Goal: Task Accomplishment & Management: Manage account settings

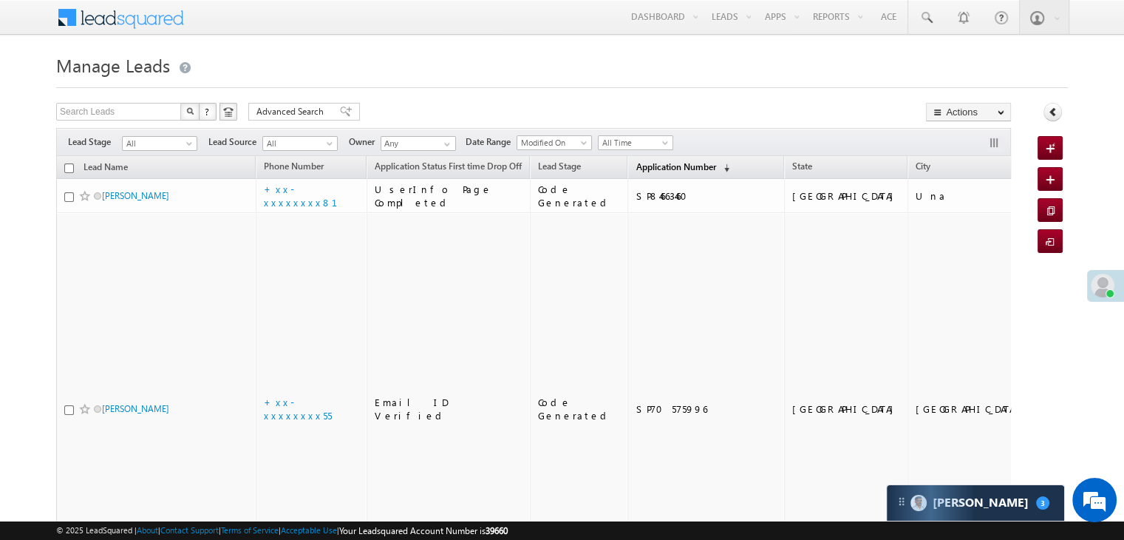
click at [636, 166] on span "Application Number" at bounding box center [676, 166] width 80 height 11
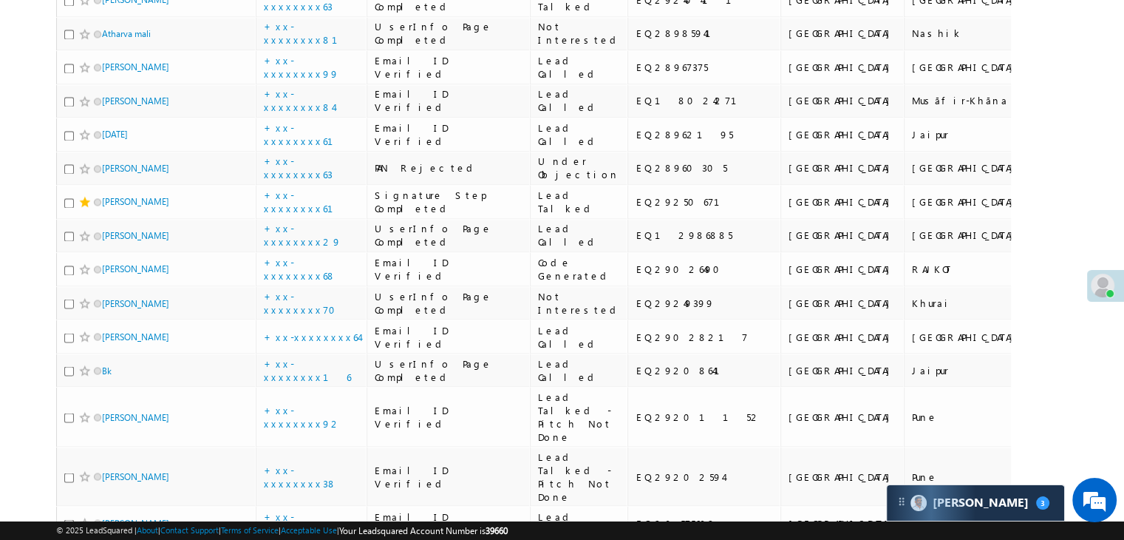
scroll to position [2661, 0]
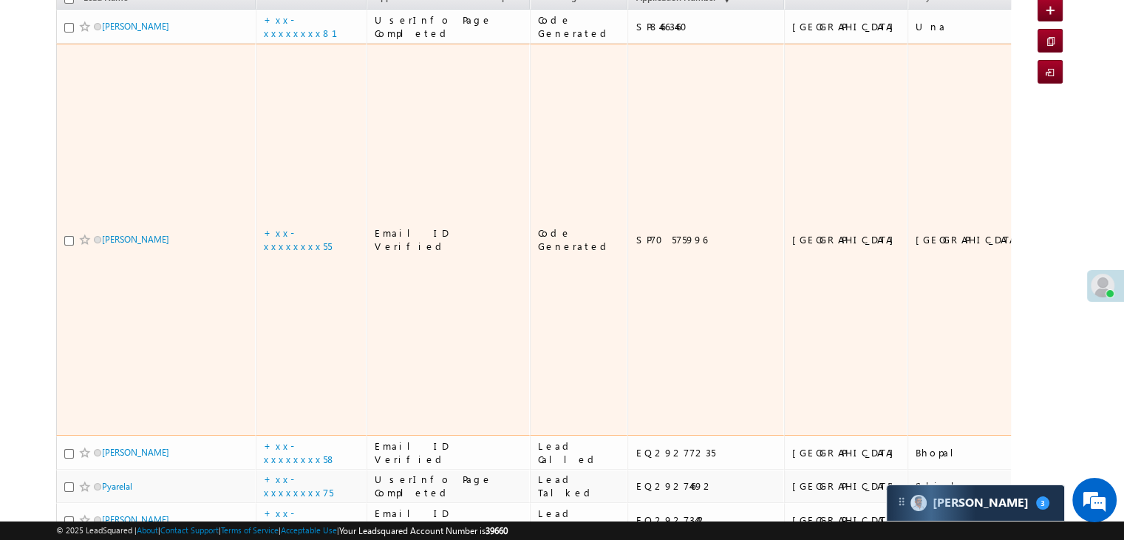
scroll to position [148, 0]
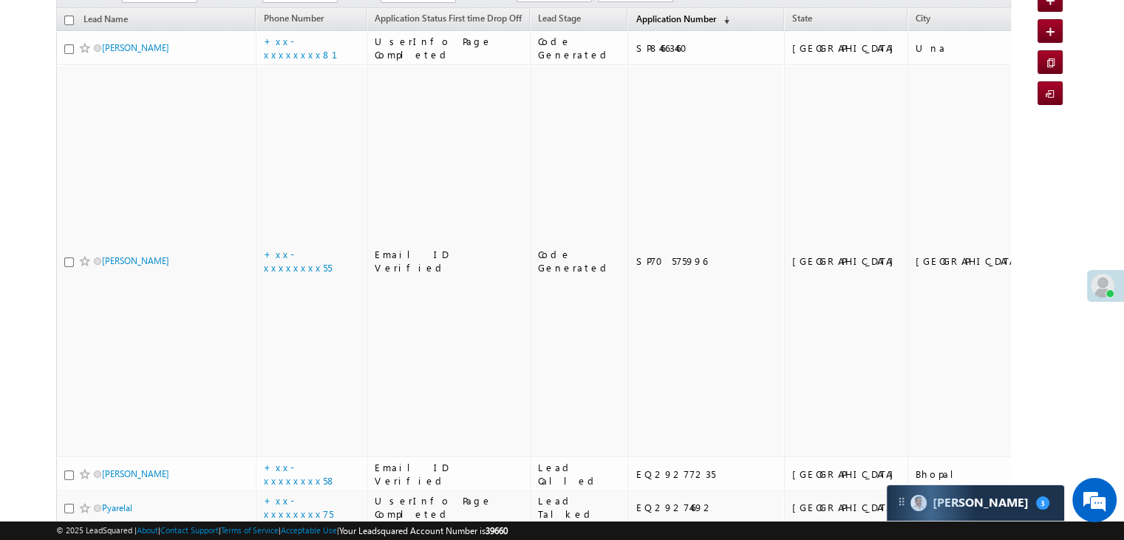
click at [642, 18] on span "Application Number" at bounding box center [676, 18] width 80 height 11
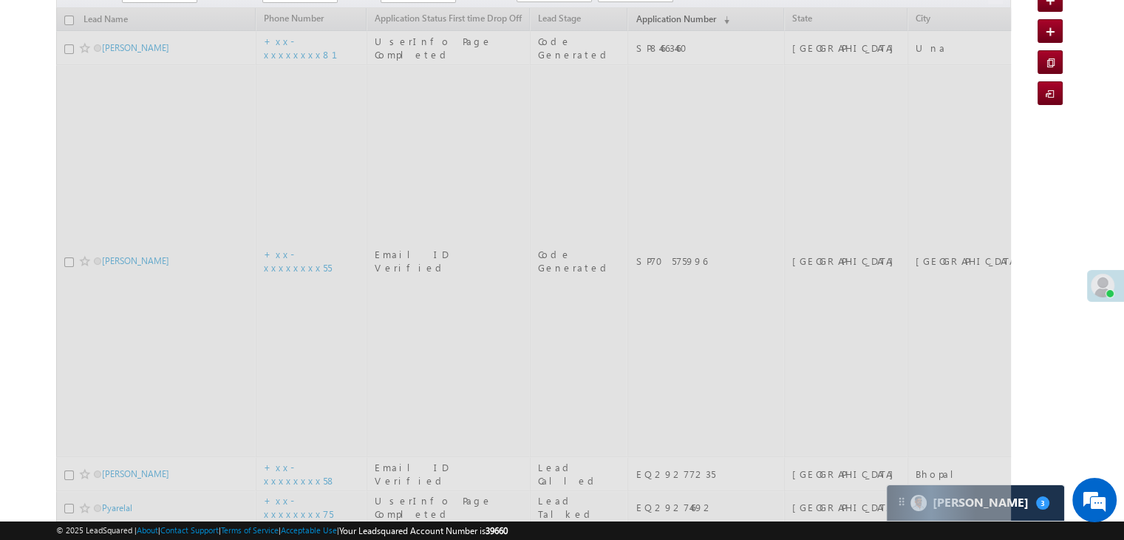
scroll to position [0, 0]
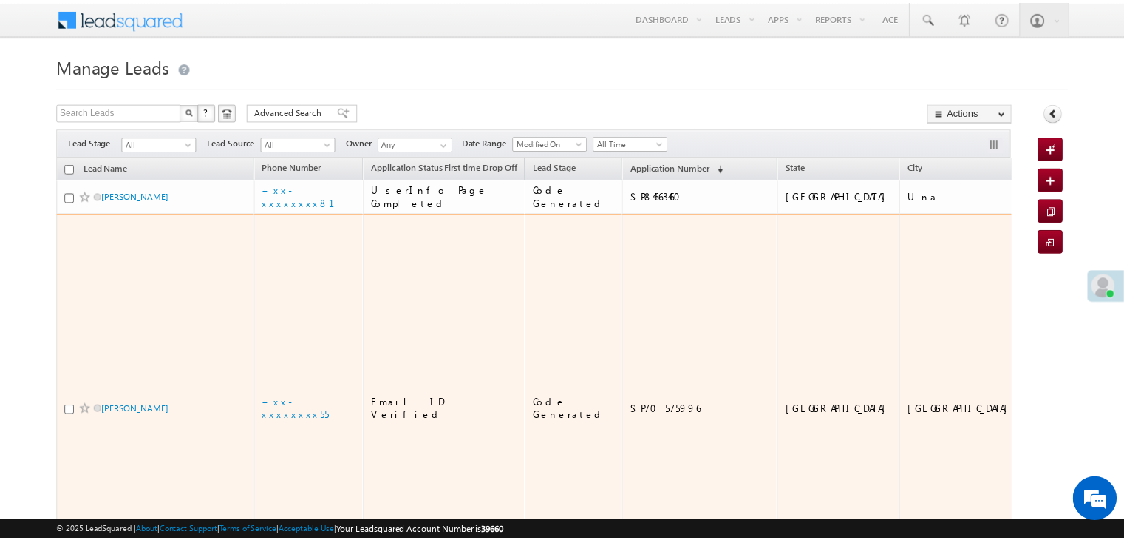
scroll to position [148, 0]
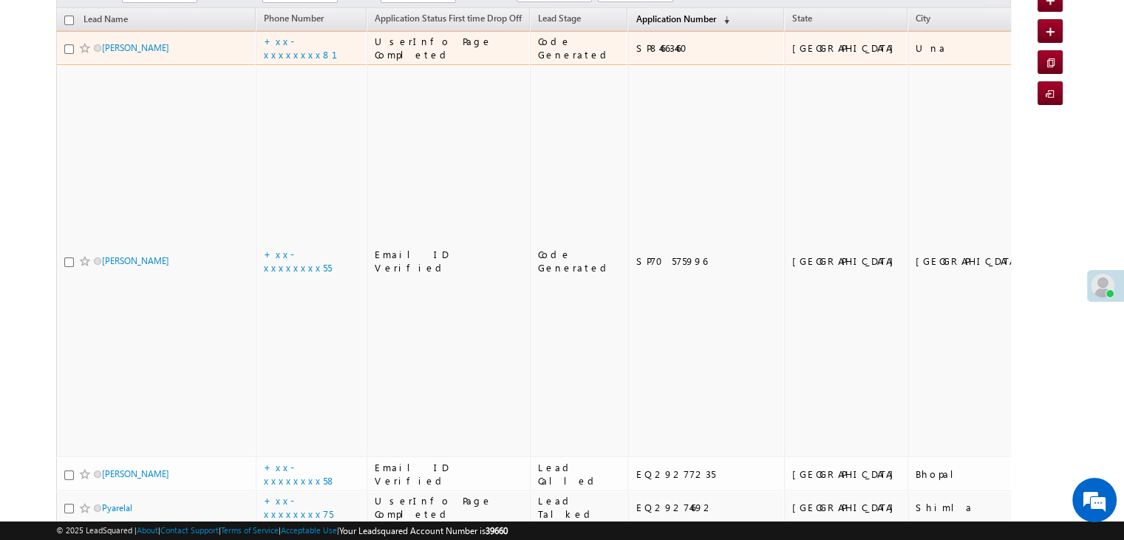
click at [636, 19] on span "Application Number" at bounding box center [676, 18] width 80 height 11
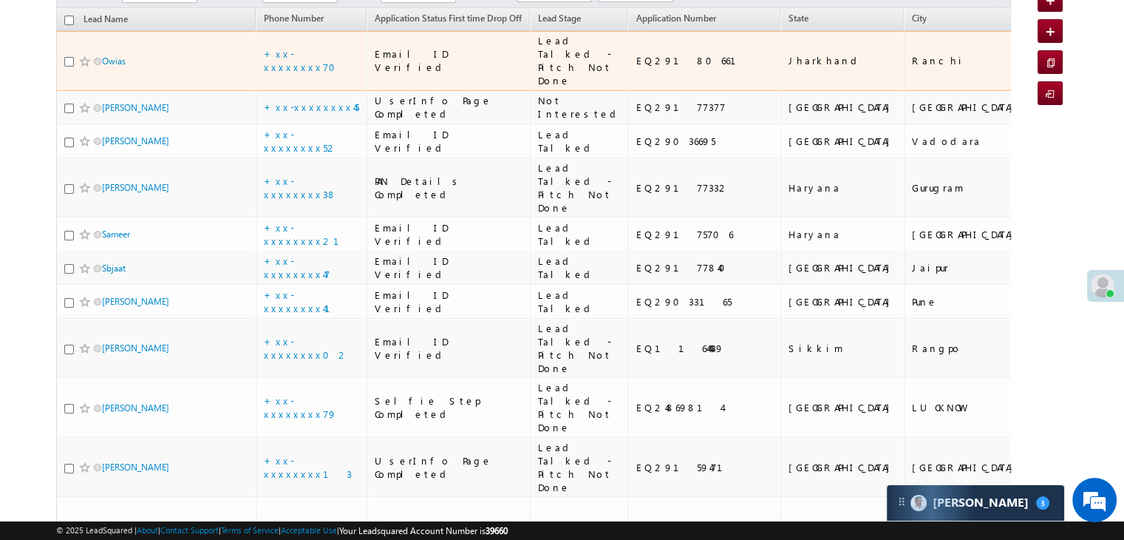
scroll to position [0, 0]
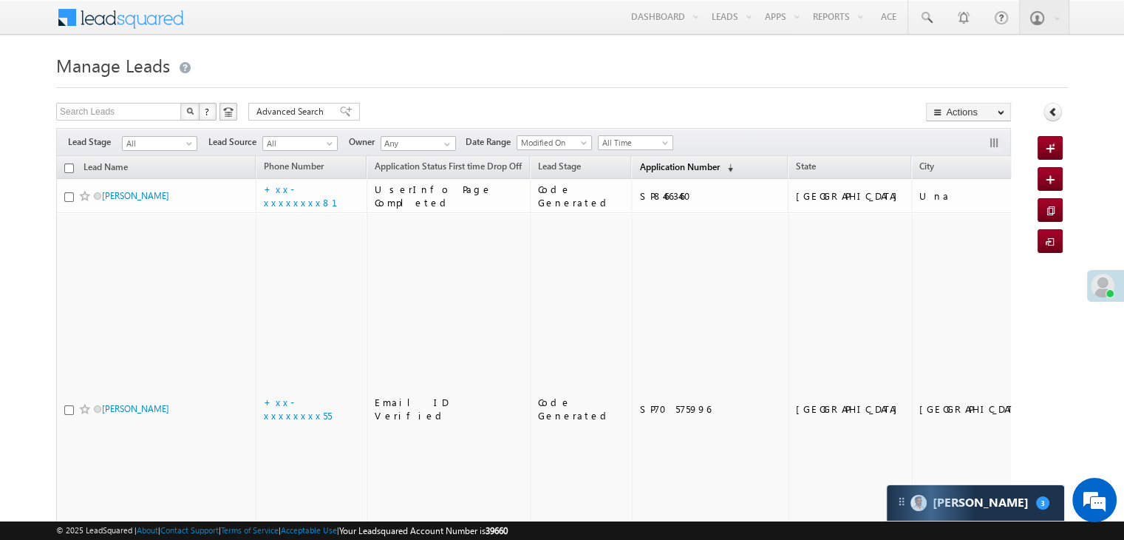
click at [642, 164] on span "Application Number" at bounding box center [679, 166] width 80 height 11
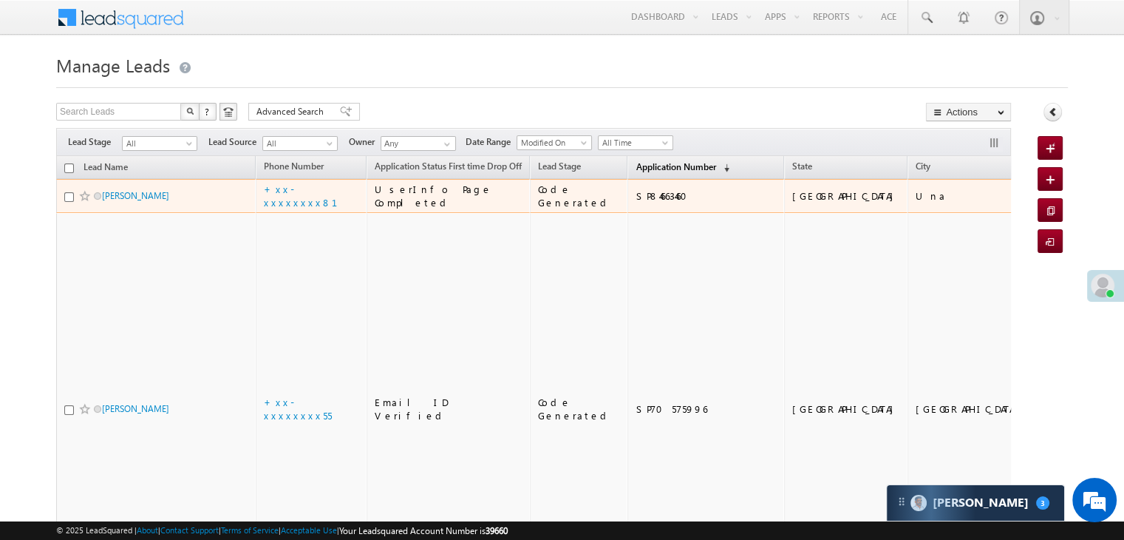
click at [639, 167] on span "Application Number" at bounding box center [676, 166] width 80 height 11
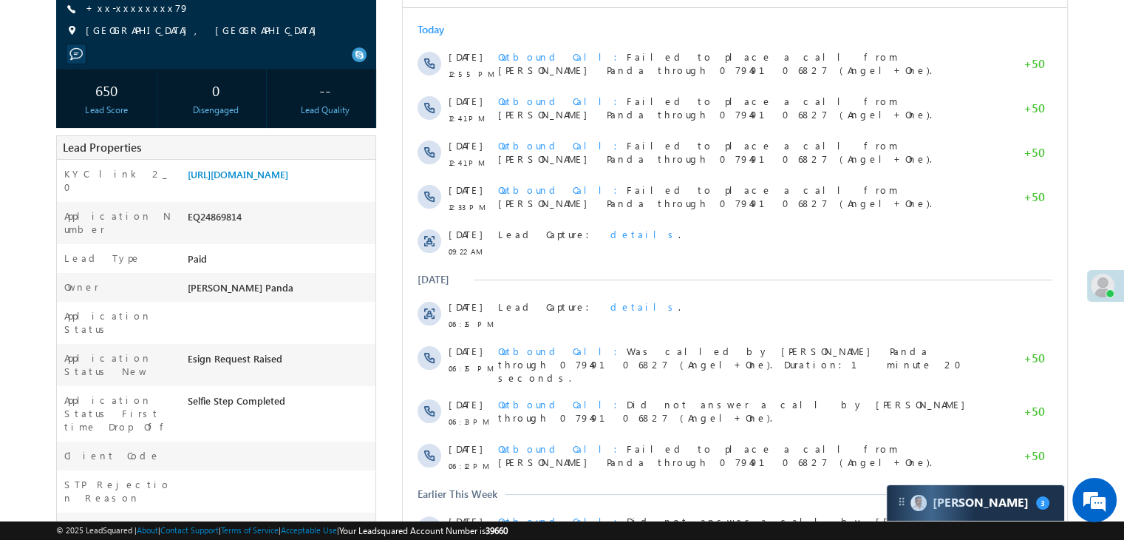
scroll to position [228, 0]
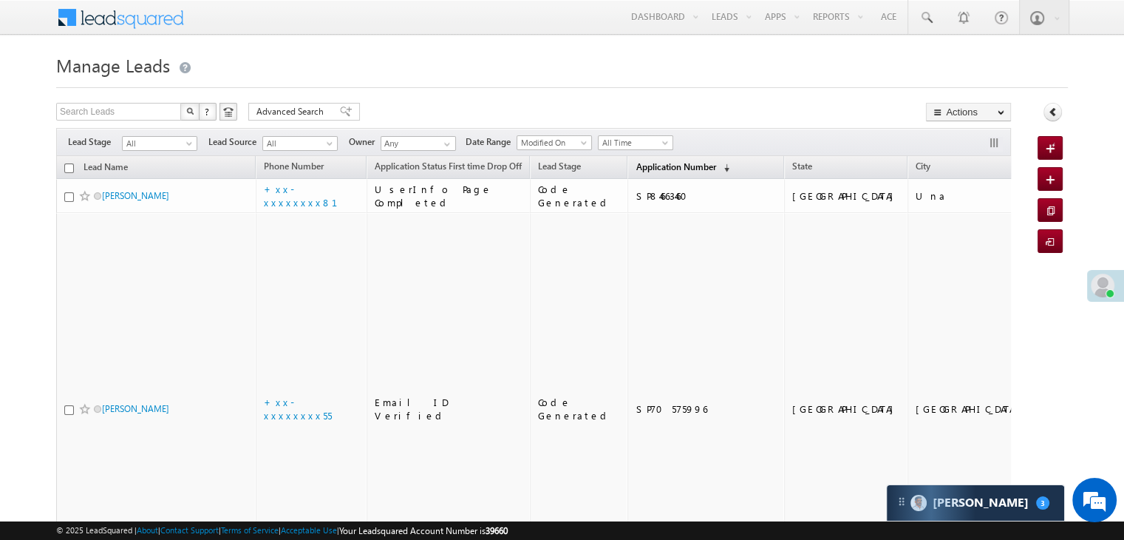
click at [647, 172] on span "Application Number" at bounding box center [676, 166] width 80 height 11
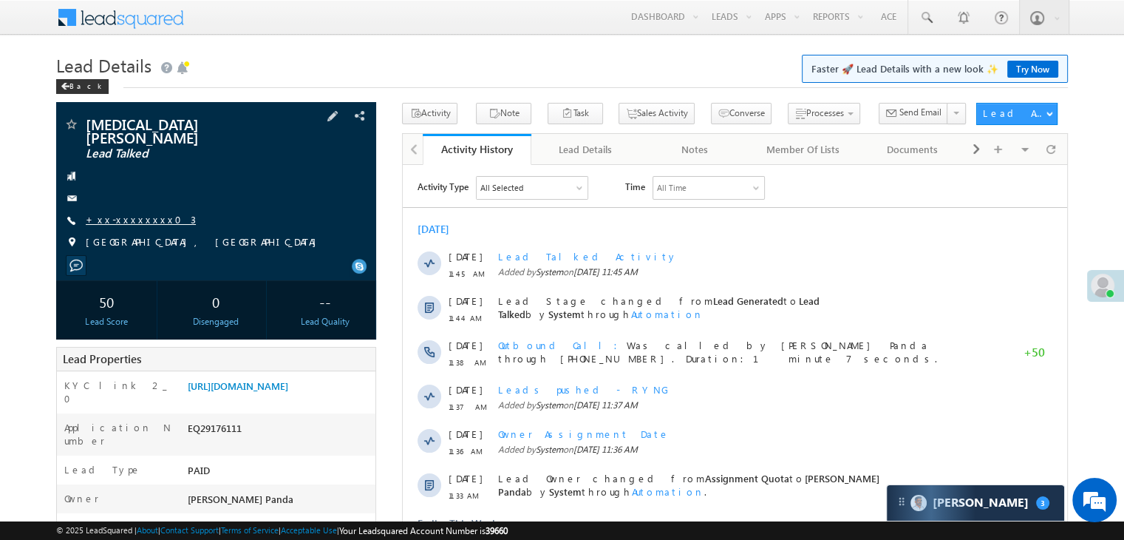
click at [134, 213] on link "+xx-xxxxxxxx03" at bounding box center [141, 219] width 110 height 13
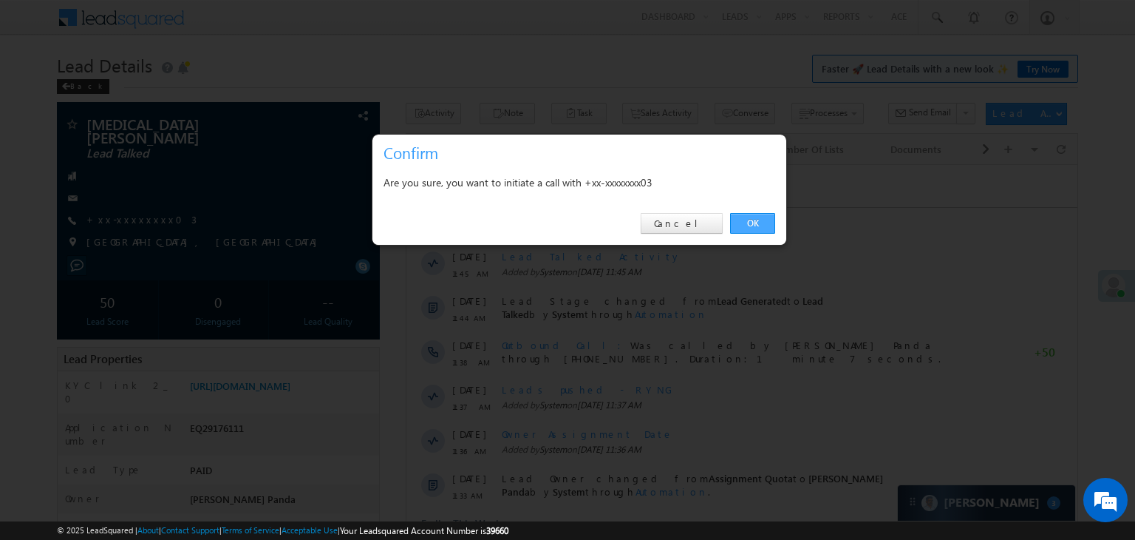
click at [757, 225] on link "OK" at bounding box center [752, 223] width 45 height 21
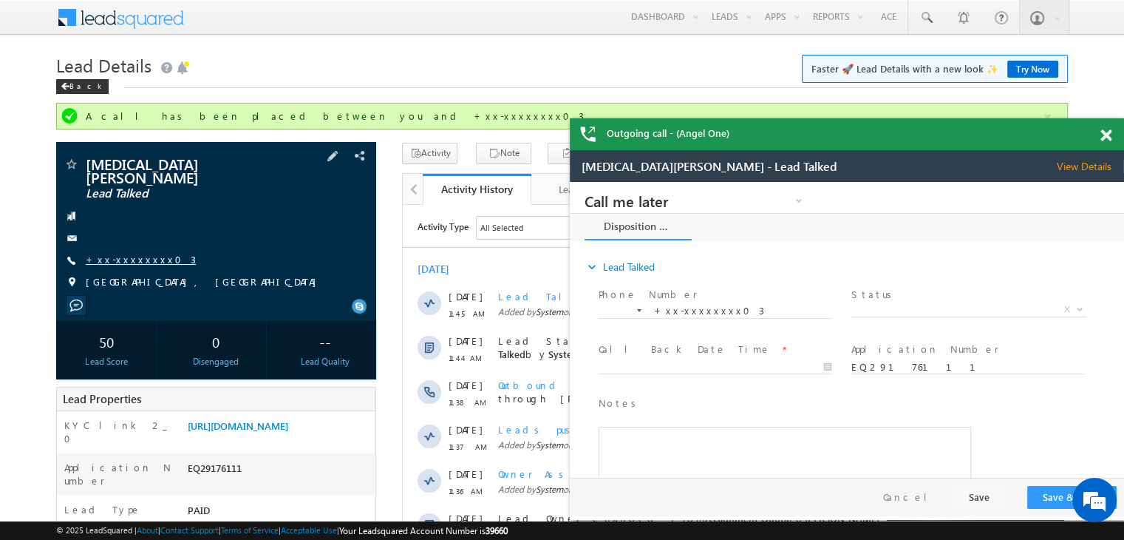
click at [135, 253] on link "+xx-xxxxxxxx03" at bounding box center [141, 259] width 110 height 13
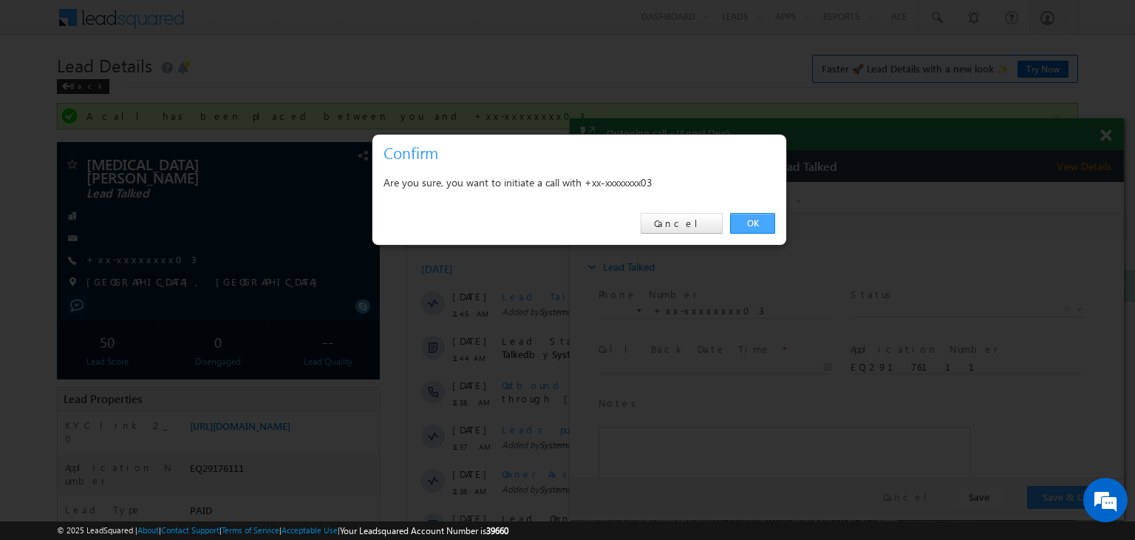
click at [754, 222] on link "OK" at bounding box center [752, 223] width 45 height 21
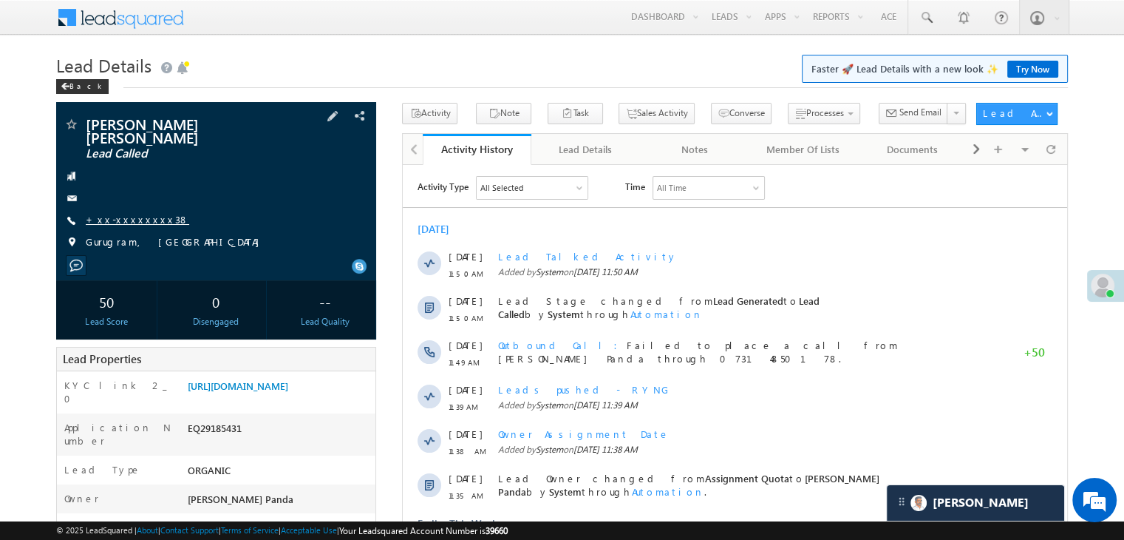
click at [116, 213] on link "+xx-xxxxxxxx38" at bounding box center [137, 219] width 103 height 13
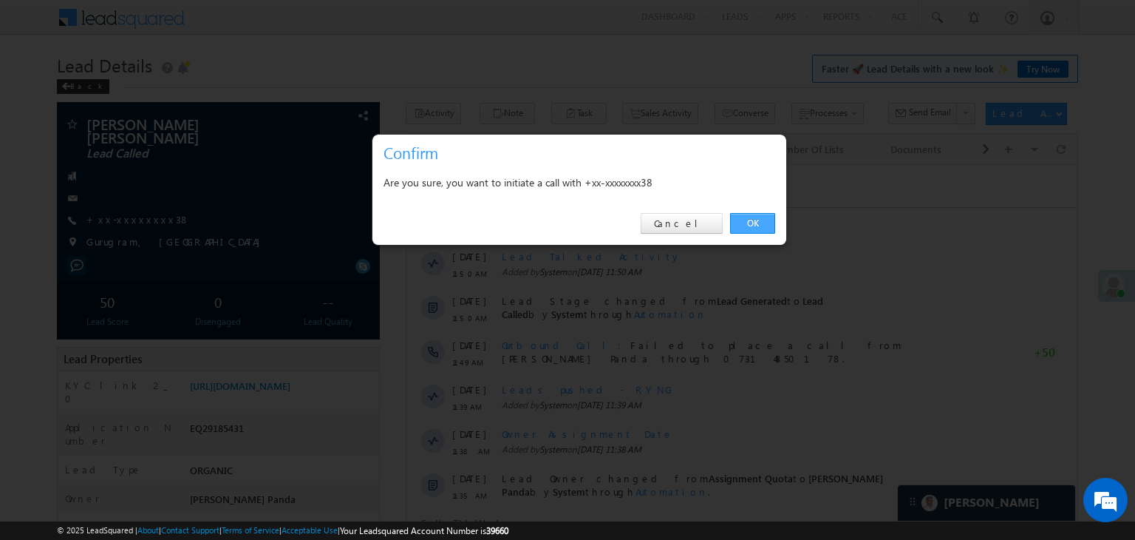
click at [758, 222] on link "OK" at bounding box center [752, 223] width 45 height 21
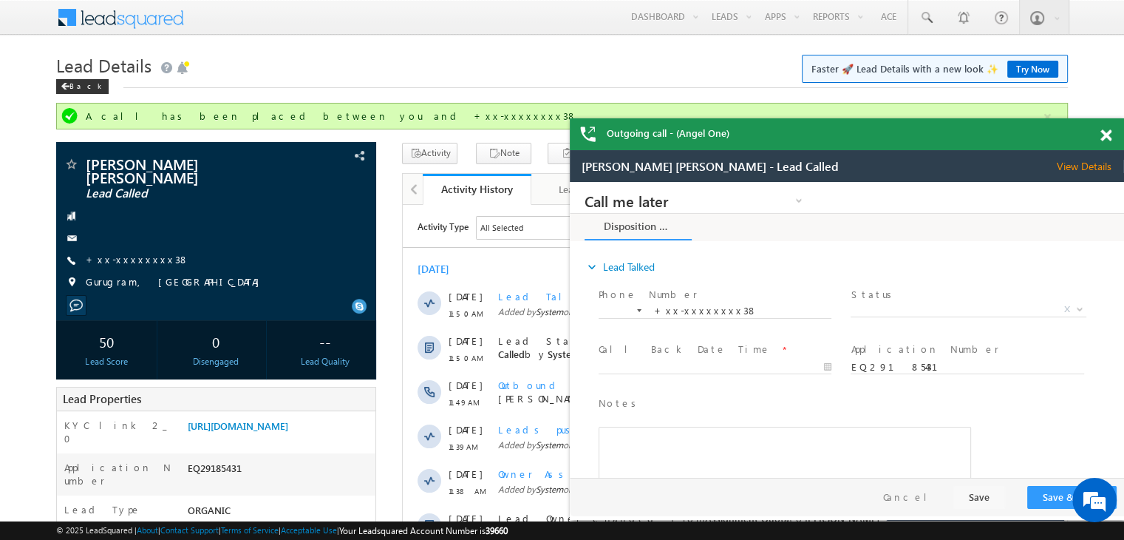
click at [1107, 136] on span at bounding box center [1105, 135] width 11 height 13
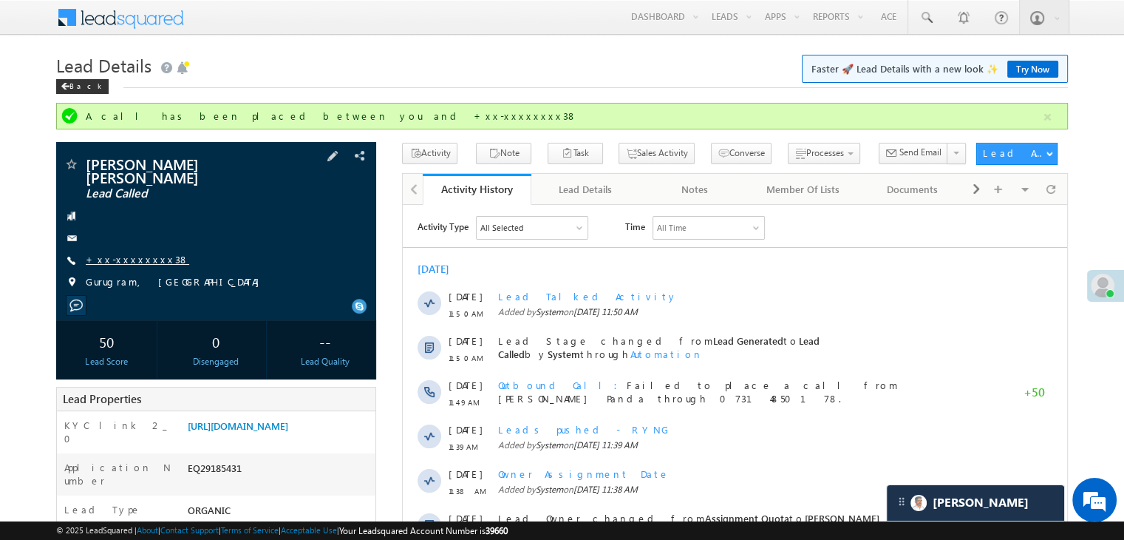
click at [124, 253] on link "+xx-xxxxxxxx38" at bounding box center [137, 259] width 103 height 13
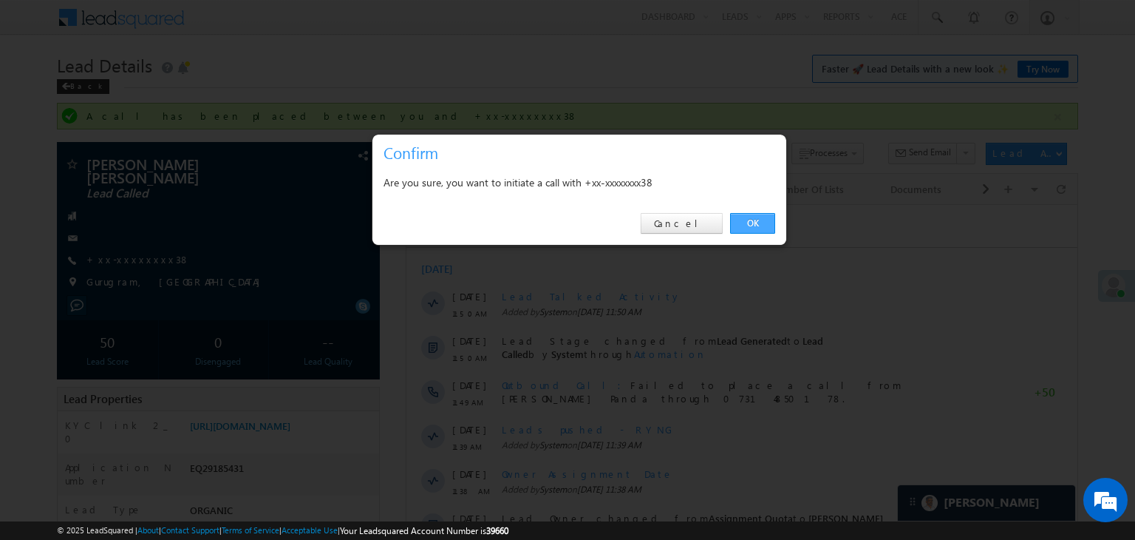
drag, startPoint x: 759, startPoint y: 220, endPoint x: 356, endPoint y: 16, distance: 451.5
click at [759, 220] on link "OK" at bounding box center [752, 223] width 45 height 21
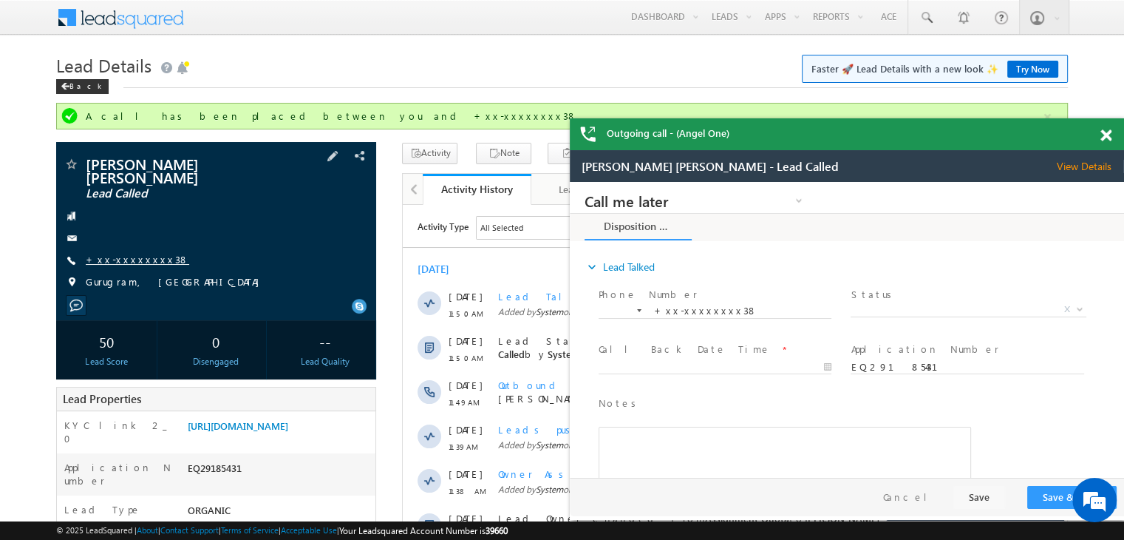
click at [113, 253] on link "+xx-xxxxxxxx38" at bounding box center [137, 259] width 103 height 13
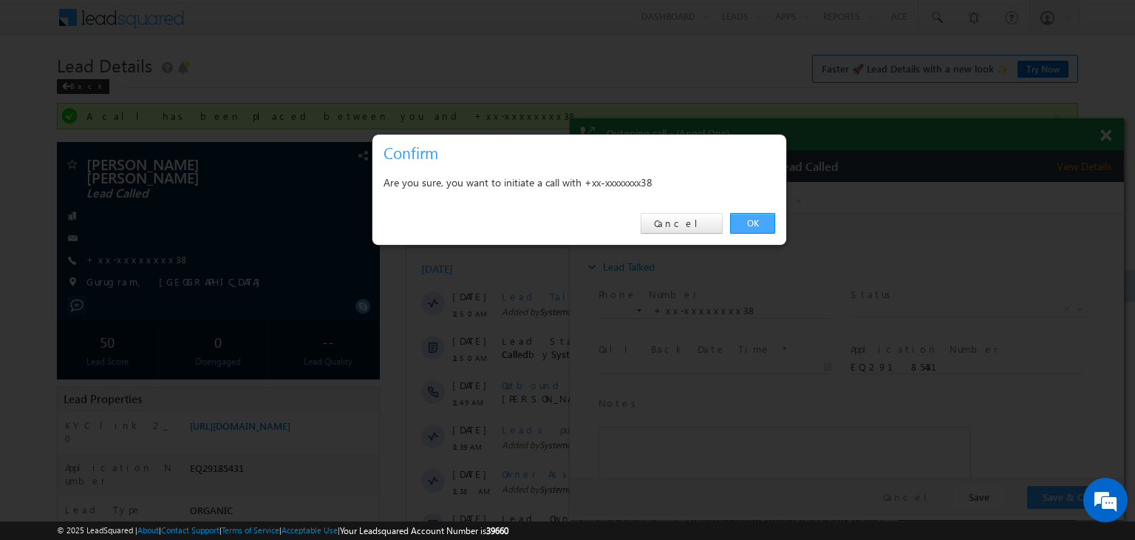
click at [750, 225] on link "OK" at bounding box center [752, 223] width 45 height 21
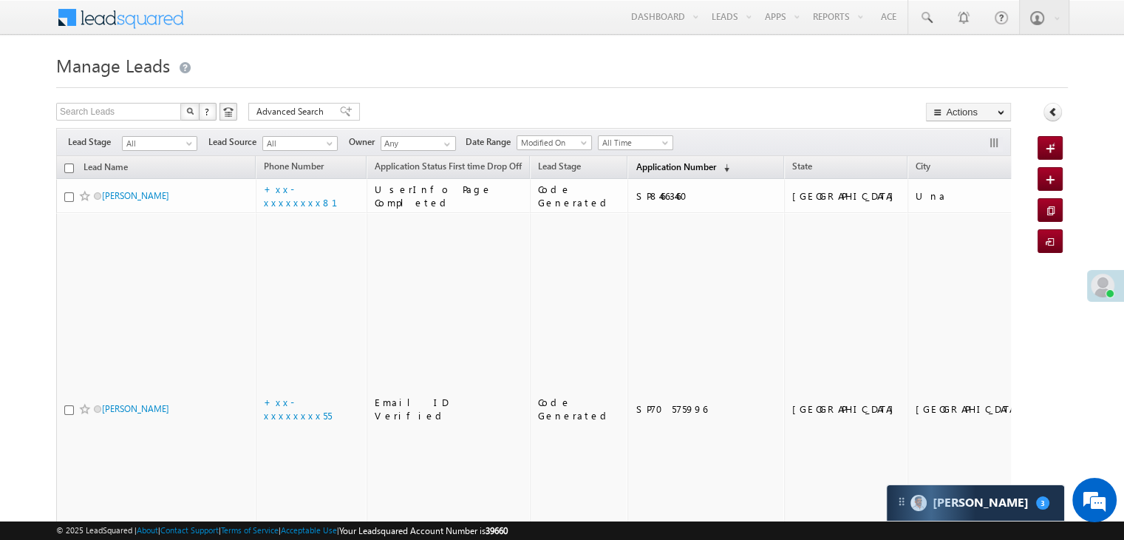
click at [644, 174] on link "Application Number (sorted descending)" at bounding box center [682, 167] width 109 height 19
click at [636, 169] on span "Application Number" at bounding box center [676, 166] width 80 height 11
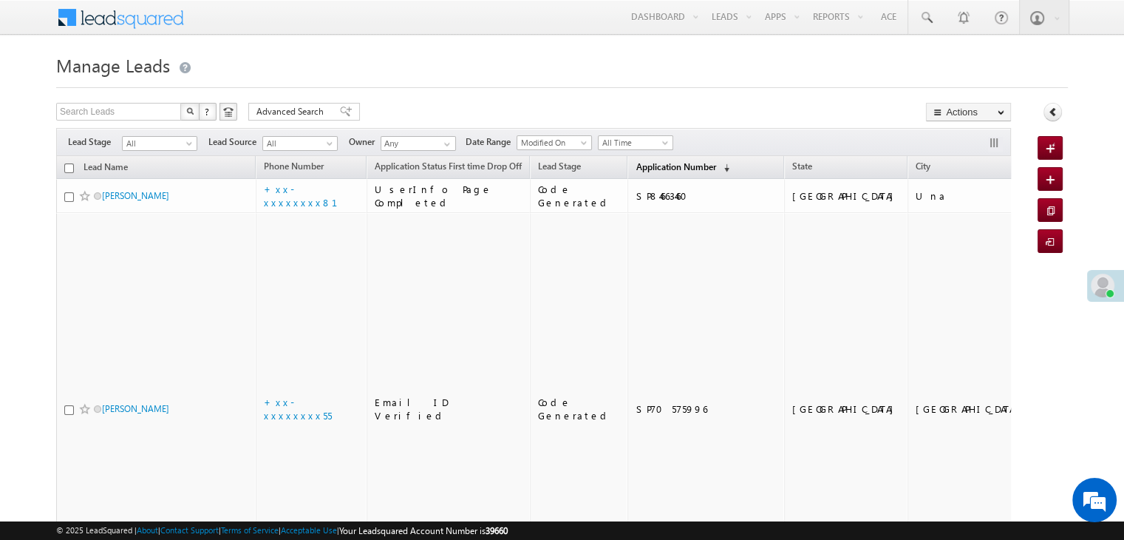
click at [661, 166] on span "Application Number" at bounding box center [676, 166] width 80 height 11
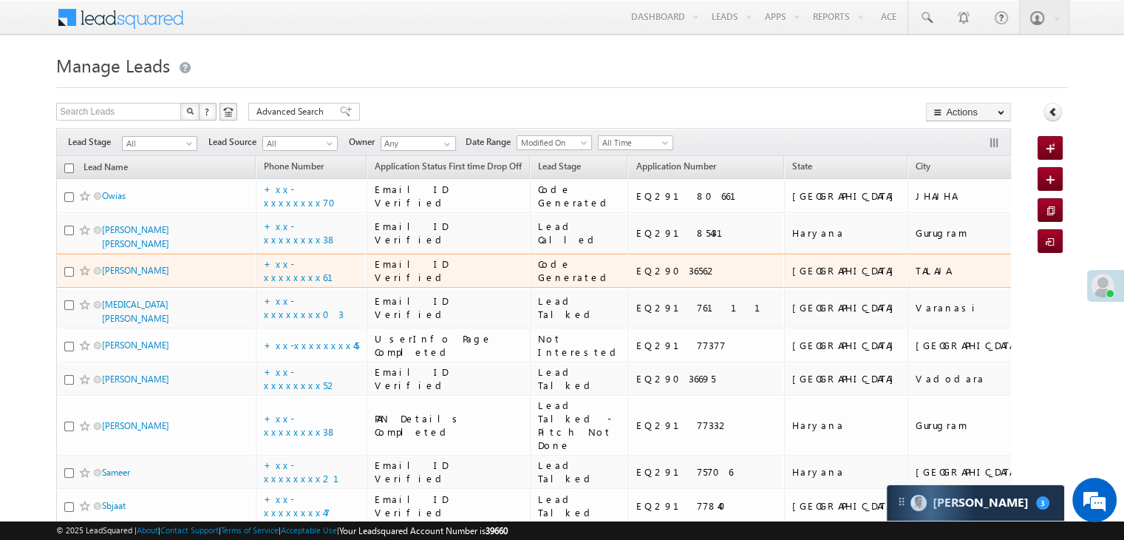
scroll to position [148, 0]
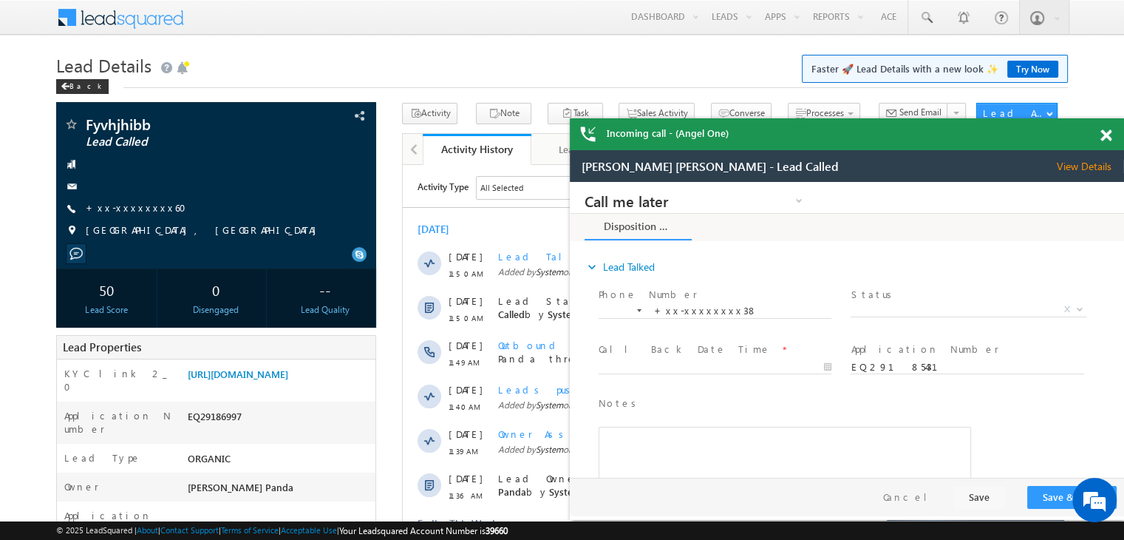
click at [1102, 135] on span at bounding box center [1105, 135] width 11 height 13
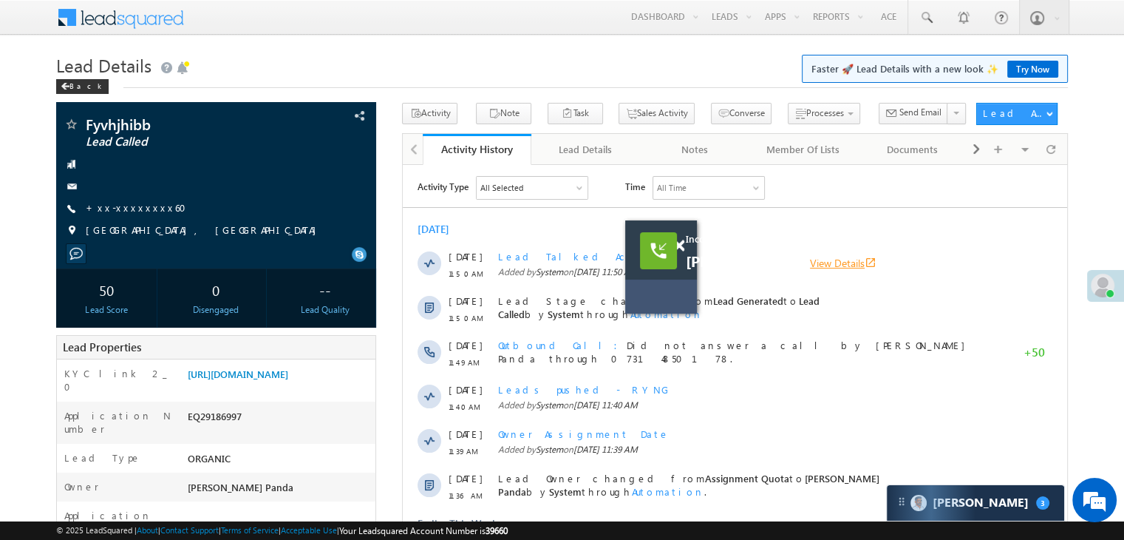
click at [816, 258] on link "View Details open_in_new" at bounding box center [843, 263] width 67 height 14
click at [125, 208] on link "+xx-xxxxxxxx60" at bounding box center [140, 207] width 109 height 13
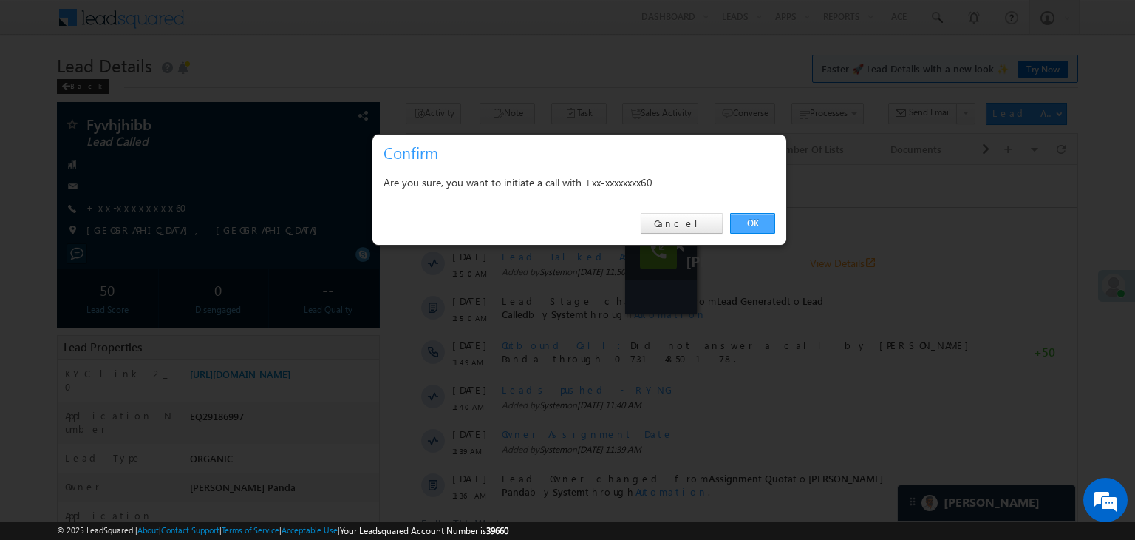
click at [754, 224] on link "OK" at bounding box center [752, 223] width 45 height 21
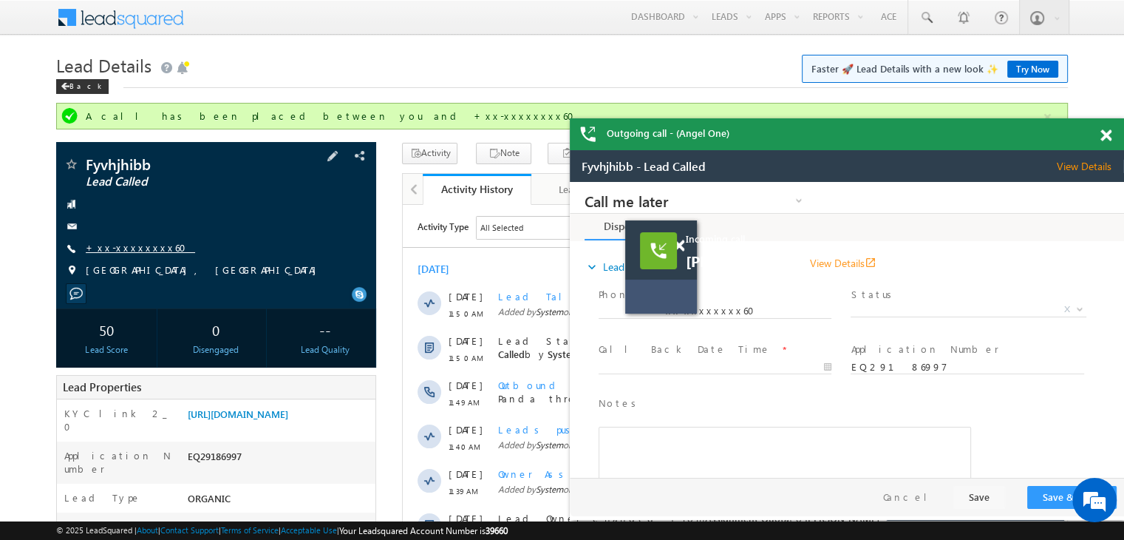
click at [123, 248] on link "+xx-xxxxxxxx60" at bounding box center [140, 247] width 109 height 13
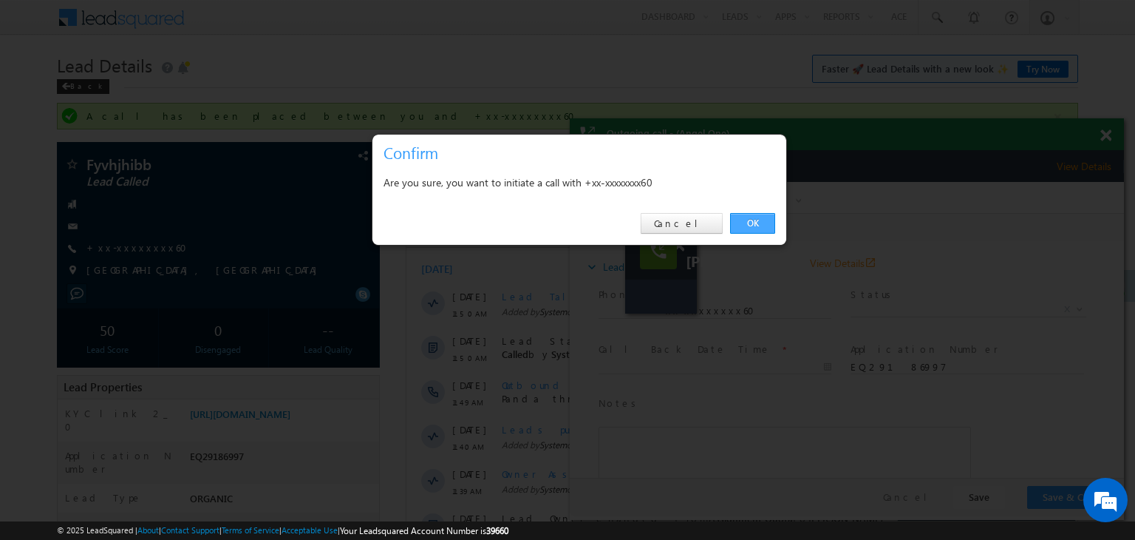
click at [755, 223] on link "OK" at bounding box center [752, 223] width 45 height 21
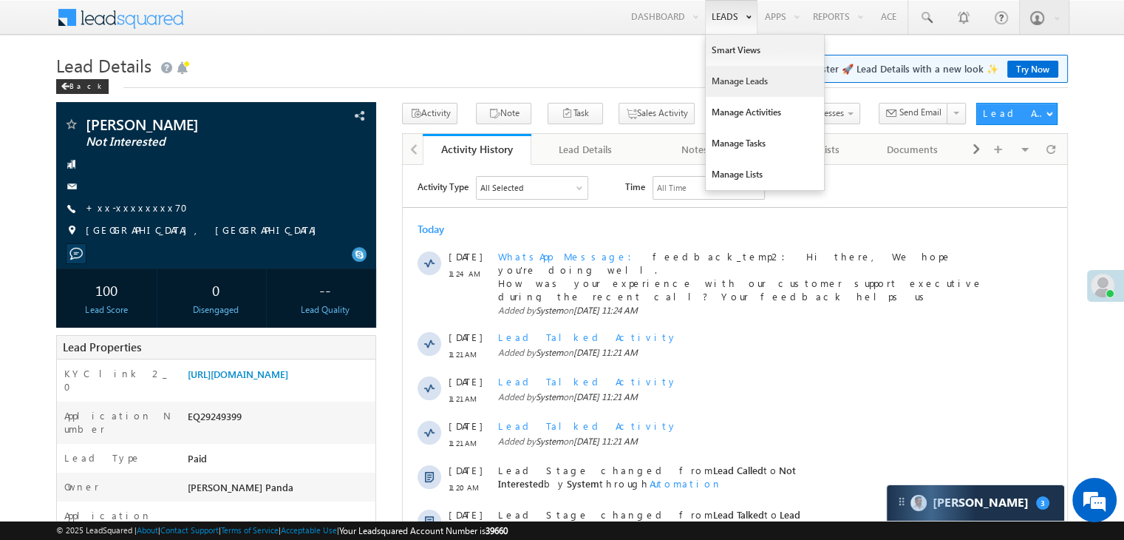
click at [726, 84] on link "Manage Leads" at bounding box center [765, 81] width 118 height 31
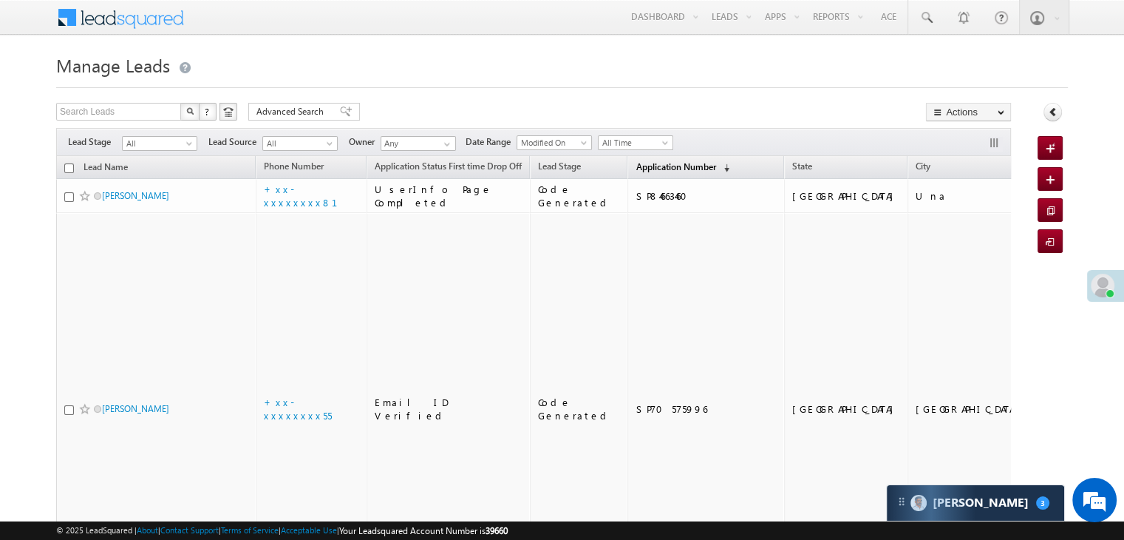
click at [636, 168] on span "Application Number" at bounding box center [676, 166] width 80 height 11
click at [636, 169] on span "Application Number" at bounding box center [676, 166] width 80 height 11
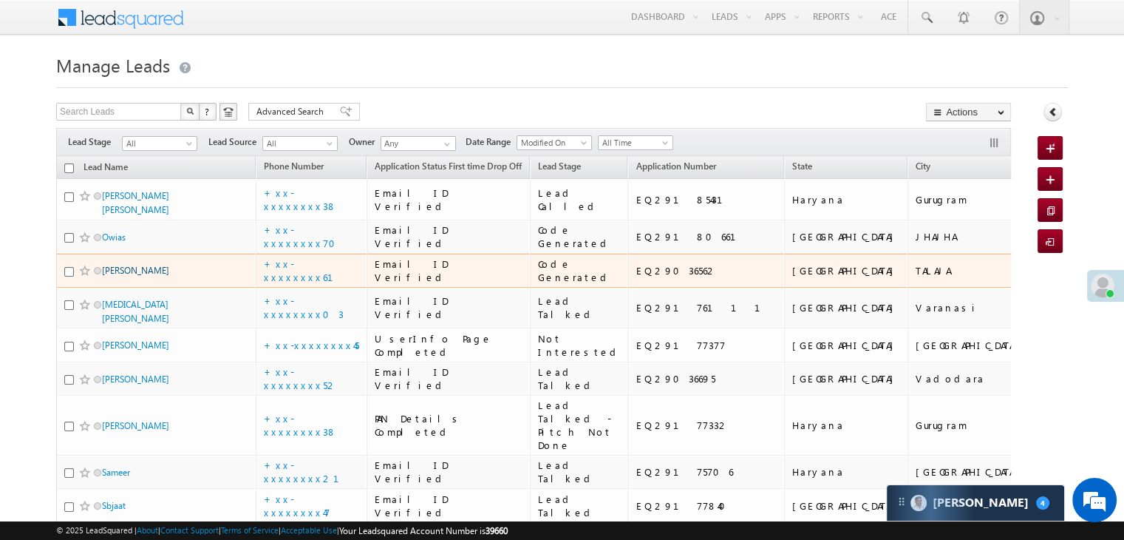
click at [145, 276] on link "[PERSON_NAME]" at bounding box center [135, 270] width 67 height 11
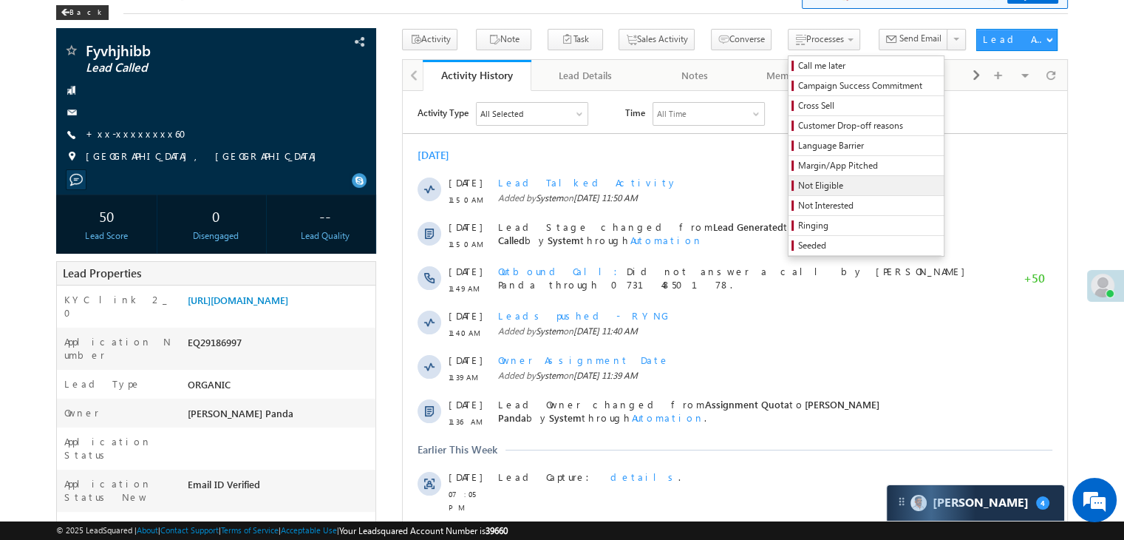
click at [802, 187] on span "Not Eligible" at bounding box center [868, 185] width 140 height 13
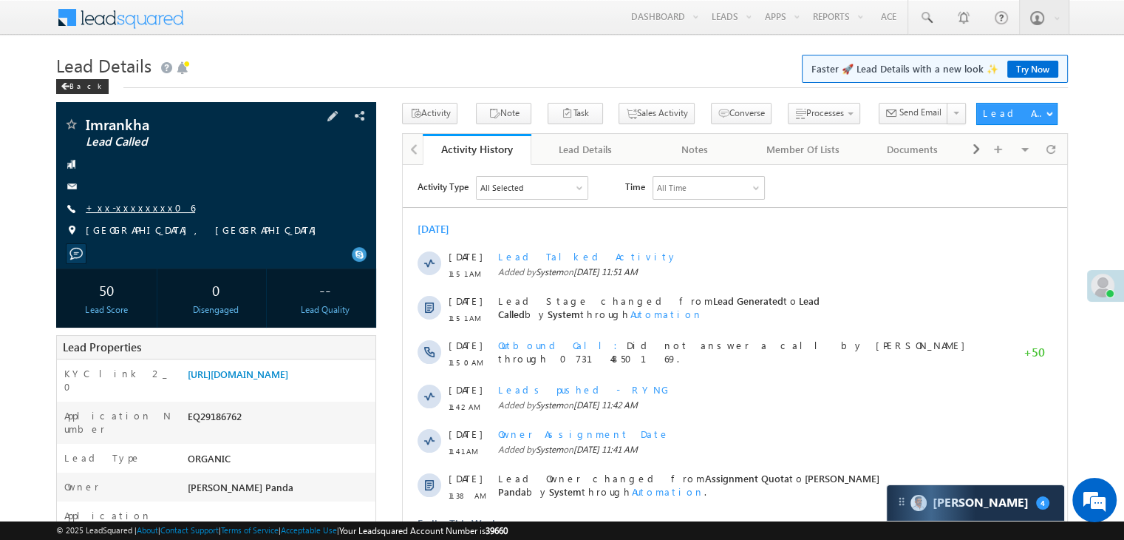
click at [121, 211] on link "+xx-xxxxxxxx06" at bounding box center [140, 207] width 109 height 13
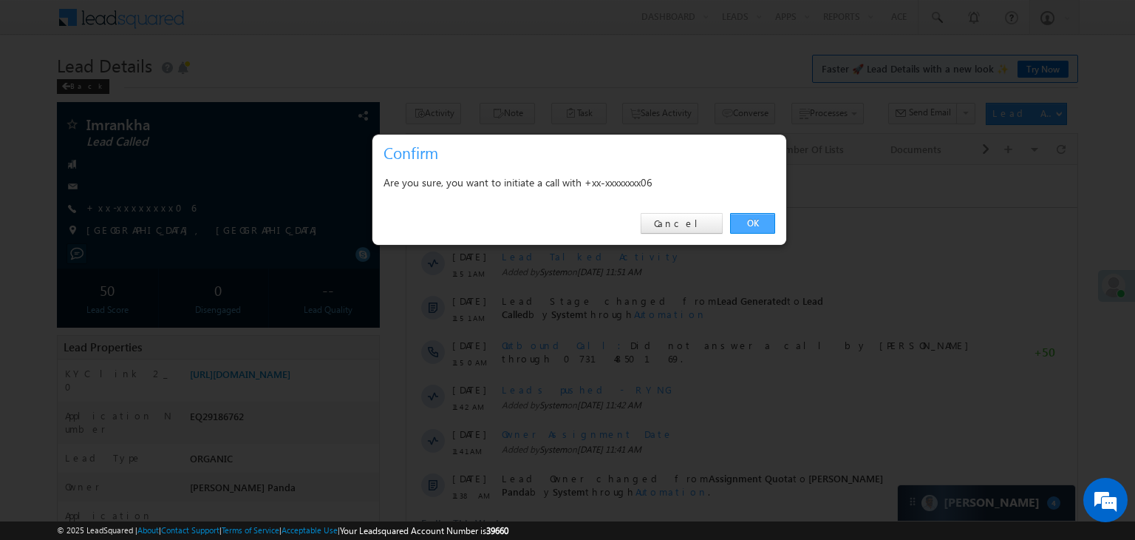
click at [751, 217] on link "OK" at bounding box center [752, 223] width 45 height 21
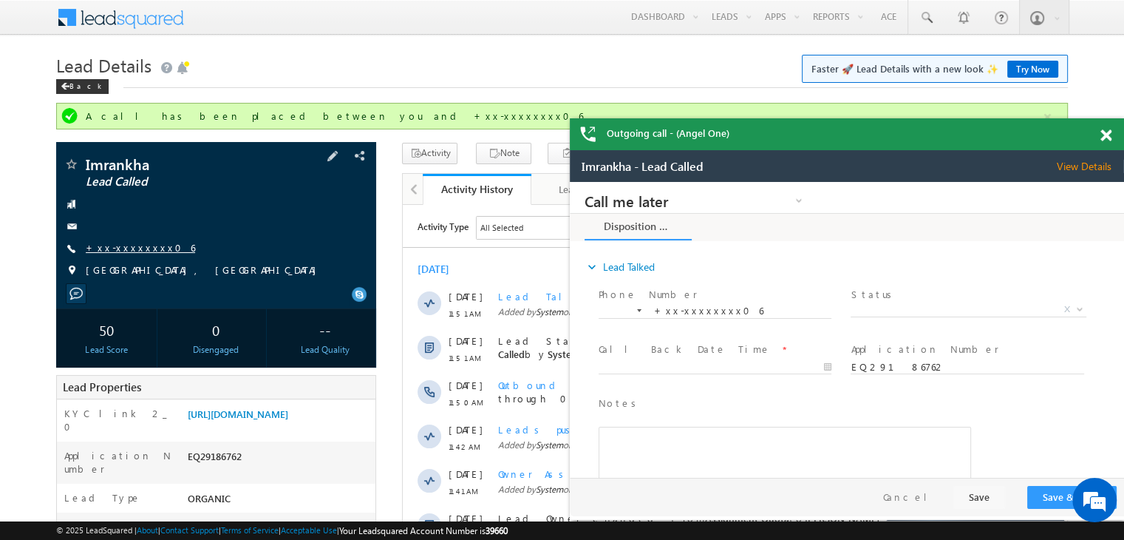
click at [129, 253] on link "+xx-xxxxxxxx06" at bounding box center [140, 247] width 109 height 13
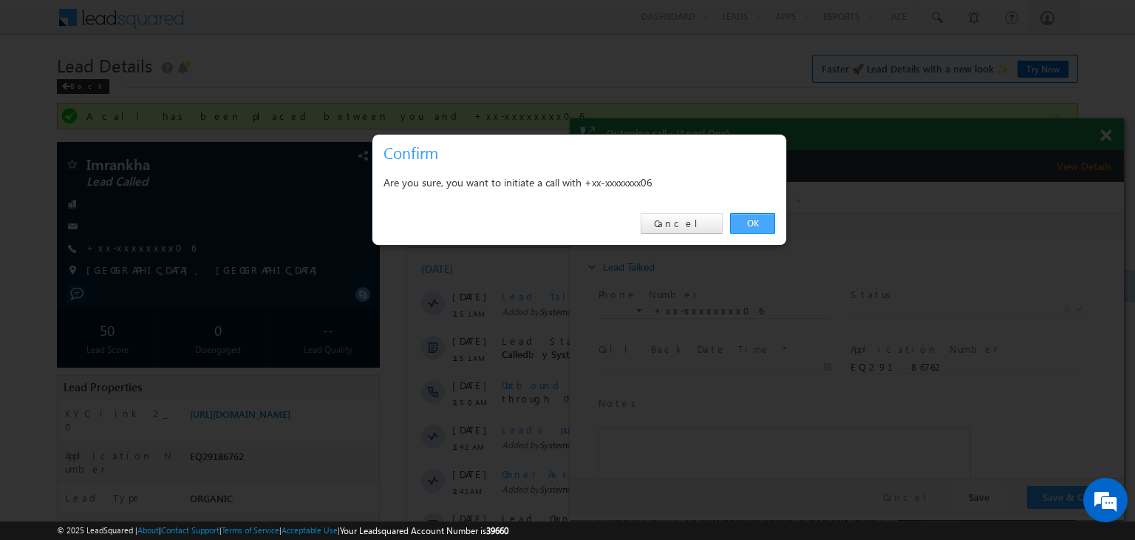
drag, startPoint x: 756, startPoint y: 217, endPoint x: 182, endPoint y: 35, distance: 602.3
click at [756, 217] on link "OK" at bounding box center [752, 223] width 45 height 21
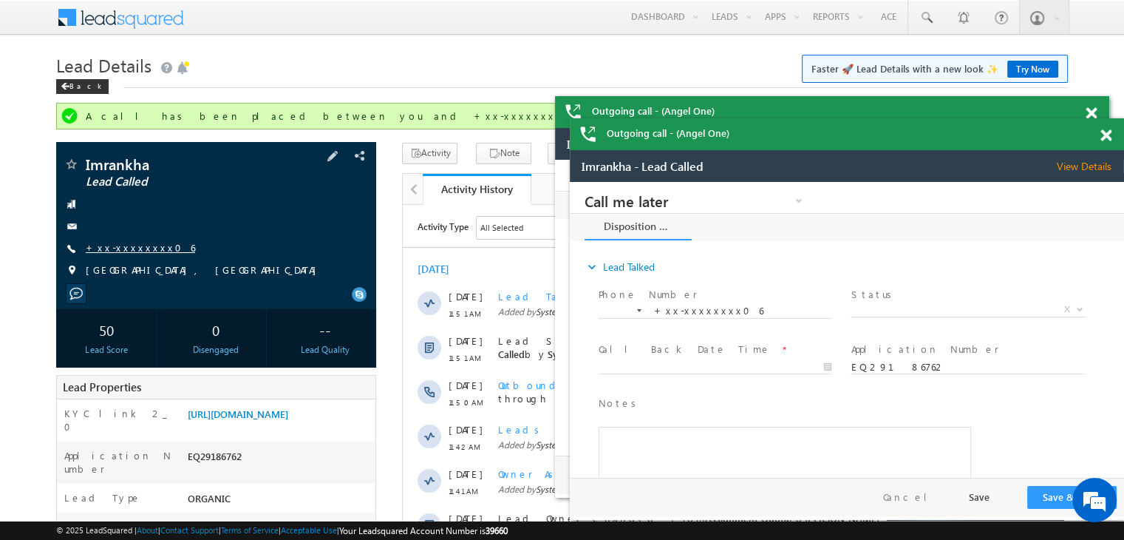
click at [133, 246] on link "+xx-xxxxxxxx06" at bounding box center [140, 247] width 109 height 13
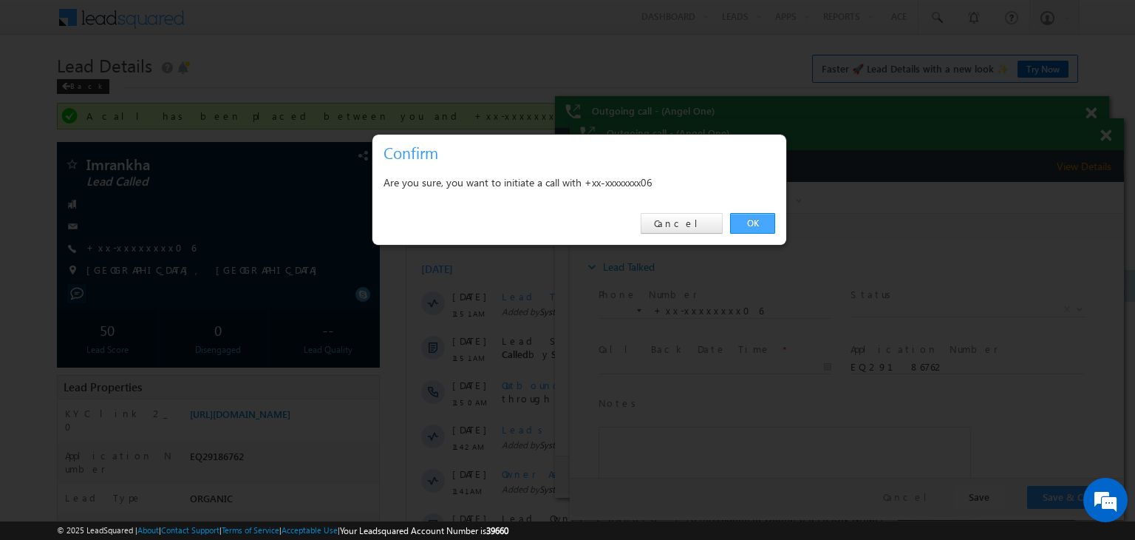
drag, startPoint x: 755, startPoint y: 220, endPoint x: 184, endPoint y: 38, distance: 599.0
click at [754, 220] on link "OK" at bounding box center [752, 223] width 45 height 21
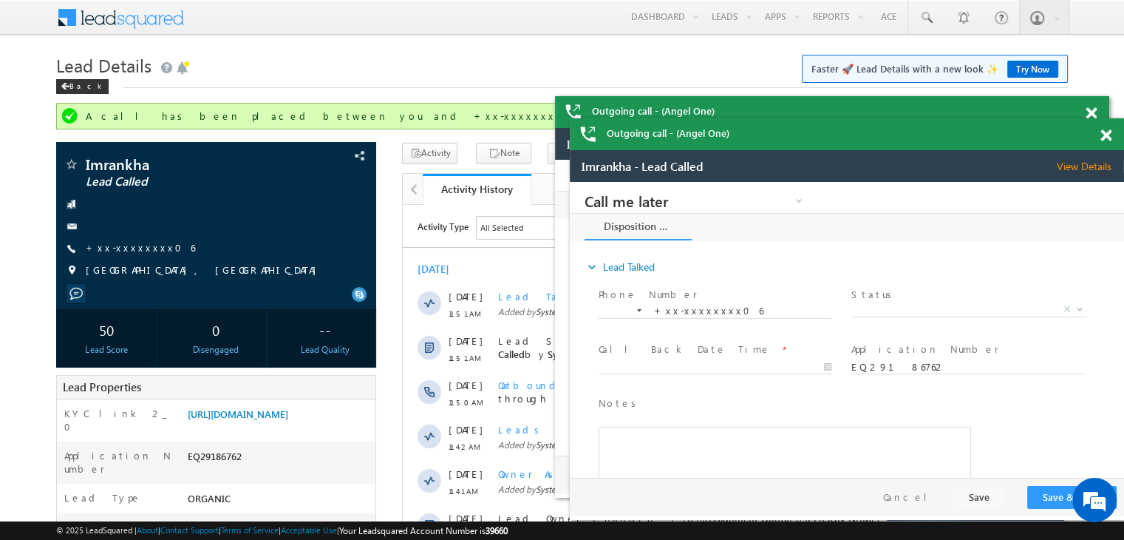
click at [1101, 143] on div "Outgoing call - (Angel One)" at bounding box center [847, 134] width 554 height 32
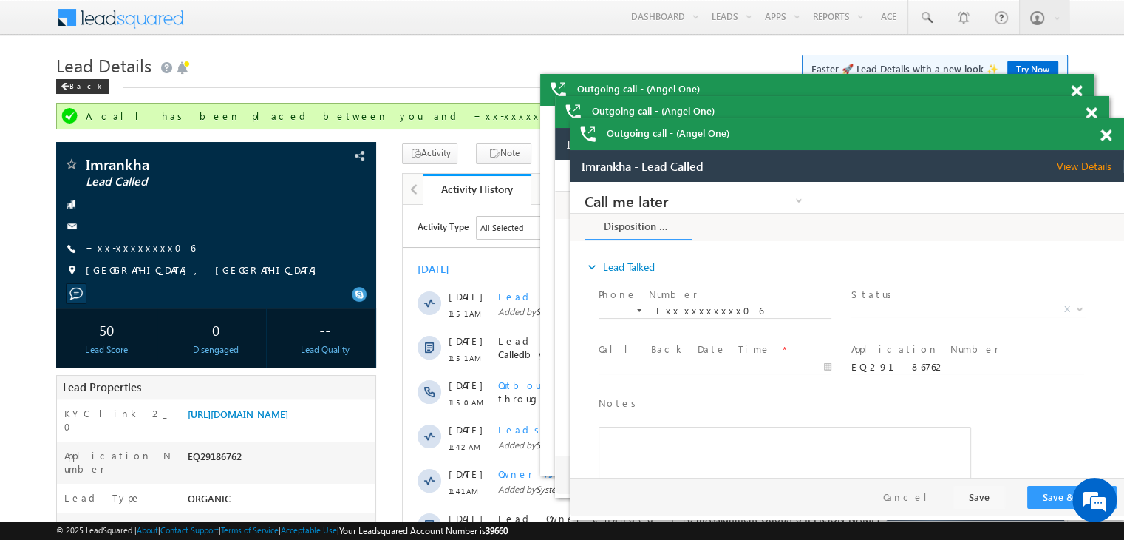
click at [1109, 137] on span at bounding box center [1105, 135] width 11 height 13
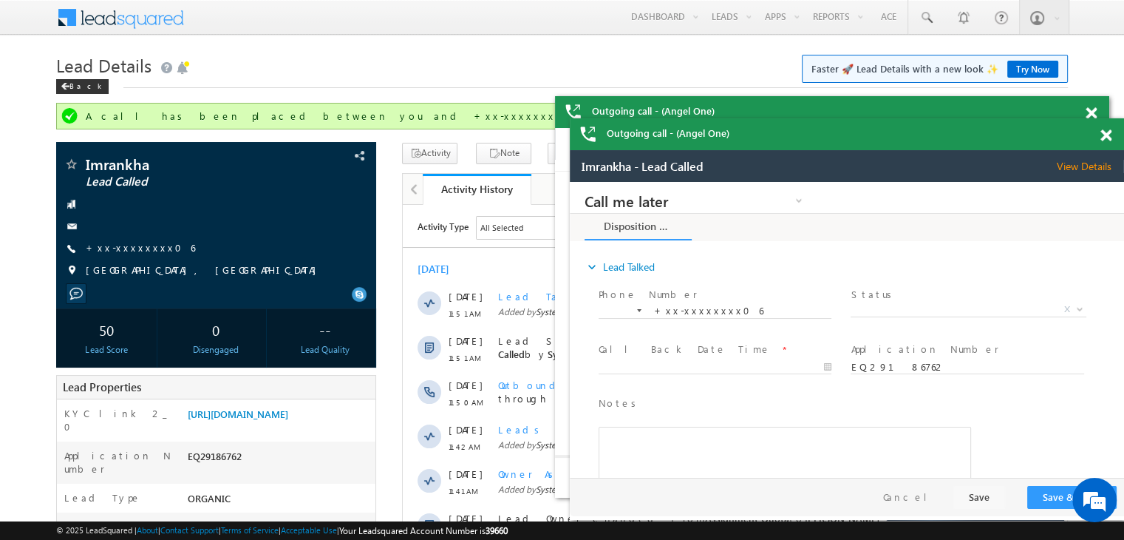
click at [1103, 140] on span at bounding box center [1105, 135] width 11 height 13
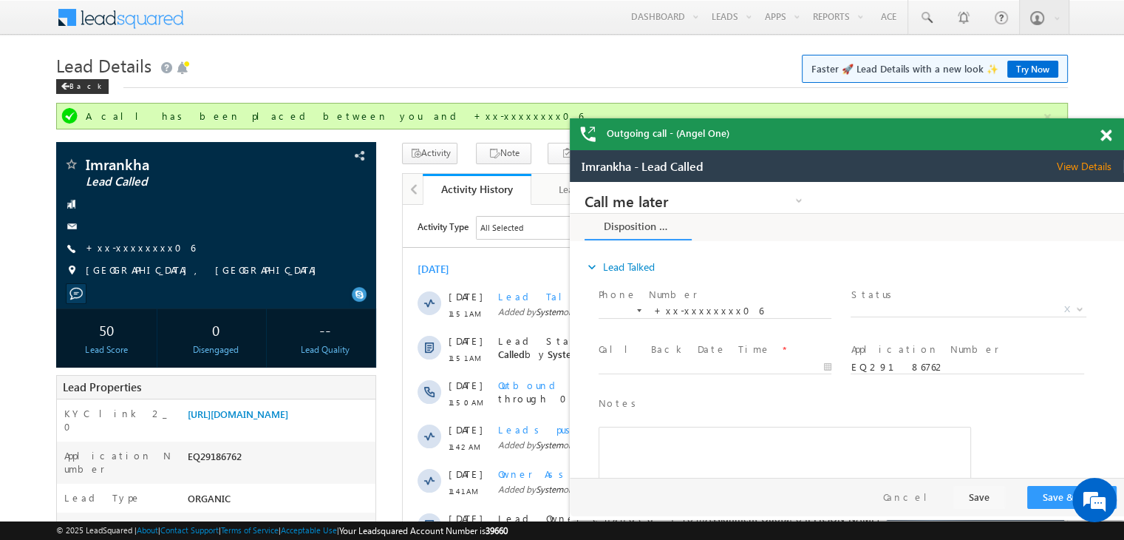
click at [1108, 138] on div "Outgoing call - (Angel One)" at bounding box center [847, 134] width 554 height 32
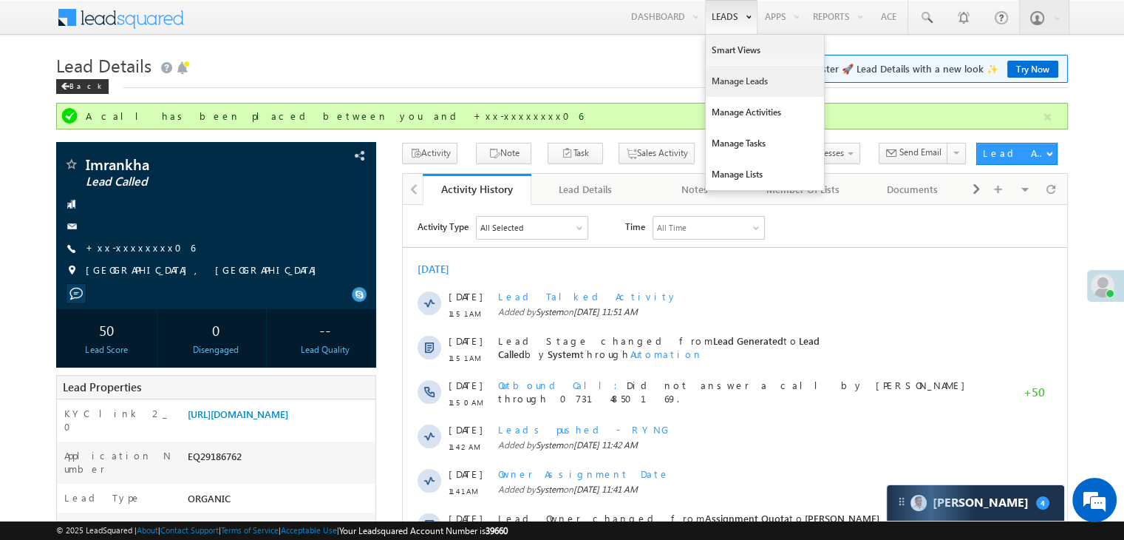
click at [725, 80] on link "Manage Leads" at bounding box center [765, 81] width 118 height 31
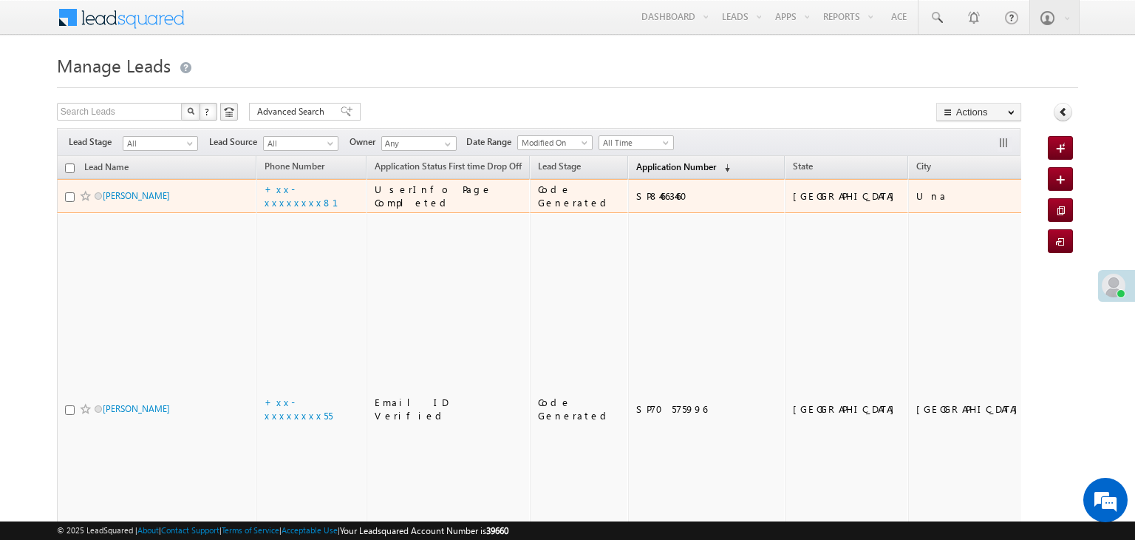
click at [641, 166] on span "Application Number" at bounding box center [676, 166] width 80 height 11
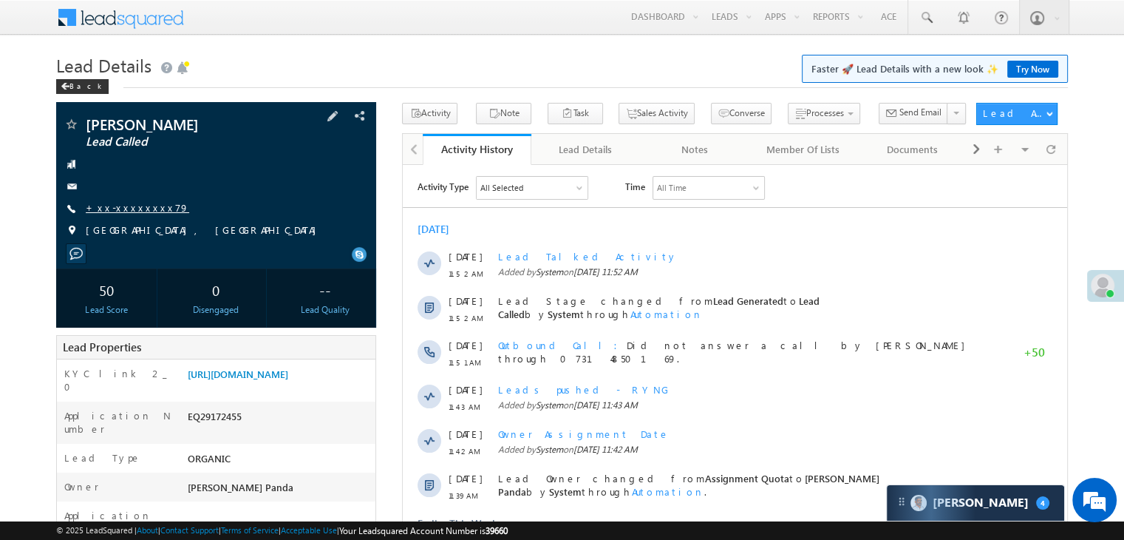
click at [124, 206] on link "+xx-xxxxxxxx79" at bounding box center [137, 207] width 103 height 13
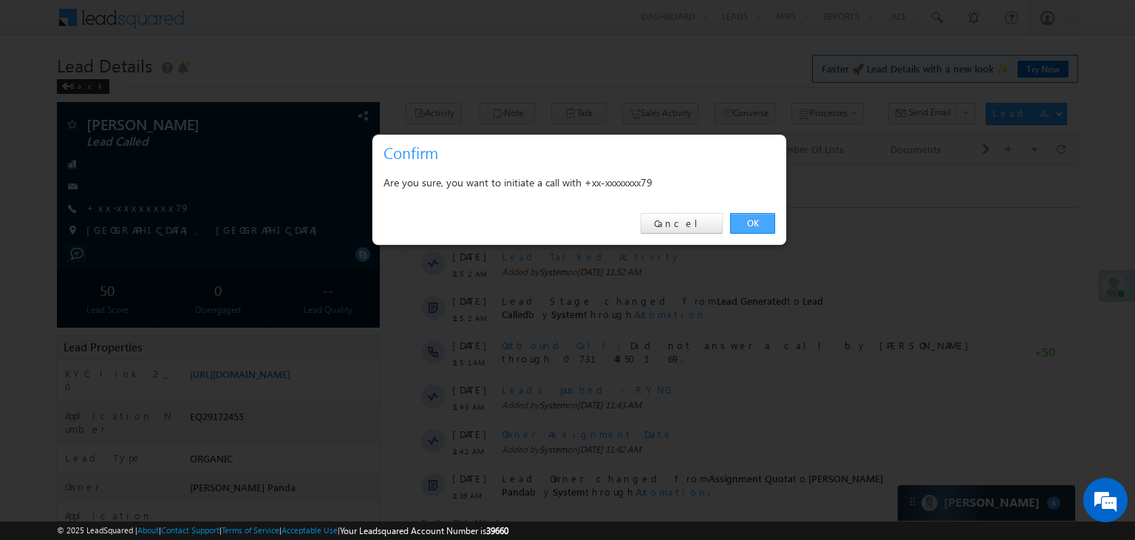
click at [754, 224] on link "OK" at bounding box center [752, 223] width 45 height 21
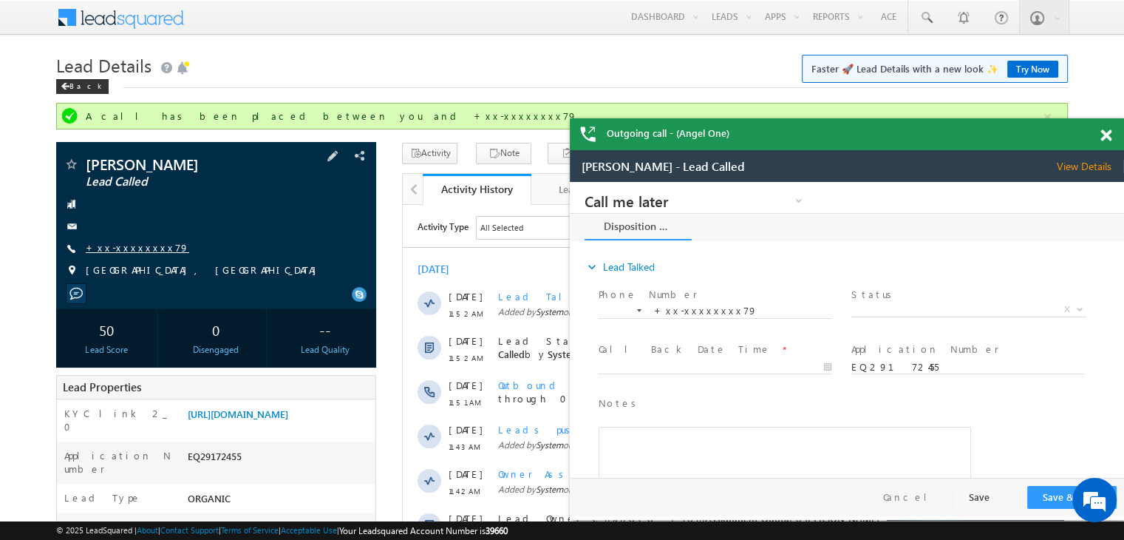
click at [112, 252] on link "+xx-xxxxxxxx79" at bounding box center [137, 247] width 103 height 13
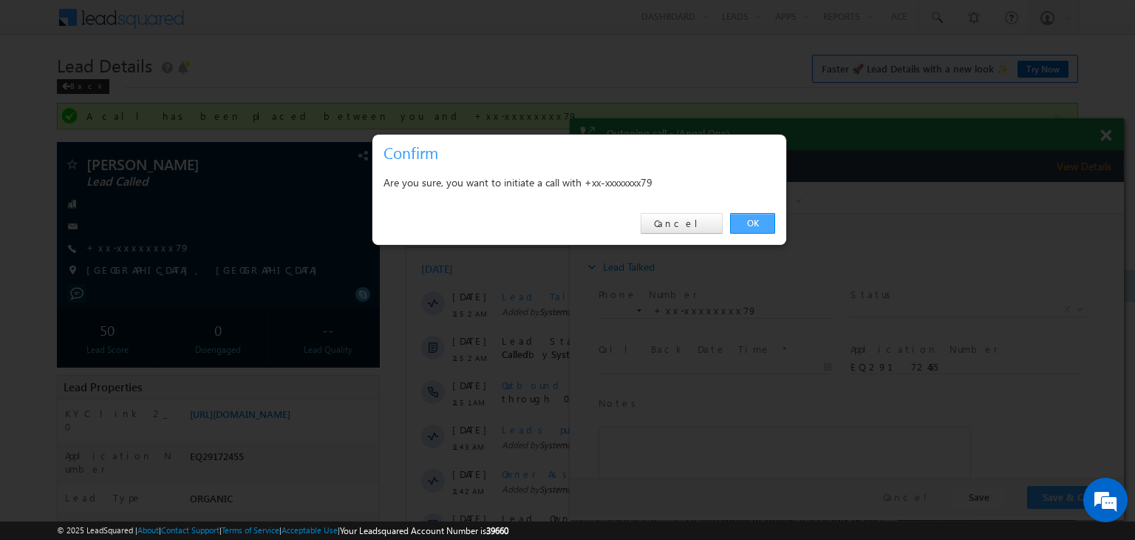
click at [748, 217] on link "OK" at bounding box center [752, 223] width 45 height 21
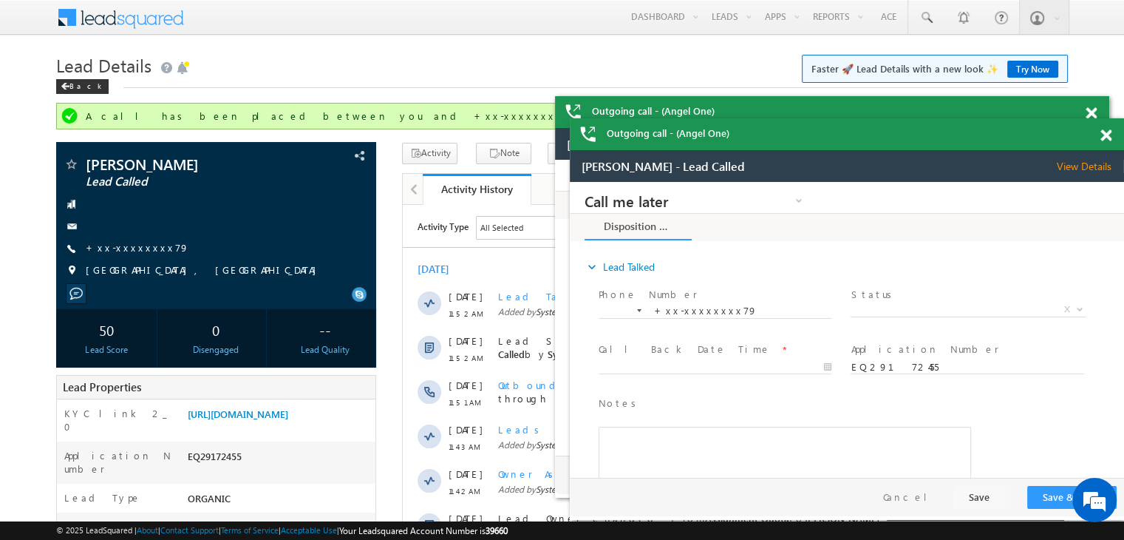
click at [1103, 138] on span at bounding box center [1105, 135] width 11 height 13
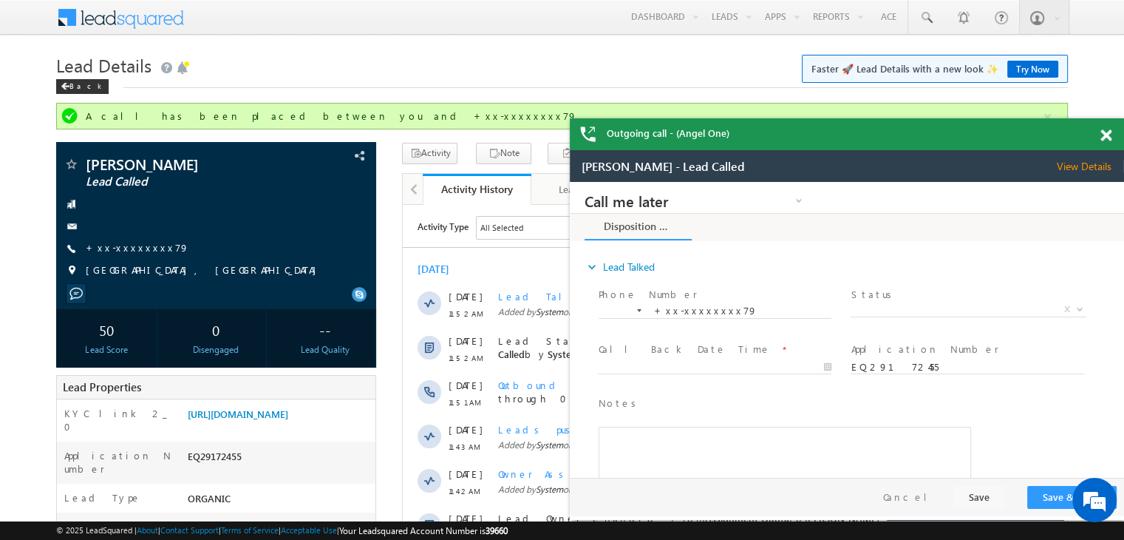
click at [1101, 140] on span at bounding box center [1105, 135] width 11 height 13
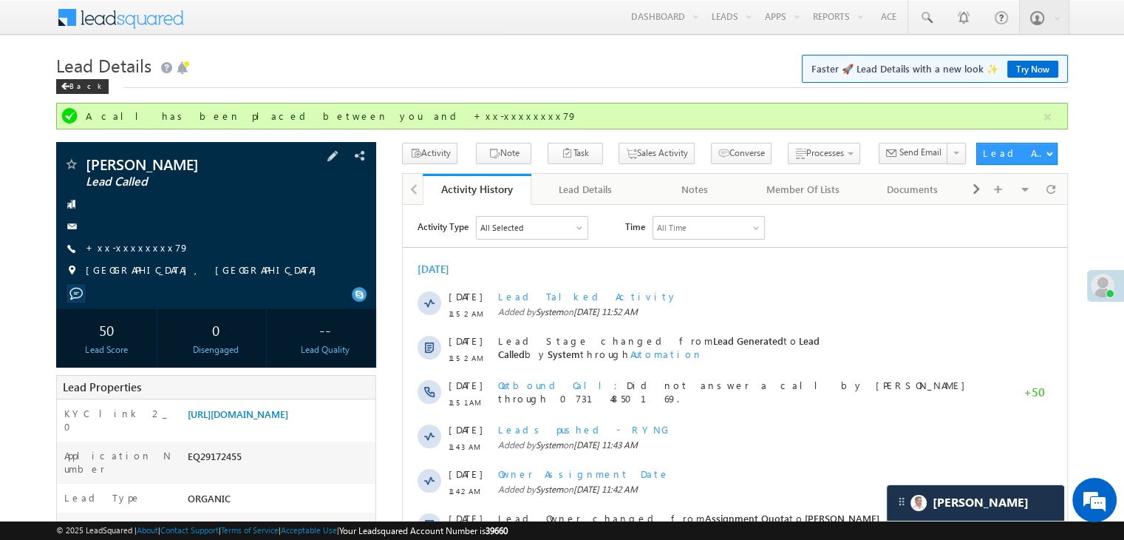
scroll to position [148, 0]
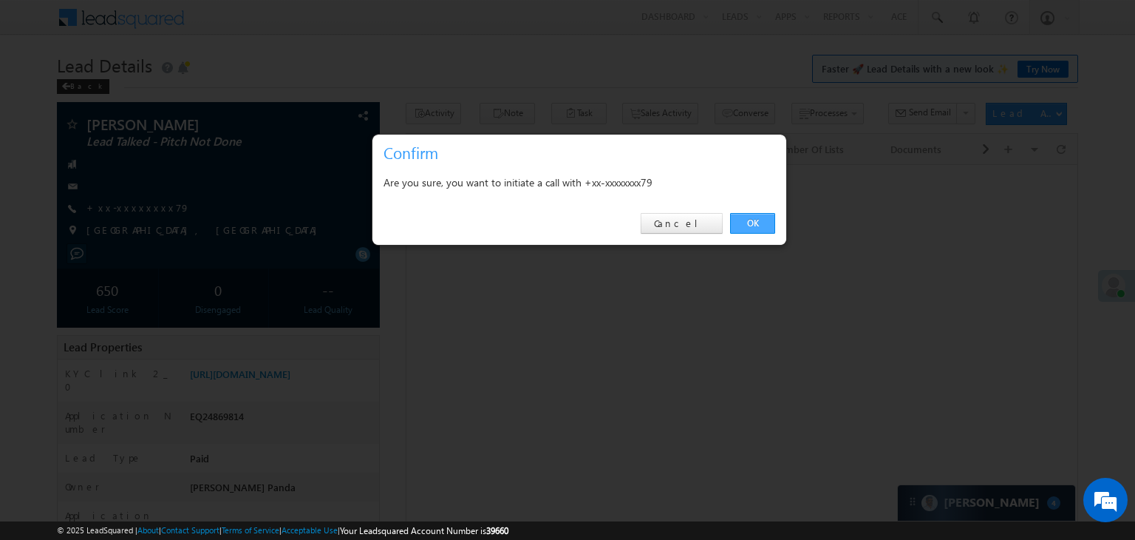
click at [749, 223] on link "OK" at bounding box center [752, 223] width 45 height 21
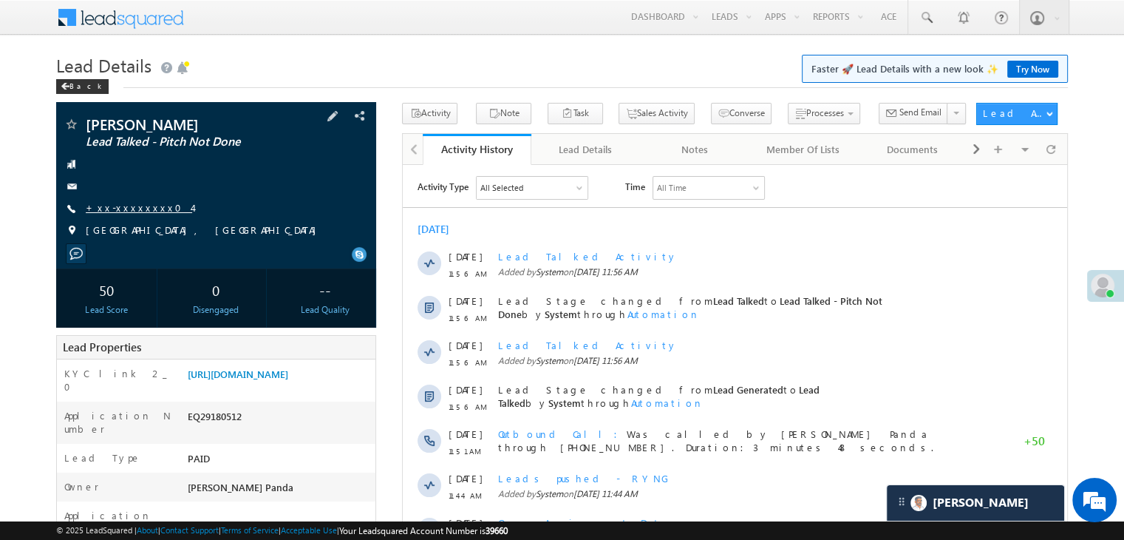
click at [121, 213] on link "+xx-xxxxxxxx04" at bounding box center [139, 207] width 106 height 13
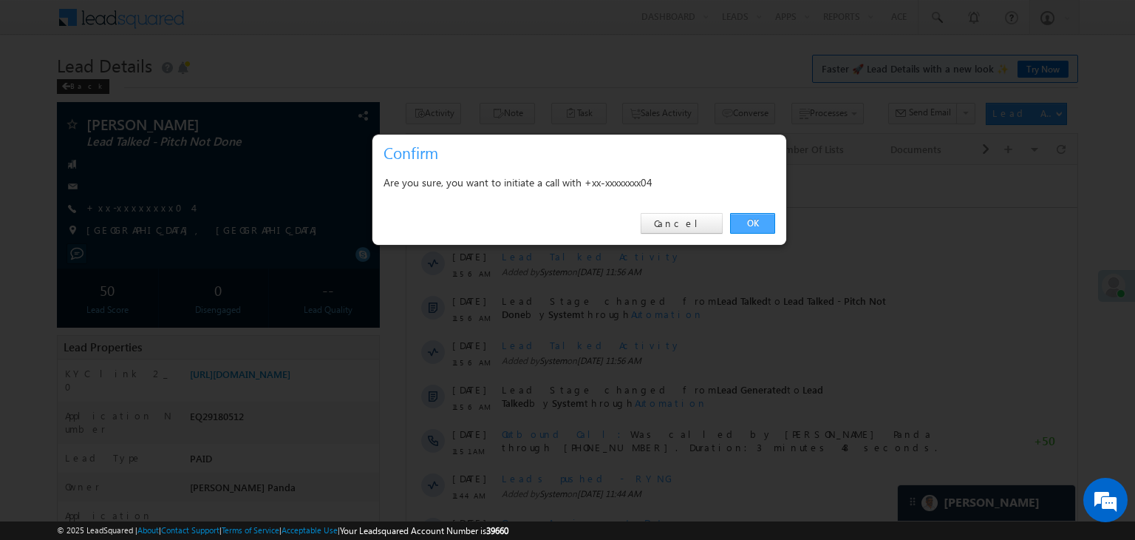
click at [752, 221] on link "OK" at bounding box center [752, 223] width 45 height 21
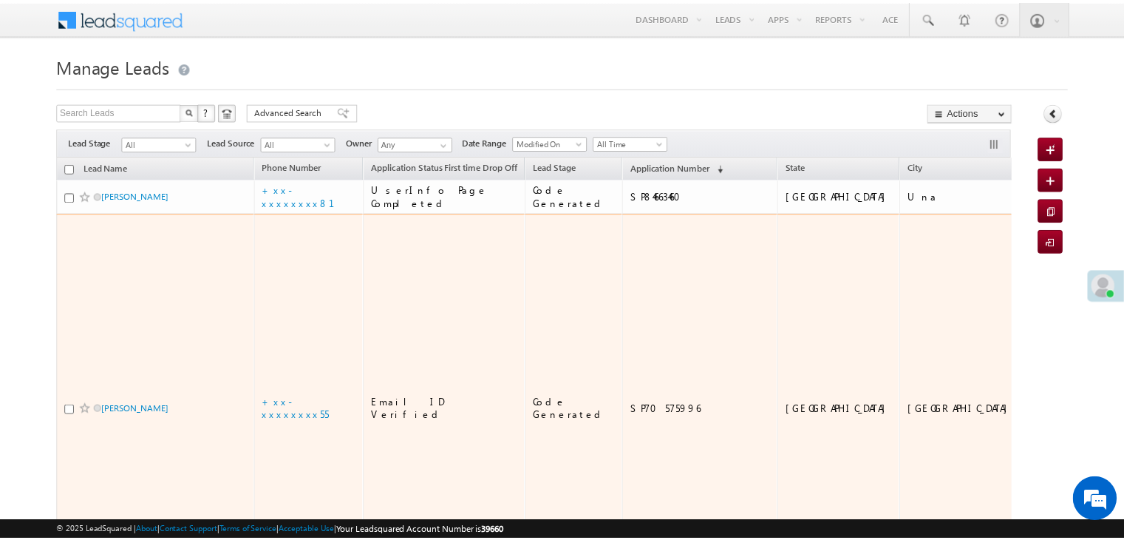
scroll to position [222, 0]
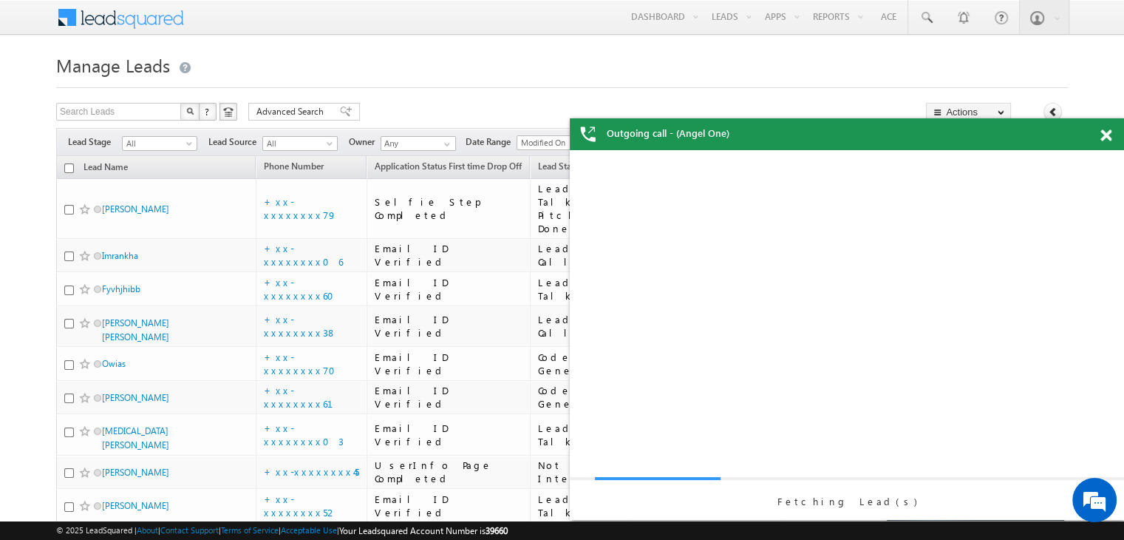
scroll to position [0, 0]
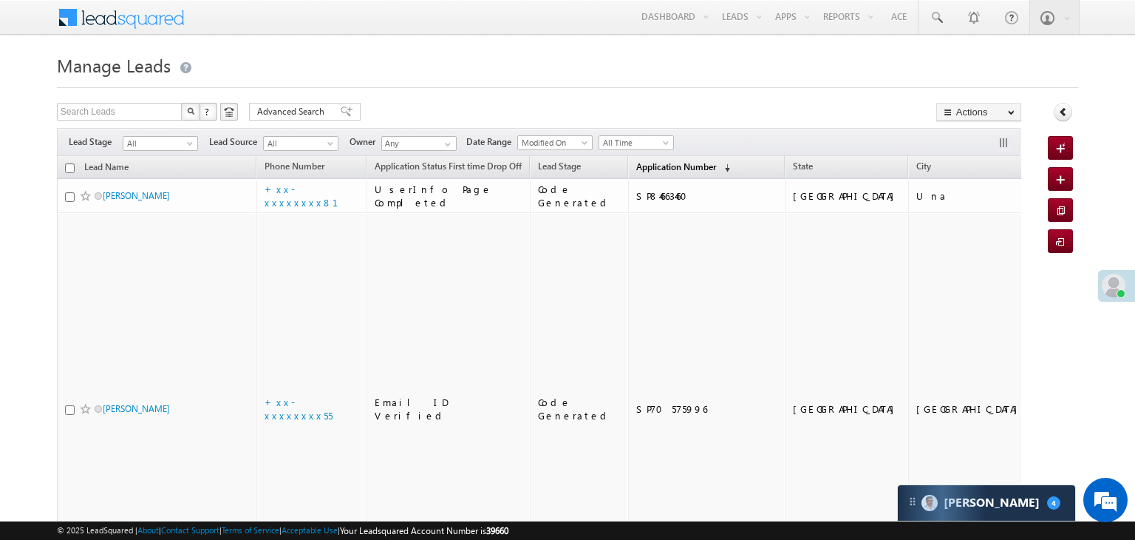
click at [653, 166] on span "Application Number" at bounding box center [676, 166] width 80 height 11
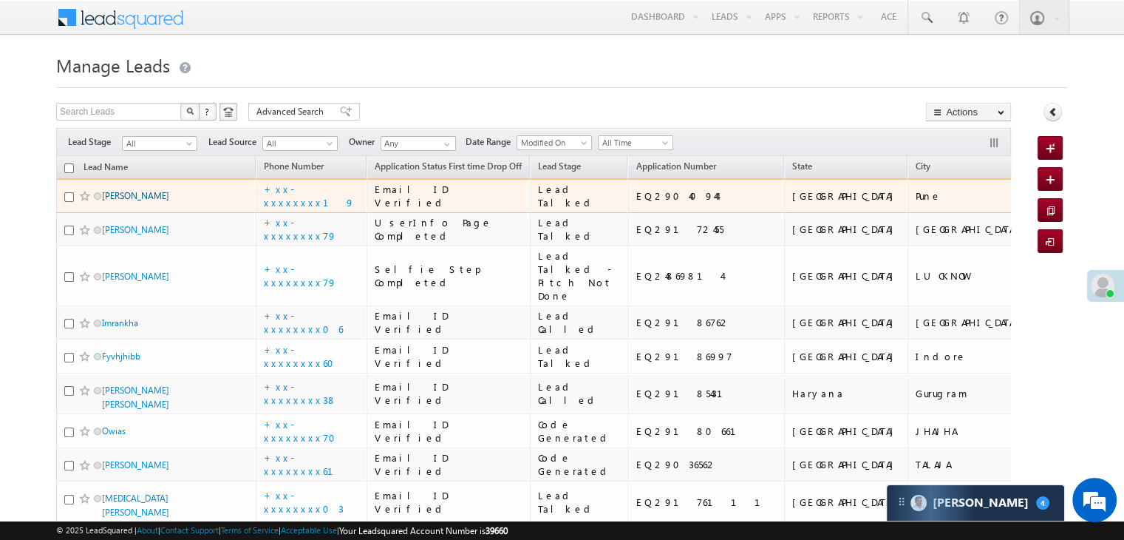
click at [126, 201] on link "[PERSON_NAME]" at bounding box center [135, 195] width 67 height 11
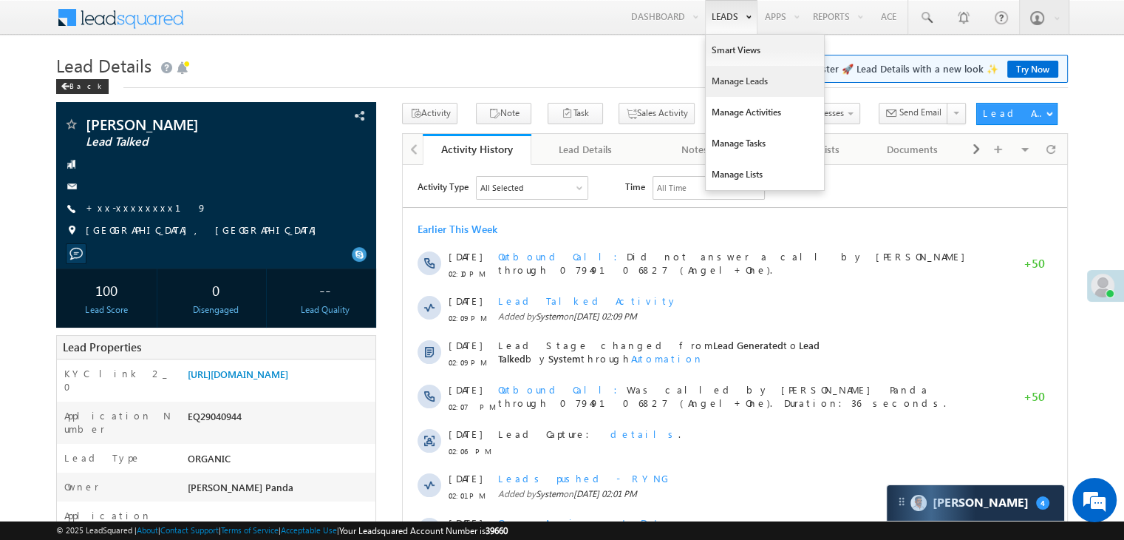
click at [736, 79] on link "Manage Leads" at bounding box center [765, 81] width 118 height 31
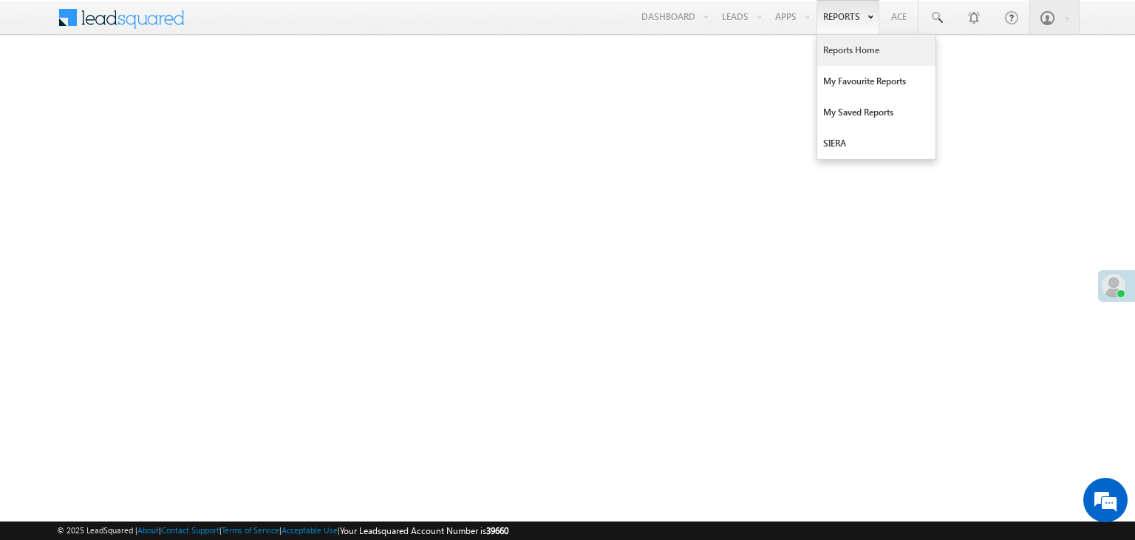
click at [834, 47] on link "Reports Home" at bounding box center [876, 50] width 118 height 31
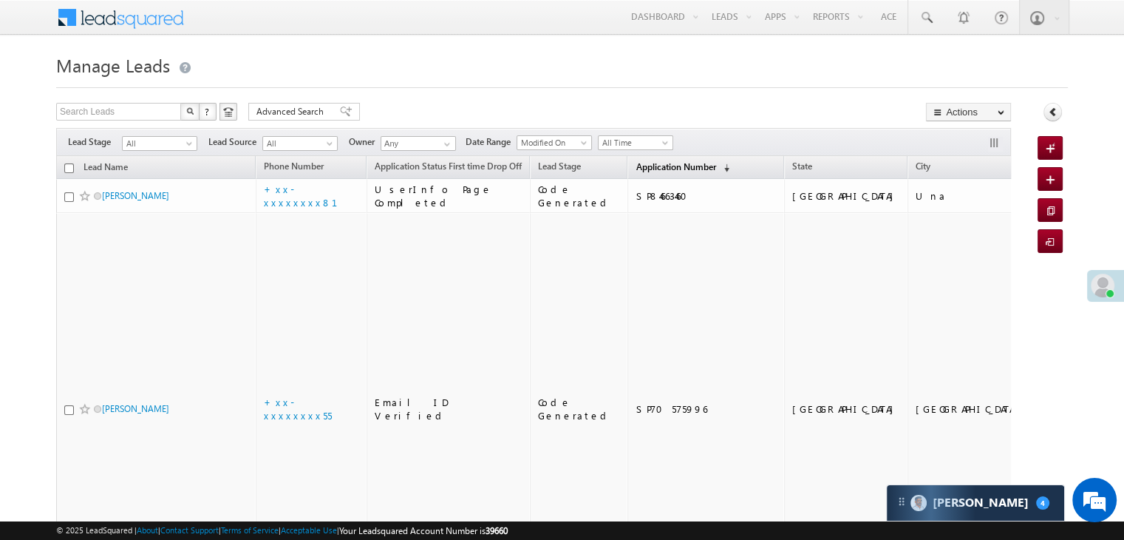
click at [651, 169] on span "Application Number" at bounding box center [676, 166] width 80 height 11
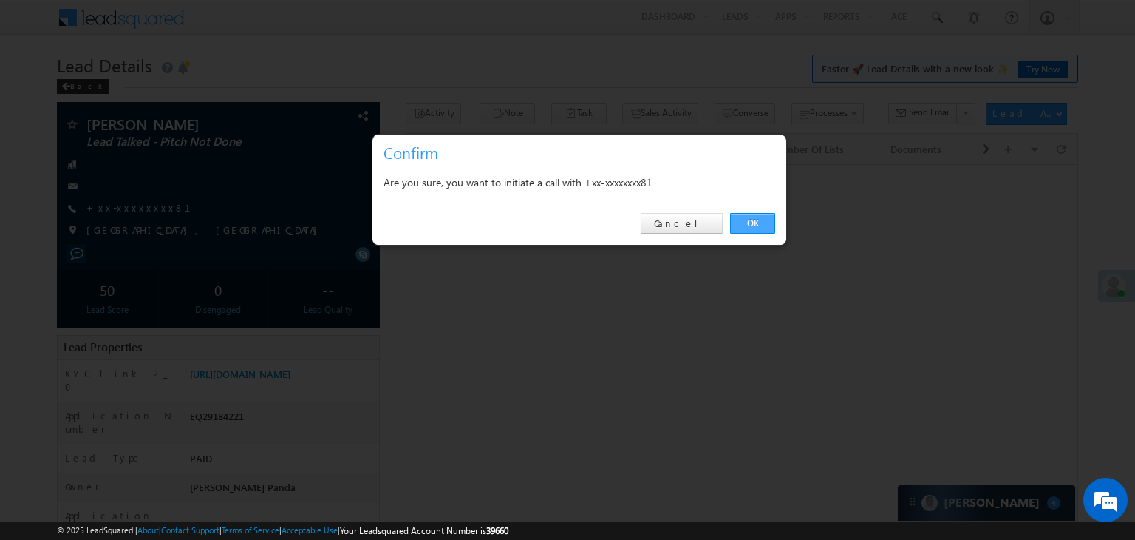
drag, startPoint x: 0, startPoint y: 0, endPoint x: 752, endPoint y: 225, distance: 785.2
click at [752, 225] on link "OK" at bounding box center [752, 223] width 45 height 21
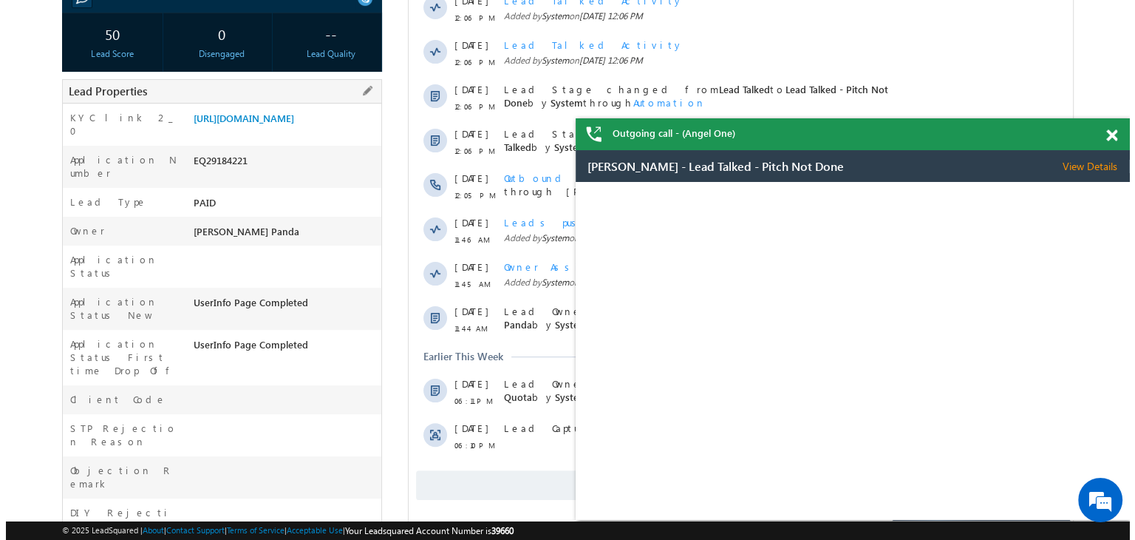
scroll to position [148, 0]
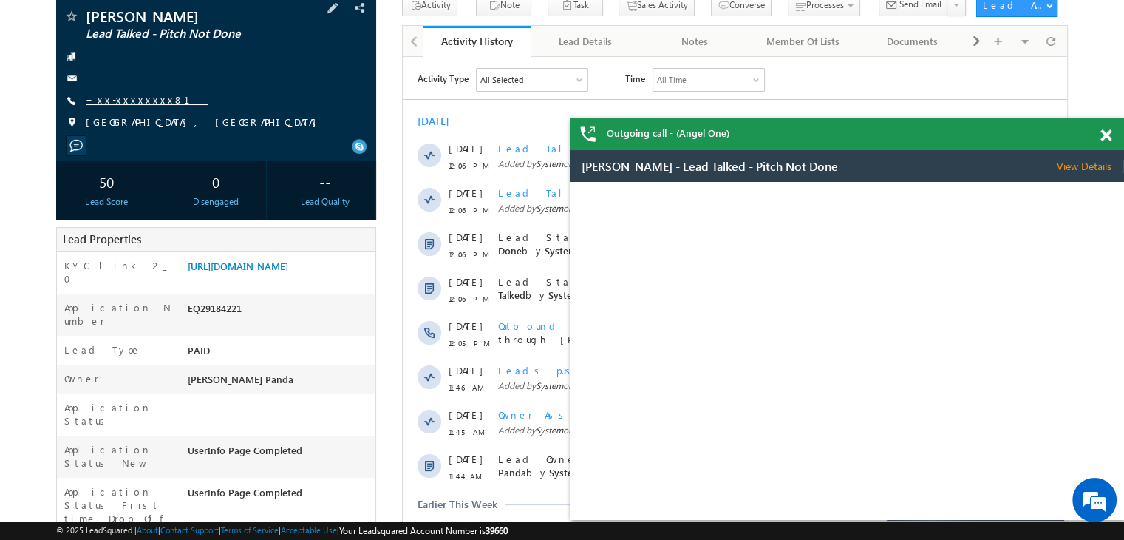
click at [135, 95] on link "+xx-xxxxxxxx81" at bounding box center [147, 99] width 122 height 13
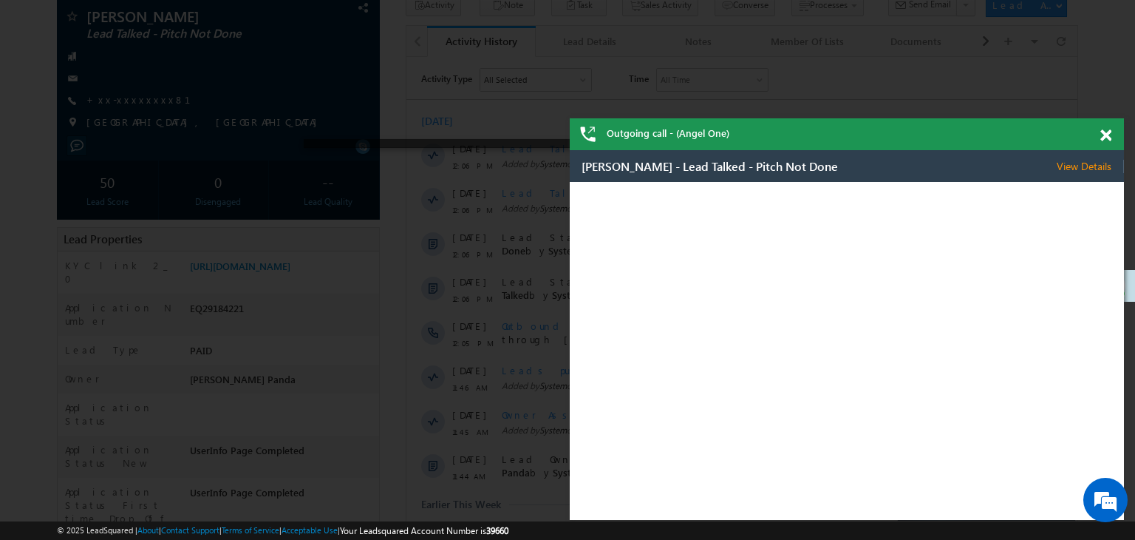
click at [133, 101] on div at bounding box center [567, 270] width 1135 height 540
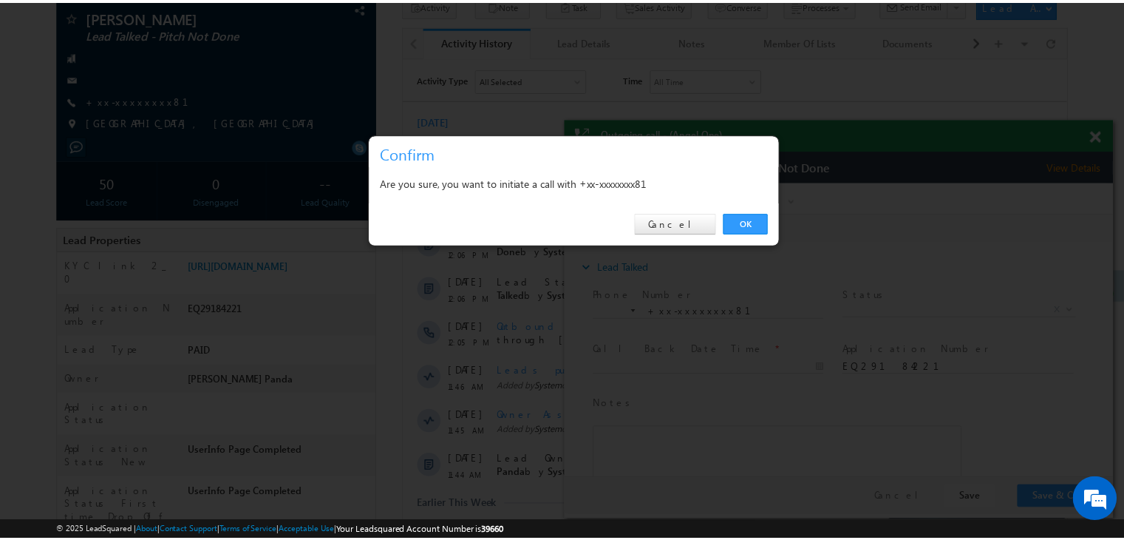
scroll to position [0, 0]
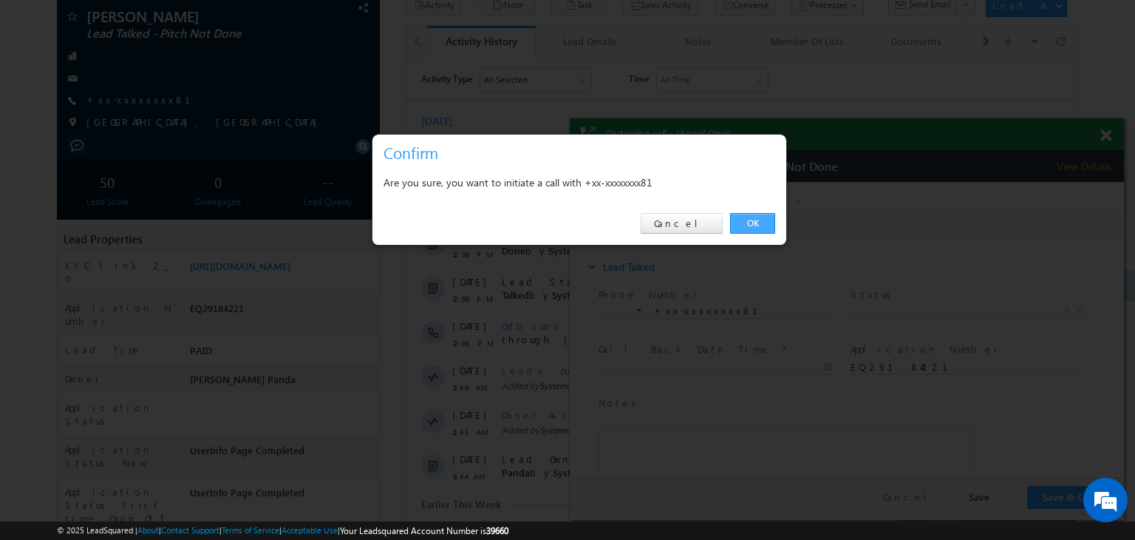
click at [752, 222] on link "OK" at bounding box center [752, 223] width 45 height 21
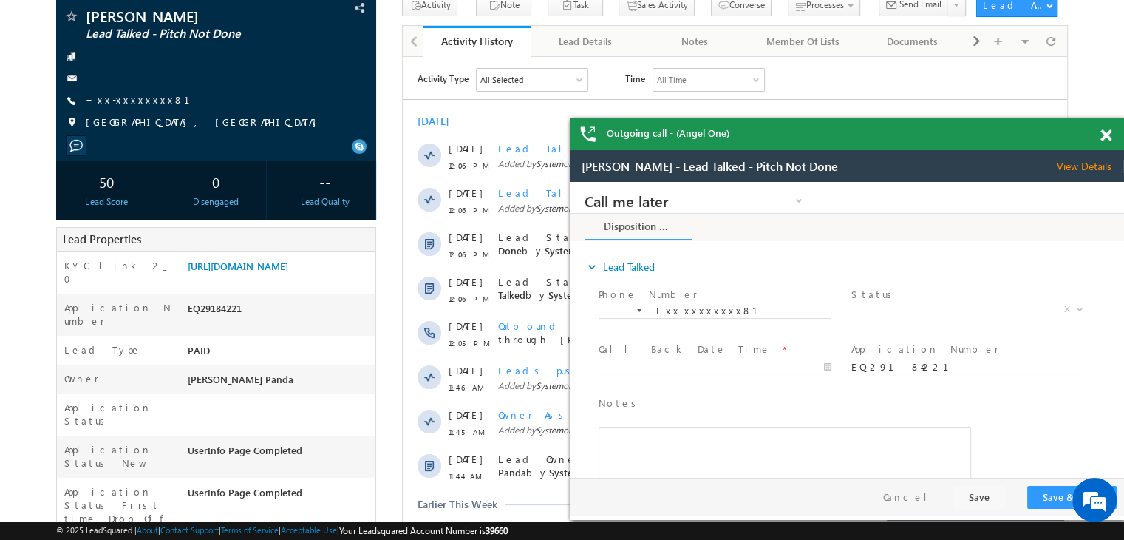
click at [1104, 137] on span at bounding box center [1105, 135] width 11 height 13
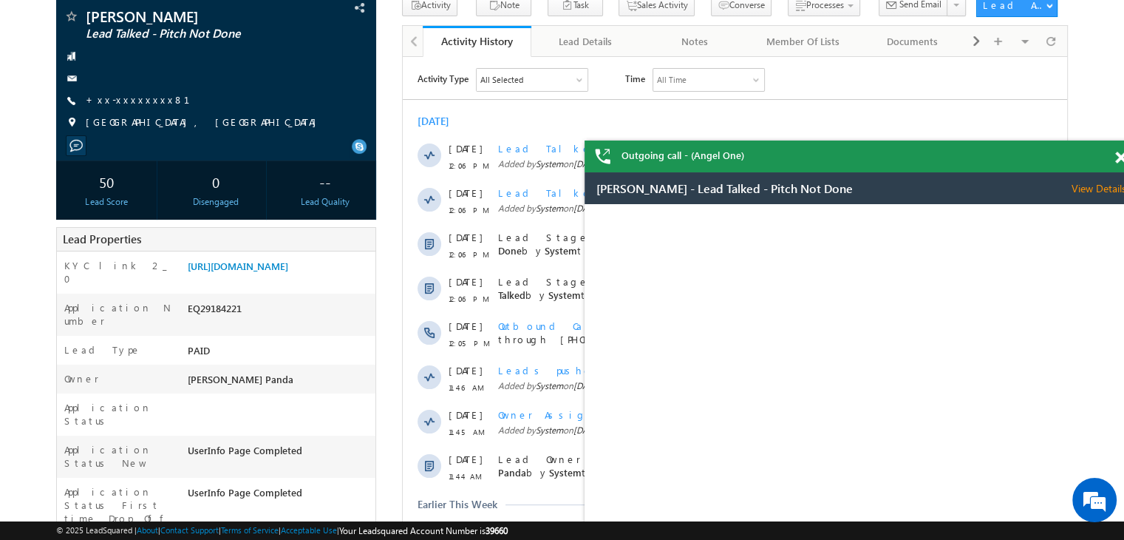
click at [1109, 134] on body "Outgoing call - (Angel One) Menu Madhumita Panda Madhu mita. Panda @ange lbrok …" at bounding box center [562, 458] width 1124 height 1213
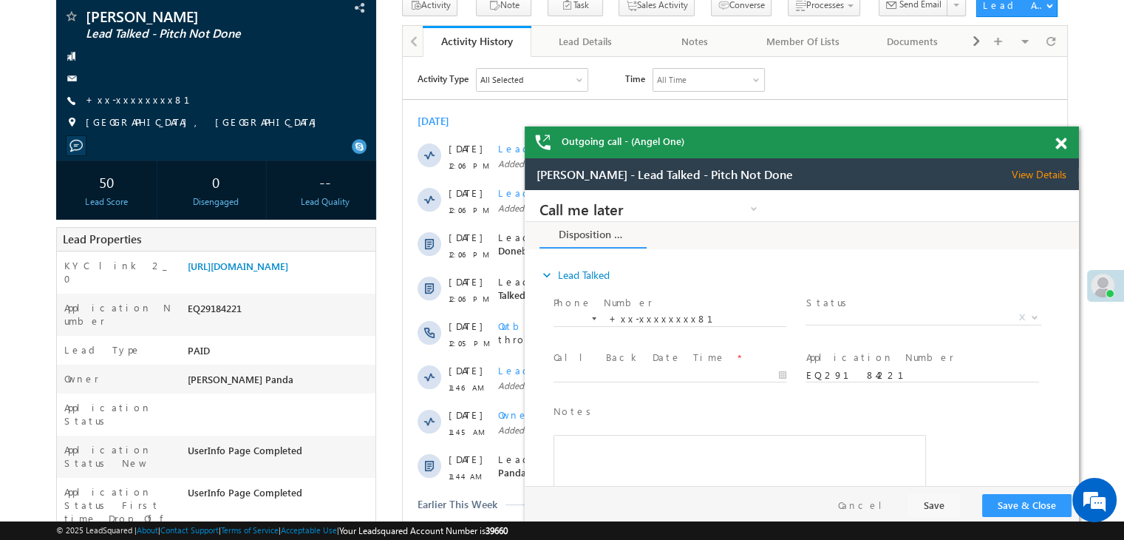
click at [1032, 137] on div "Outgoing call - (Angel One)" at bounding box center [802, 142] width 554 height 32
drag, startPoint x: 1063, startPoint y: 144, endPoint x: 304, endPoint y: 81, distance: 760.9
click at [1063, 144] on span at bounding box center [1060, 143] width 11 height 13
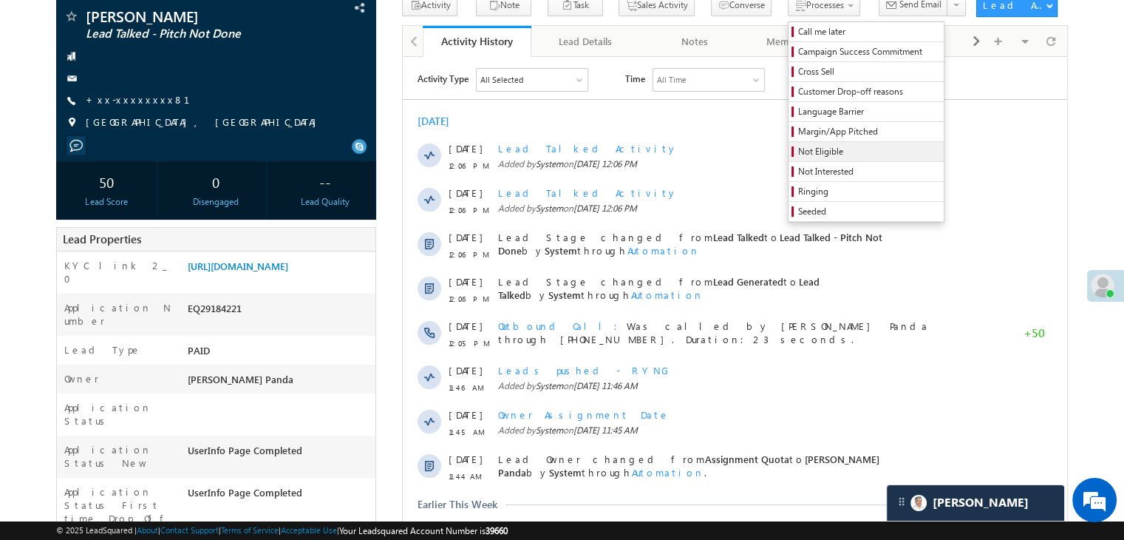
click at [798, 149] on span "Not Eligible" at bounding box center [868, 151] width 140 height 13
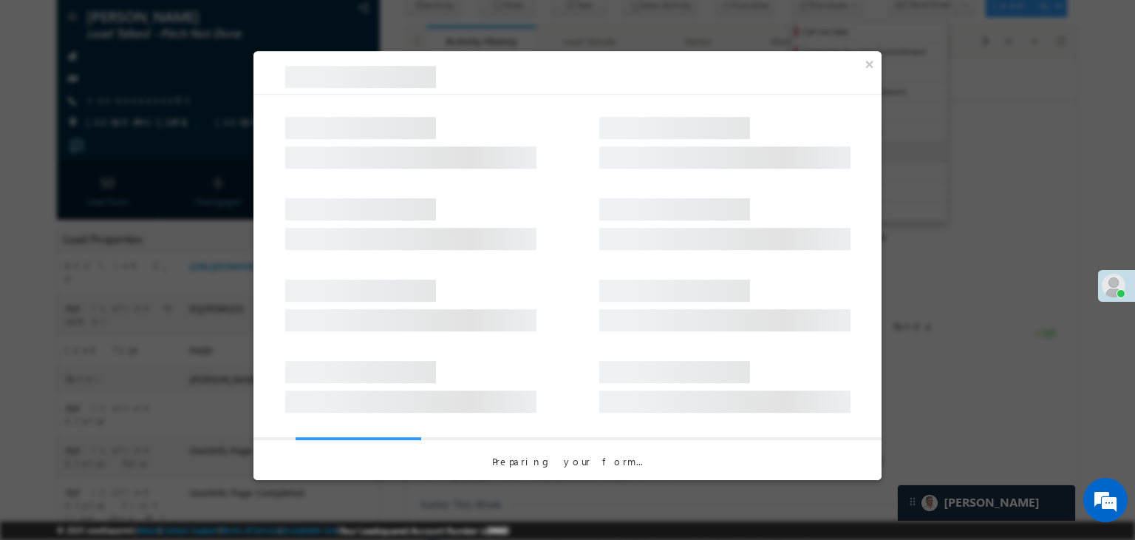
click at [795, 149] on div at bounding box center [724, 131] width 251 height 44
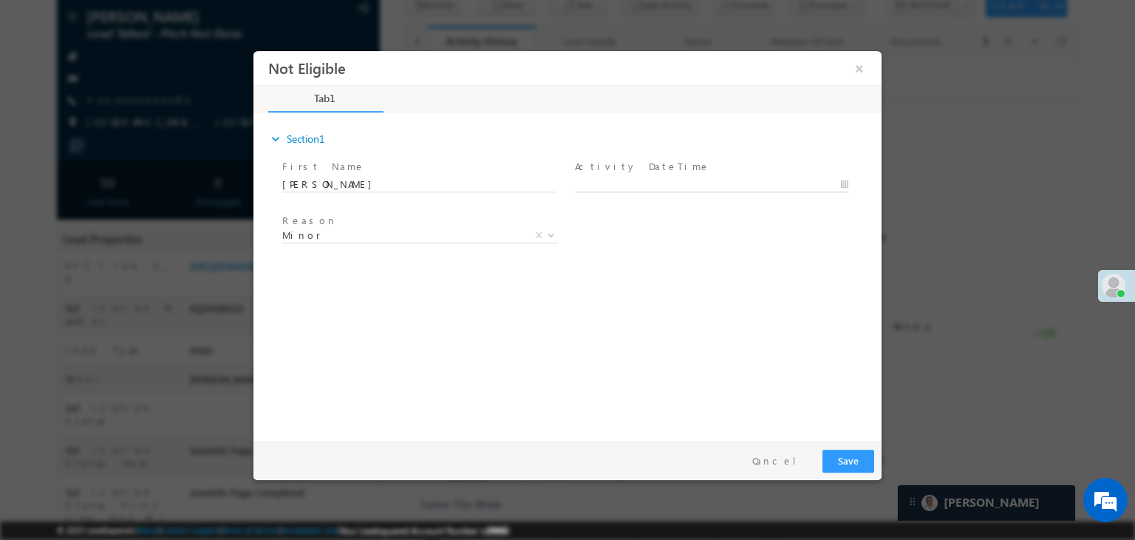
click at [695, 185] on body "Not Eligible ×" at bounding box center [567, 243] width 628 height 384
type input "09/20/25 2:14 PM"
click at [806, 241] on div "Reason * Minor Existing Client Out of India DRA - FDS Termination DRA - Already…" at bounding box center [580, 238] width 602 height 55
click at [845, 457] on button "Save" at bounding box center [849, 460] width 52 height 23
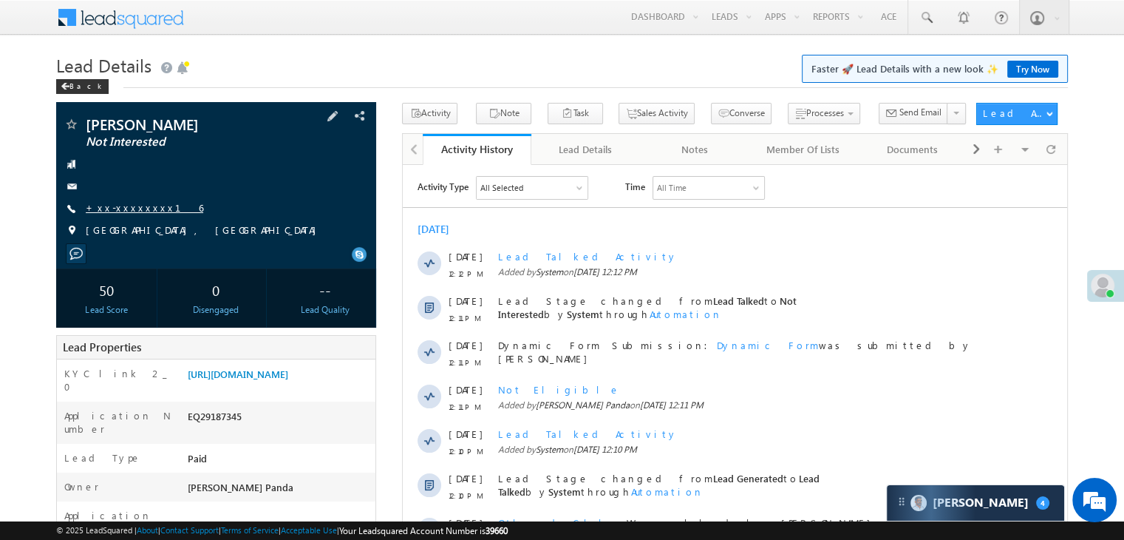
click at [133, 210] on link "+xx-xxxxxxxx16" at bounding box center [145, 207] width 118 height 13
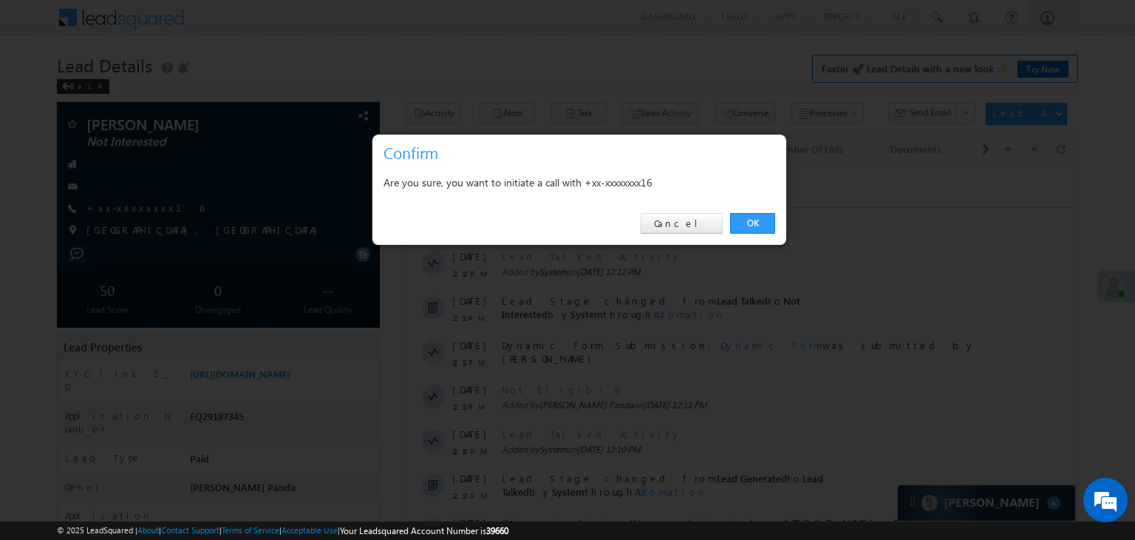
drag, startPoint x: 749, startPoint y: 220, endPoint x: 385, endPoint y: 72, distance: 392.5
click at [749, 220] on link "OK" at bounding box center [752, 223] width 45 height 21
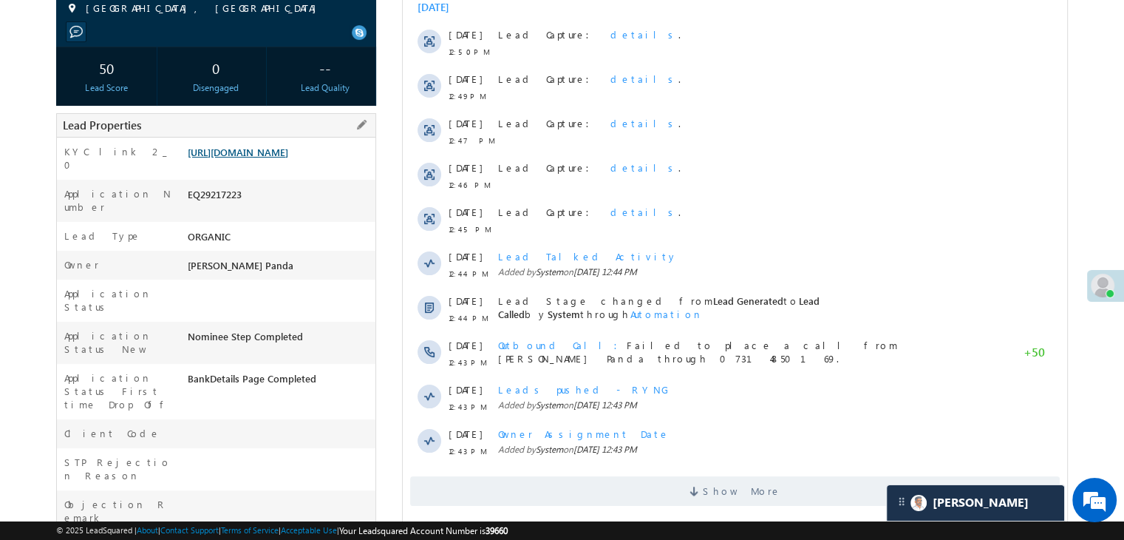
click at [288, 158] on link "https://angelbroking1-pk3em7sa.customui-test.leadsquared.com?leadId=33e1a307-1d…" at bounding box center [238, 152] width 101 height 13
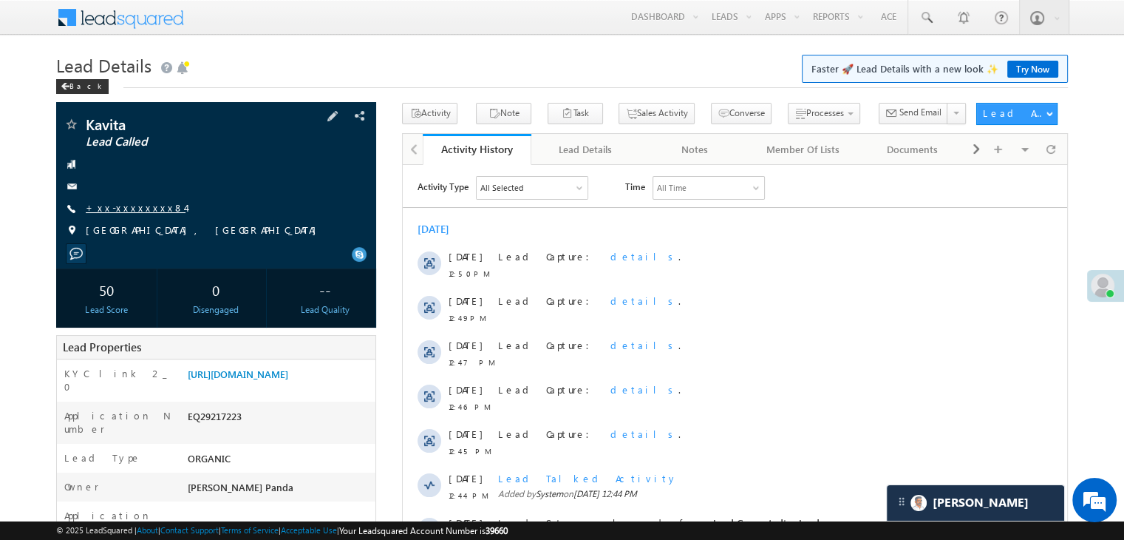
click at [115, 208] on link "+xx-xxxxxxxx84" at bounding box center [136, 207] width 100 height 13
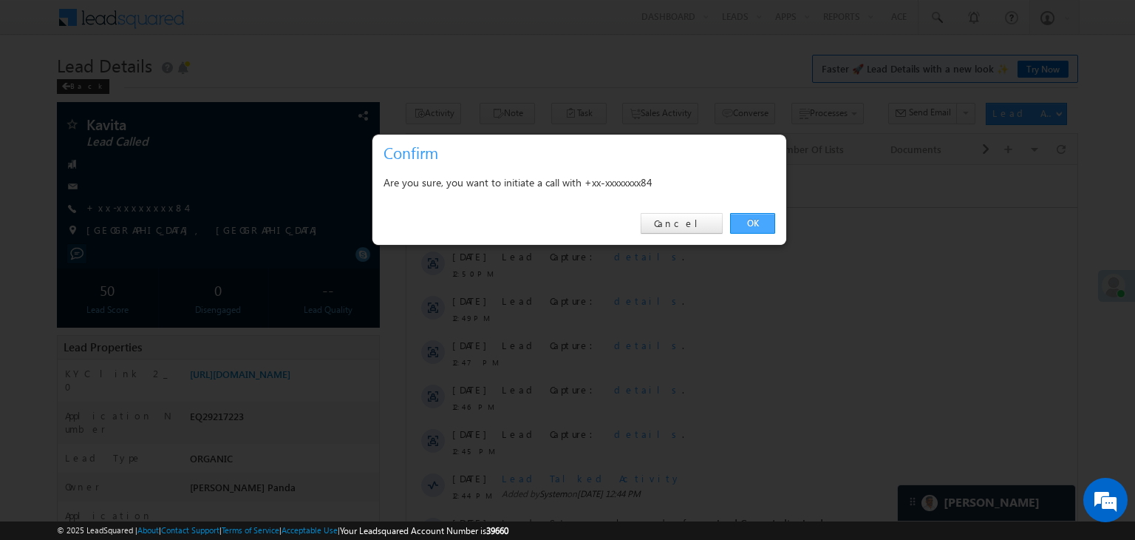
click at [756, 221] on link "OK" at bounding box center [752, 223] width 45 height 21
click at [755, 222] on div "[DATE]" at bounding box center [741, 228] width 671 height 13
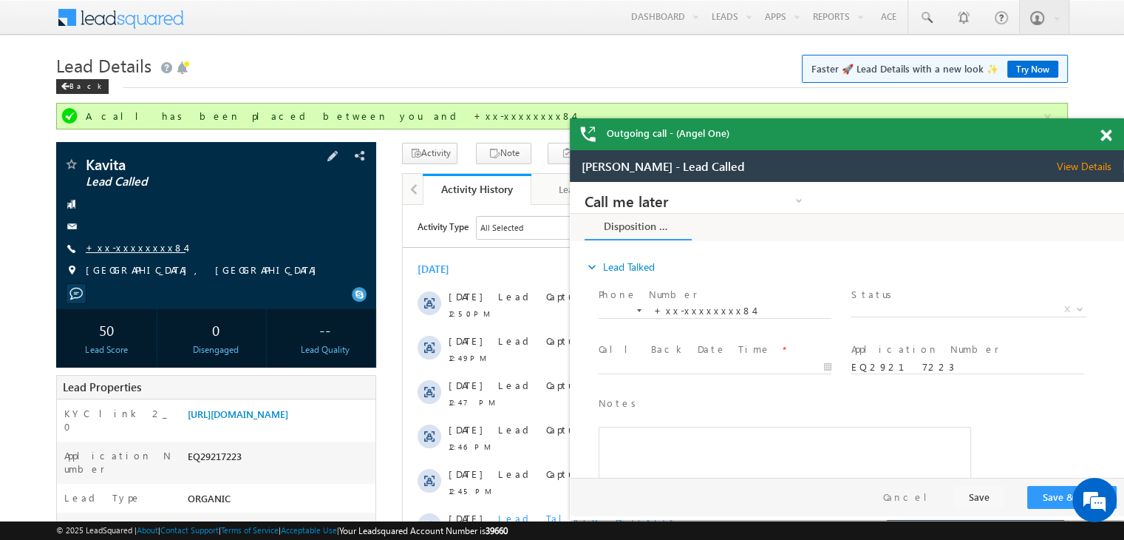
click at [114, 249] on link "+xx-xxxxxxxx84" at bounding box center [136, 247] width 100 height 13
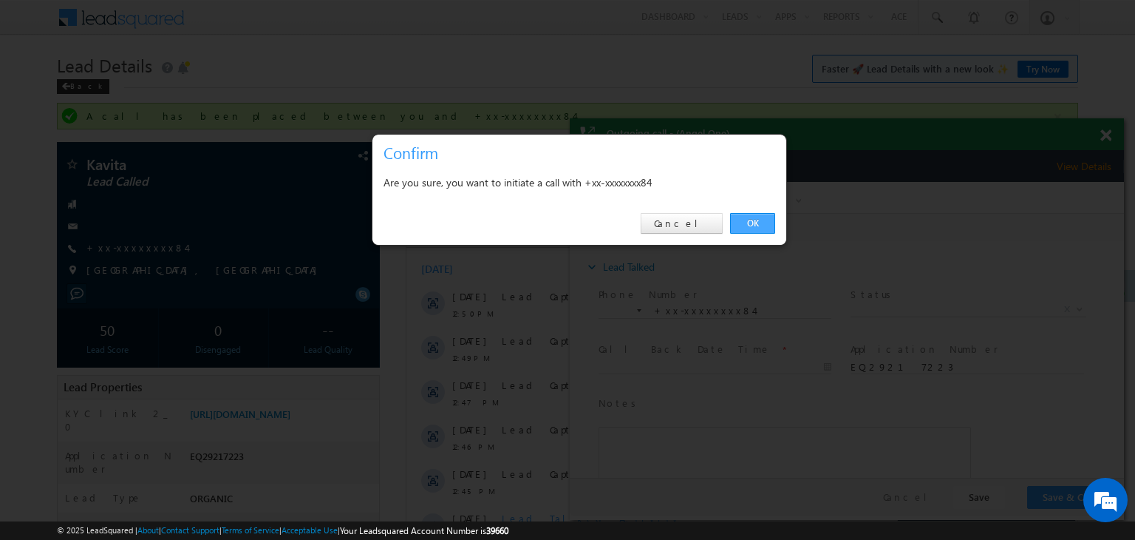
click at [755, 225] on link "OK" at bounding box center [752, 223] width 45 height 21
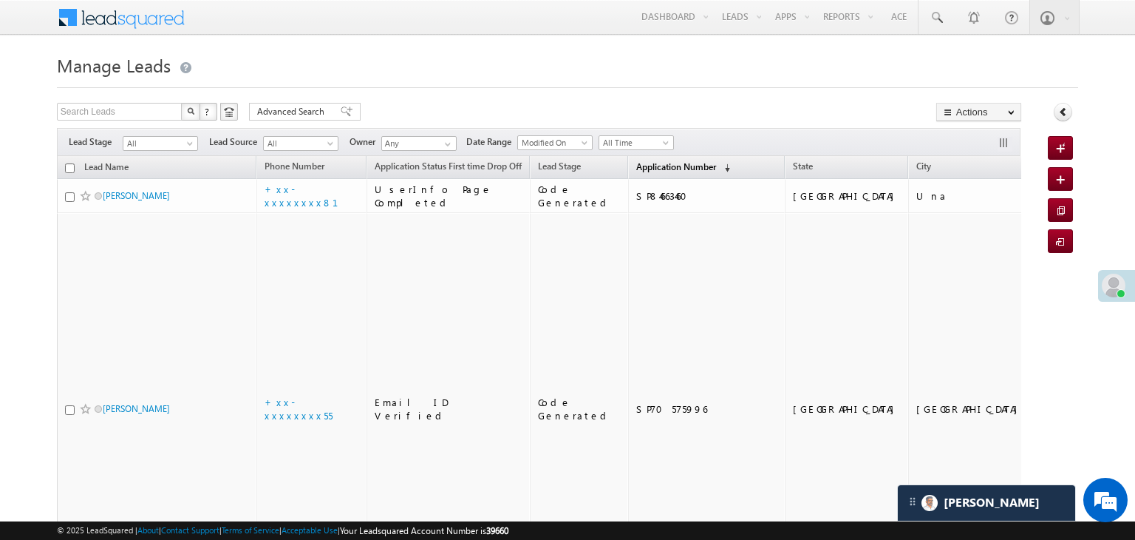
click at [638, 159] on link "Application Number (sorted descending)" at bounding box center [683, 167] width 109 height 19
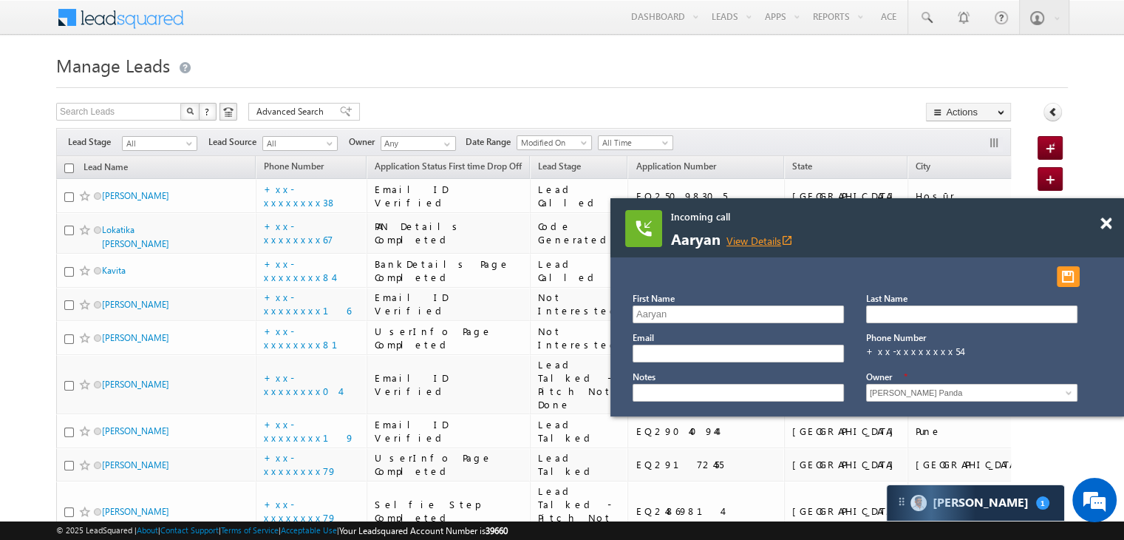
click at [775, 243] on link "View Details open_in_new" at bounding box center [759, 241] width 67 height 14
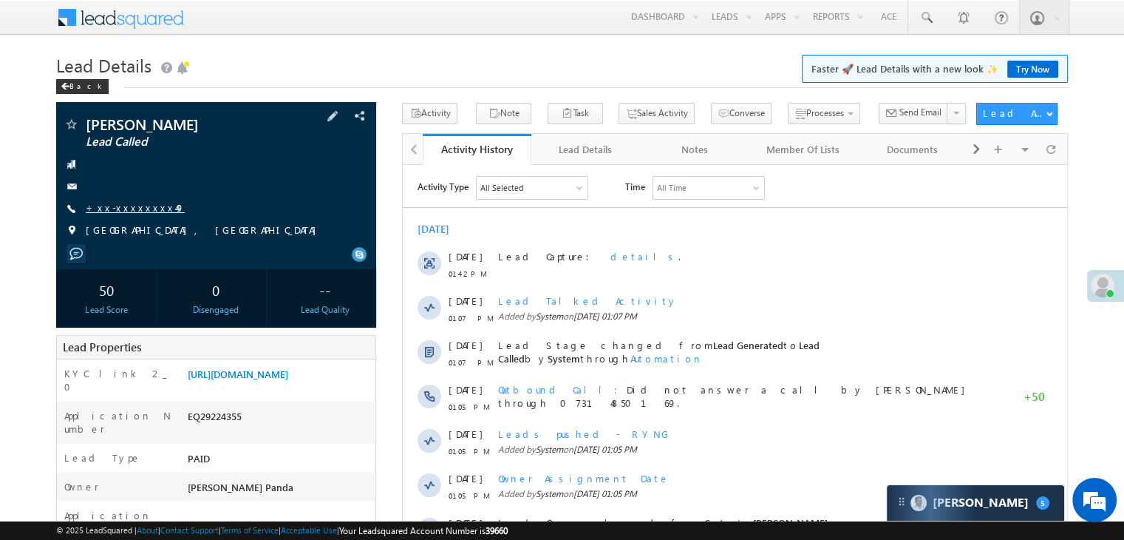
click at [128, 205] on link "+xx-xxxxxxxx49" at bounding box center [135, 207] width 99 height 13
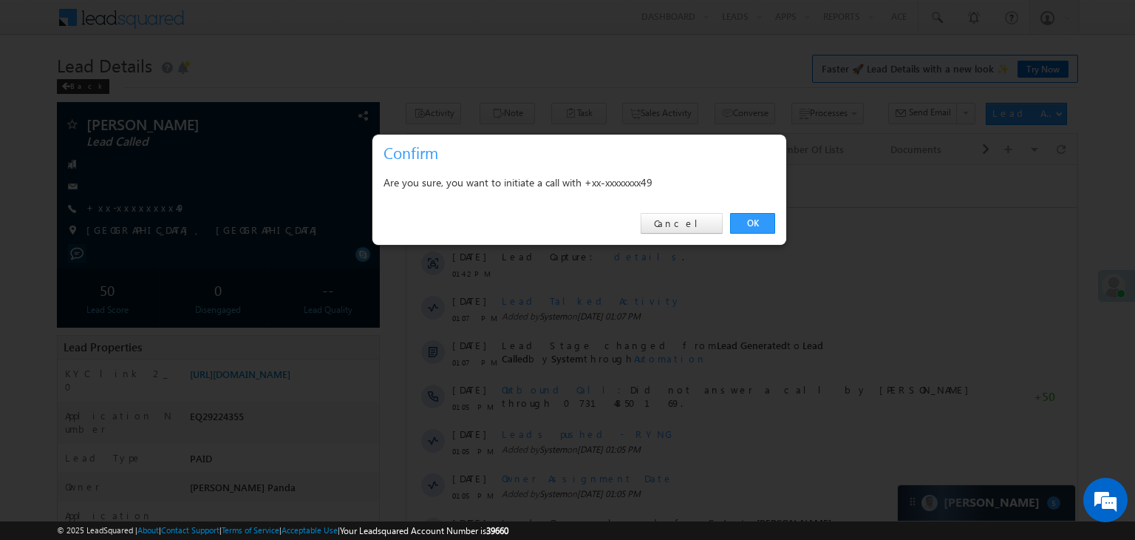
drag, startPoint x: 744, startPoint y: 222, endPoint x: 681, endPoint y: 128, distance: 113.4
click at [744, 222] on link "OK" at bounding box center [752, 223] width 45 height 21
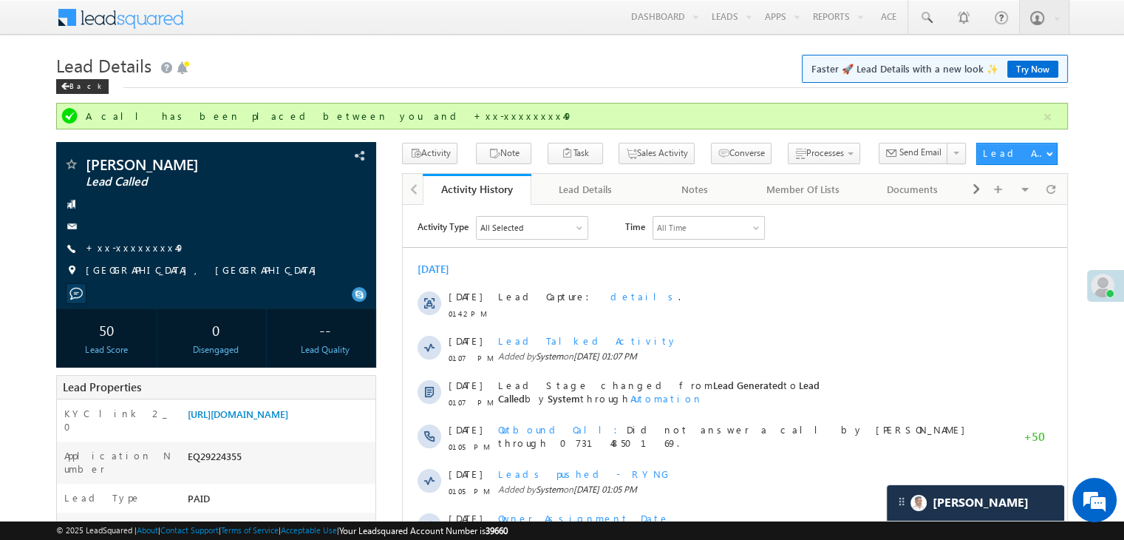
click at [120, 241] on link "+xx-xxxxxxxx49" at bounding box center [135, 247] width 99 height 13
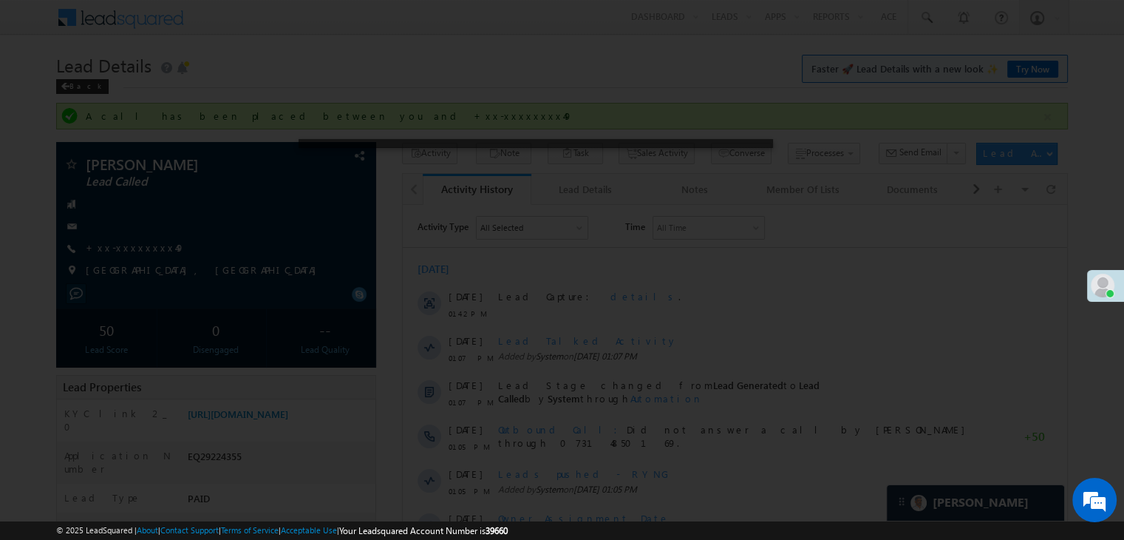
scroll to position [148, 0]
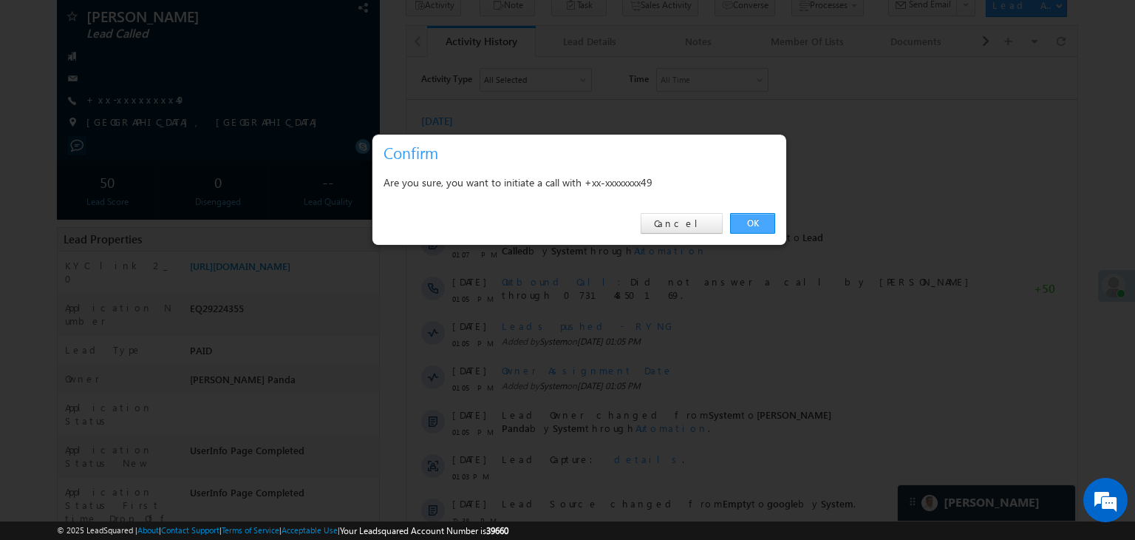
click at [755, 222] on link "OK" at bounding box center [752, 223] width 45 height 21
click at [758, 223] on div "Lead Stage changed from Lead Generated to Lead Called by System through Automat…" at bounding box center [748, 245] width 492 height 44
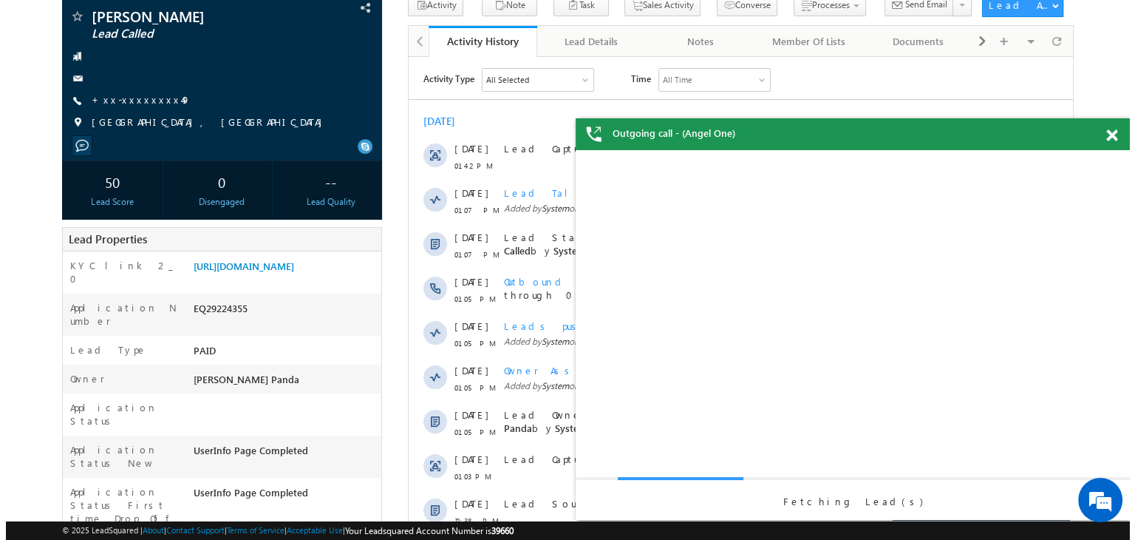
scroll to position [0, 0]
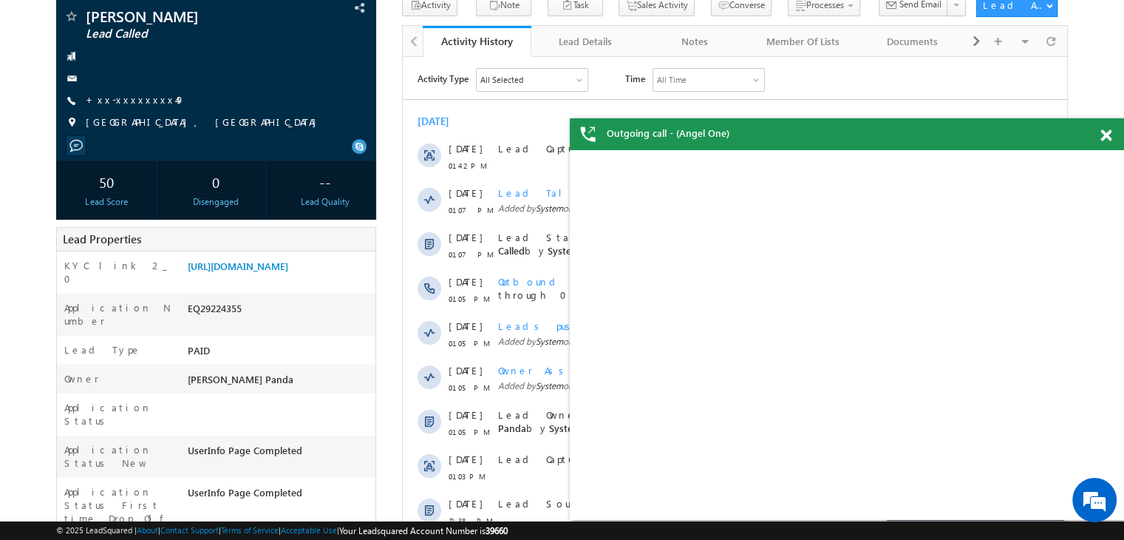
click at [1101, 137] on span at bounding box center [1105, 135] width 11 height 13
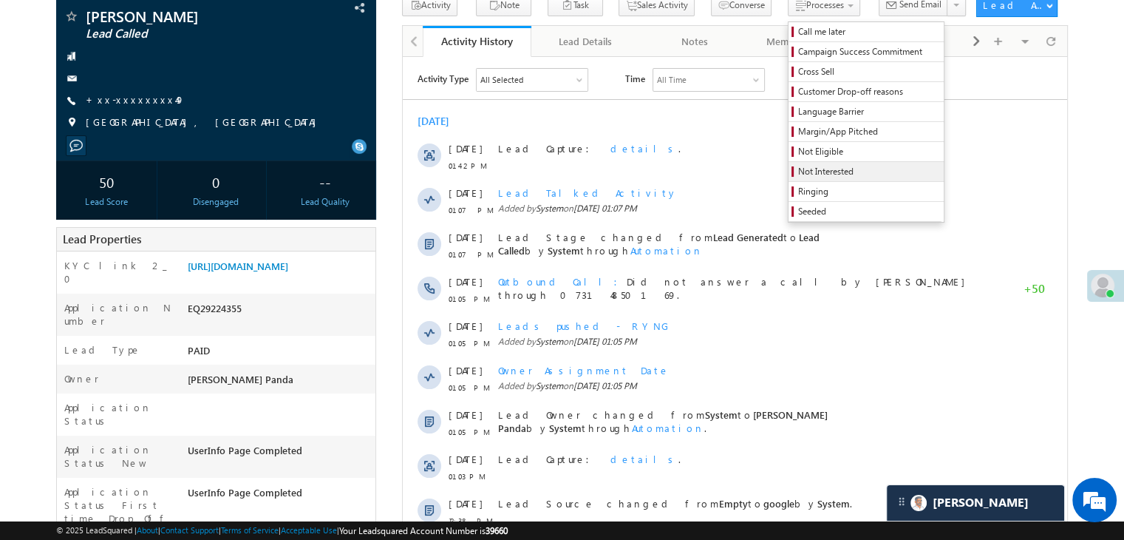
click at [827, 167] on span "Not Interested" at bounding box center [868, 171] width 140 height 13
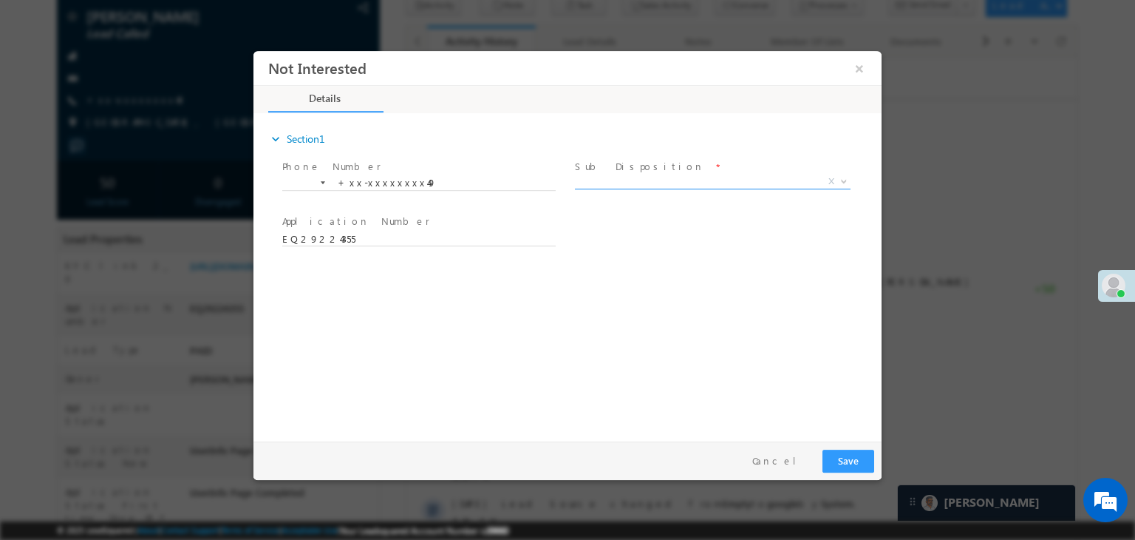
click at [752, 180] on span "X" at bounding box center [713, 181] width 276 height 15
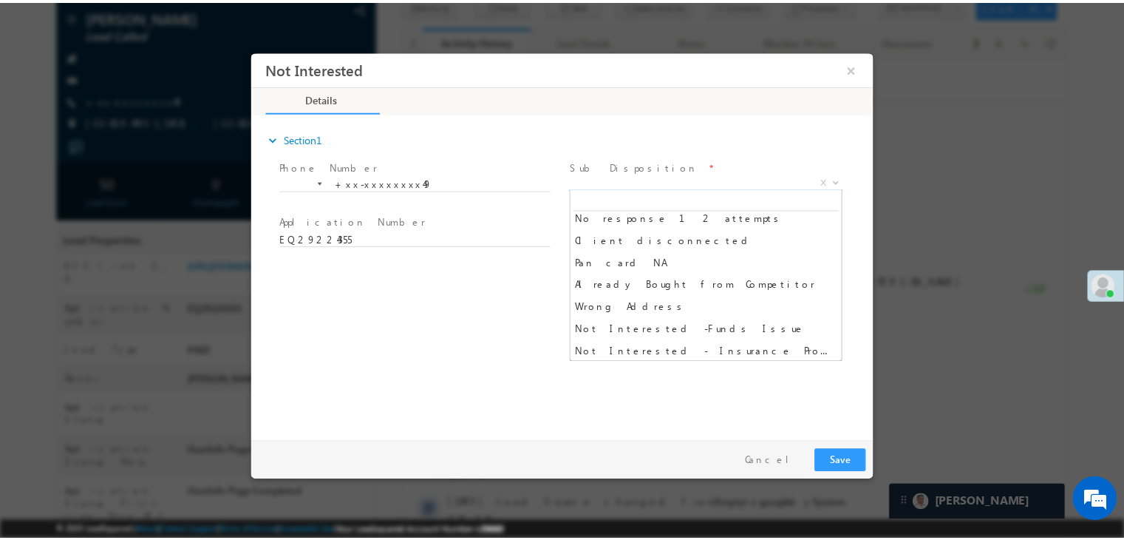
scroll to position [296, 0]
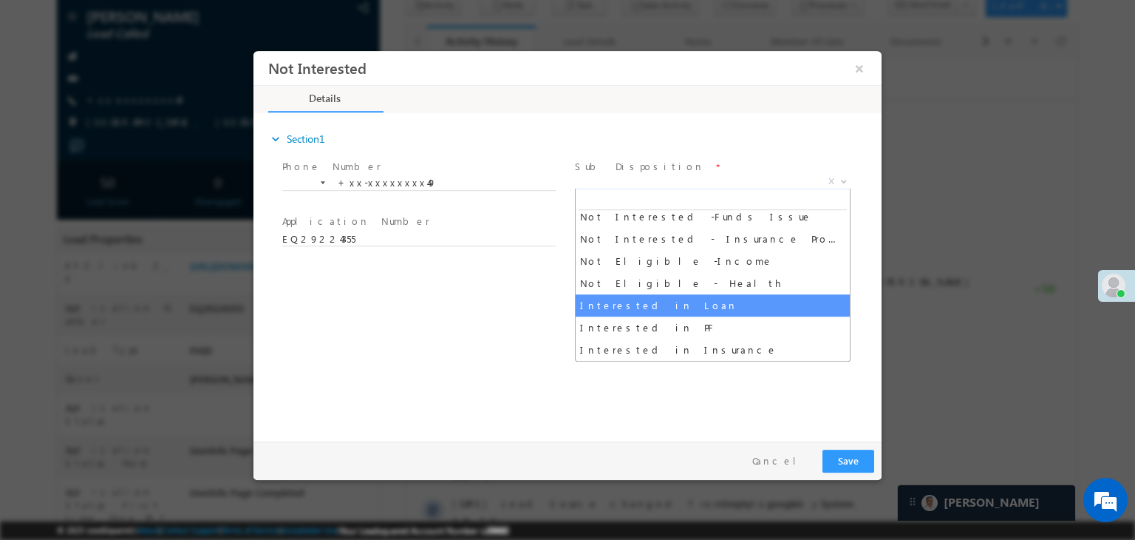
select select "Interested in Loan"
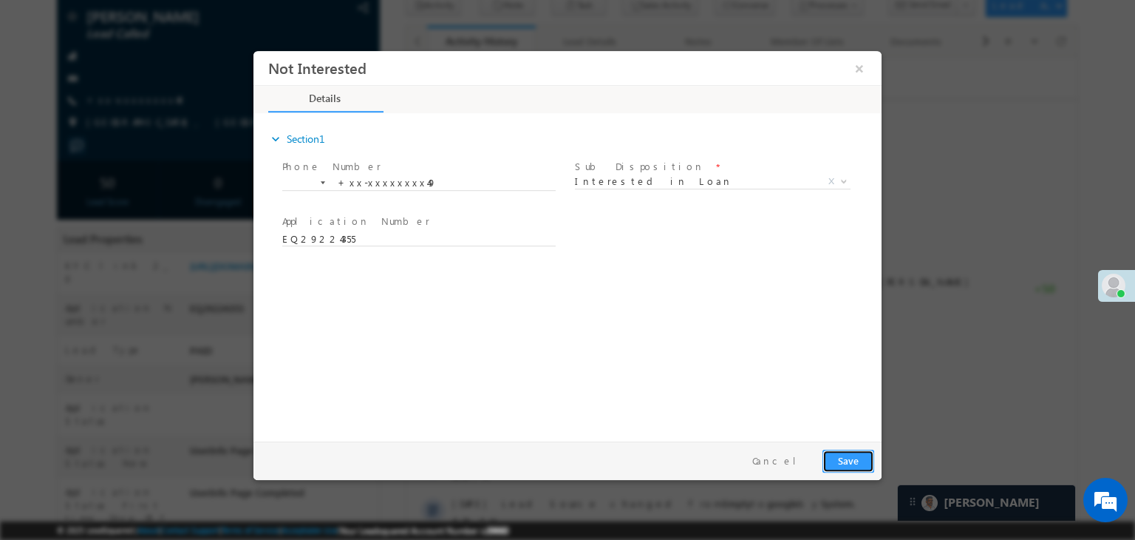
click at [851, 461] on button "Save" at bounding box center [849, 460] width 52 height 23
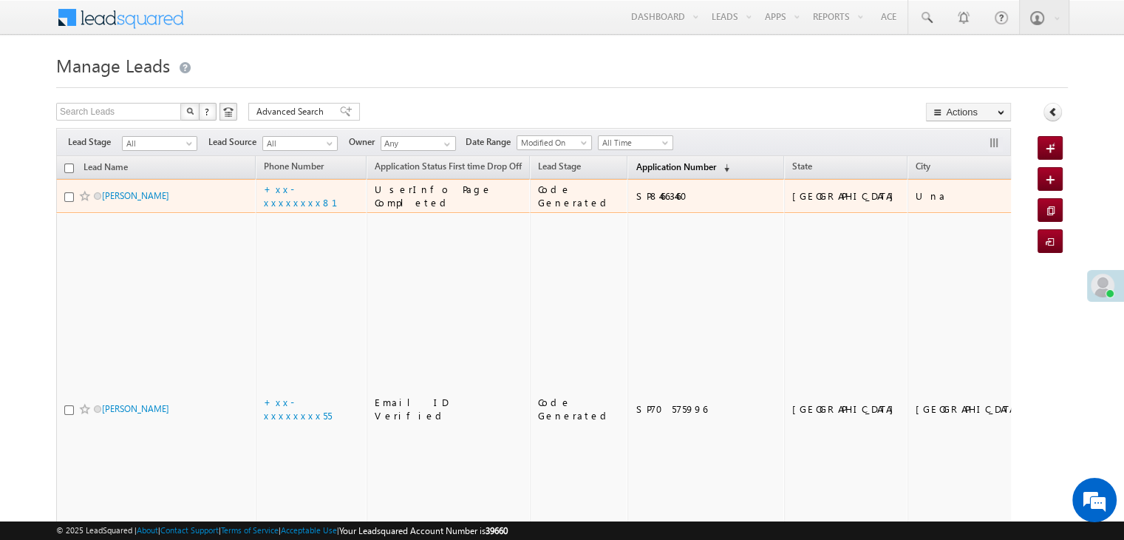
click at [636, 168] on span "Application Number" at bounding box center [676, 166] width 80 height 11
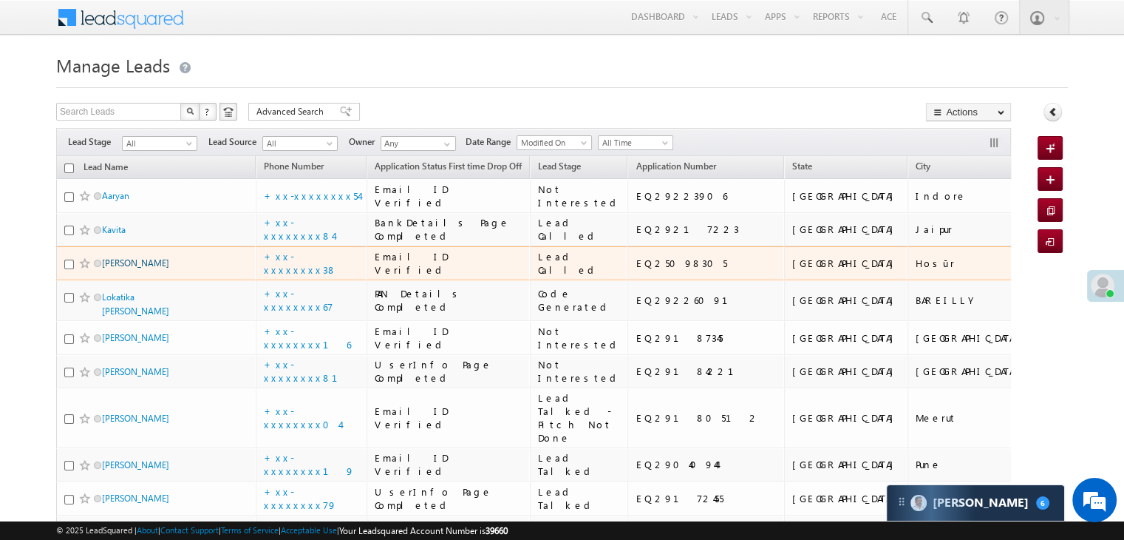
click at [128, 268] on link "Hamim sk" at bounding box center [135, 262] width 67 height 11
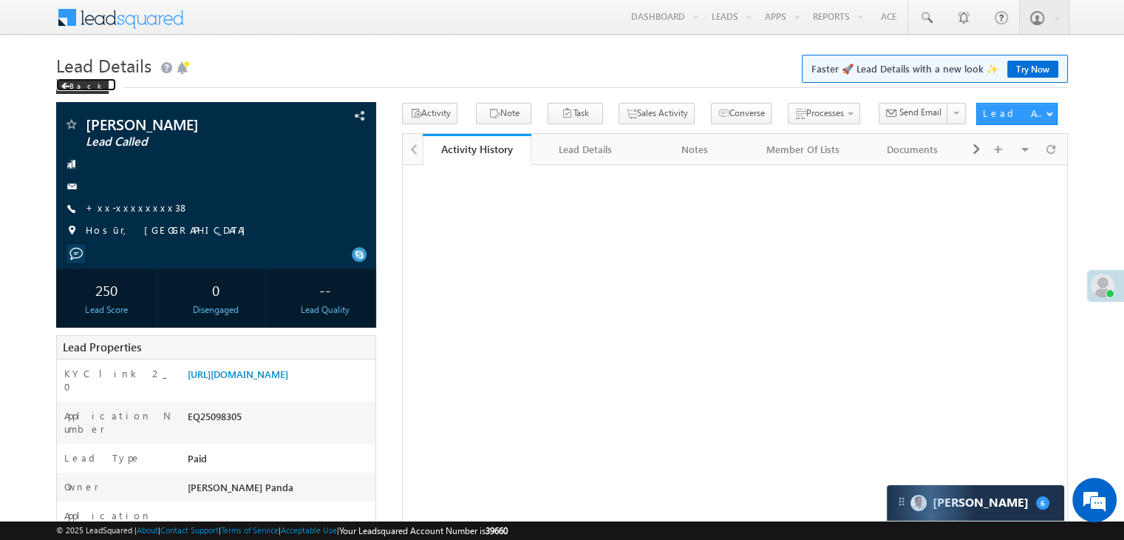
click at [77, 84] on div "Back" at bounding box center [82, 86] width 52 height 15
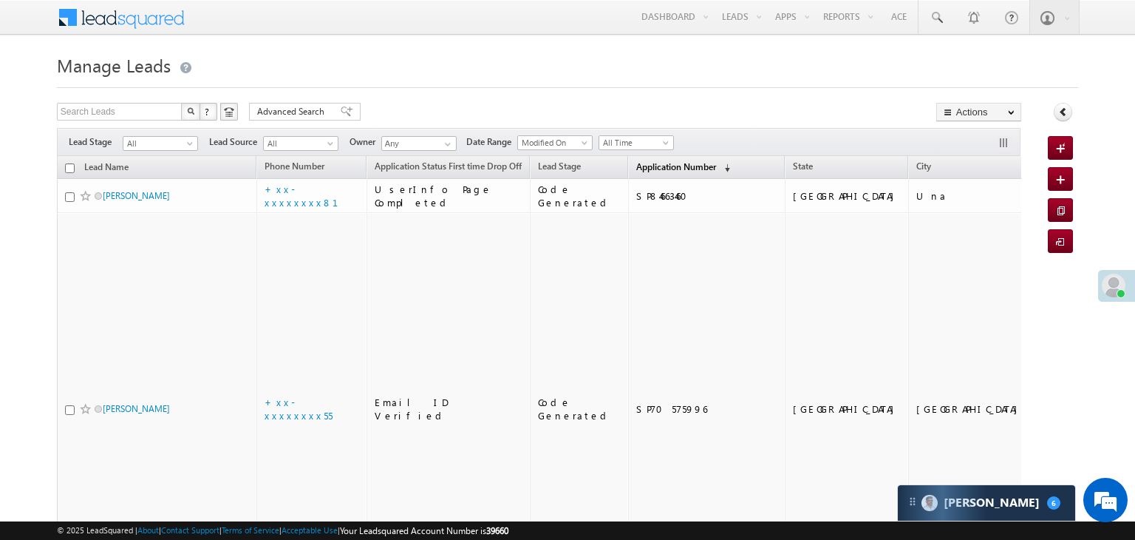
click at [636, 163] on span "Application Number" at bounding box center [676, 166] width 80 height 11
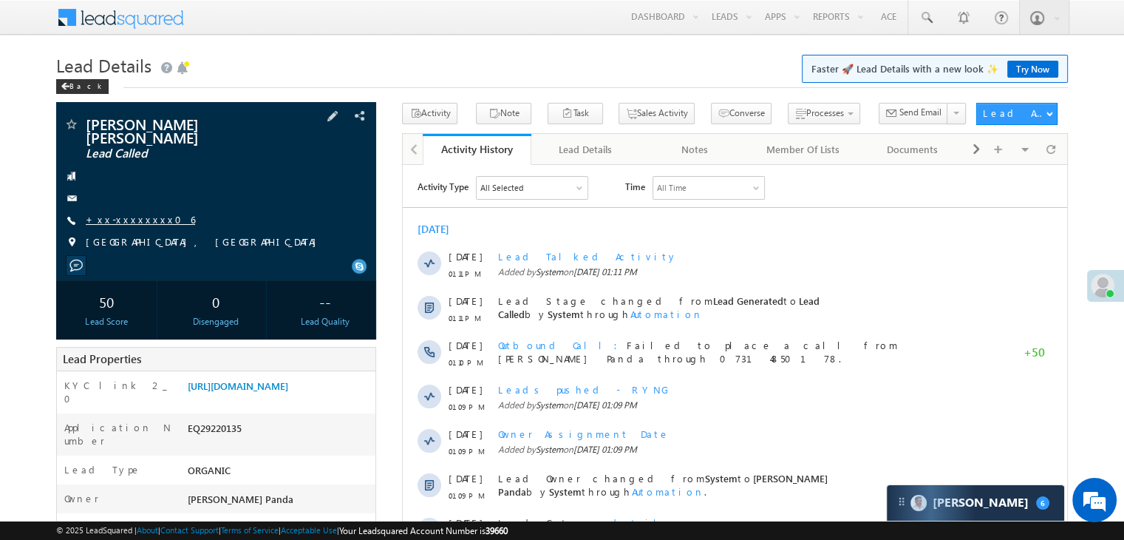
click at [135, 213] on link "+xx-xxxxxxxx06" at bounding box center [140, 219] width 109 height 13
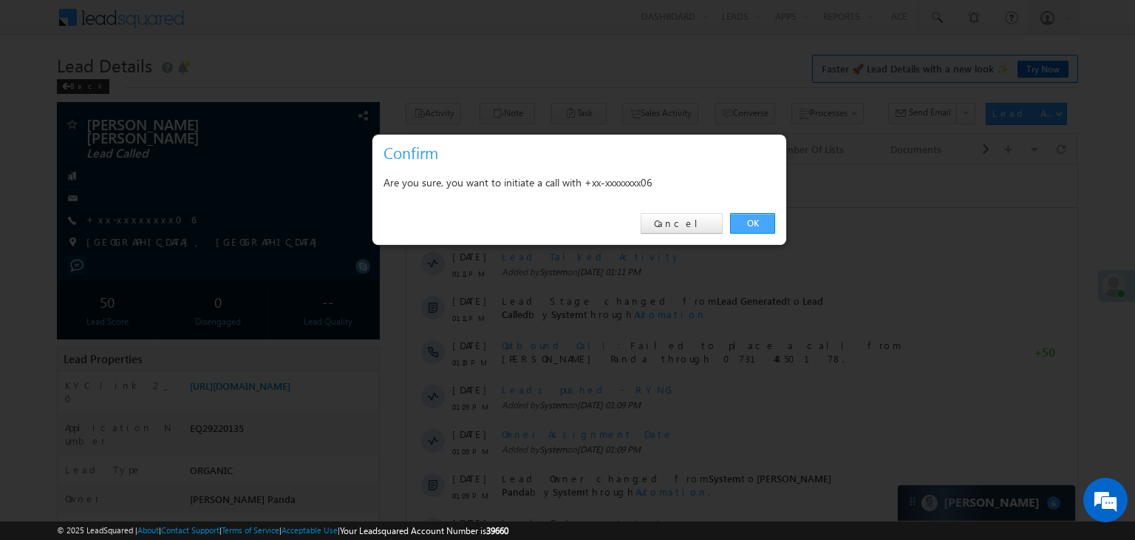
click at [763, 222] on link "OK" at bounding box center [752, 223] width 45 height 21
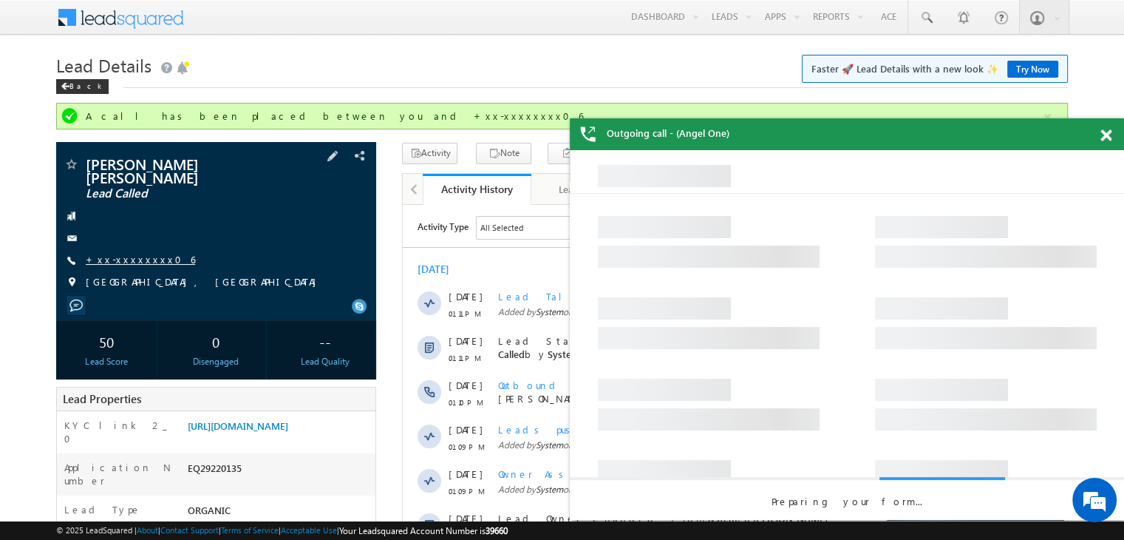
click at [132, 253] on link "+xx-xxxxxxxx06" at bounding box center [140, 259] width 109 height 13
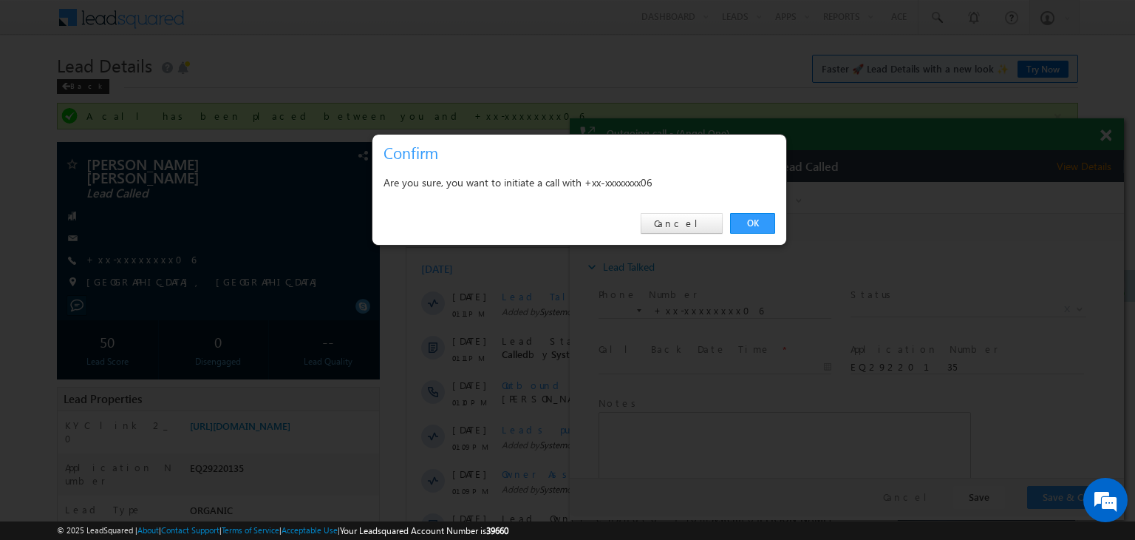
click at [751, 221] on link "OK" at bounding box center [752, 223] width 45 height 21
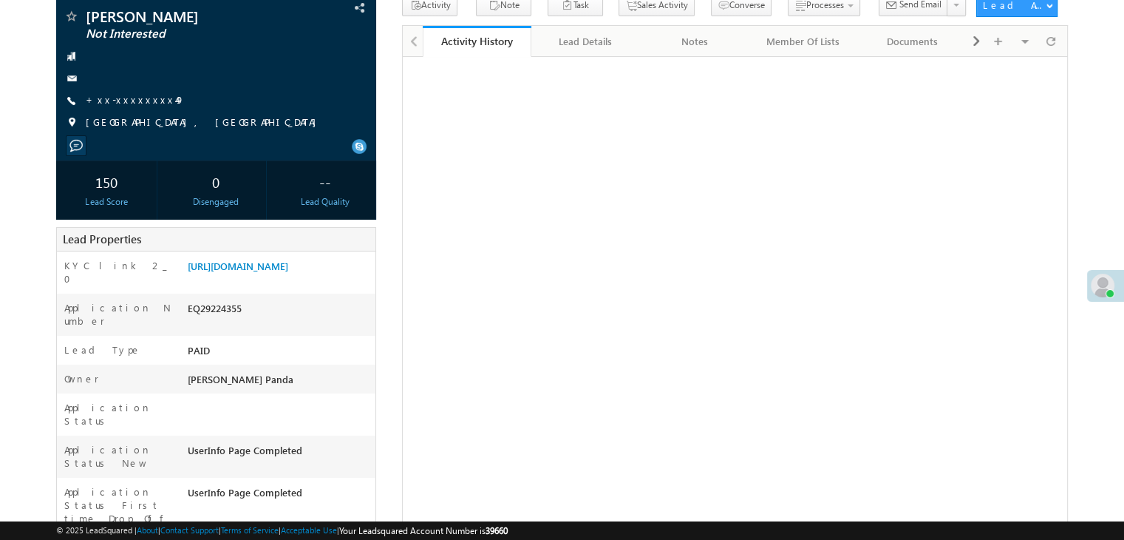
scroll to position [1, 0]
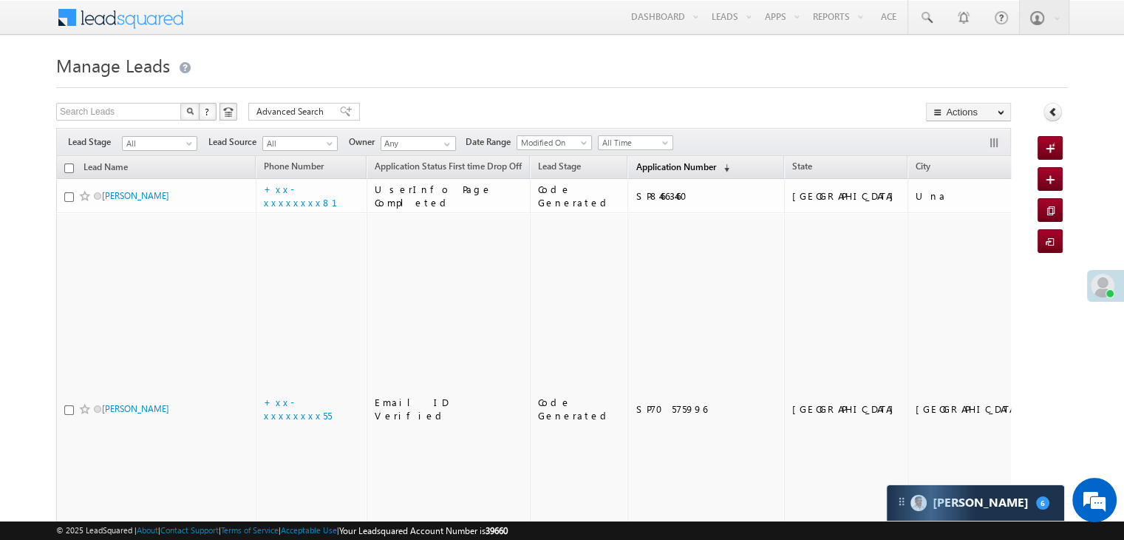
click at [652, 171] on span "Application Number" at bounding box center [676, 166] width 80 height 11
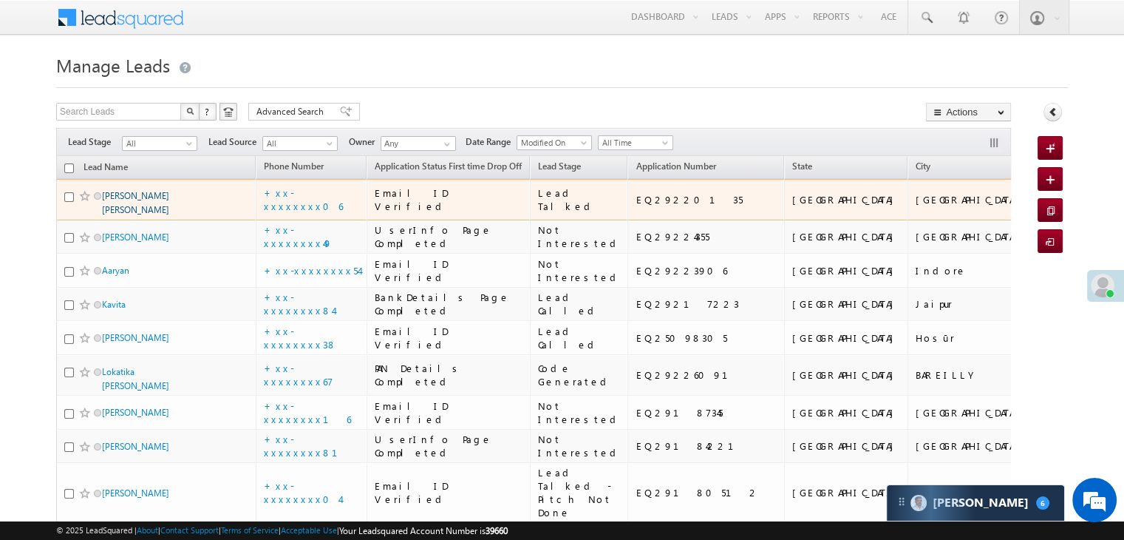
click at [146, 215] on link "[PERSON_NAME] [PERSON_NAME]" at bounding box center [135, 202] width 67 height 25
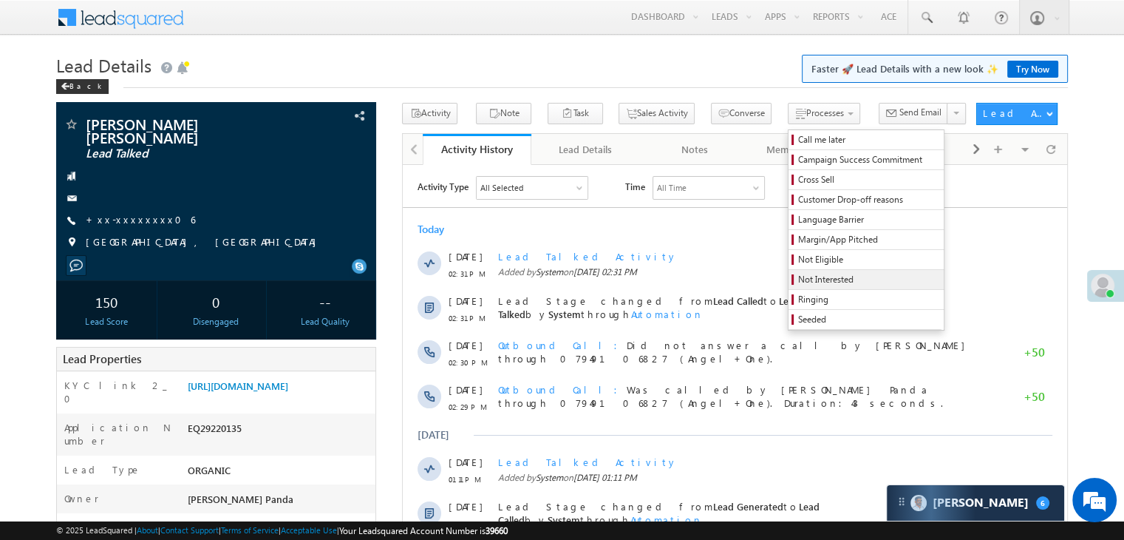
click at [806, 279] on span "Not Interested" at bounding box center [868, 279] width 140 height 13
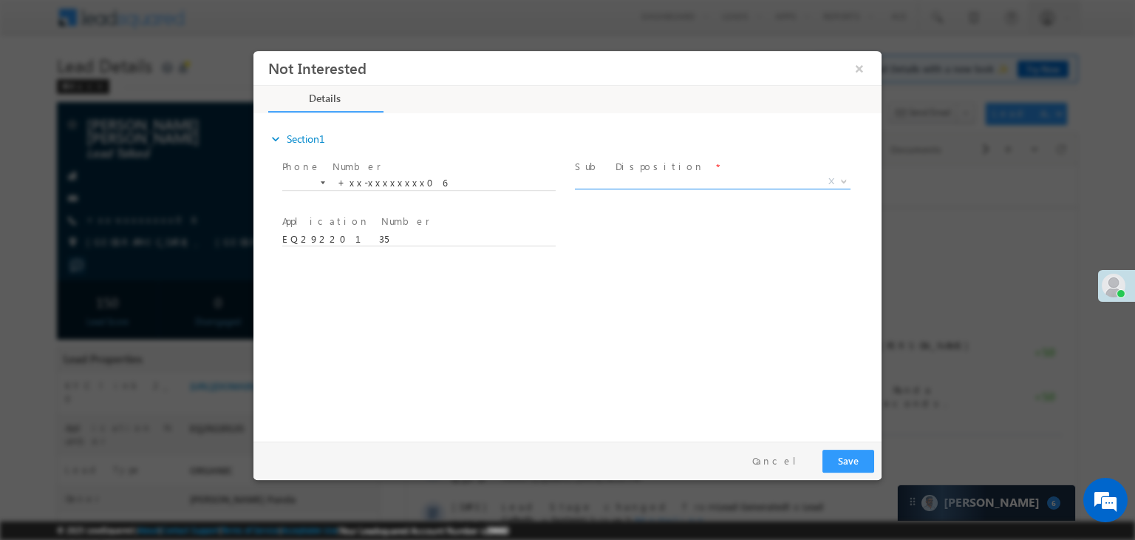
click at [727, 183] on span "X" at bounding box center [713, 181] width 276 height 15
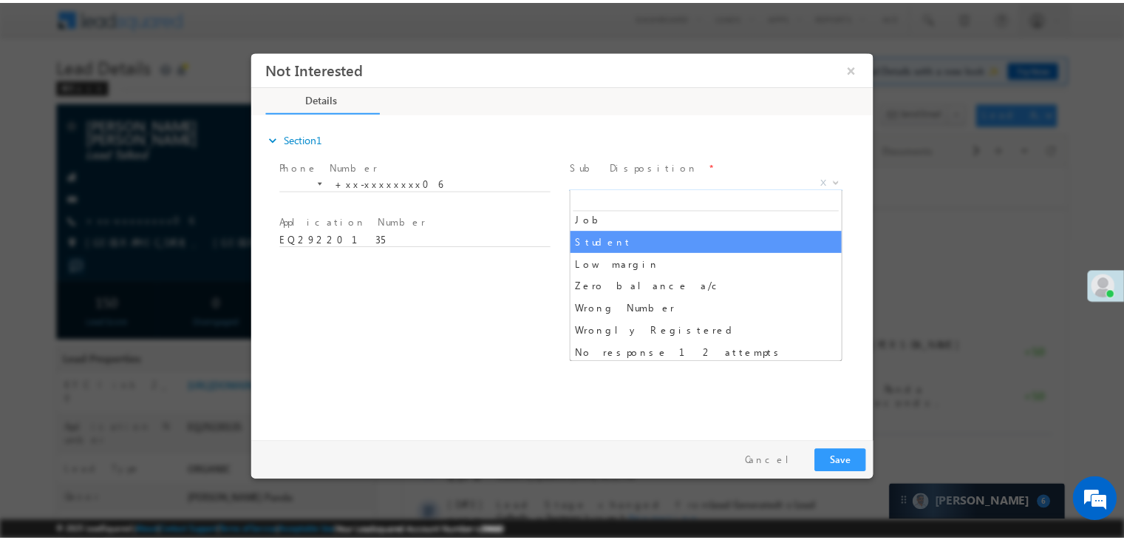
scroll to position [74, 0]
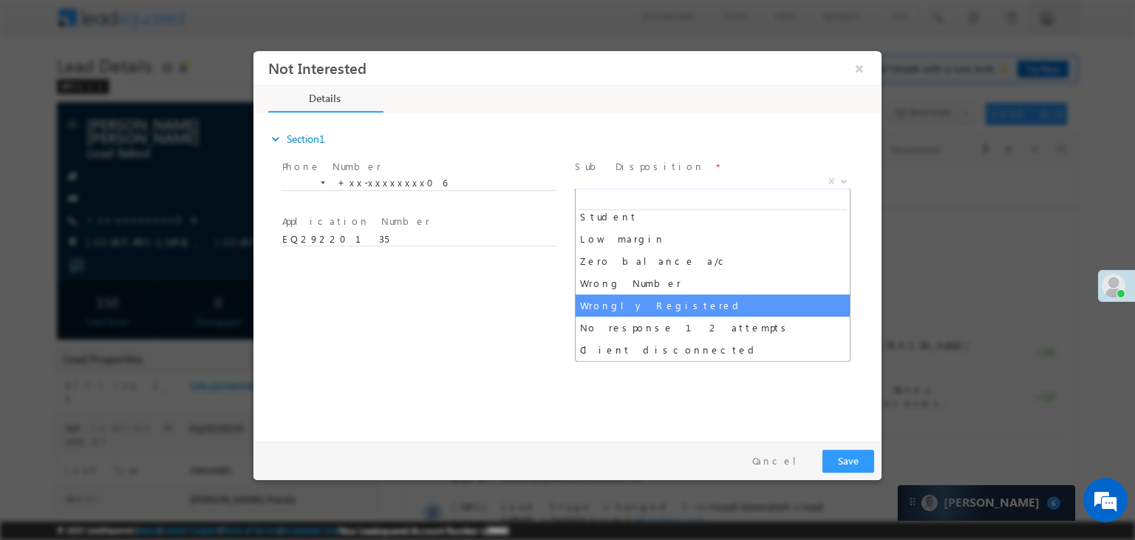
select select "Wrongly Registered"
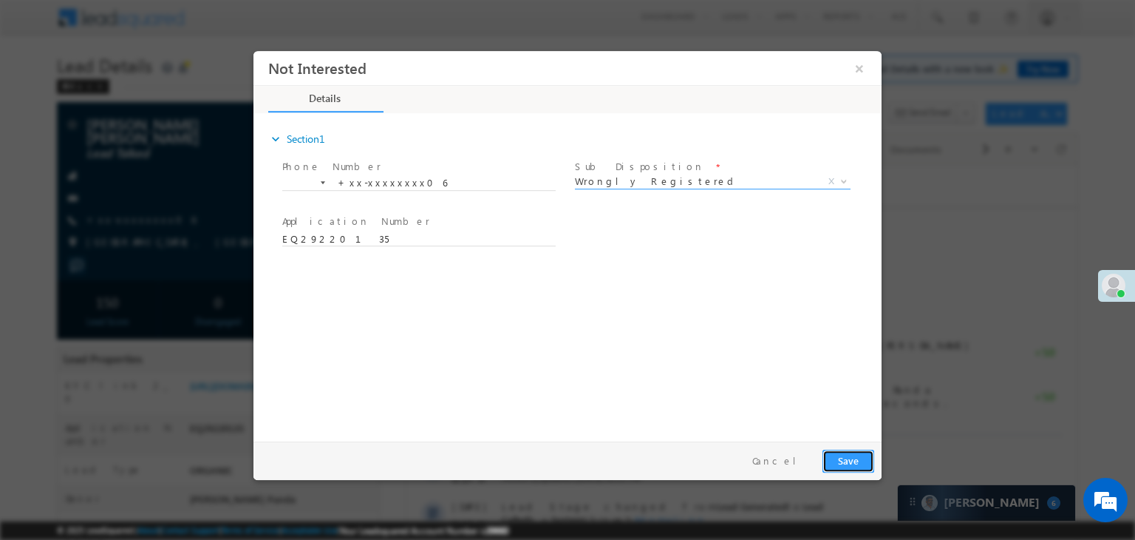
click at [856, 460] on button "Save" at bounding box center [849, 460] width 52 height 23
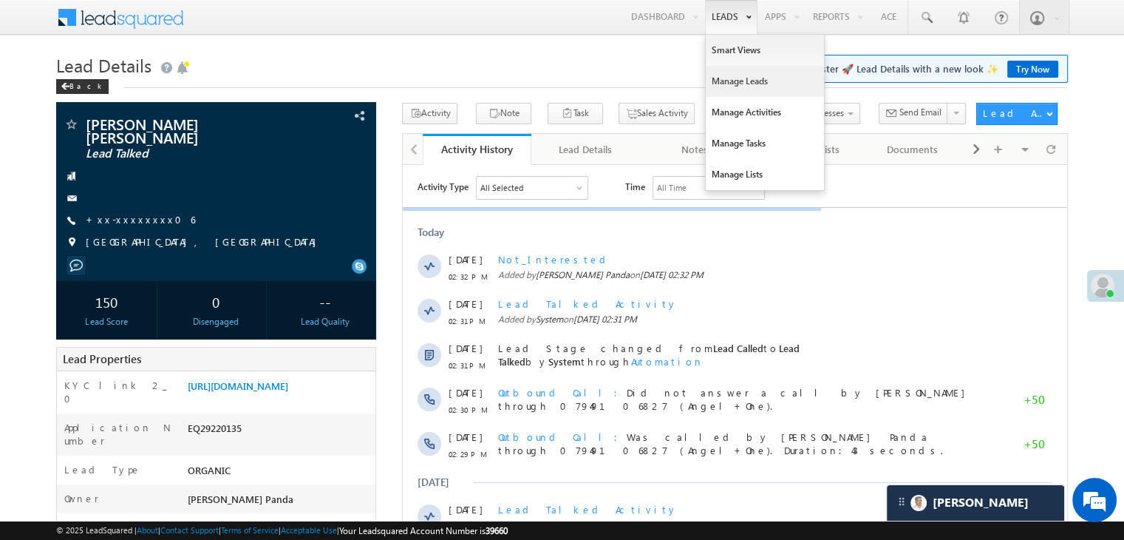
click at [718, 80] on link "Manage Leads" at bounding box center [765, 81] width 118 height 31
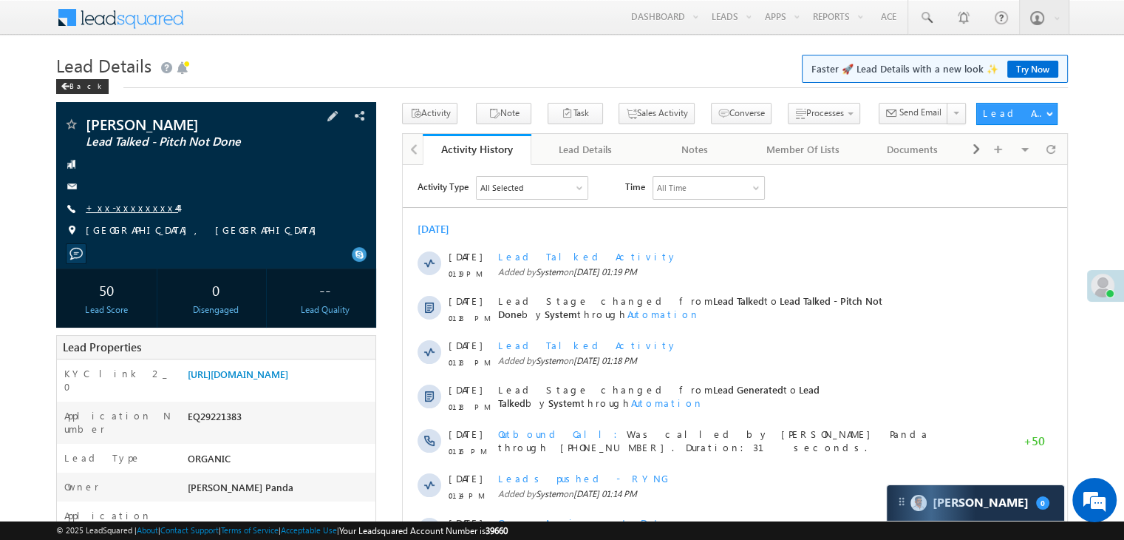
click at [140, 214] on link "+xx-xxxxxxxx44" at bounding box center [132, 207] width 92 height 13
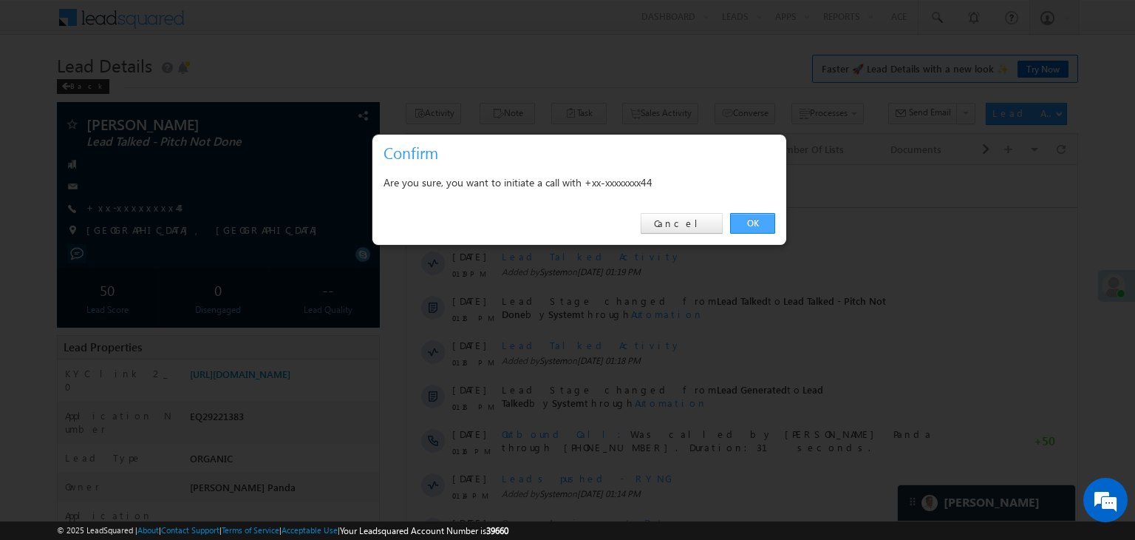
click at [758, 225] on link "OK" at bounding box center [752, 223] width 45 height 21
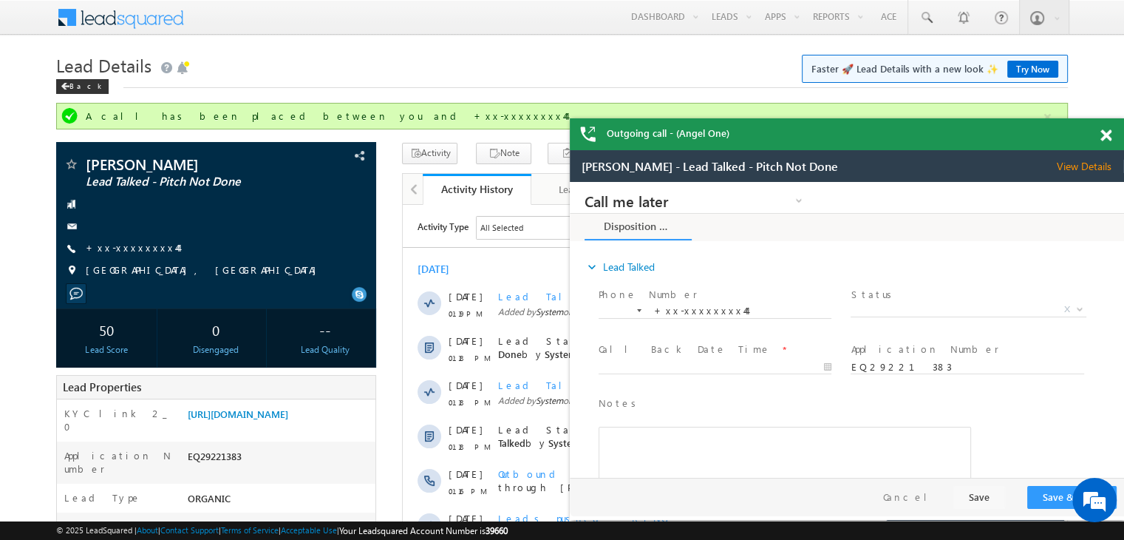
click at [1103, 136] on span at bounding box center [1105, 135] width 11 height 13
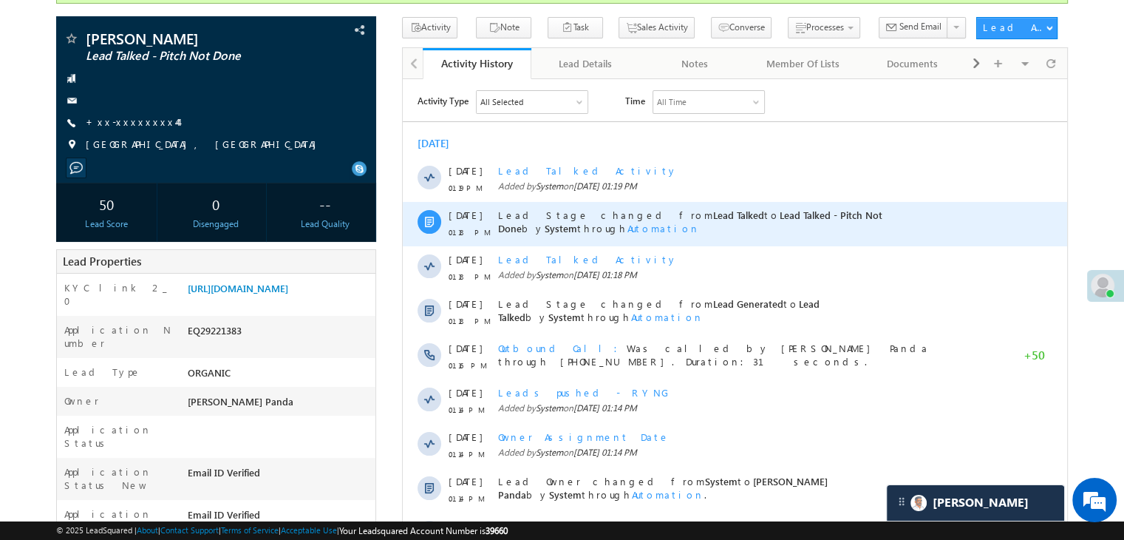
scroll to position [148, 0]
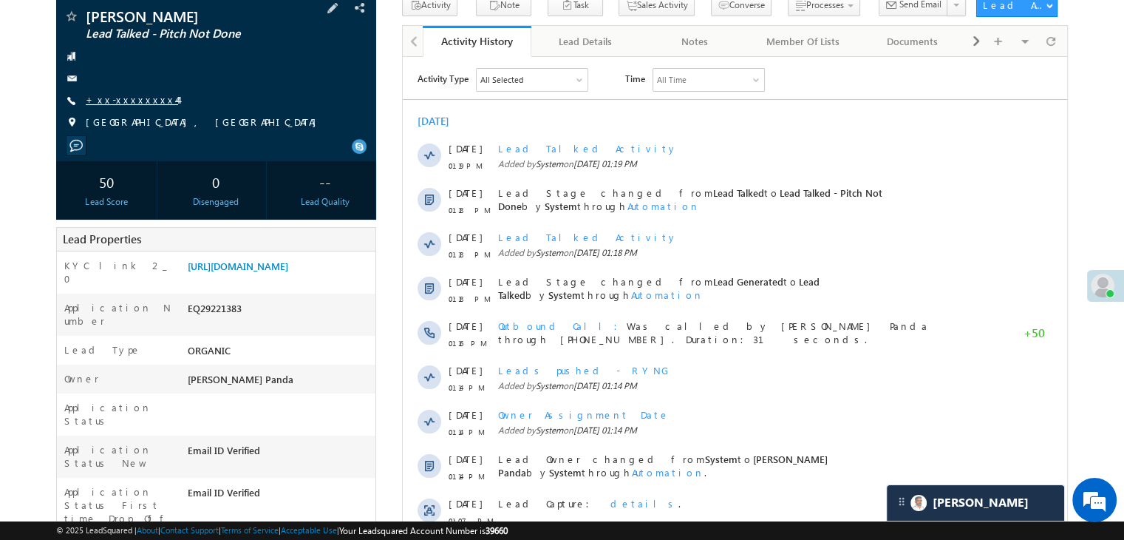
click at [128, 105] on link "+xx-xxxxxxxx44" at bounding box center [132, 99] width 92 height 13
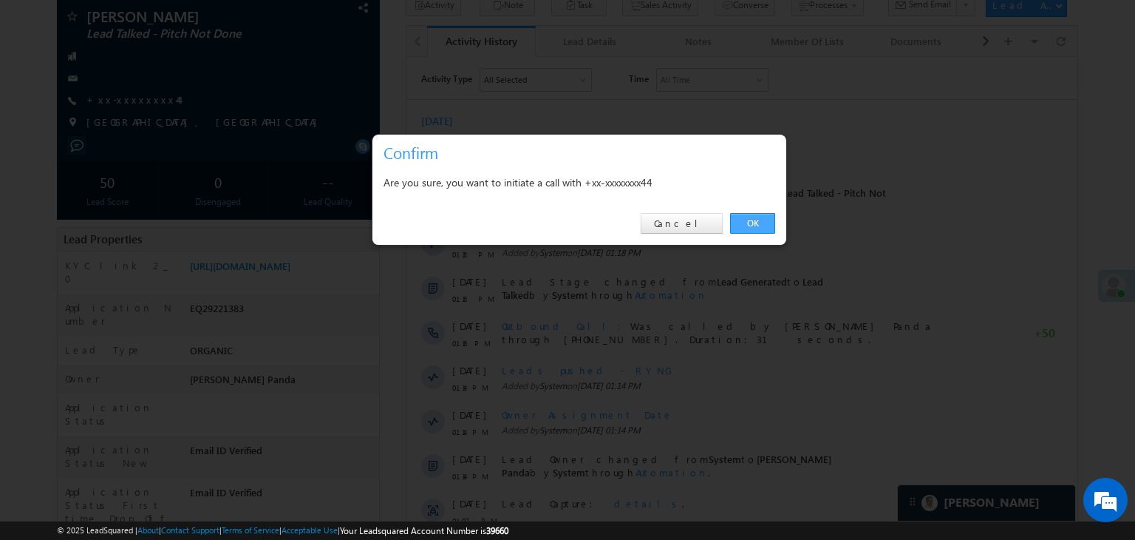
click at [754, 222] on link "OK" at bounding box center [752, 223] width 45 height 21
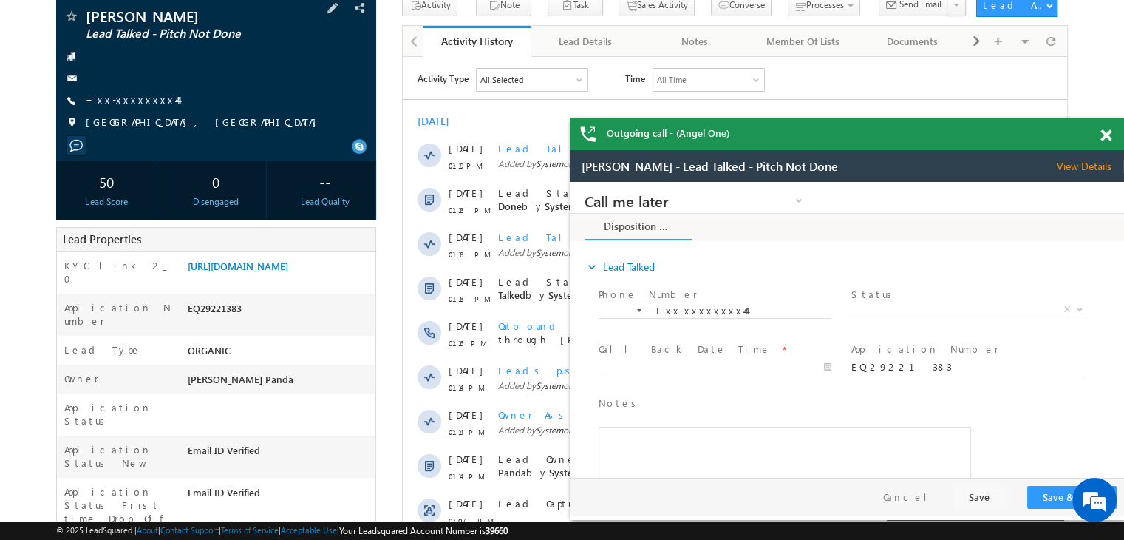
scroll to position [0, 0]
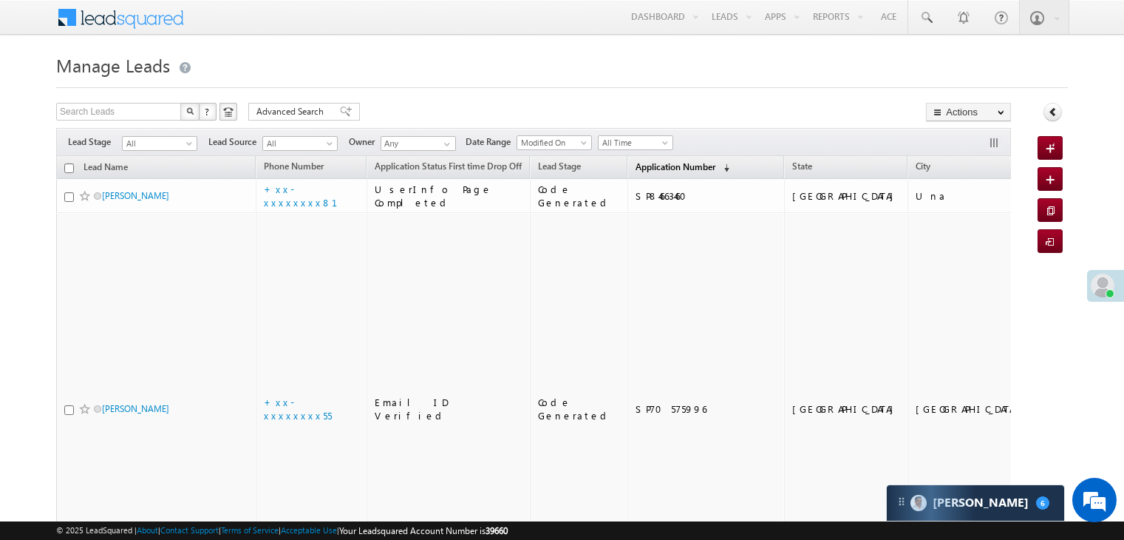
click at [642, 166] on span "Application Number" at bounding box center [676, 166] width 80 height 11
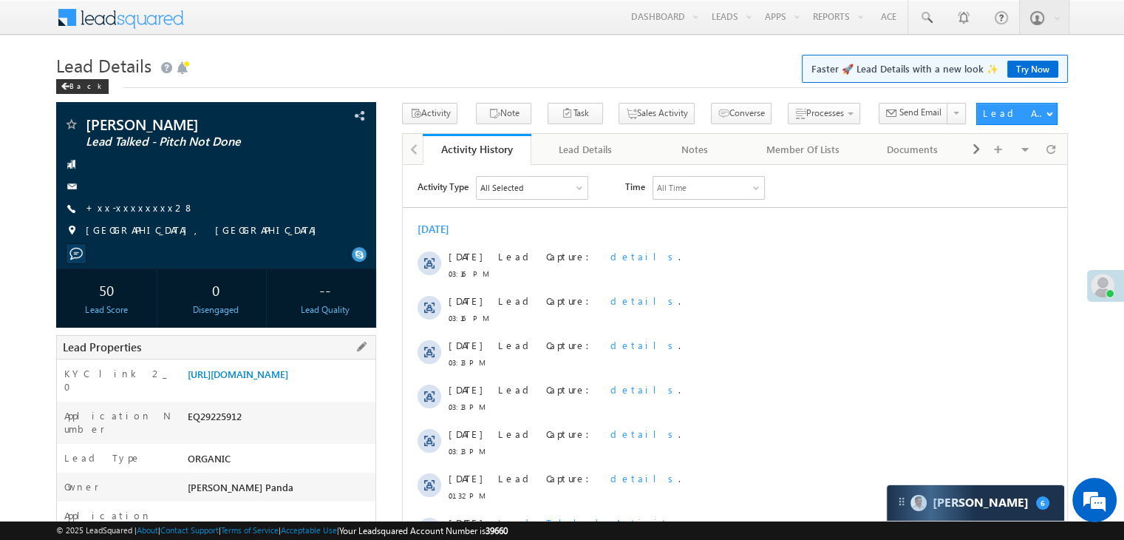
scroll to position [148, 0]
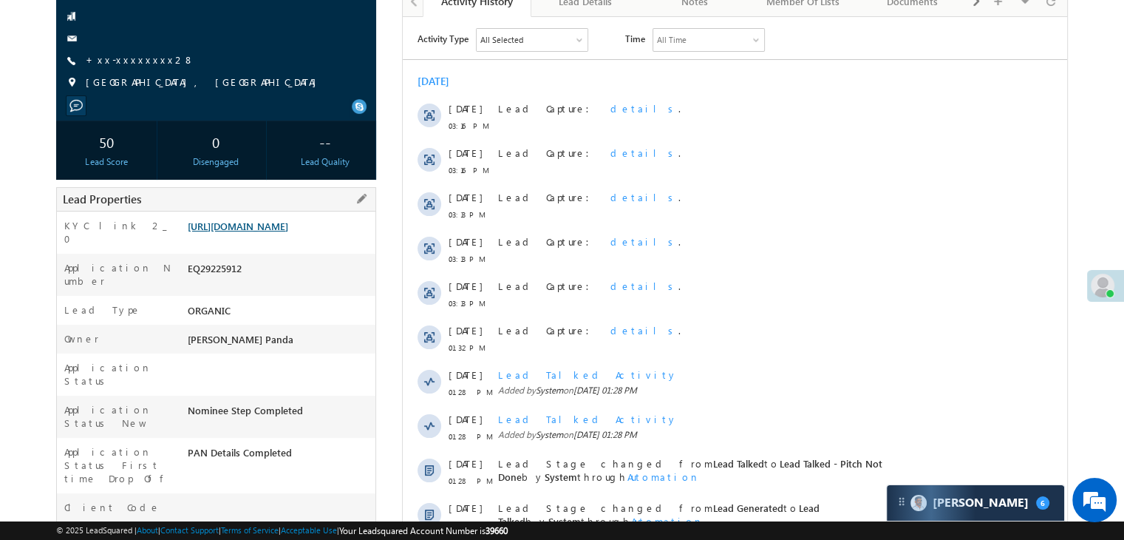
click at [285, 232] on link "[URL][DOMAIN_NAME]" at bounding box center [238, 226] width 101 height 13
click at [115, 65] on link "+xx-xxxxxxxx28" at bounding box center [140, 59] width 109 height 13
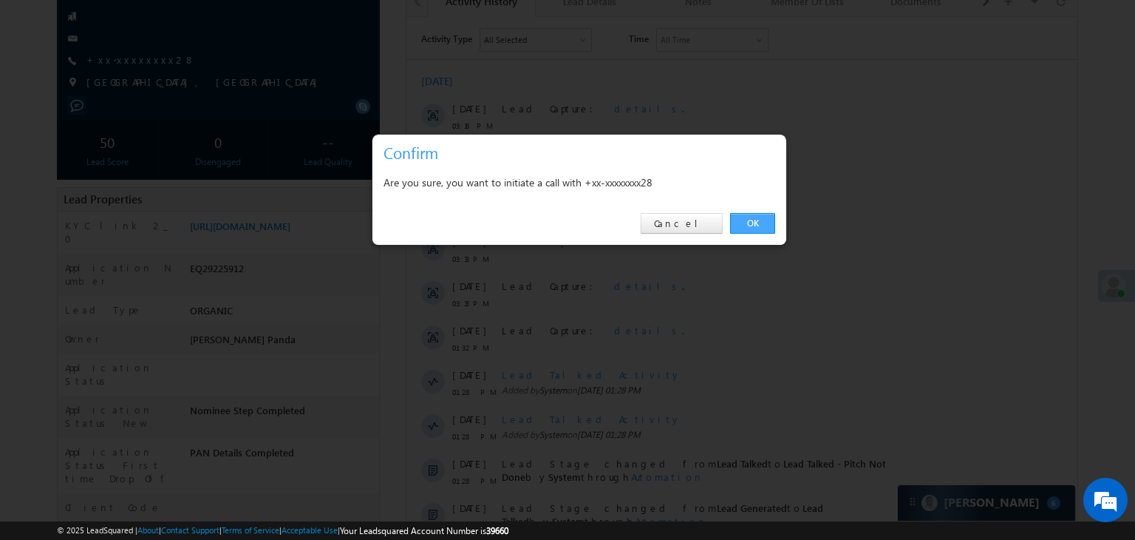
click at [759, 220] on link "OK" at bounding box center [752, 223] width 45 height 21
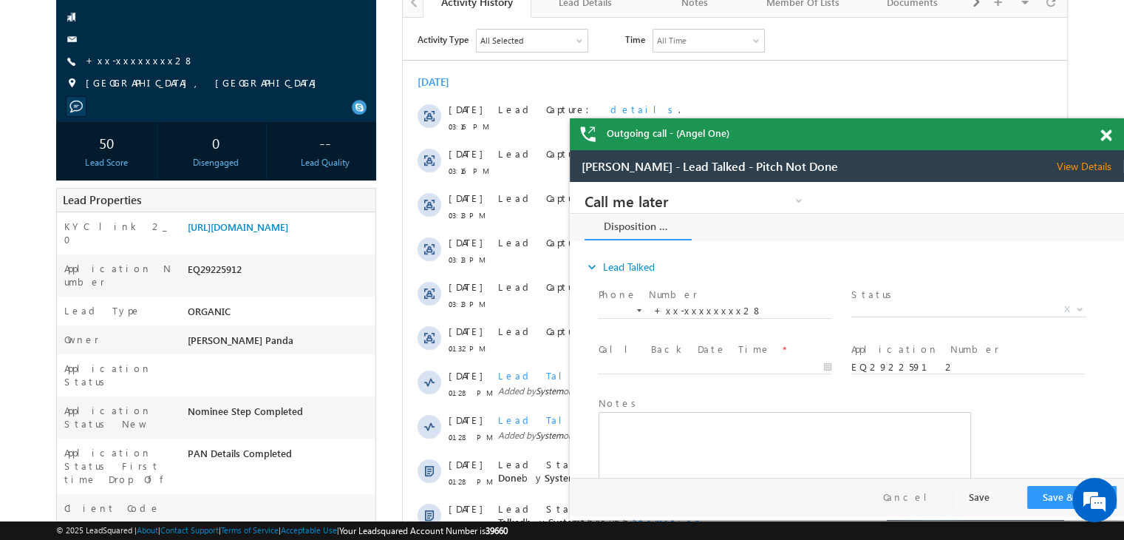
scroll to position [0, 0]
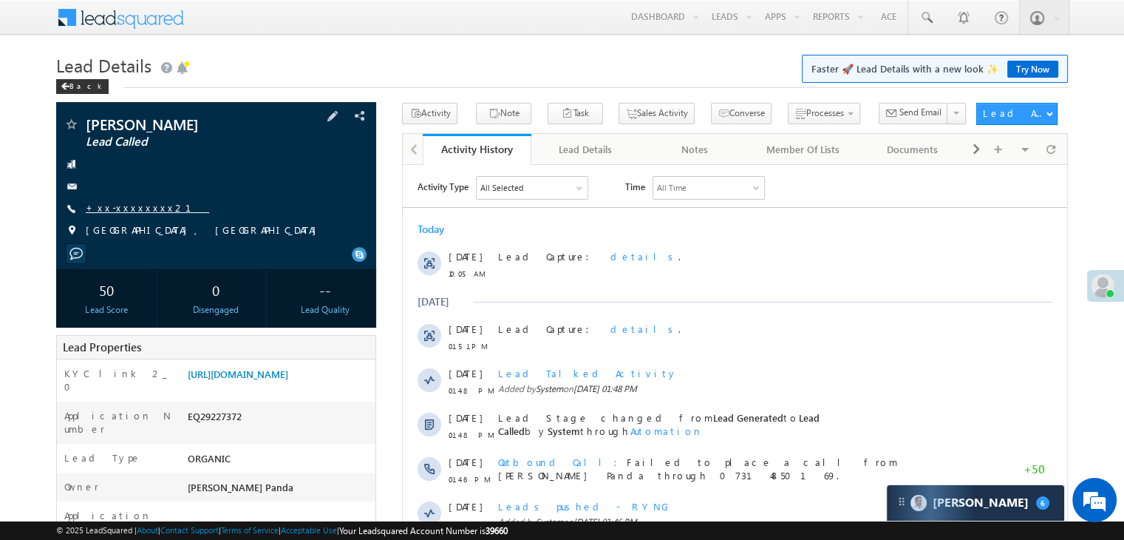
click at [130, 205] on link "+xx-xxxxxxxx21" at bounding box center [147, 207] width 123 height 13
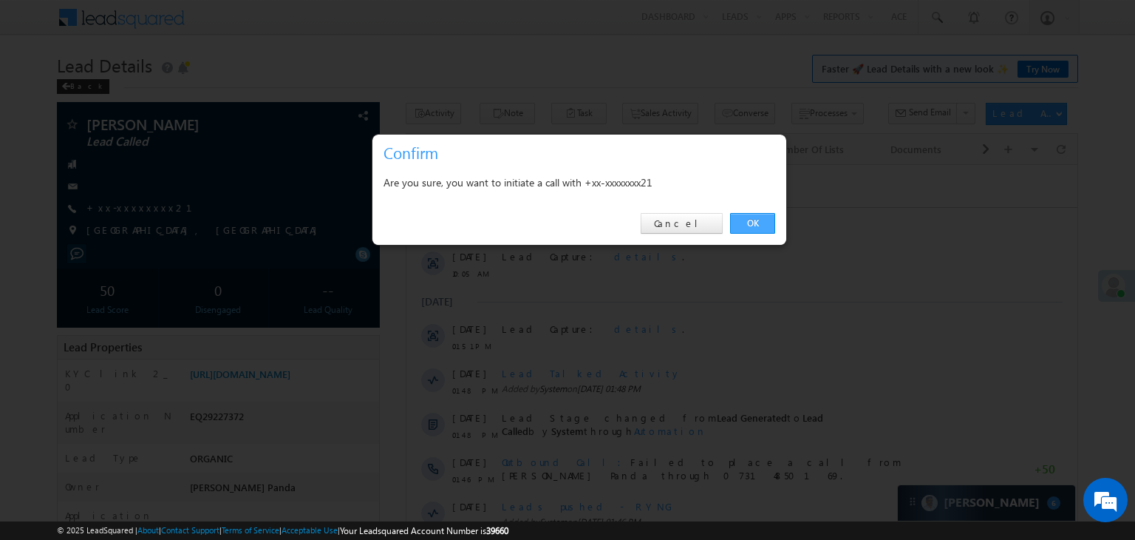
click at [752, 221] on link "OK" at bounding box center [752, 223] width 45 height 21
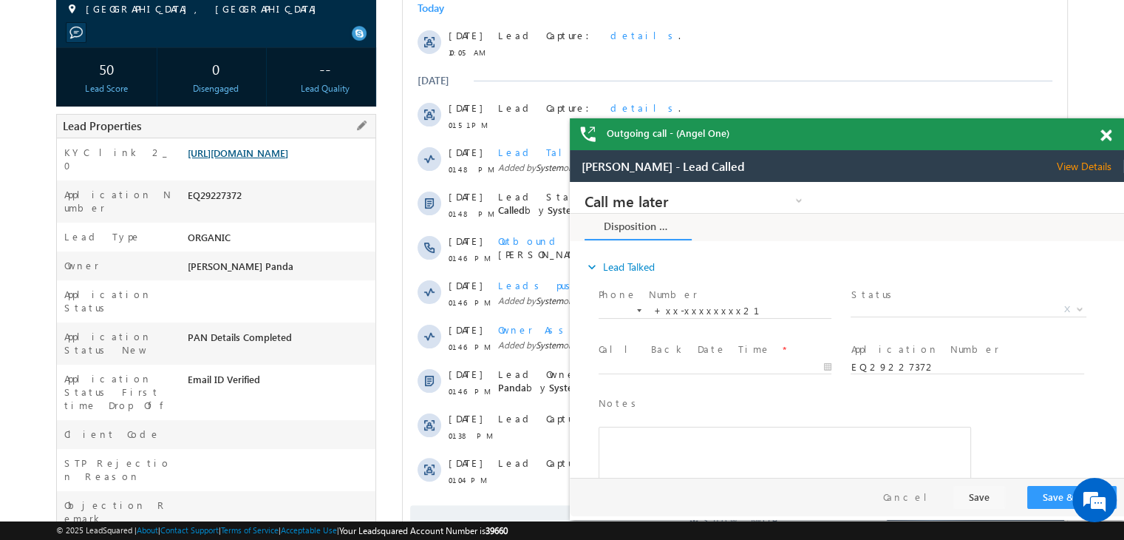
click at [266, 159] on link "[URL][DOMAIN_NAME]" at bounding box center [238, 152] width 101 height 13
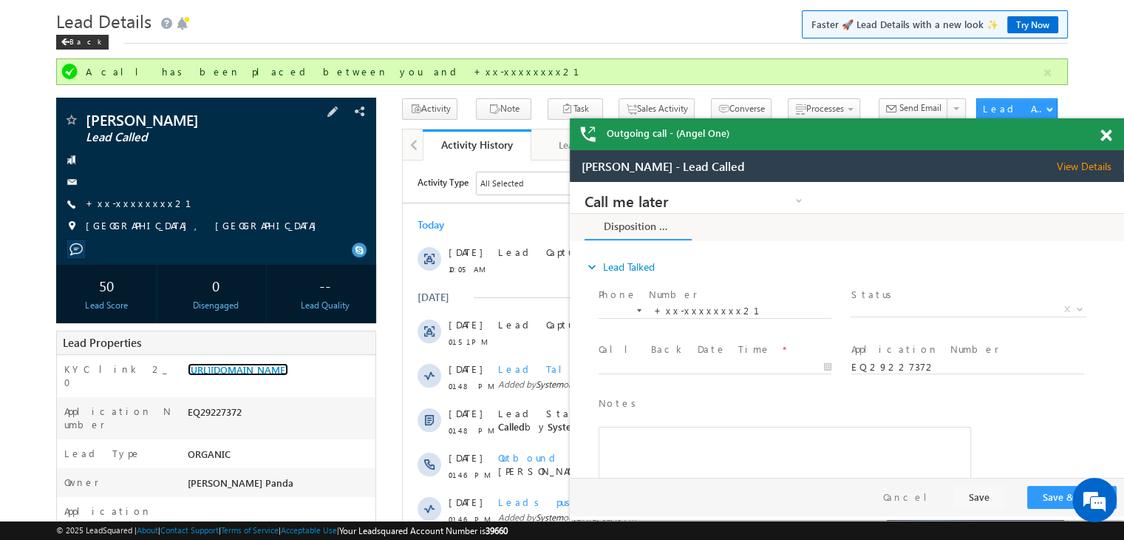
scroll to position [39, 0]
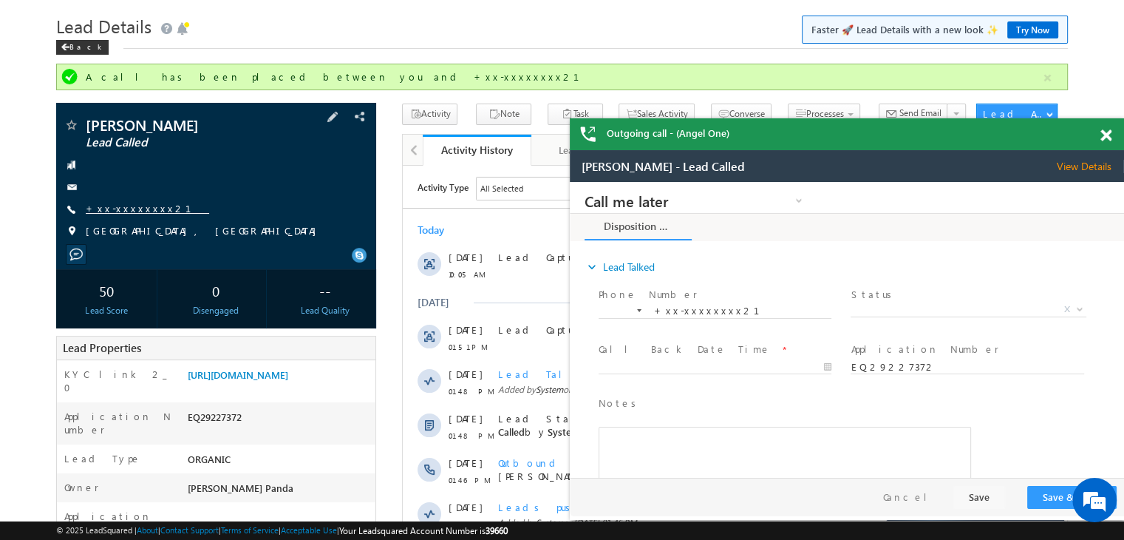
click at [127, 205] on link "+xx-xxxxxxxx21" at bounding box center [147, 208] width 123 height 13
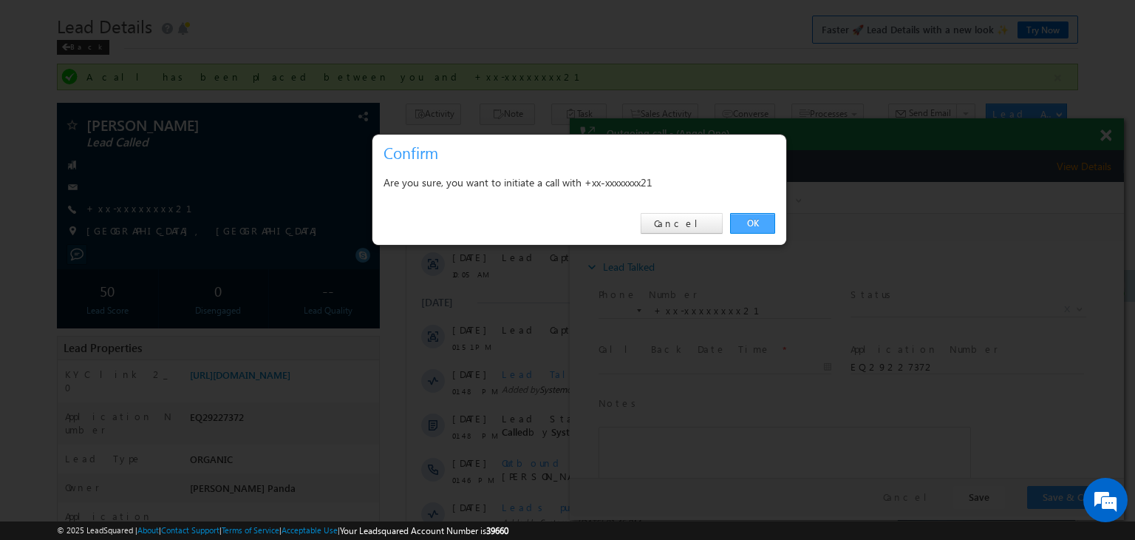
drag, startPoint x: 752, startPoint y: 222, endPoint x: 172, endPoint y: 3, distance: 619.3
click at [752, 222] on link "OK" at bounding box center [752, 223] width 45 height 21
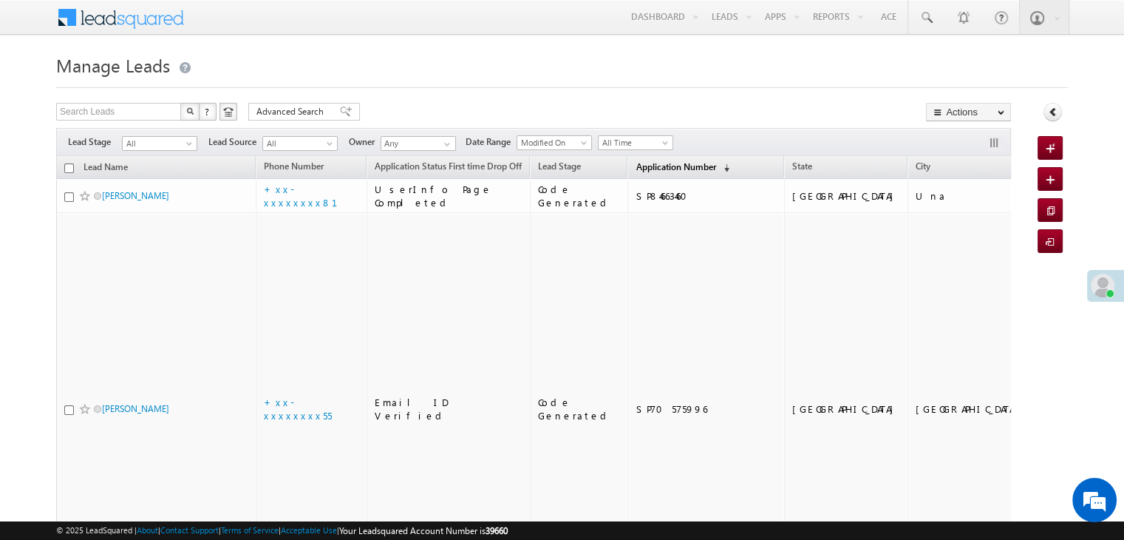
click at [639, 166] on span "Application Number" at bounding box center [676, 166] width 80 height 11
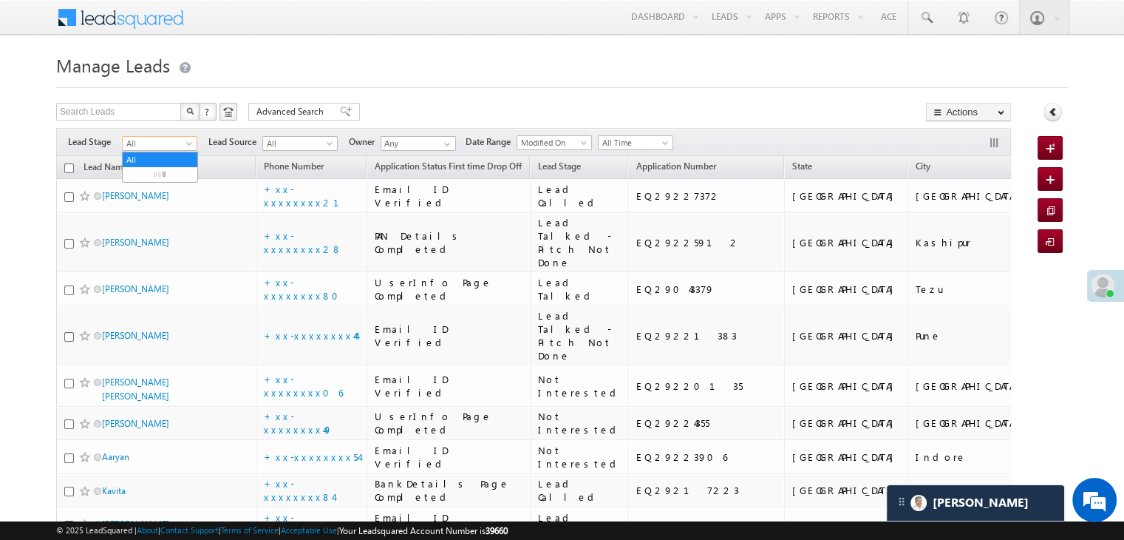
click at [189, 150] on span at bounding box center [191, 146] width 12 height 12
click at [163, 169] on link "Lead Generated" at bounding box center [160, 174] width 75 height 13
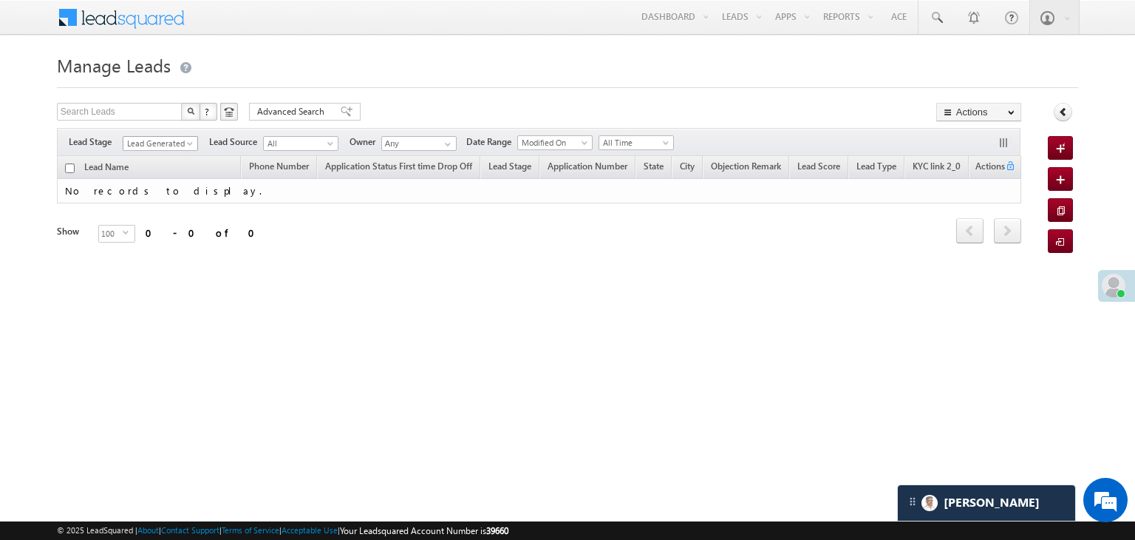
click at [149, 145] on span "Lead Generated" at bounding box center [158, 143] width 70 height 13
click at [158, 160] on link "All" at bounding box center [160, 159] width 75 height 13
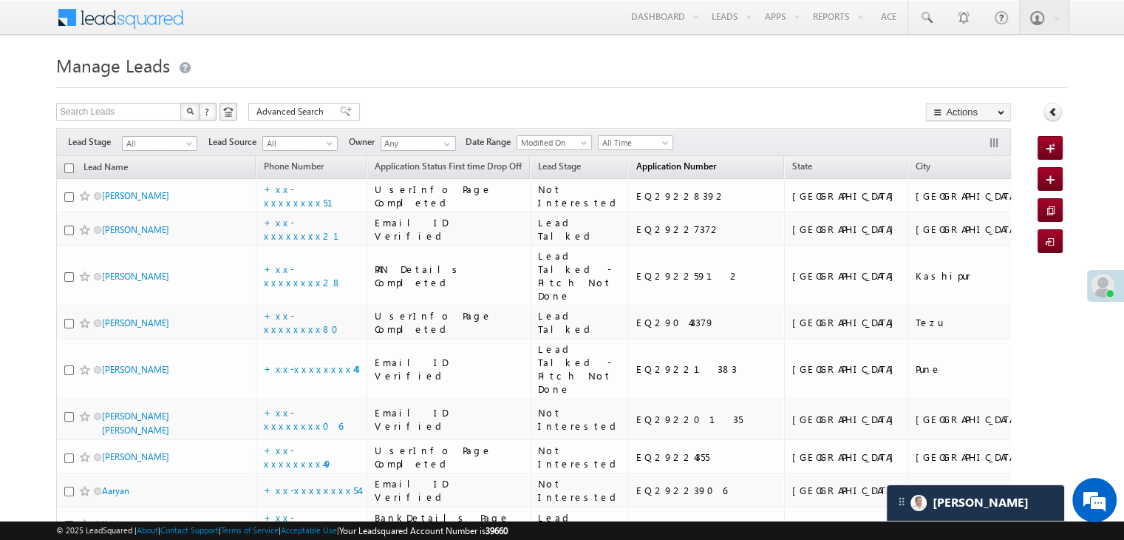
click at [644, 166] on span "Application Number" at bounding box center [676, 165] width 80 height 11
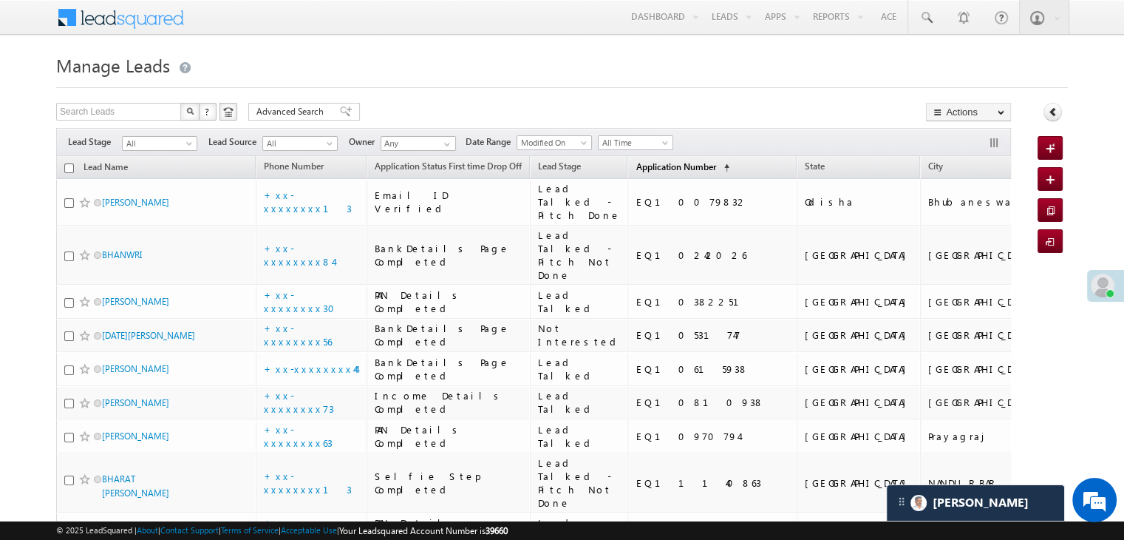
click at [644, 166] on span "Application Number" at bounding box center [676, 166] width 80 height 11
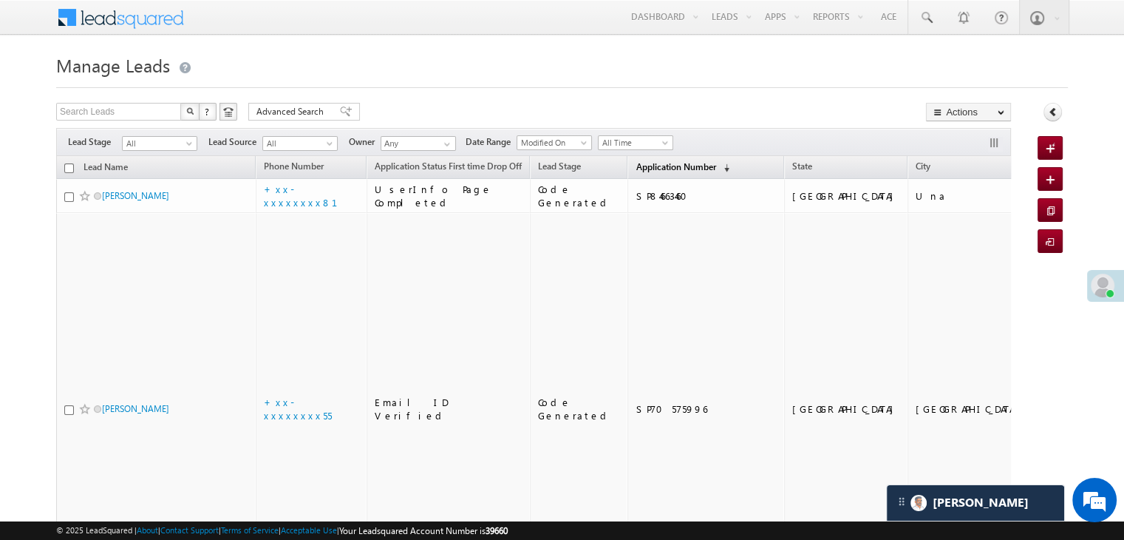
click at [647, 163] on span "Application Number" at bounding box center [676, 166] width 80 height 11
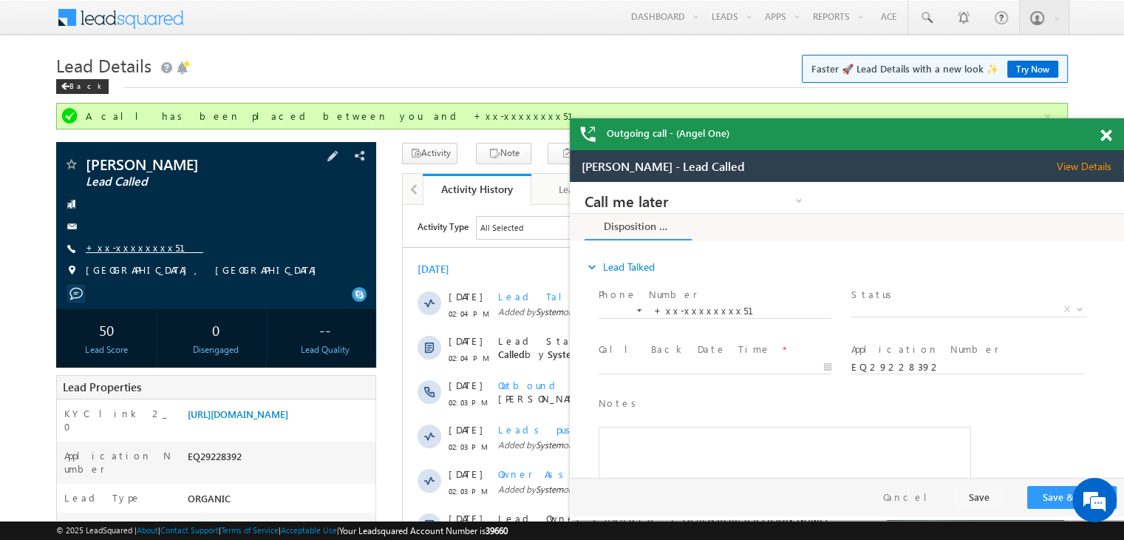
click at [137, 247] on link "+xx-xxxxxxxx51" at bounding box center [145, 247] width 118 height 13
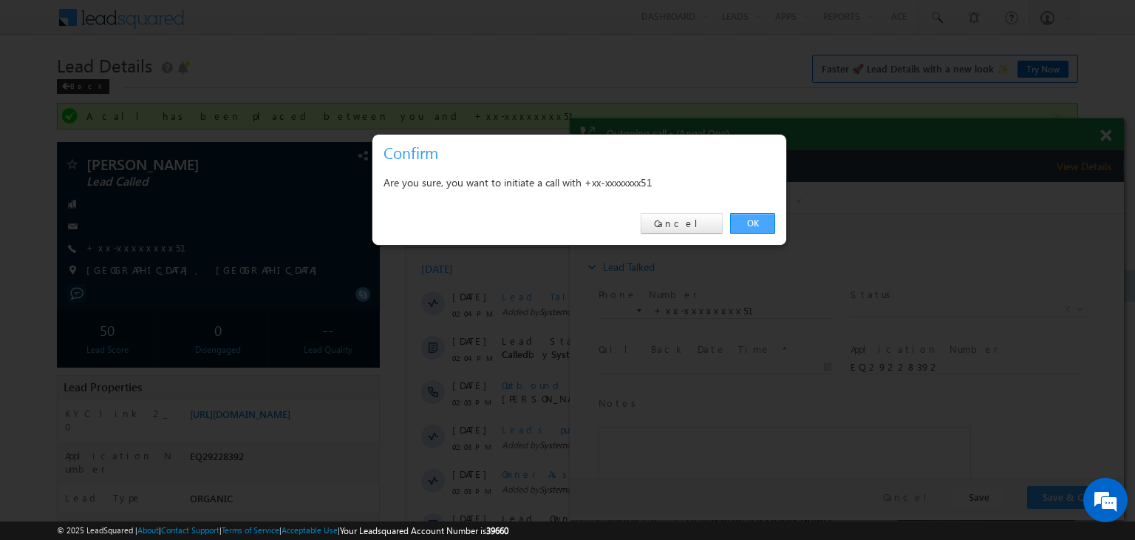
click at [751, 220] on link "OK" at bounding box center [752, 223] width 45 height 21
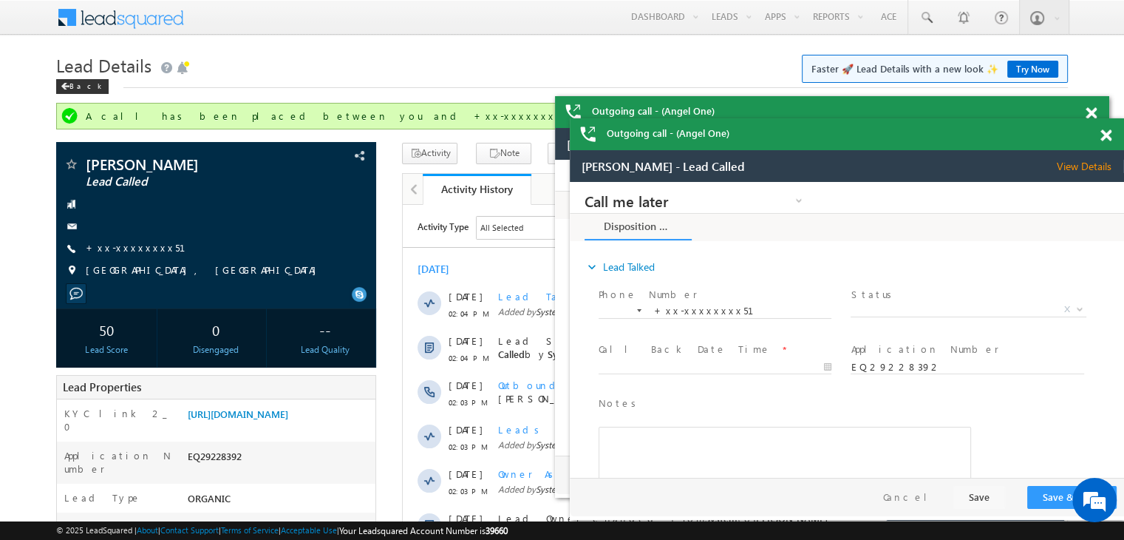
click at [1106, 137] on span at bounding box center [1105, 135] width 11 height 13
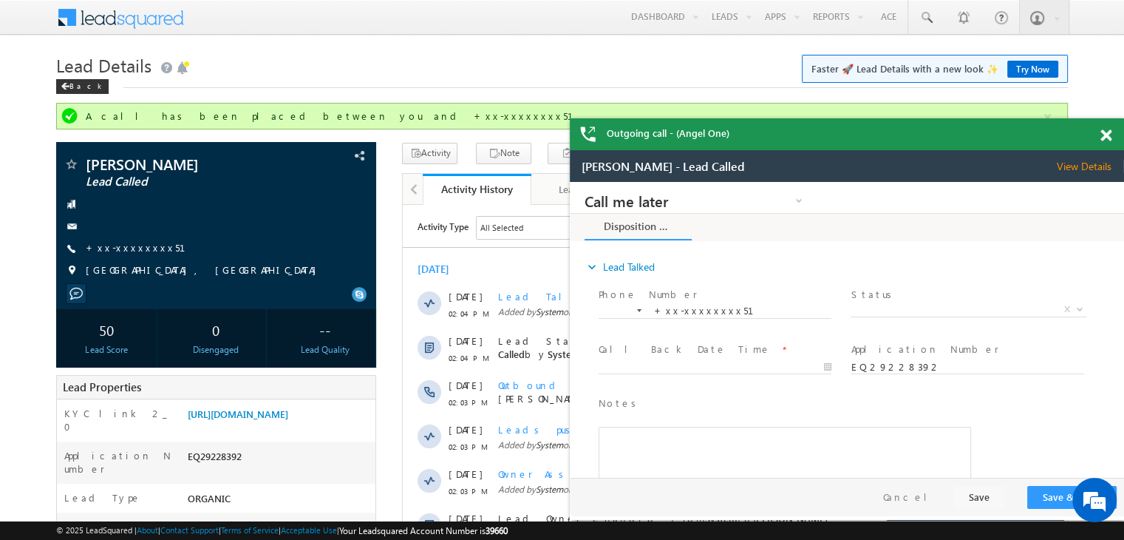
click at [1106, 137] on span at bounding box center [1105, 135] width 11 height 13
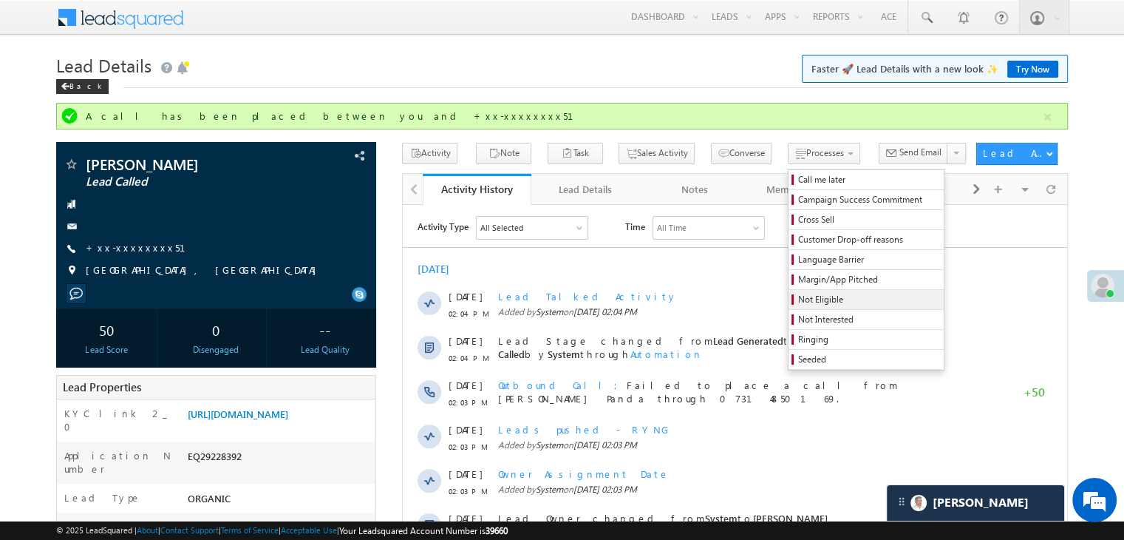
click at [798, 299] on span "Not Eligible" at bounding box center [868, 299] width 140 height 13
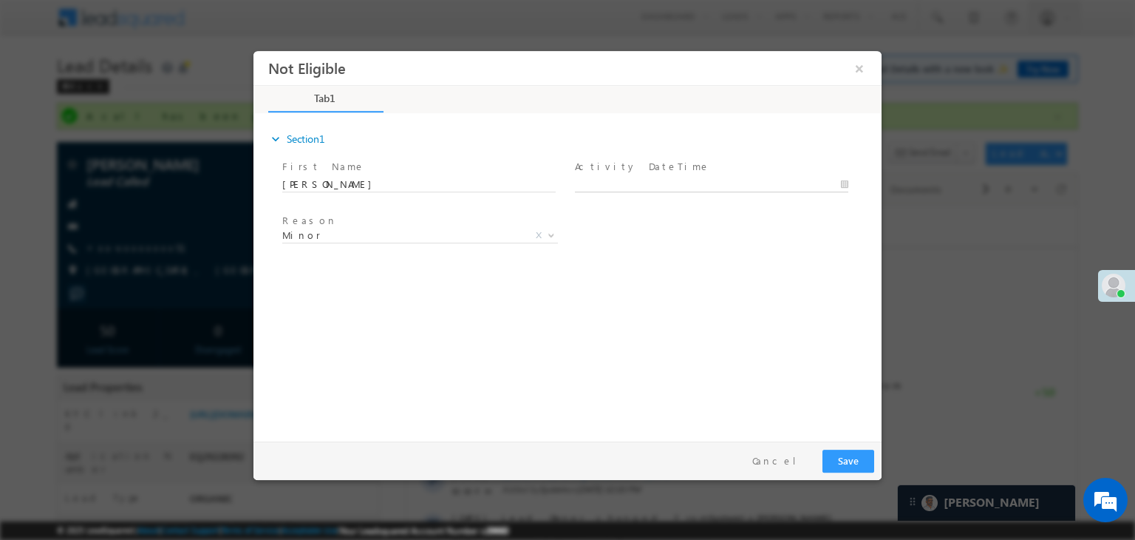
type input "09/20/25 2:41 PM"
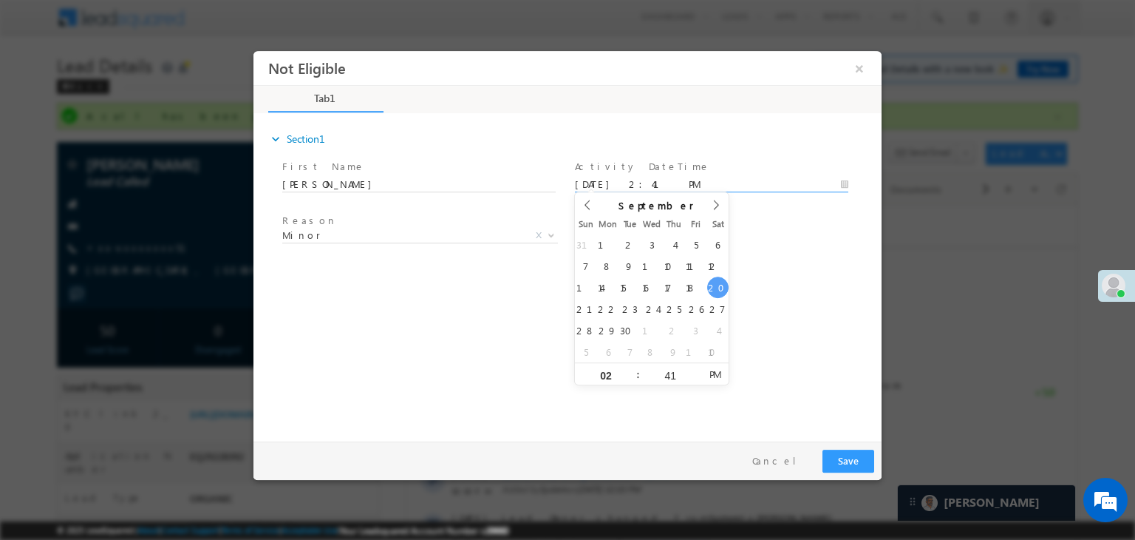
click at [699, 183] on input "09/20/25 2:41 PM" at bounding box center [711, 184] width 273 height 15
click at [781, 242] on div "Reason * Minor Existing Client Out of India DRA - FDS Termination DRA - Already…" at bounding box center [580, 238] width 602 height 55
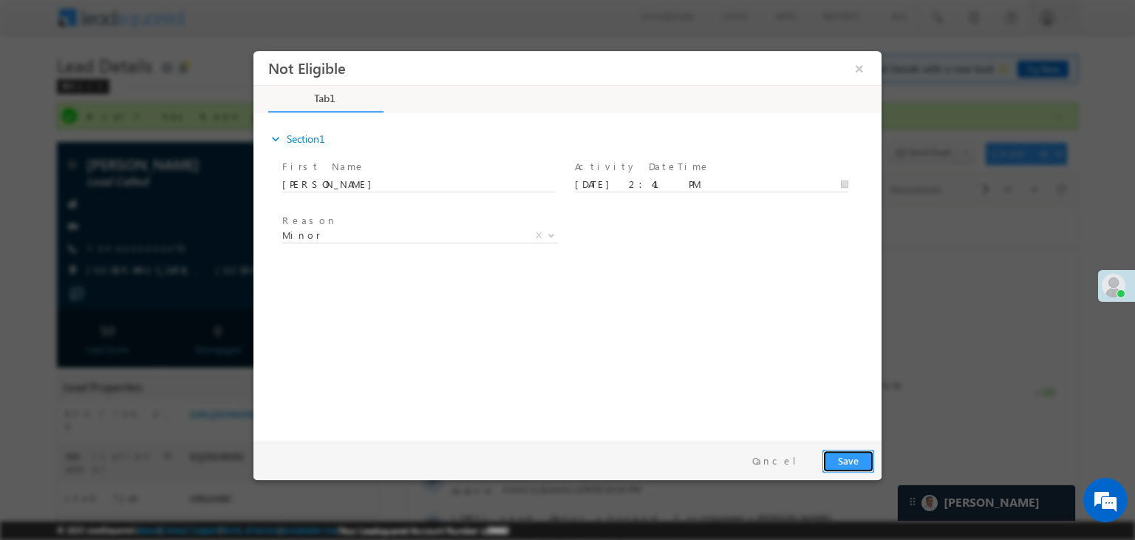
click at [851, 459] on button "Save" at bounding box center [849, 460] width 52 height 23
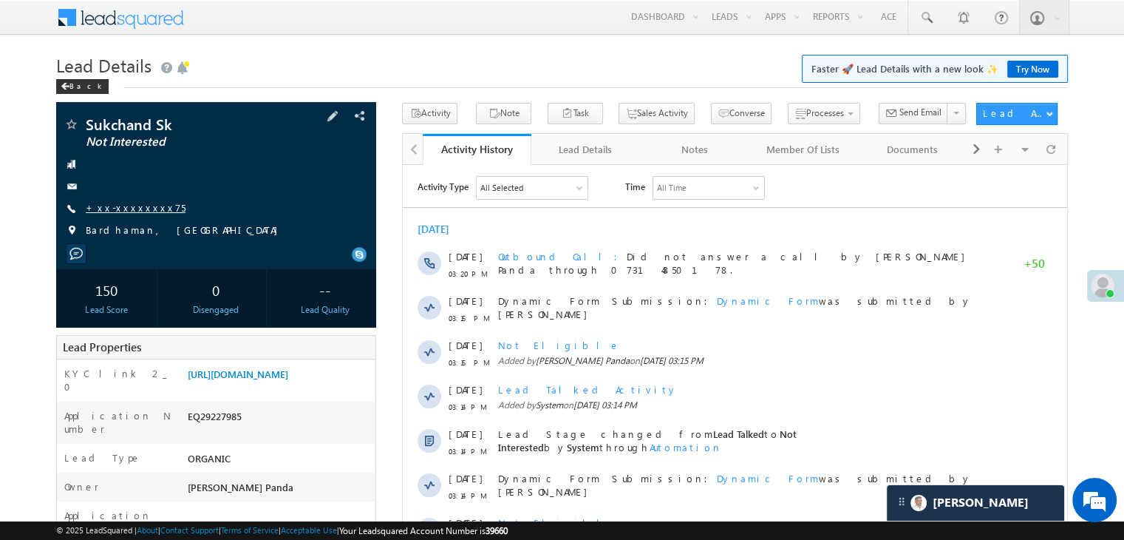
click at [110, 211] on link "+xx-xxxxxxxx75" at bounding box center [136, 207] width 100 height 13
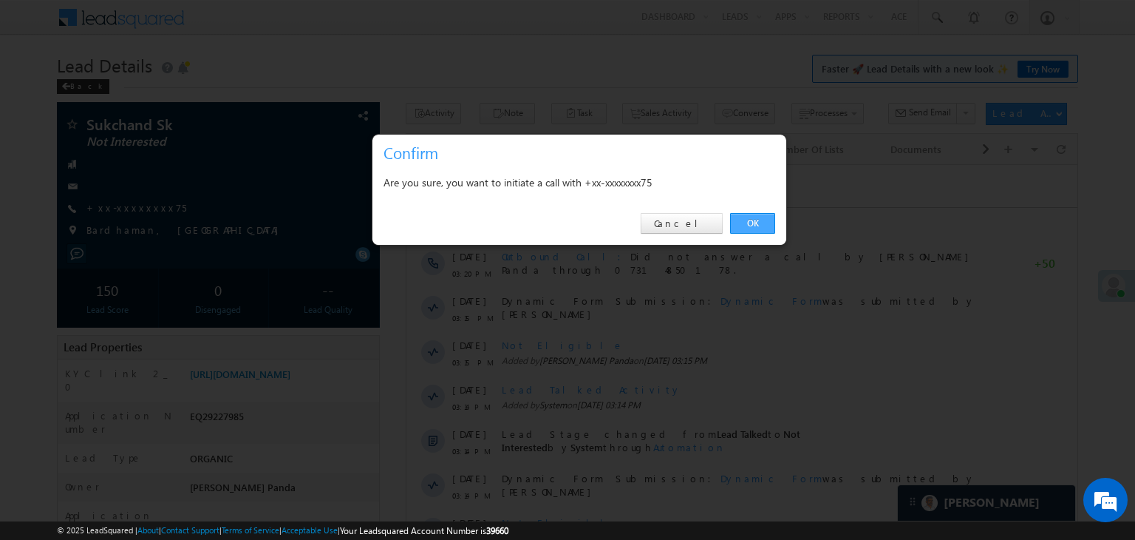
click at [760, 219] on link "OK" at bounding box center [752, 223] width 45 height 21
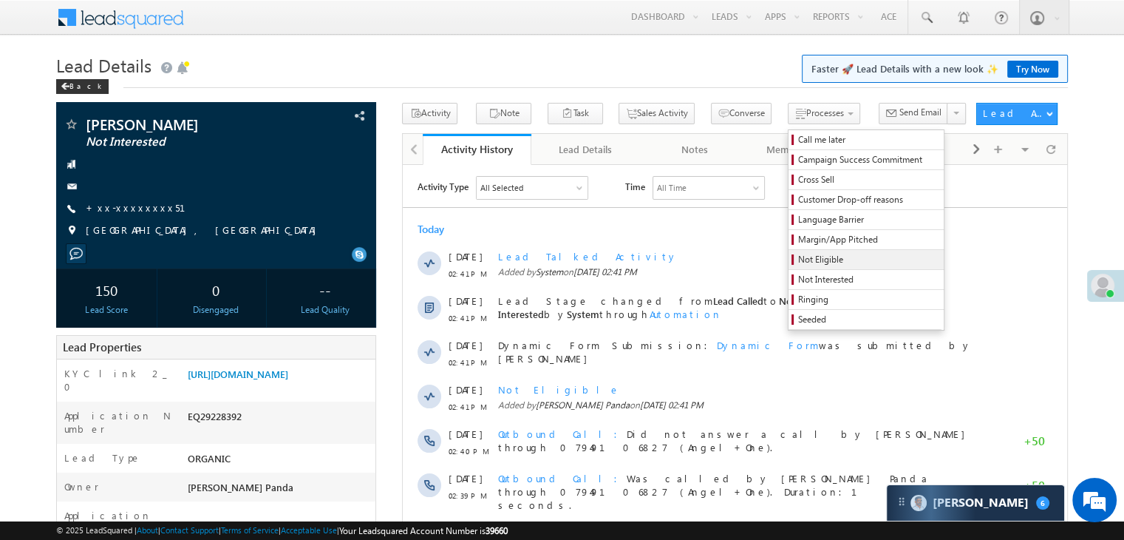
click at [798, 259] on span "Not Eligible" at bounding box center [868, 259] width 140 height 13
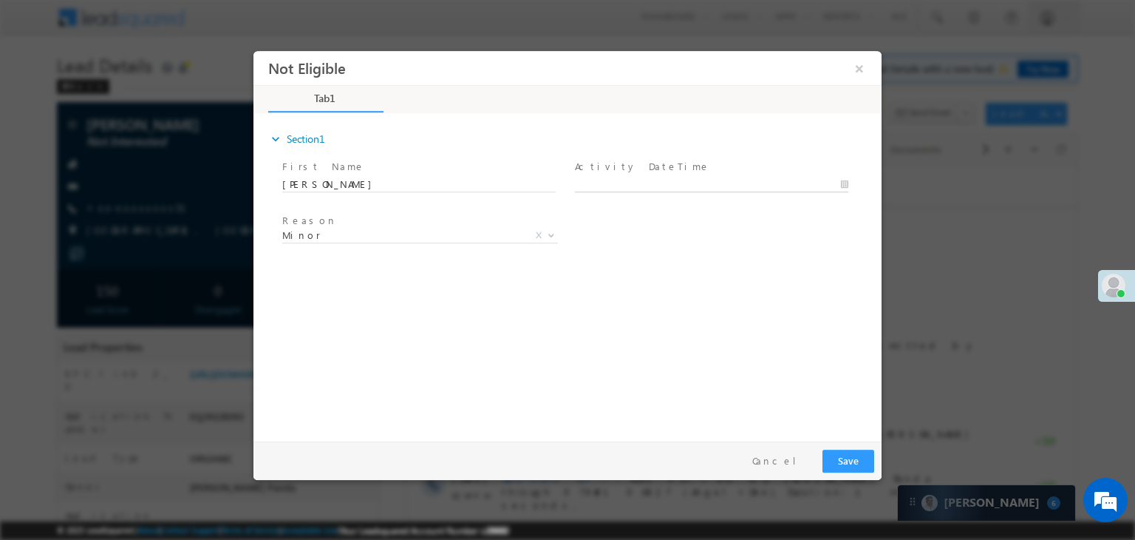
type input "09/20/25 2:42 PM"
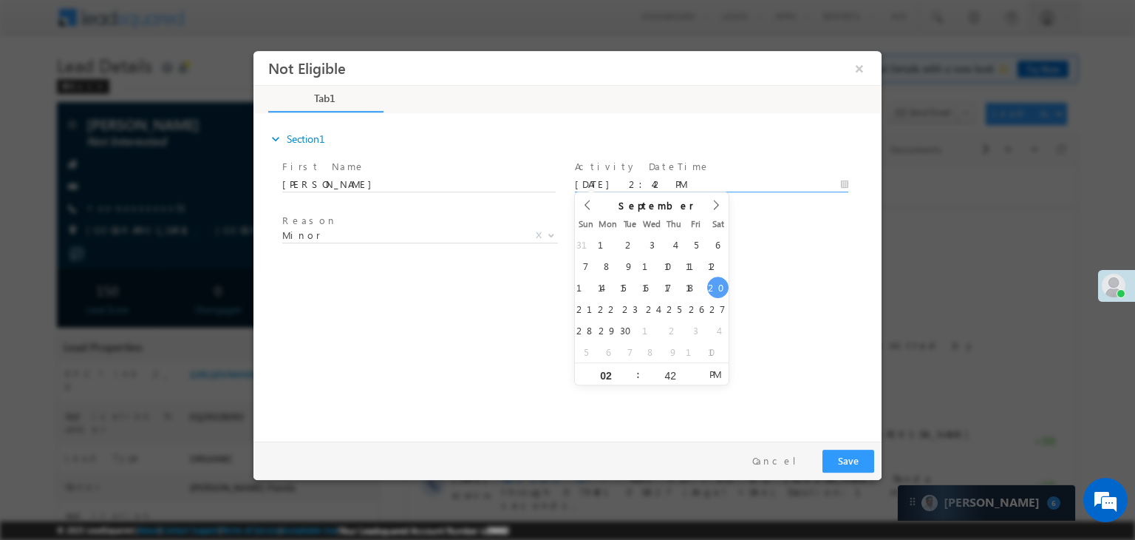
click at [685, 186] on body "Not Eligible ×" at bounding box center [567, 243] width 628 height 384
click at [766, 235] on div "Reason * Minor Existing Client Out of India DRA - FDS Termination DRA - Already…" at bounding box center [580, 238] width 602 height 55
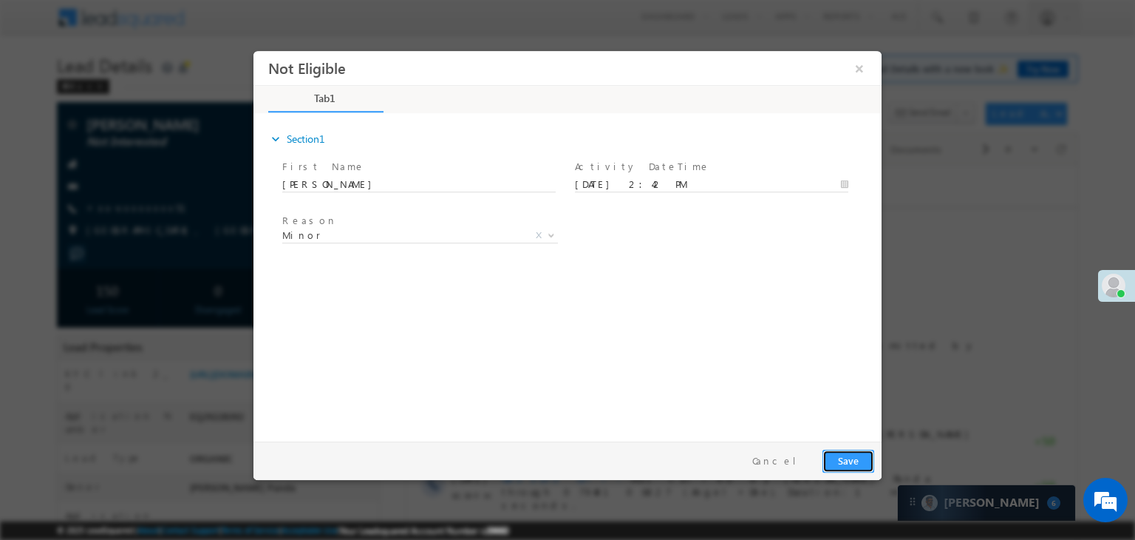
click at [844, 458] on button "Save" at bounding box center [849, 460] width 52 height 23
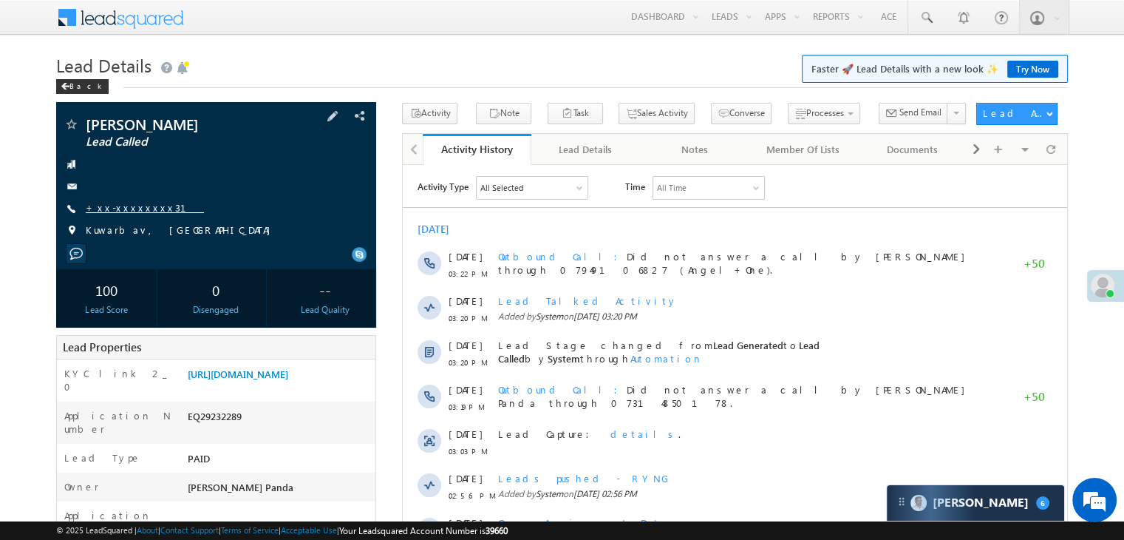
click at [131, 214] on link "+xx-xxxxxxxx31" at bounding box center [145, 207] width 118 height 13
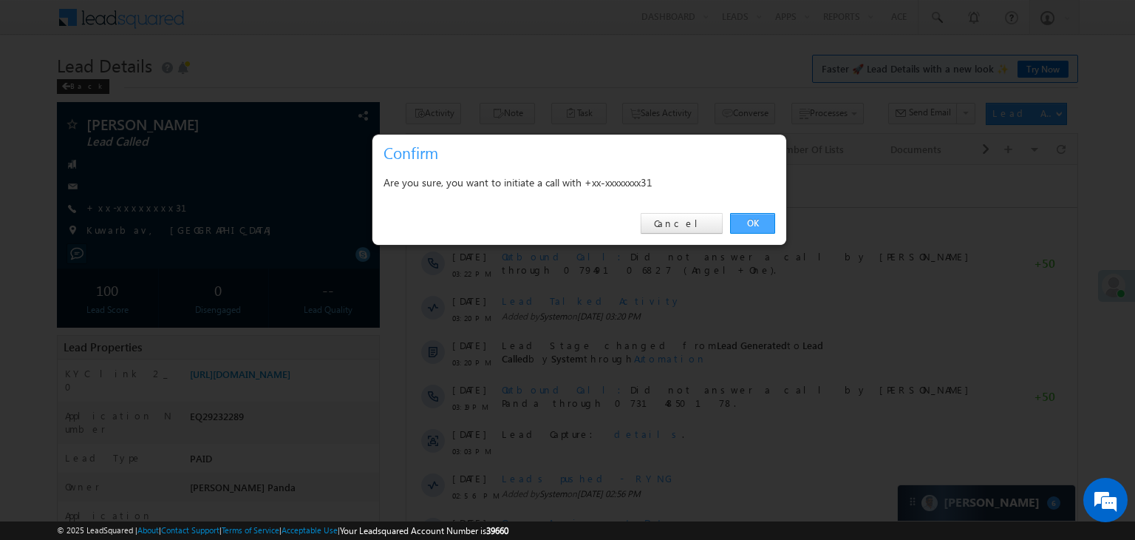
click at [766, 217] on link "OK" at bounding box center [752, 223] width 45 height 21
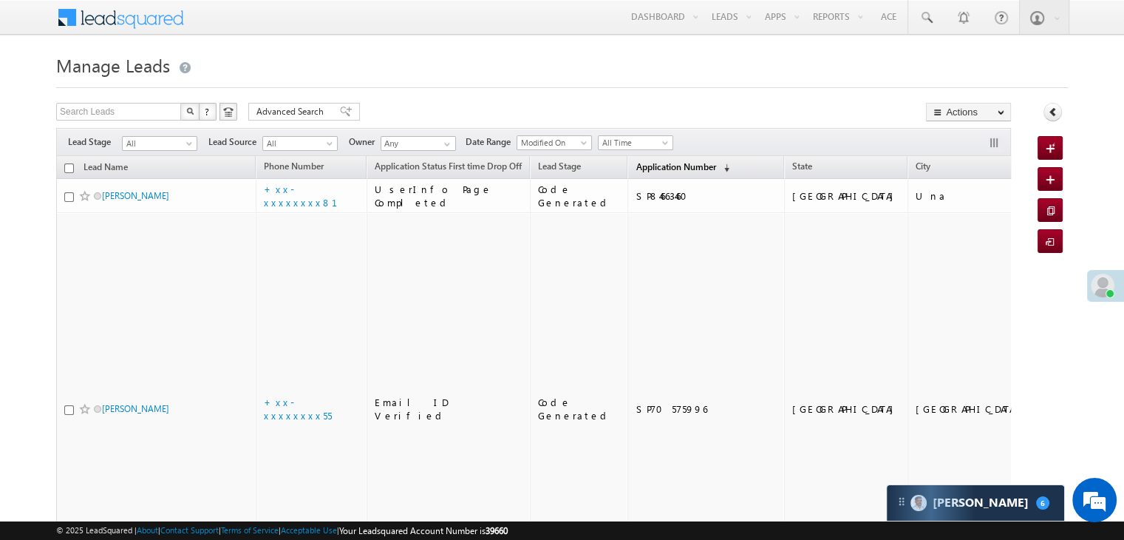
click at [659, 165] on span "Application Number" at bounding box center [676, 166] width 80 height 11
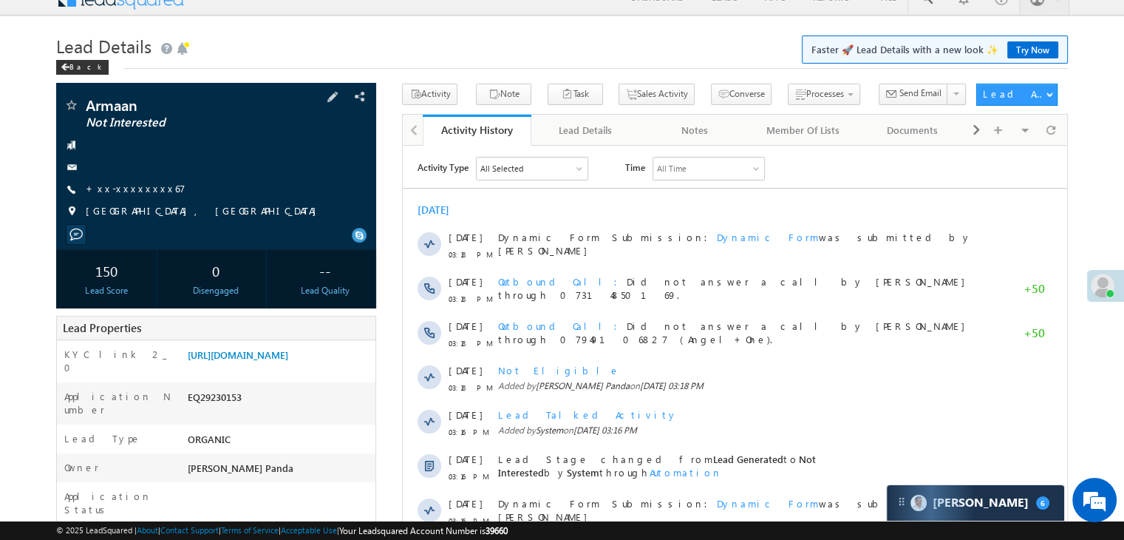
scroll to position [74, 0]
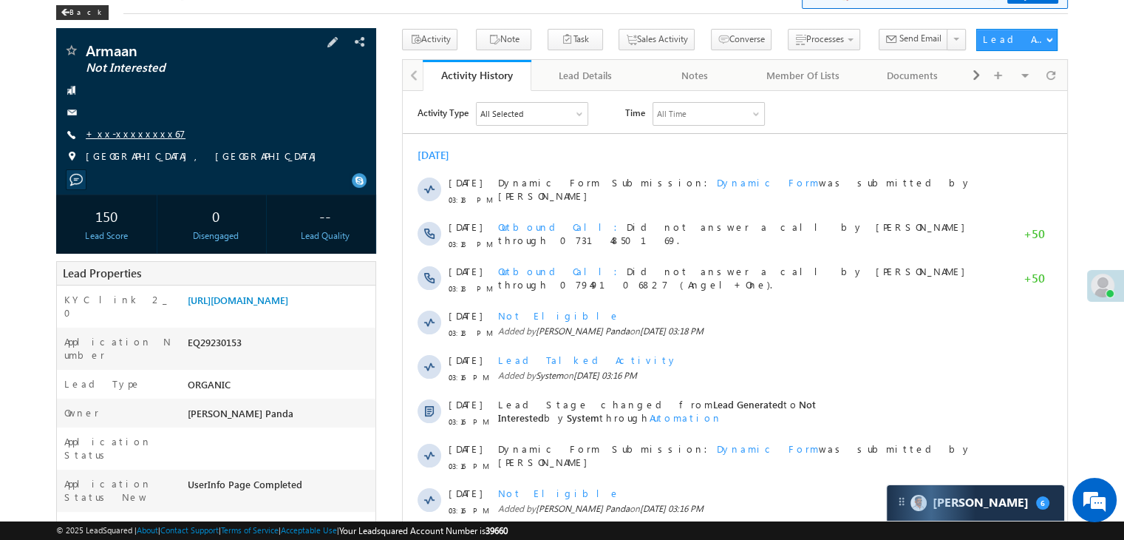
click at [134, 133] on link "+xx-xxxxxxxx67" at bounding box center [136, 133] width 100 height 13
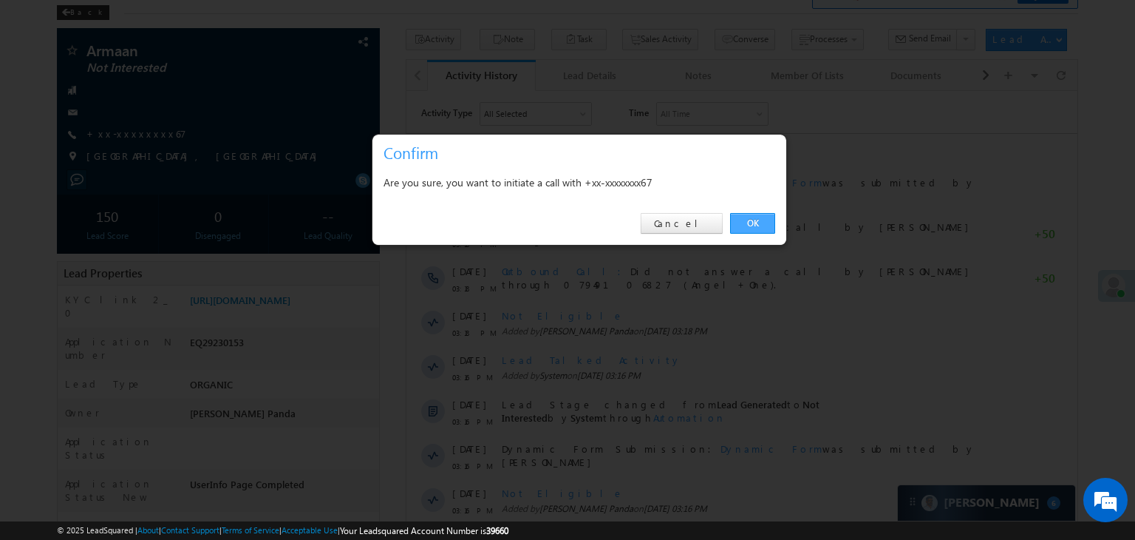
click at [755, 219] on link "OK" at bounding box center [752, 223] width 45 height 21
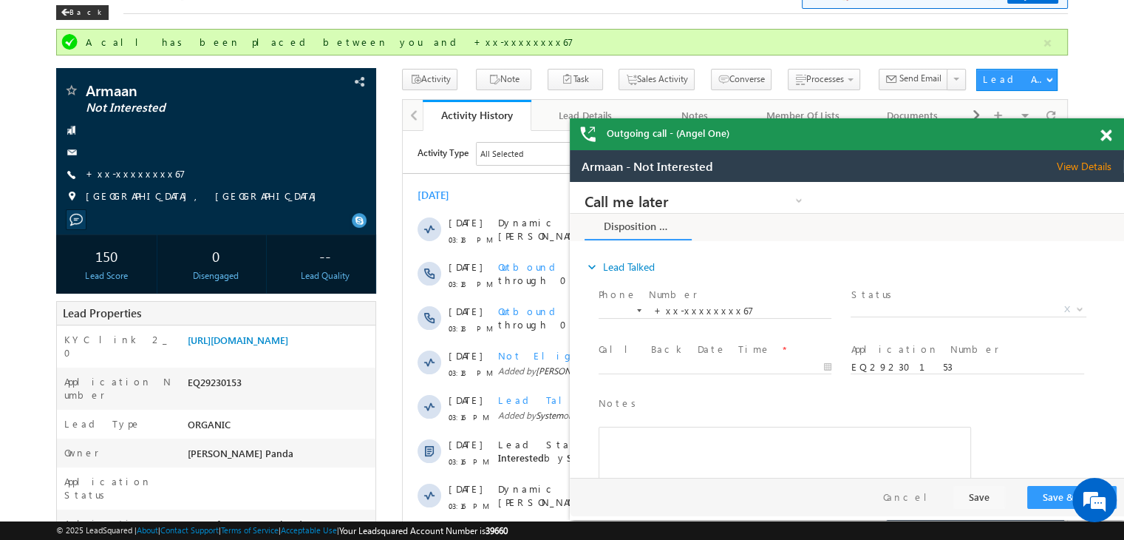
scroll to position [0, 0]
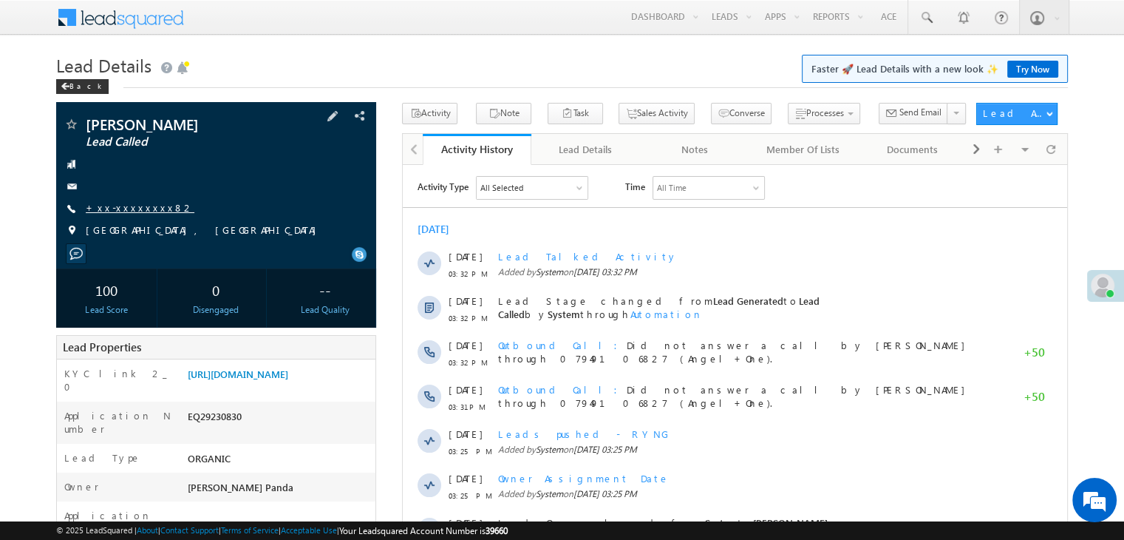
click at [131, 211] on link "+xx-xxxxxxxx82" at bounding box center [140, 207] width 109 height 13
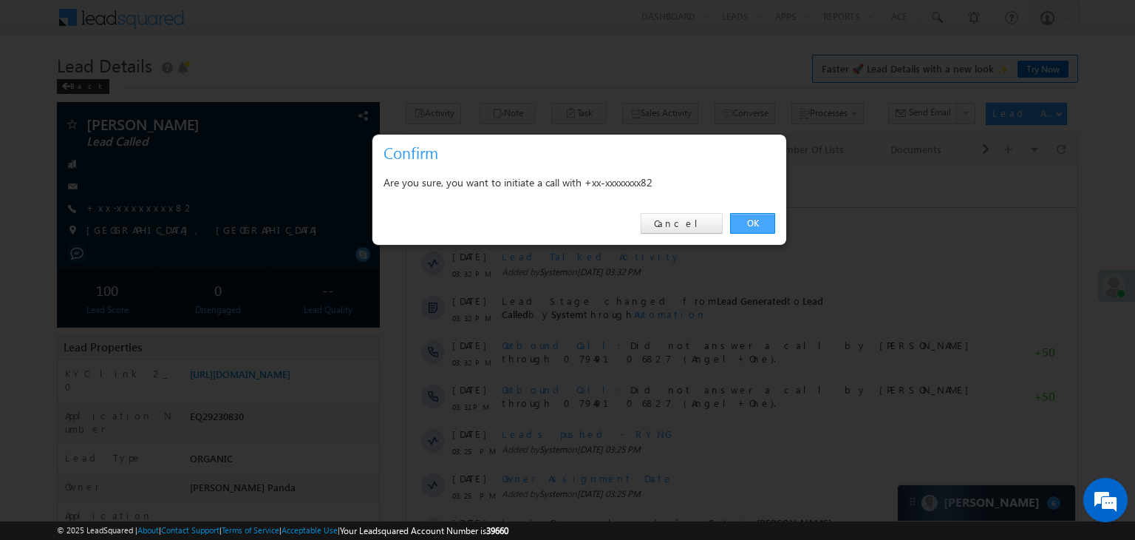
click at [756, 222] on link "OK" at bounding box center [752, 223] width 45 height 21
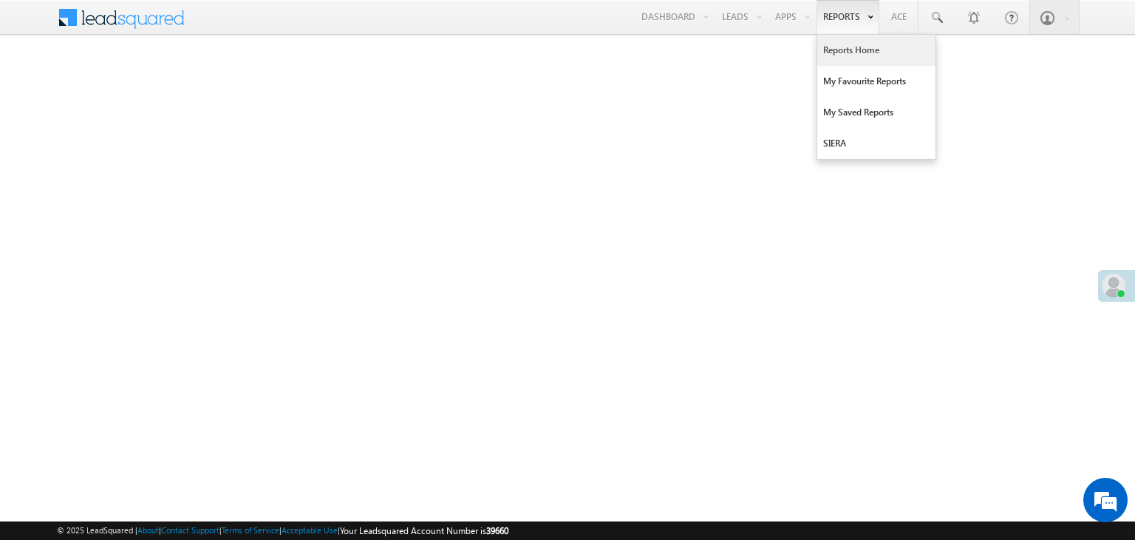
click at [846, 51] on link "Reports Home" at bounding box center [876, 50] width 118 height 31
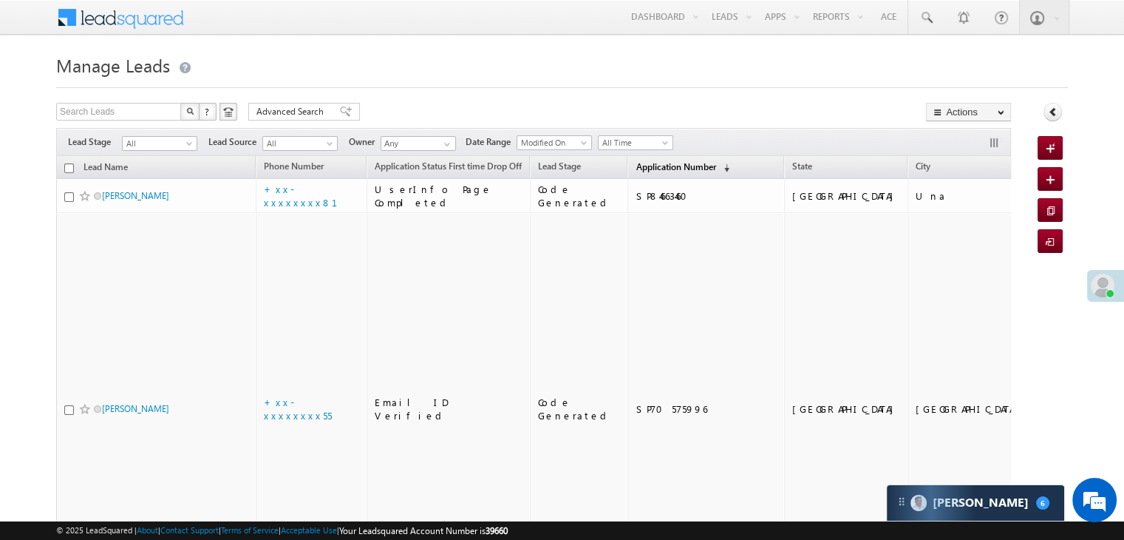
click at [649, 166] on span "Application Number" at bounding box center [676, 166] width 80 height 11
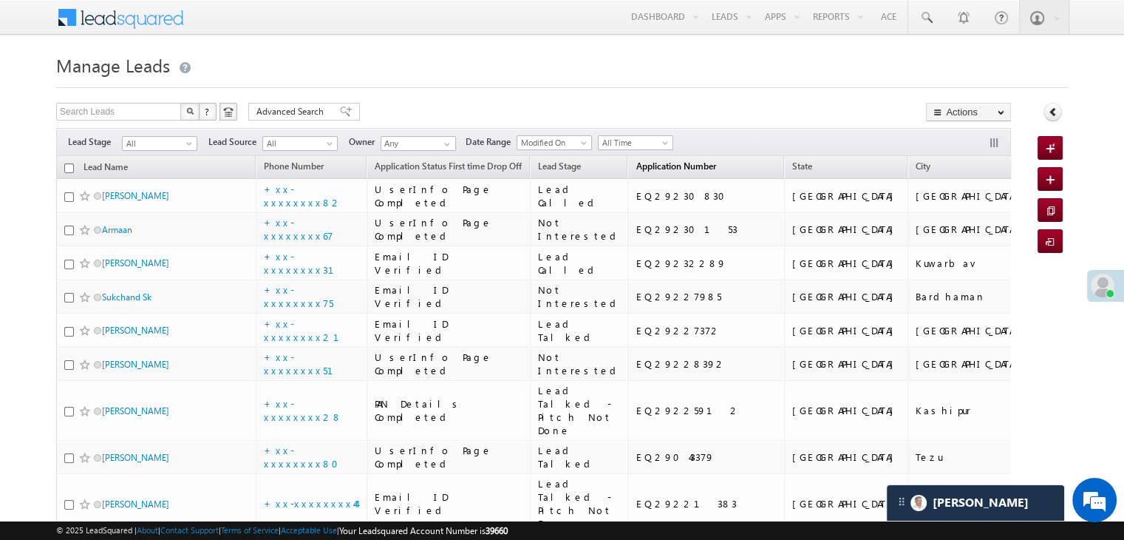
click at [655, 166] on span "Application Number" at bounding box center [676, 165] width 80 height 11
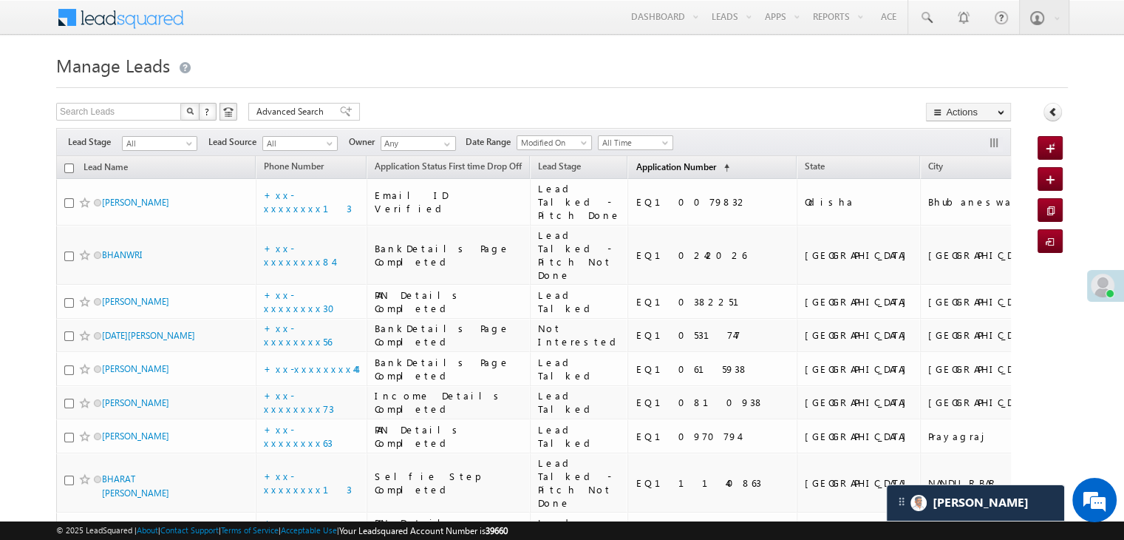
click at [655, 166] on span "Application Number" at bounding box center [676, 166] width 80 height 11
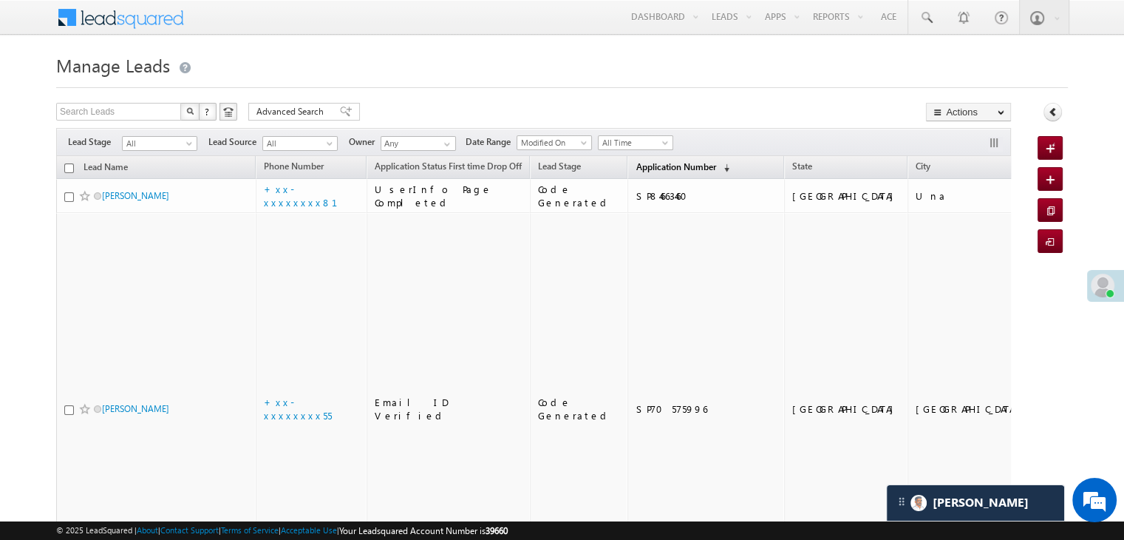
click at [655, 166] on span "Application Number" at bounding box center [676, 166] width 80 height 11
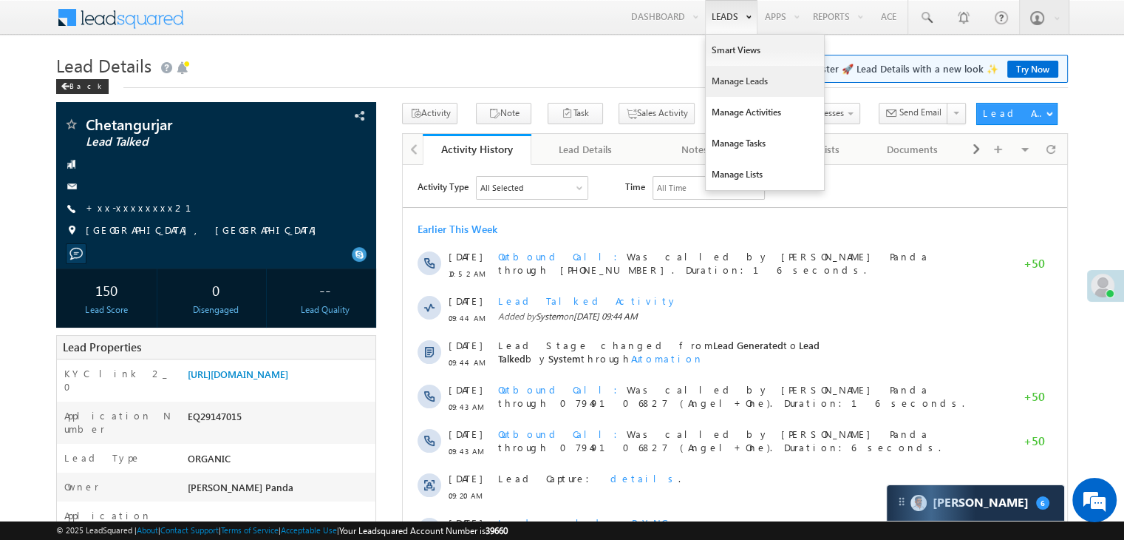
click at [730, 81] on link "Manage Leads" at bounding box center [765, 81] width 118 height 31
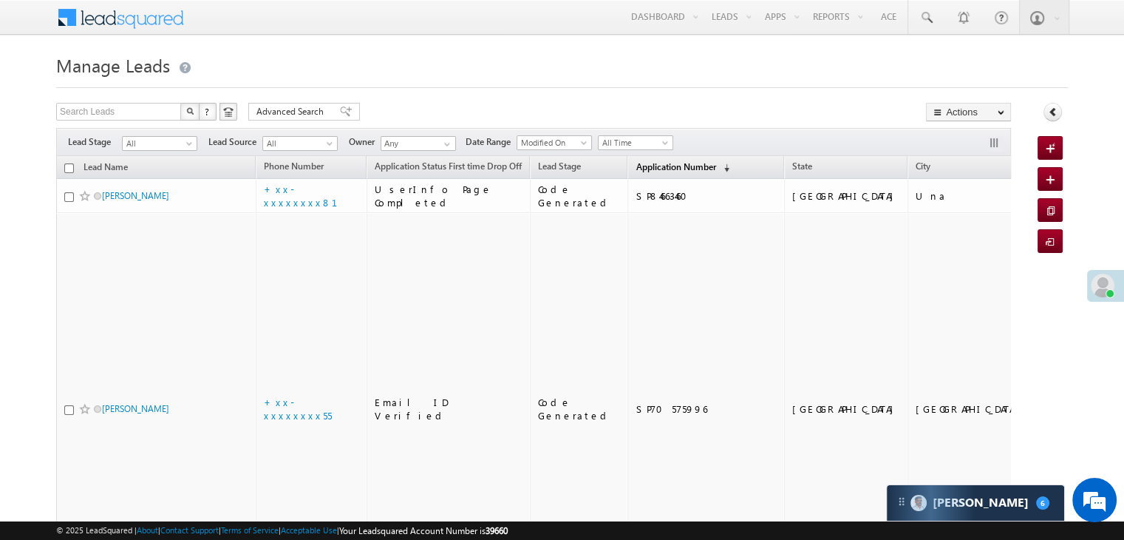
click at [659, 166] on span "Application Number" at bounding box center [676, 166] width 80 height 11
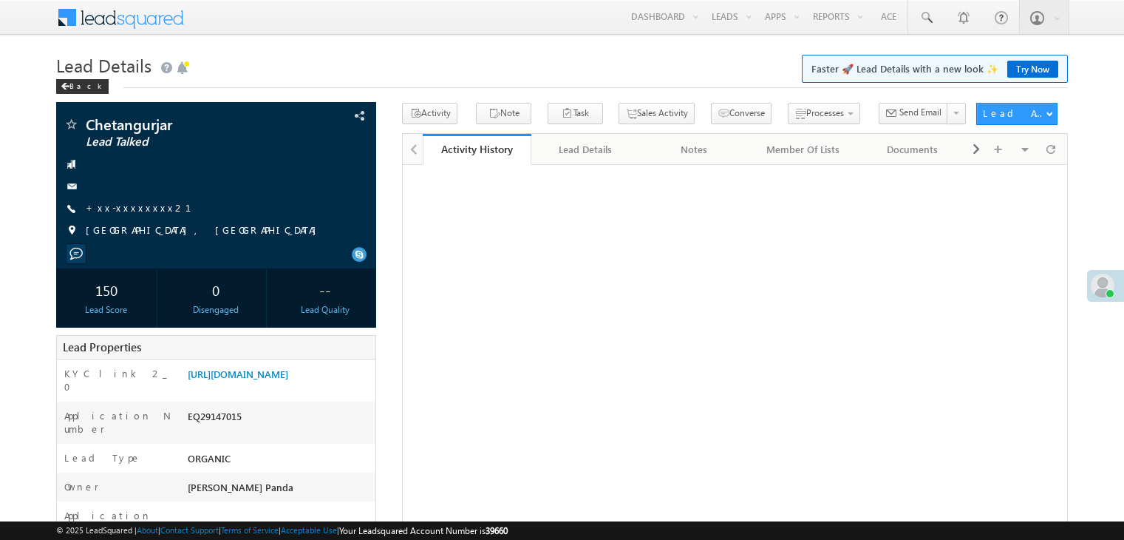
click at [133, 210] on link "+xx-xxxxxxxx21" at bounding box center [147, 207] width 123 height 13
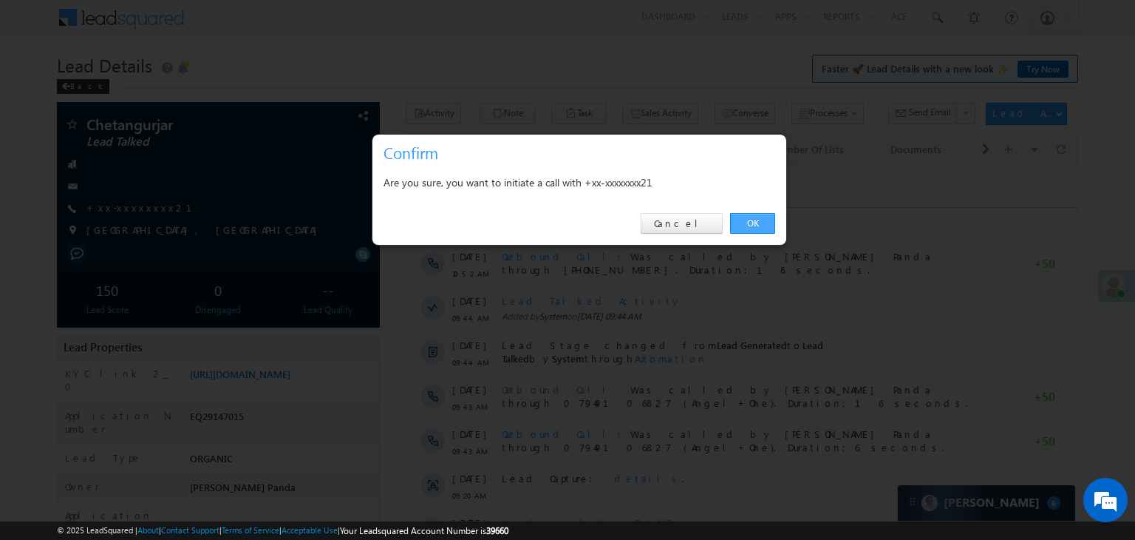
click at [751, 220] on link "OK" at bounding box center [752, 223] width 45 height 21
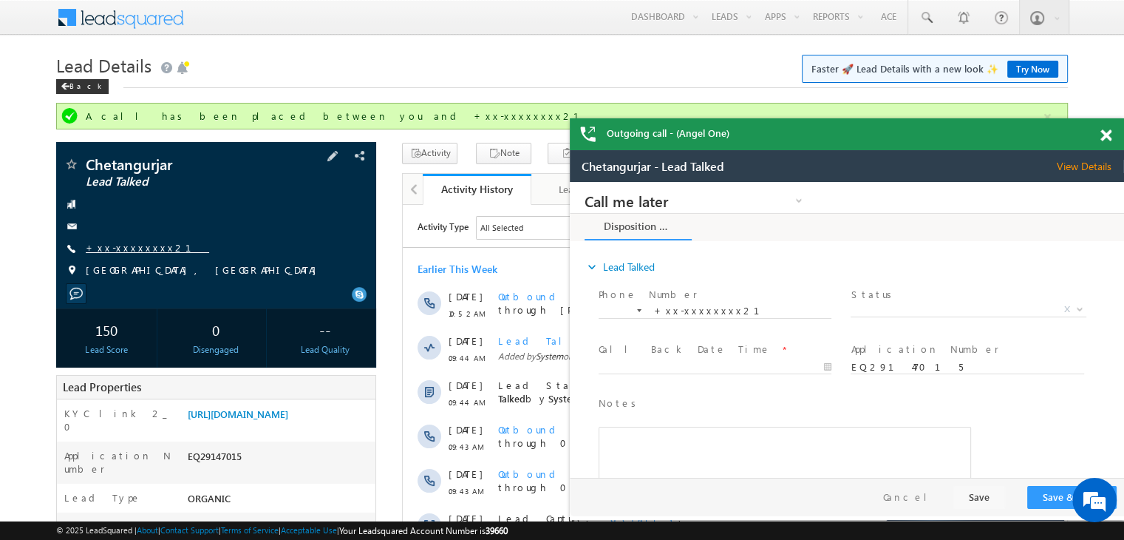
click at [118, 249] on link "+xx-xxxxxxxx21" at bounding box center [147, 247] width 123 height 13
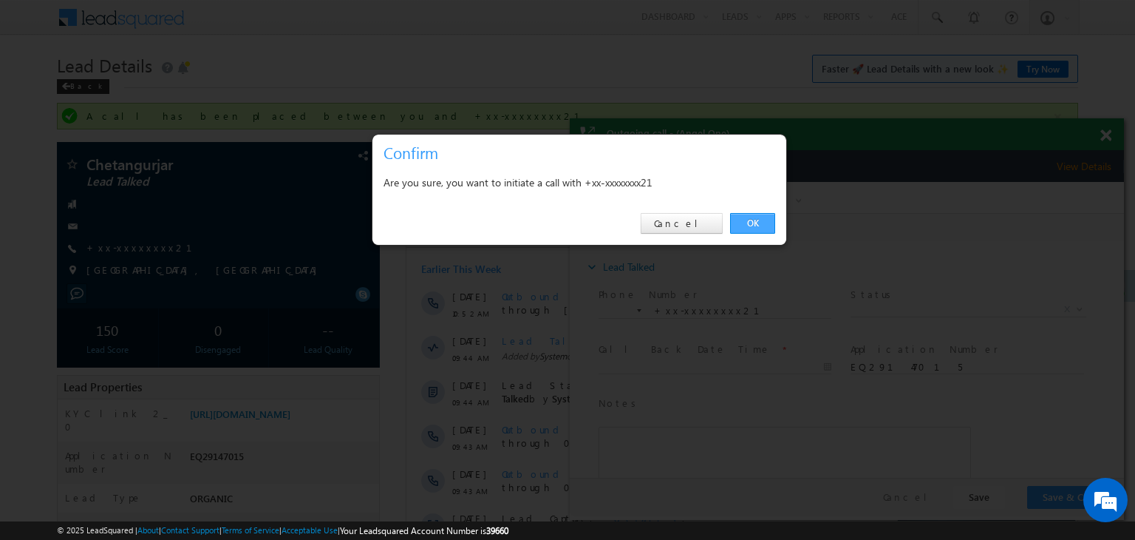
click at [745, 221] on link "OK" at bounding box center [752, 223] width 45 height 21
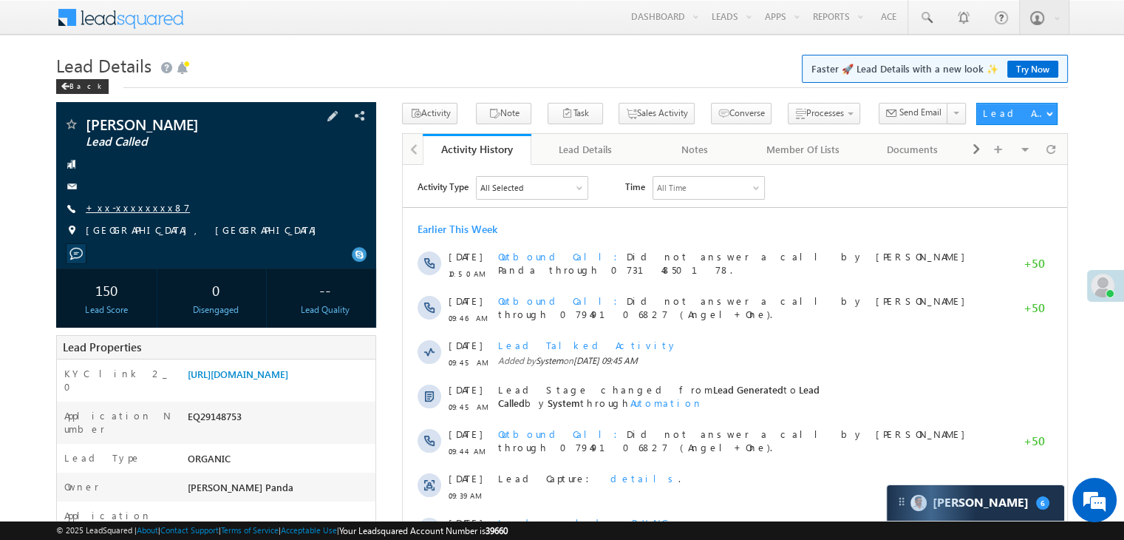
click at [127, 210] on link "+xx-xxxxxxxx87" at bounding box center [138, 207] width 104 height 13
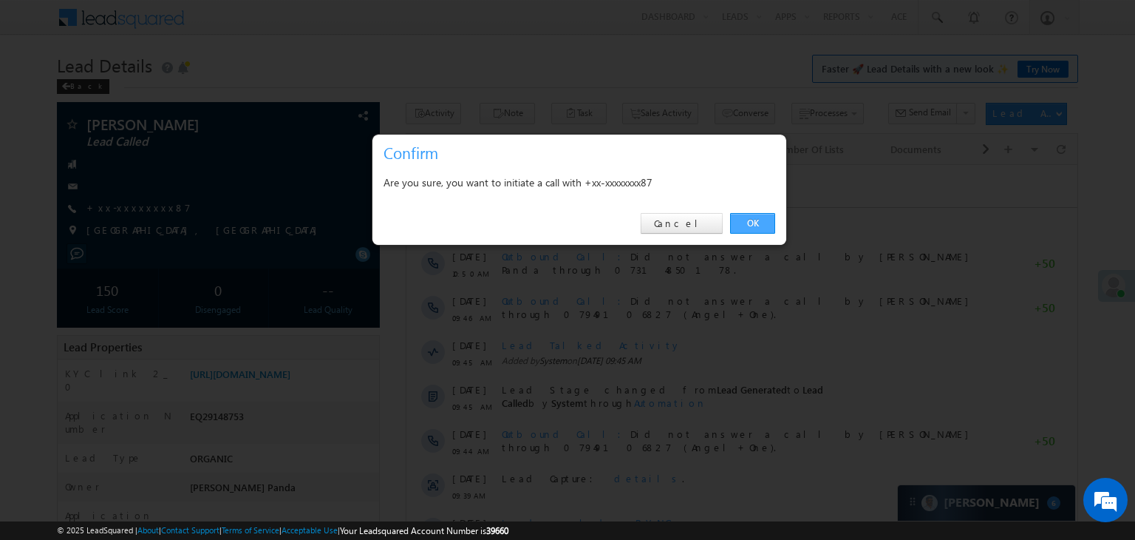
click at [742, 217] on link "OK" at bounding box center [752, 223] width 45 height 21
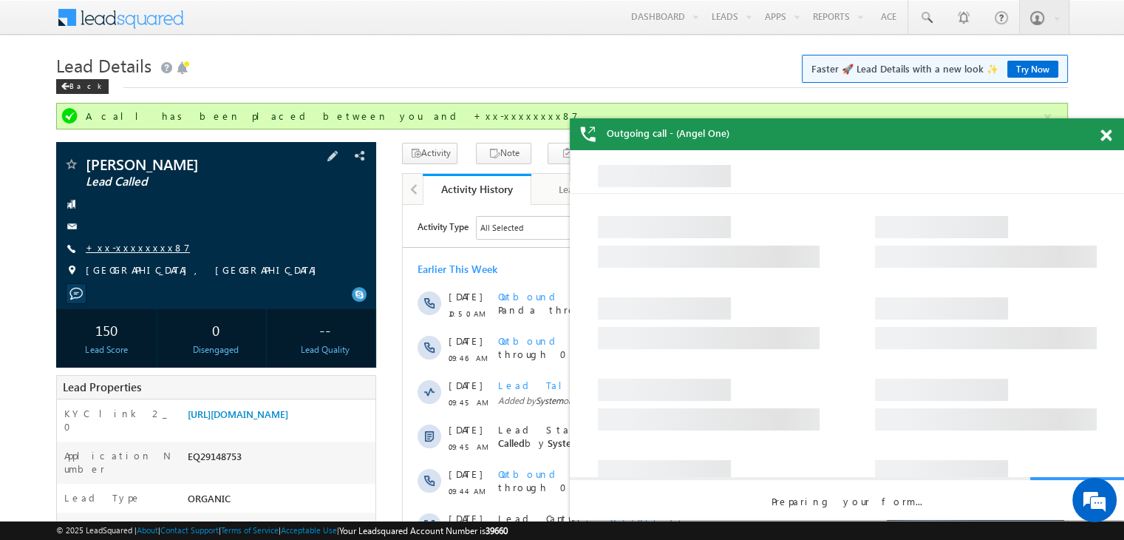
click at [128, 245] on link "+xx-xxxxxxxx87" at bounding box center [138, 247] width 104 height 13
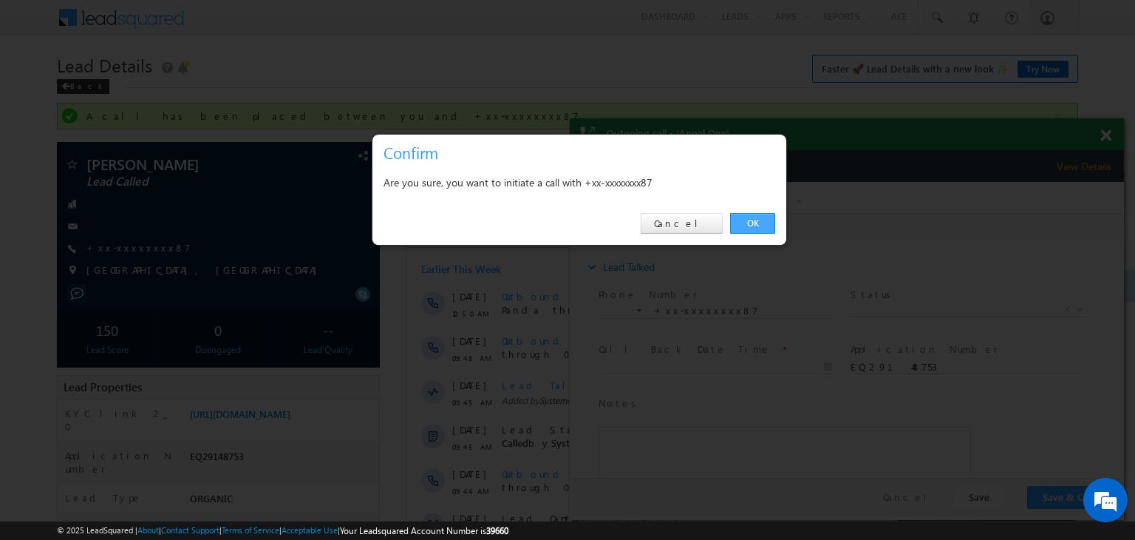
click at [747, 225] on link "OK" at bounding box center [752, 223] width 45 height 21
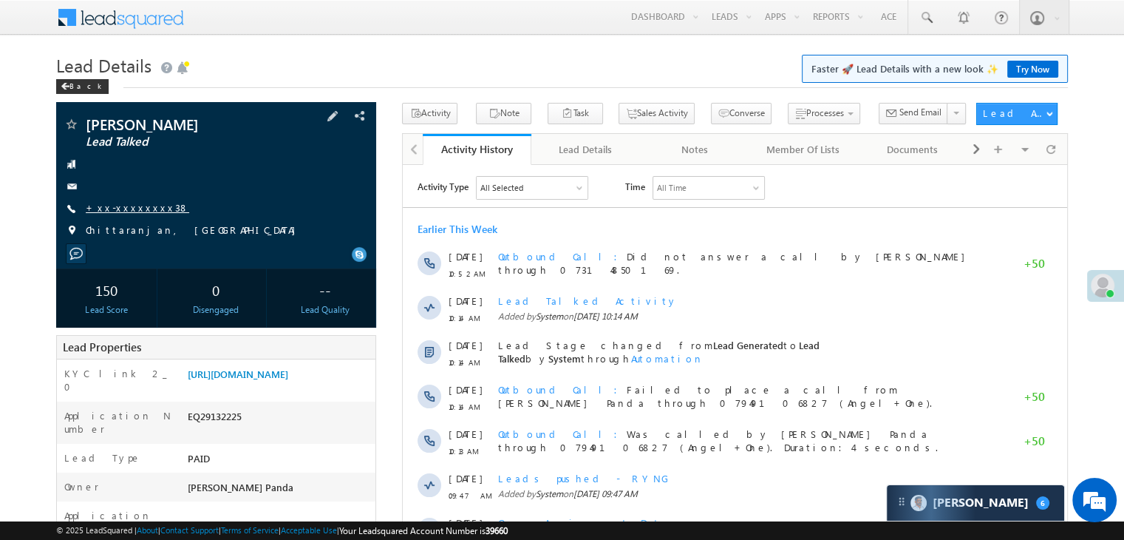
click at [115, 211] on link "+xx-xxxxxxxx38" at bounding box center [137, 207] width 103 height 13
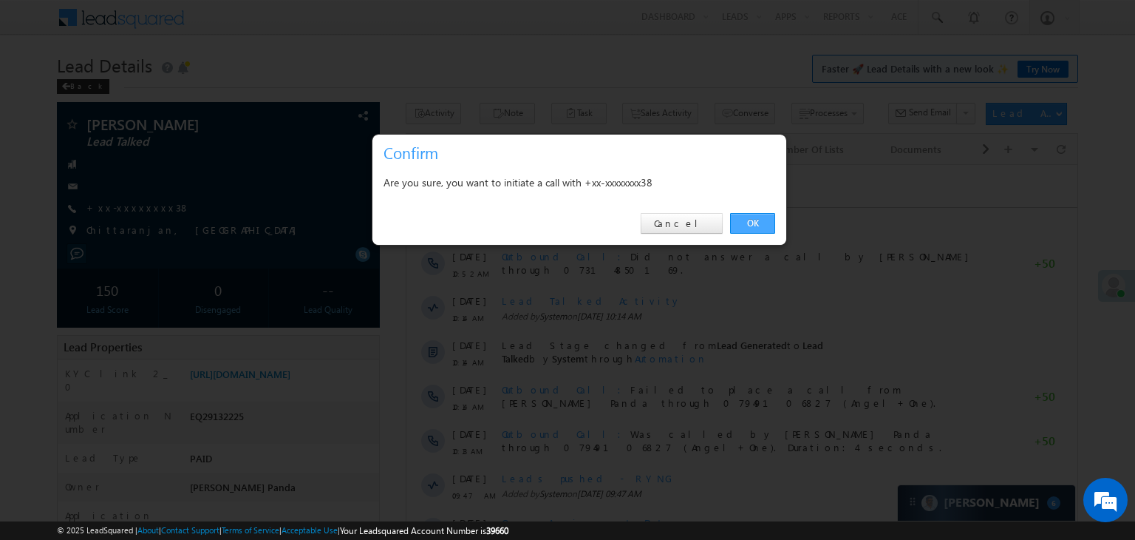
click at [754, 219] on link "OK" at bounding box center [752, 223] width 45 height 21
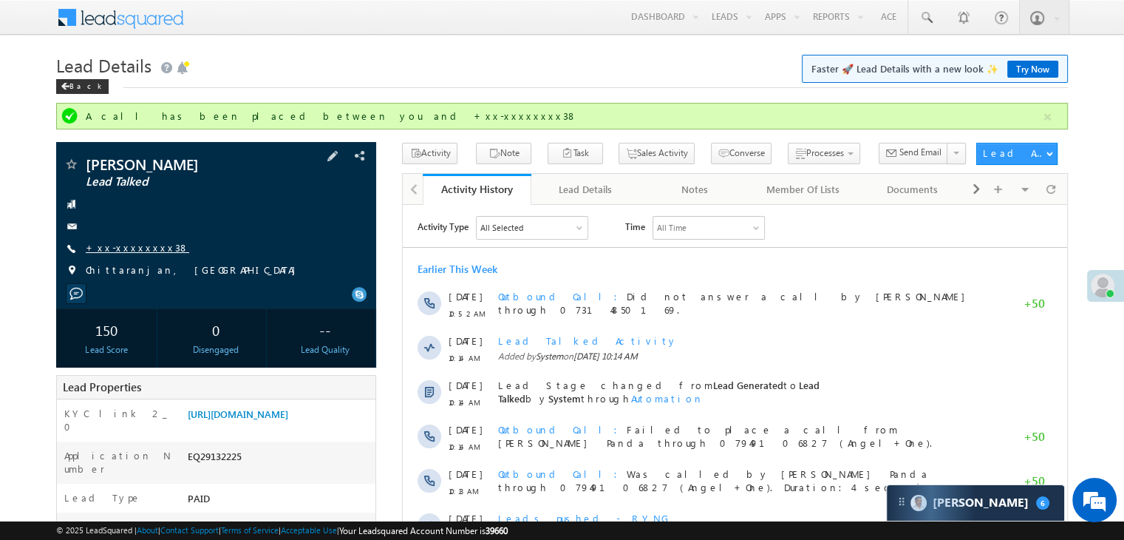
click at [133, 248] on link "+xx-xxxxxxxx38" at bounding box center [137, 247] width 103 height 13
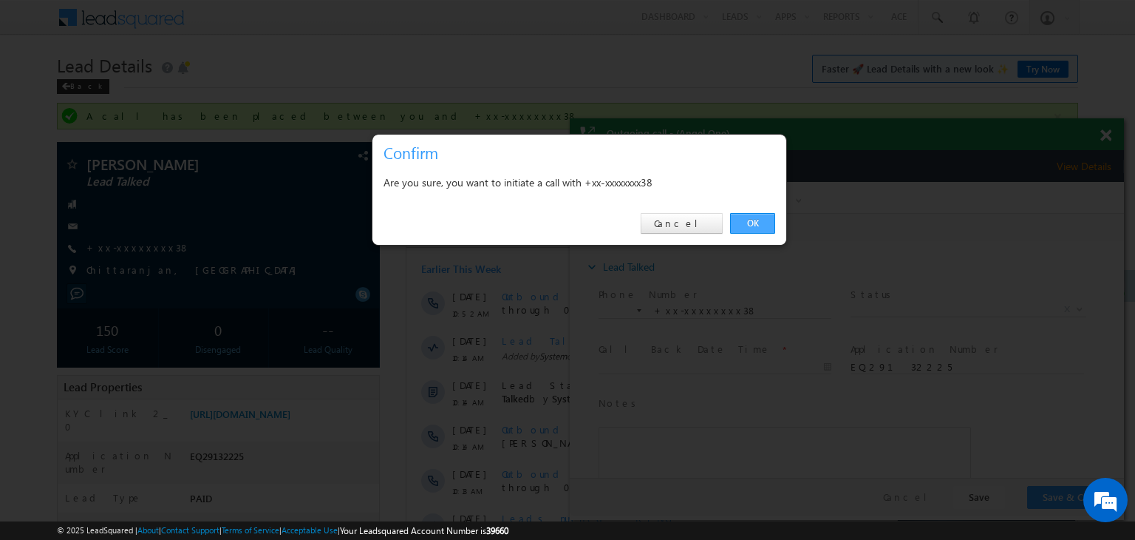
click at [762, 218] on link "OK" at bounding box center [752, 223] width 45 height 21
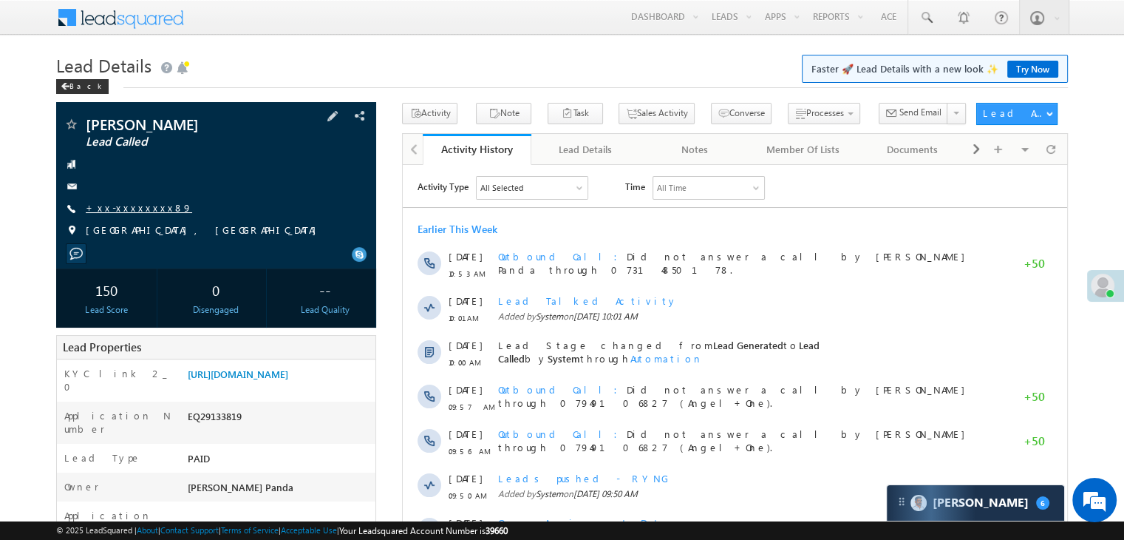
click at [116, 203] on link "+xx-xxxxxxxx89" at bounding box center [139, 207] width 106 height 13
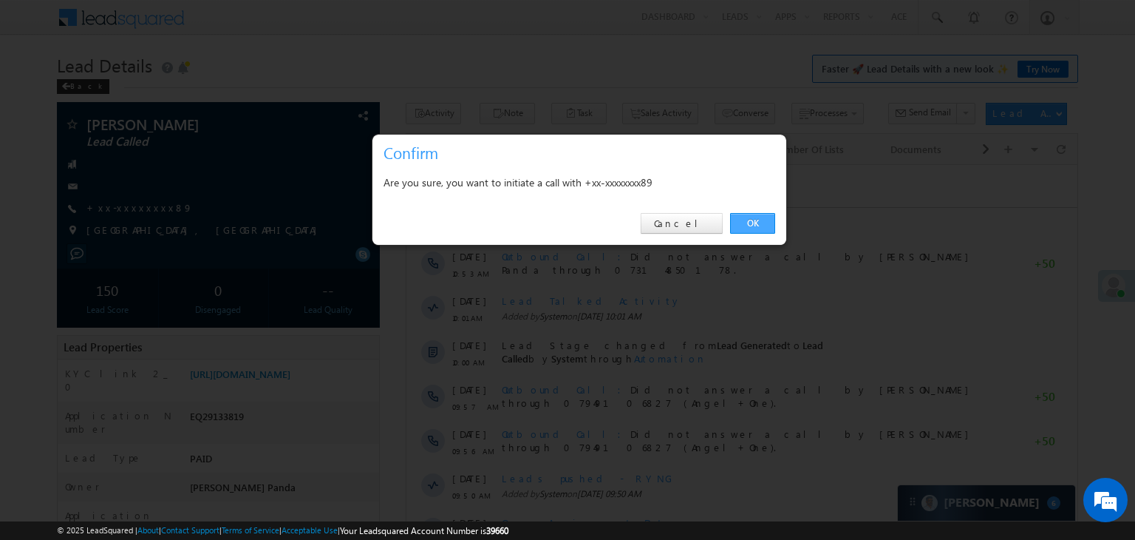
click at [748, 228] on link "OK" at bounding box center [752, 223] width 45 height 21
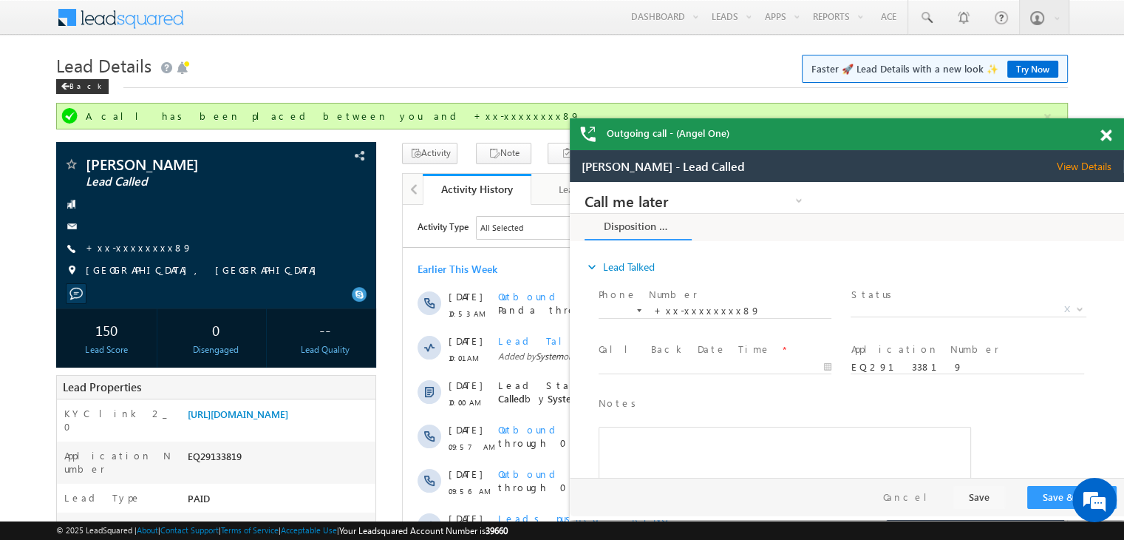
click at [1106, 137] on span at bounding box center [1105, 135] width 11 height 13
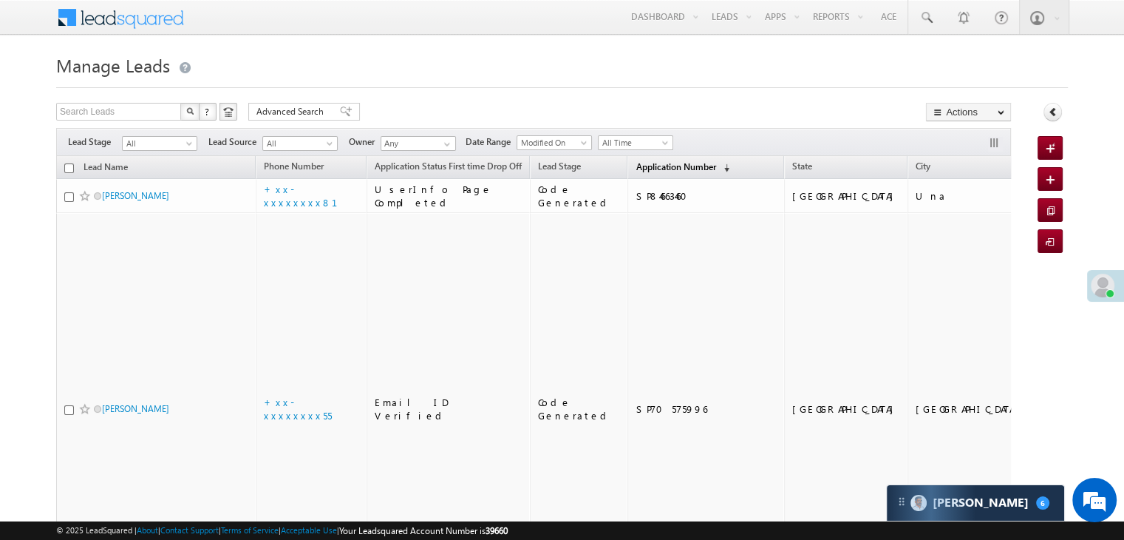
click at [648, 167] on span "Application Number" at bounding box center [676, 166] width 80 height 11
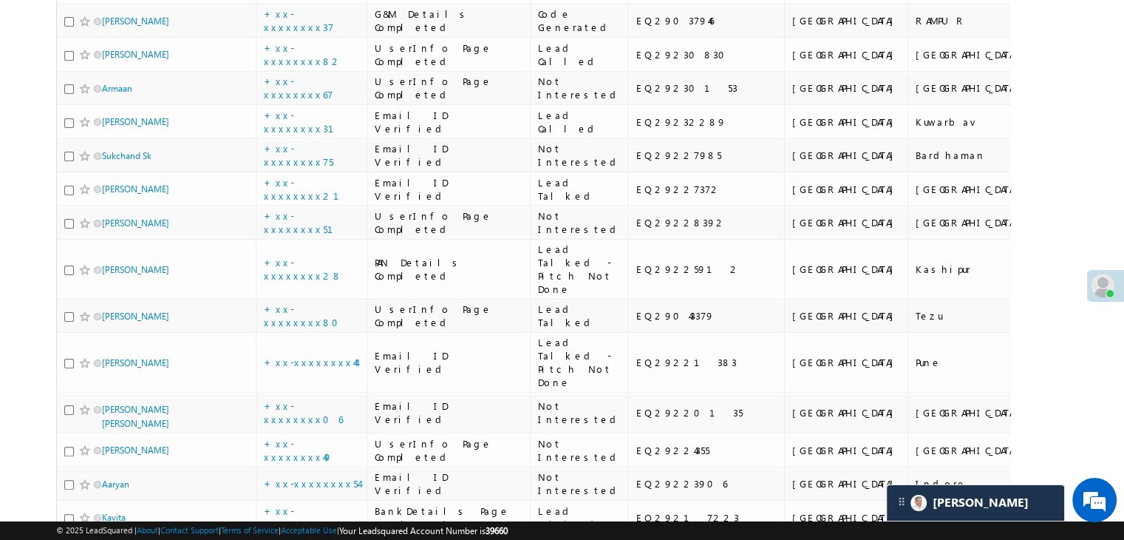
scroll to position [296, 0]
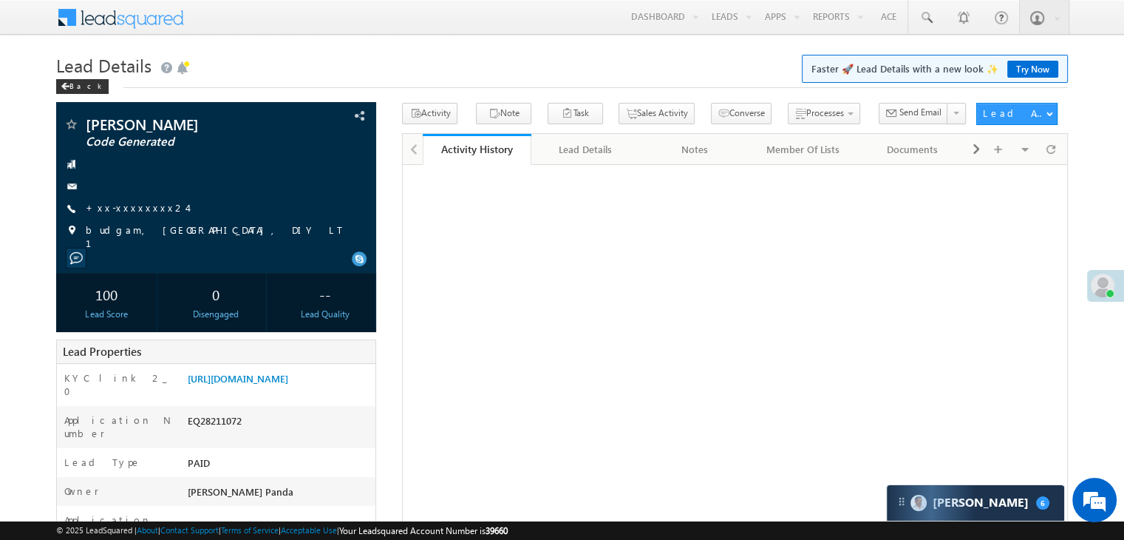
click at [70, 307] on div "Lead Score" at bounding box center [106, 313] width 93 height 13
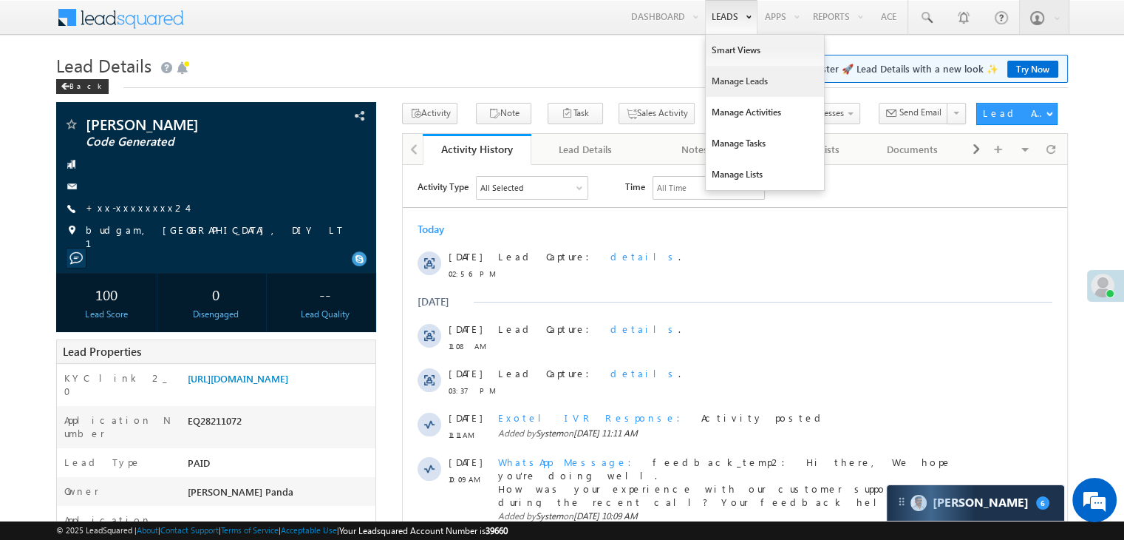
click at [721, 78] on link "Manage Leads" at bounding box center [765, 81] width 118 height 31
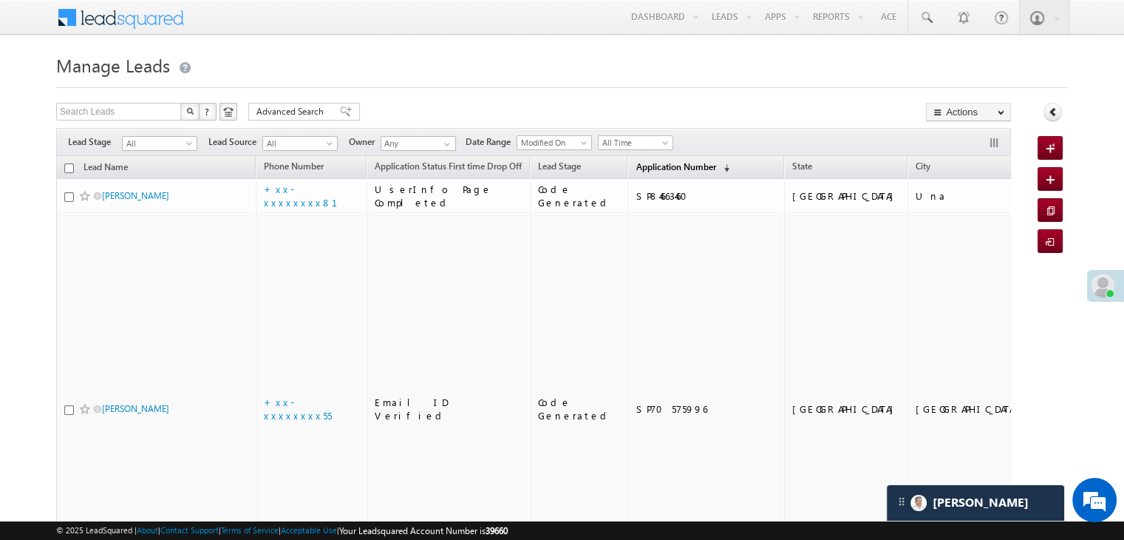
click at [646, 167] on span "Application Number" at bounding box center [676, 166] width 80 height 11
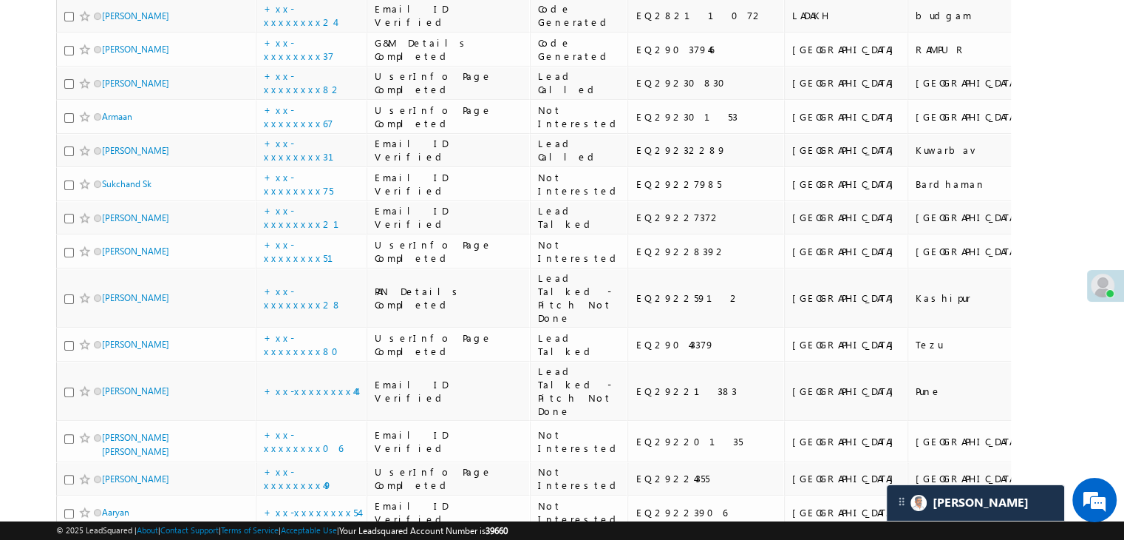
scroll to position [296, 0]
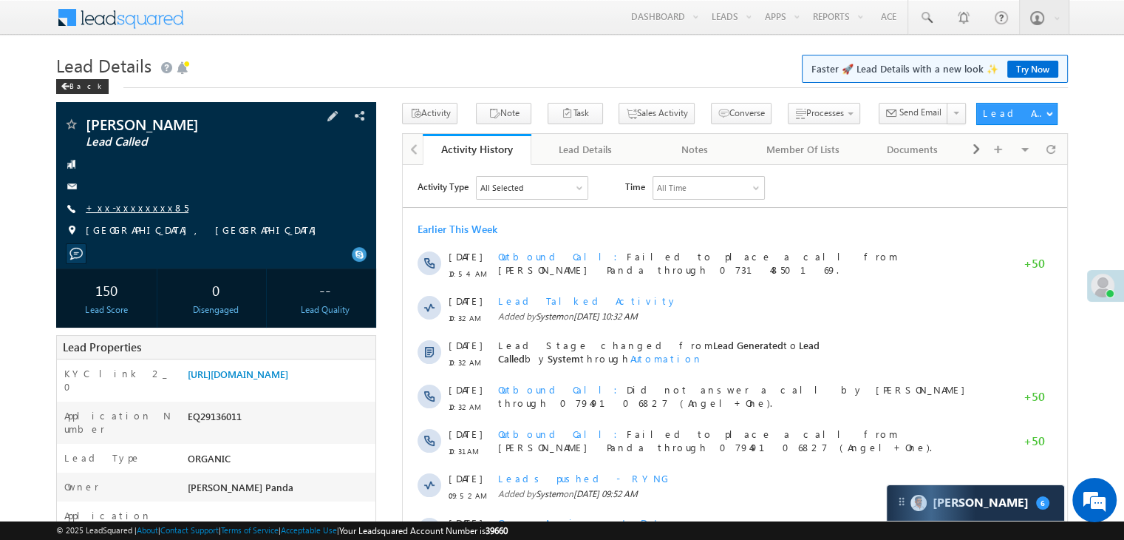
click at [142, 213] on link "+xx-xxxxxxxx85" at bounding box center [137, 207] width 103 height 13
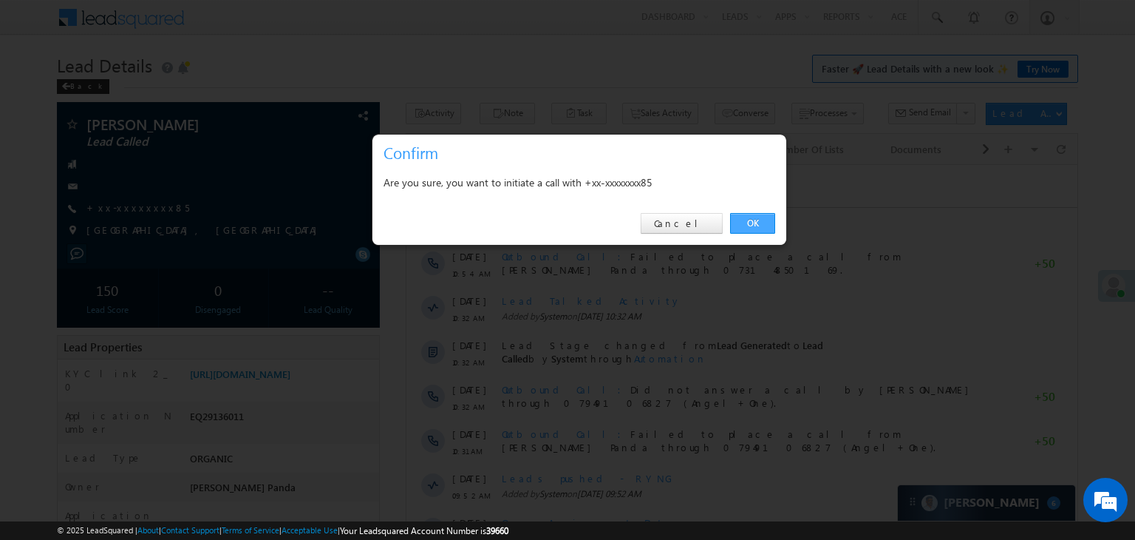
click at [769, 223] on link "OK" at bounding box center [752, 223] width 45 height 21
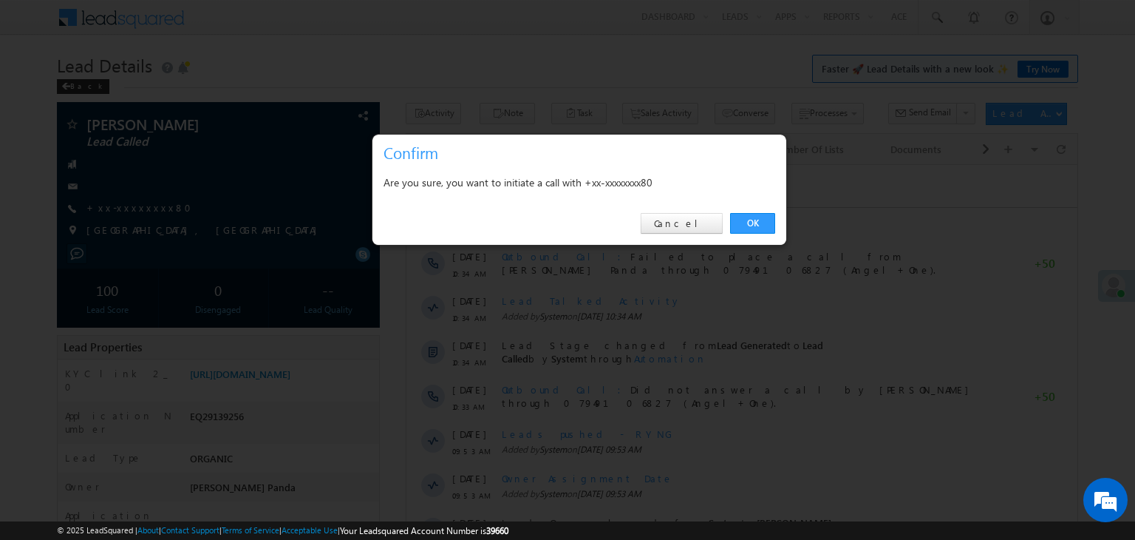
click at [755, 220] on link "OK" at bounding box center [752, 223] width 45 height 21
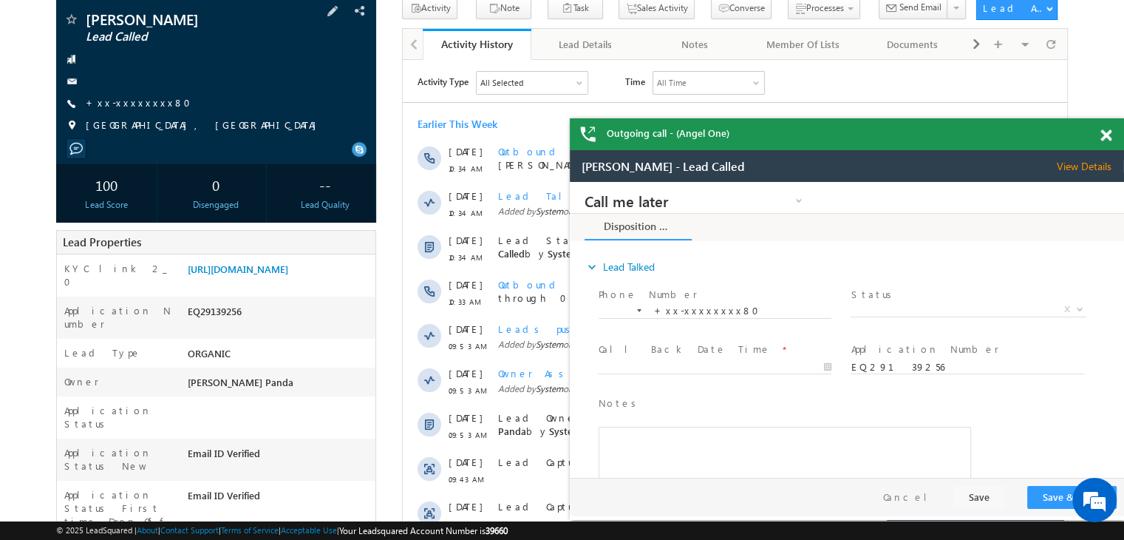
scroll to position [148, 0]
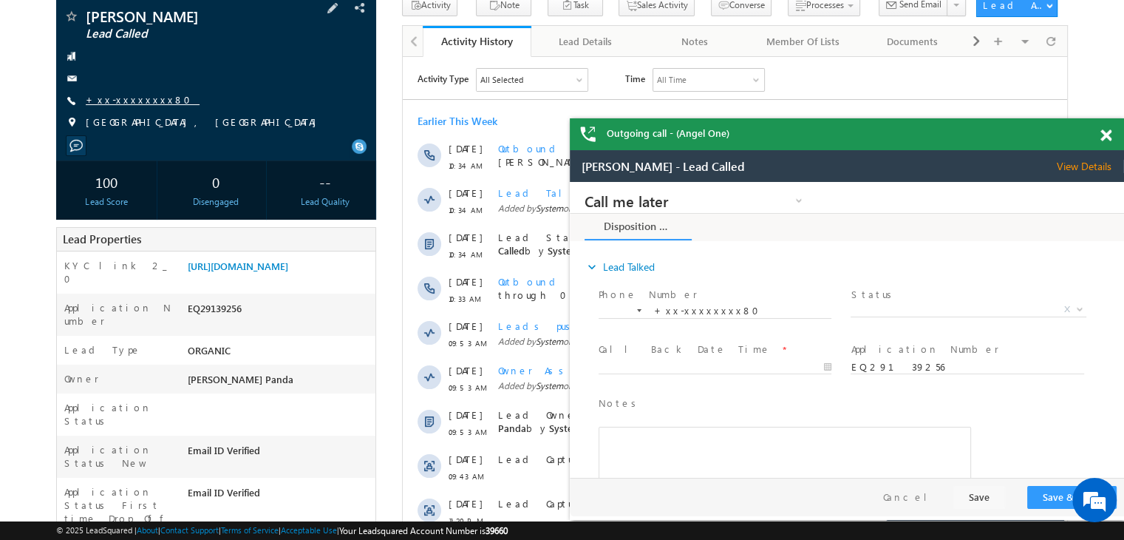
click at [122, 99] on link "+xx-xxxxxxxx80" at bounding box center [143, 99] width 114 height 13
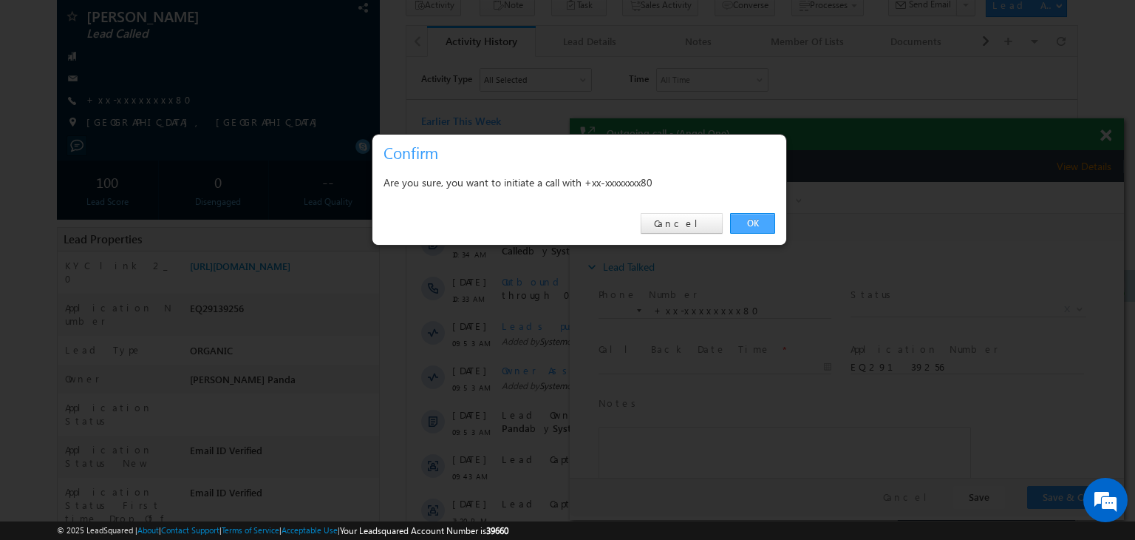
click at [758, 224] on link "OK" at bounding box center [752, 223] width 45 height 21
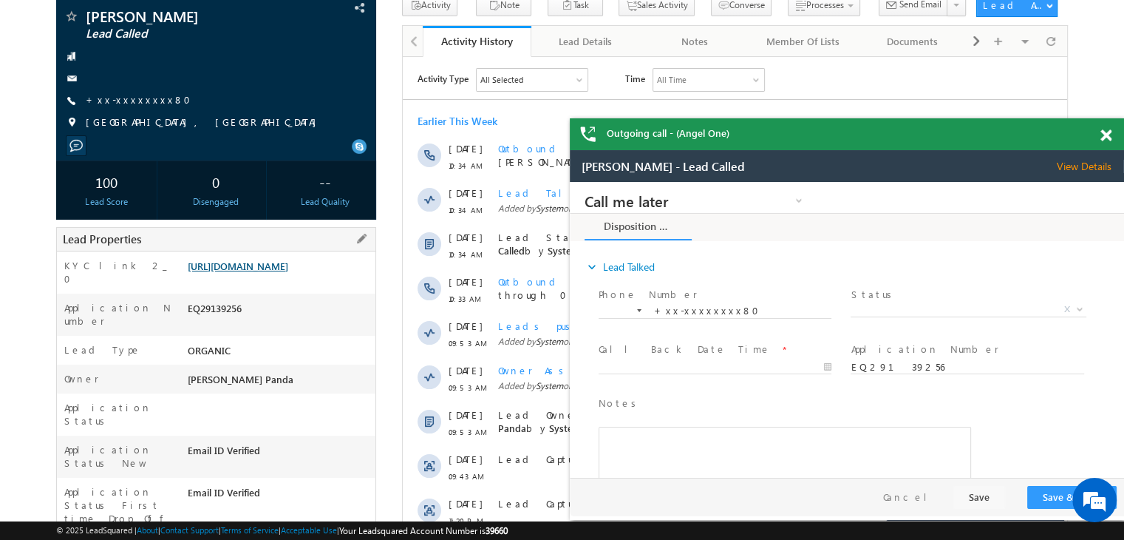
click at [288, 272] on link "[URL][DOMAIN_NAME]" at bounding box center [238, 265] width 101 height 13
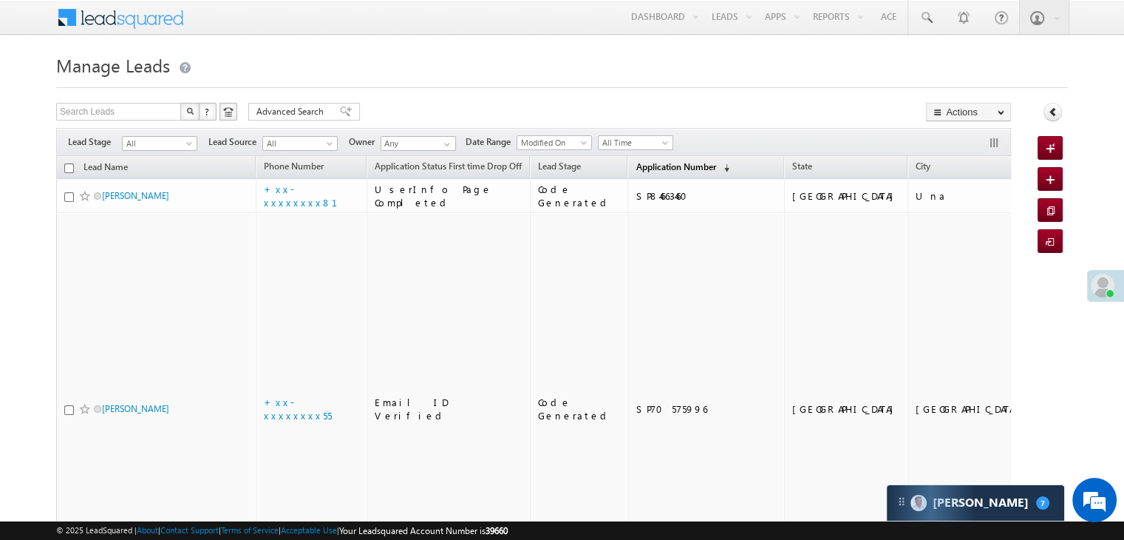
click at [647, 171] on span "Application Number" at bounding box center [676, 166] width 80 height 11
click at [669, 171] on span "Application Number" at bounding box center [676, 166] width 80 height 11
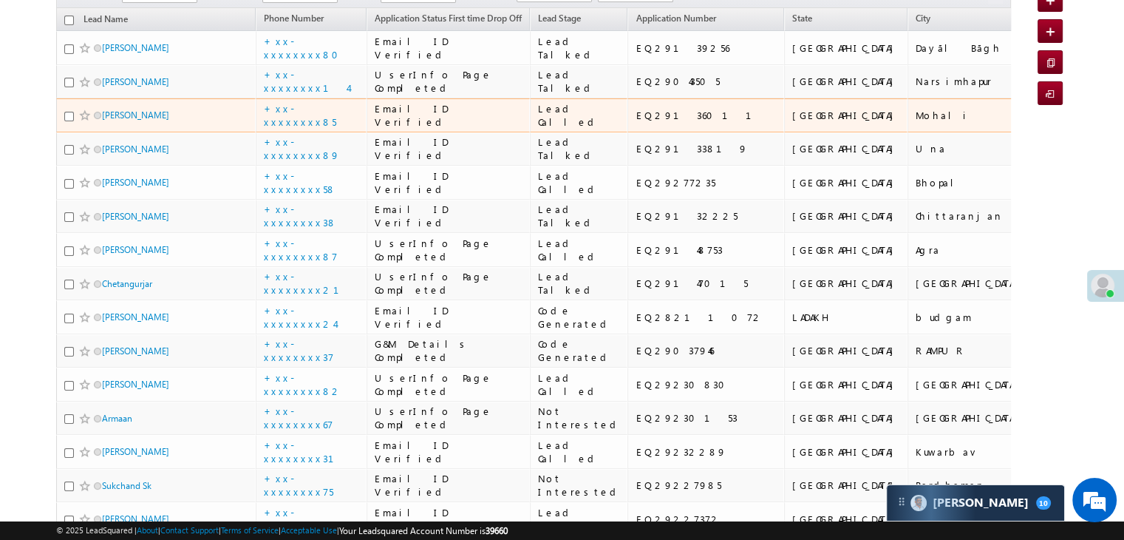
scroll to position [74, 0]
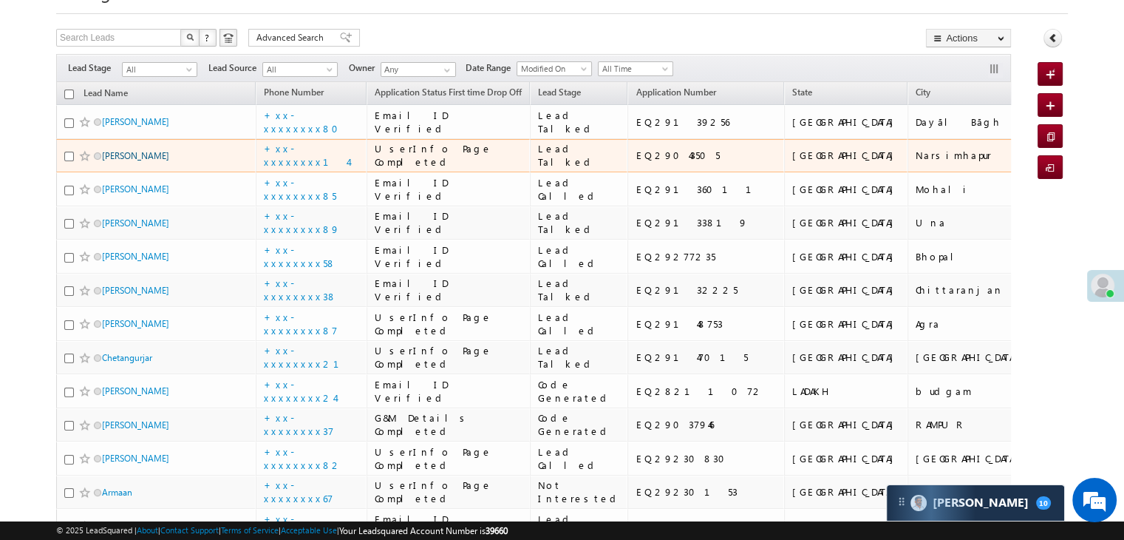
click at [139, 161] on link "[PERSON_NAME]" at bounding box center [135, 155] width 67 height 11
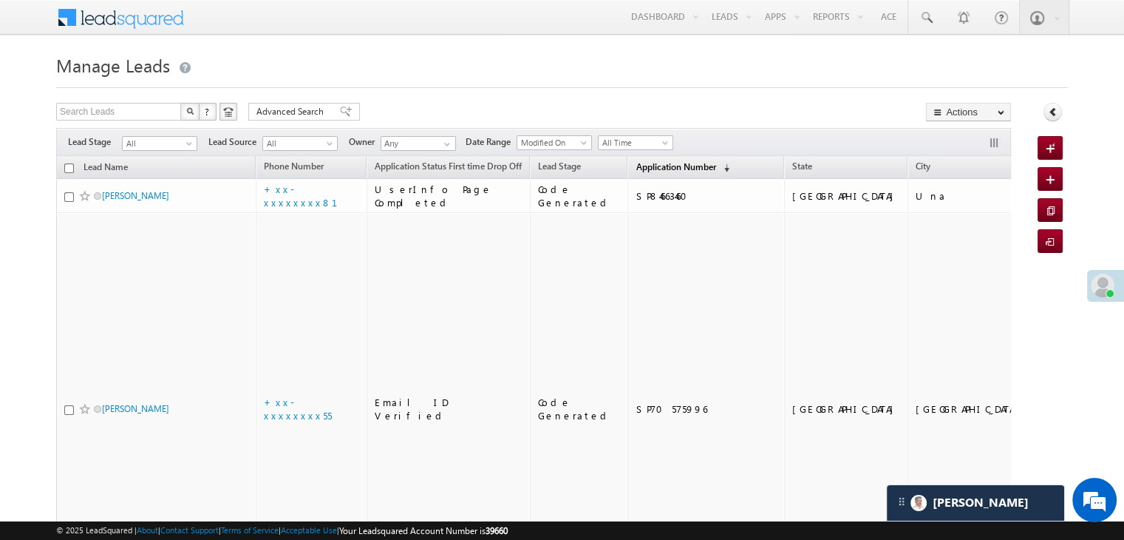
click at [649, 167] on span "Application Number" at bounding box center [676, 166] width 80 height 11
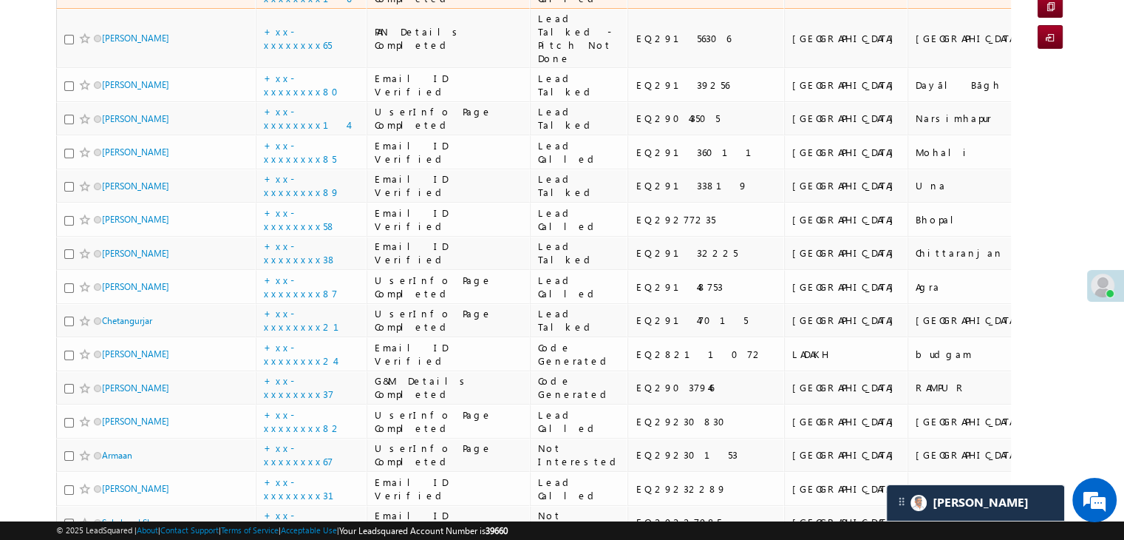
scroll to position [222, 0]
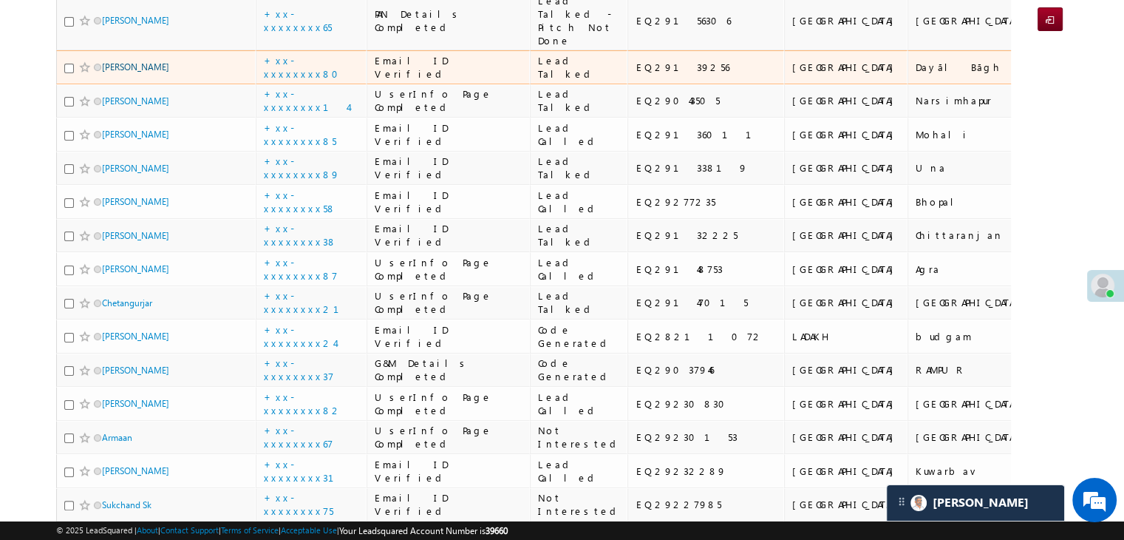
click at [133, 72] on link "Sagar Kumar" at bounding box center [135, 66] width 67 height 11
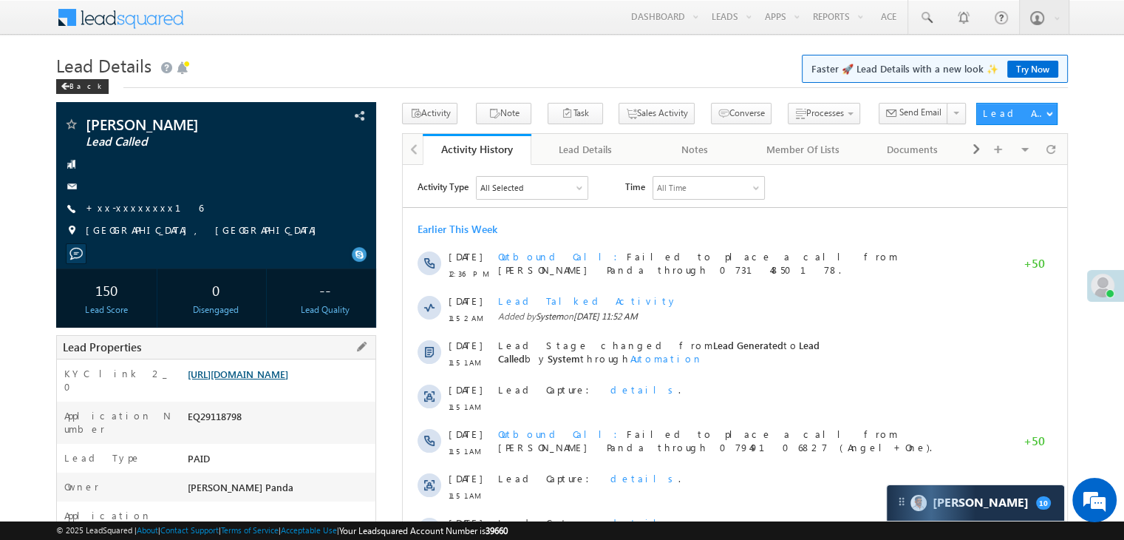
click at [285, 375] on link "[URL][DOMAIN_NAME]" at bounding box center [238, 373] width 101 height 13
click at [288, 380] on link "[URL][DOMAIN_NAME]" at bounding box center [238, 373] width 101 height 13
click at [259, 380] on link "[URL][DOMAIN_NAME]" at bounding box center [238, 373] width 101 height 13
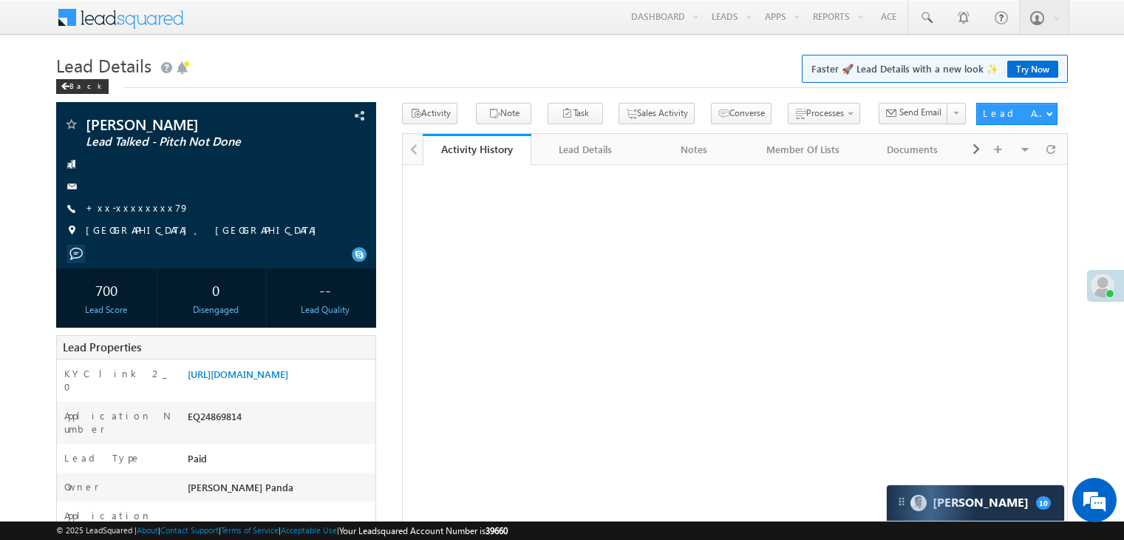
scroll to position [81, 0]
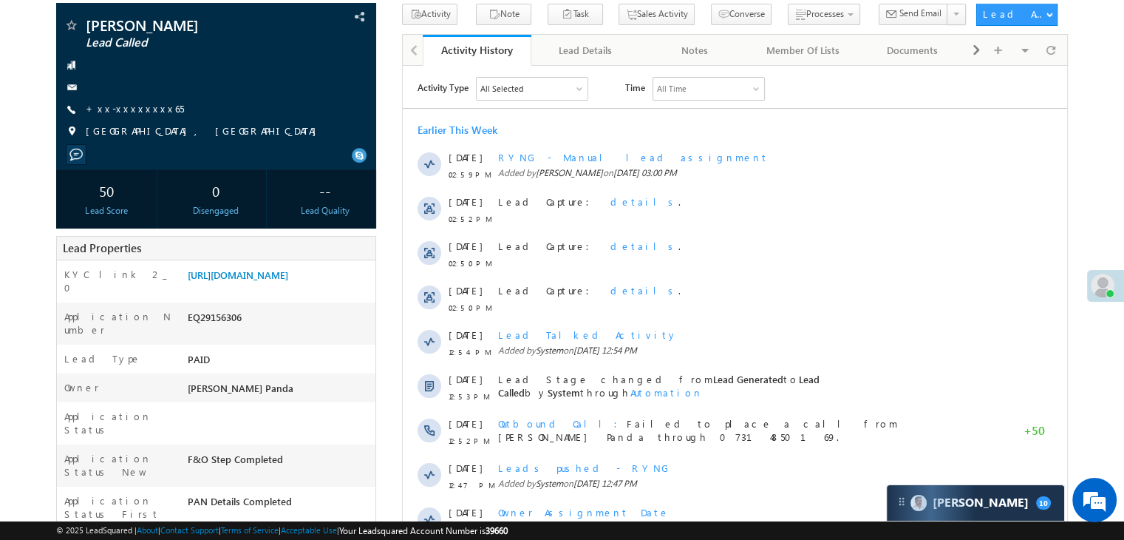
scroll to position [148, 0]
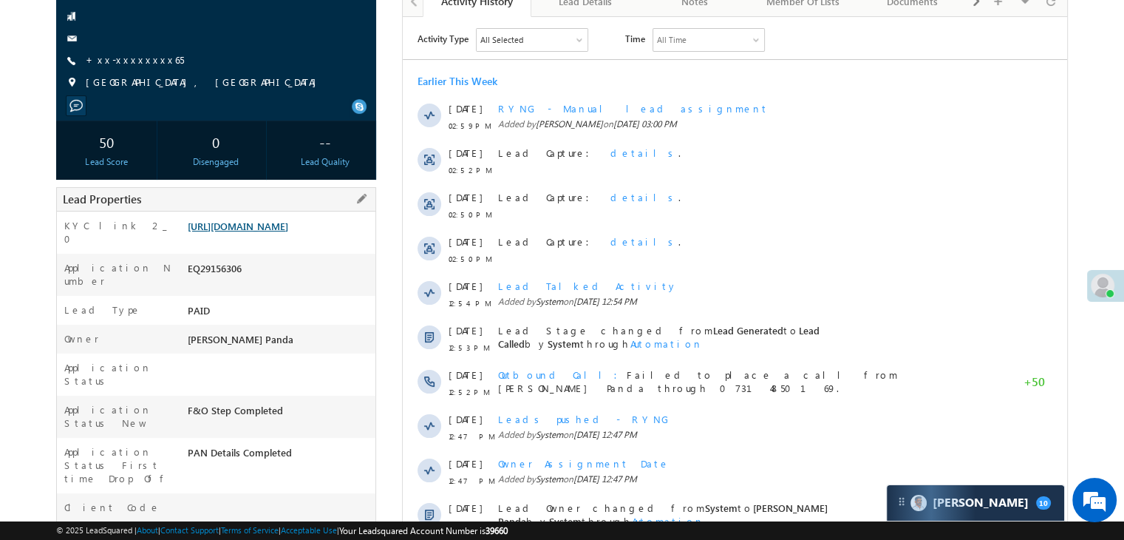
click at [270, 232] on link "https://angelbroking1-pk3em7sa.customui-test.leadsquared.com?leadId=09feef27-6f…" at bounding box center [238, 226] width 101 height 13
click at [127, 62] on link "+xx-xxxxxxxx65" at bounding box center [135, 59] width 98 height 13
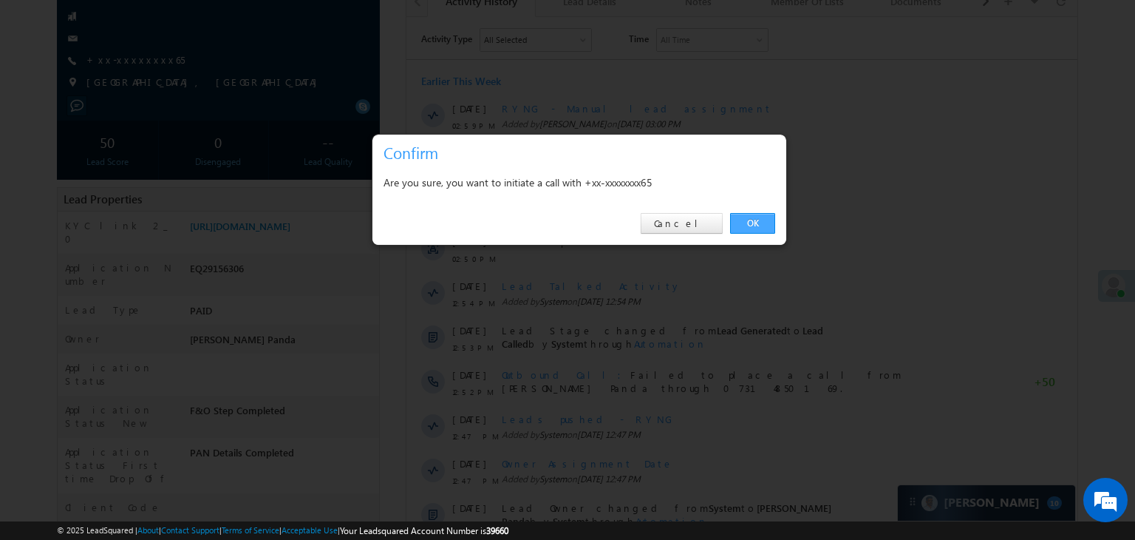
click at [750, 225] on link "OK" at bounding box center [752, 223] width 45 height 21
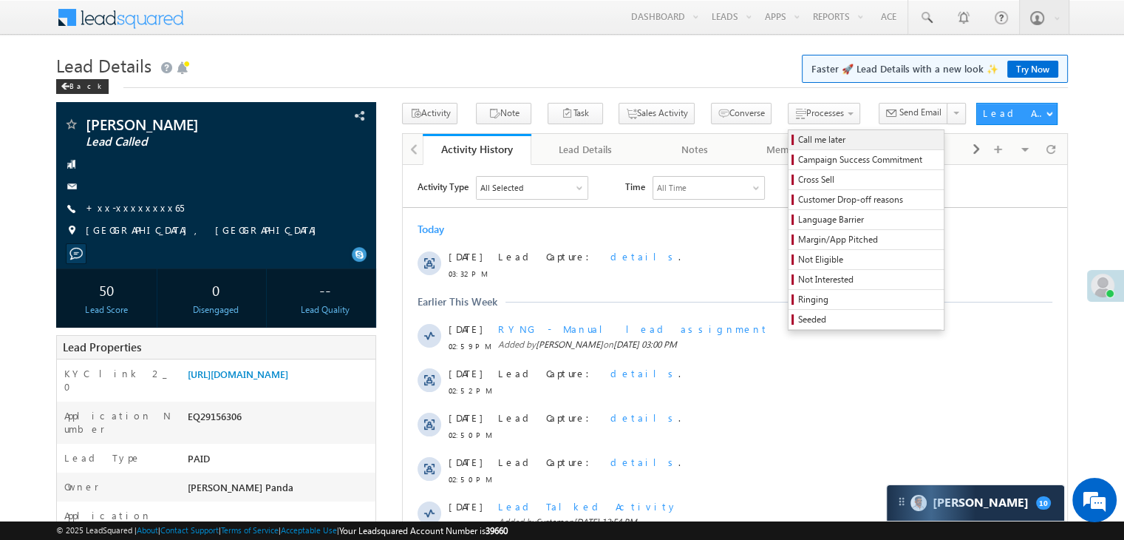
click at [798, 134] on span "Call me later" at bounding box center [868, 139] width 140 height 13
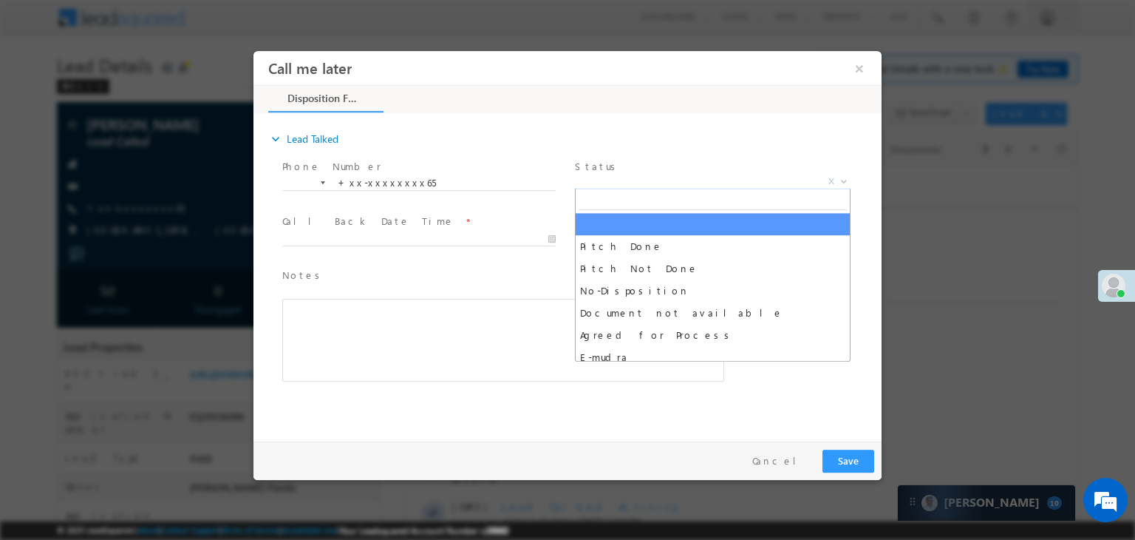
click at [757, 180] on span "X" at bounding box center [713, 181] width 276 height 15
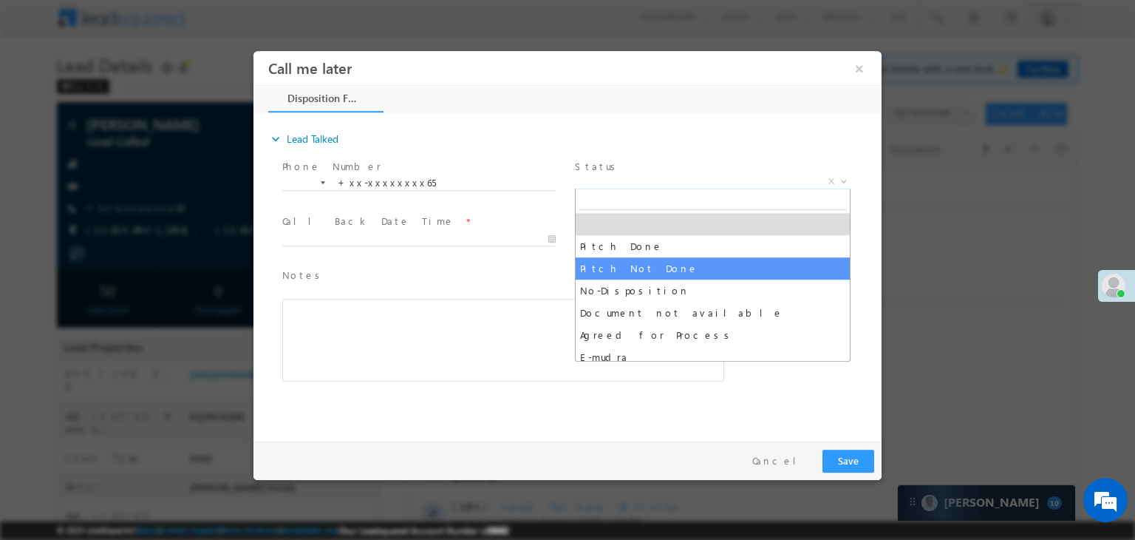
select select "Pitch Not Done"
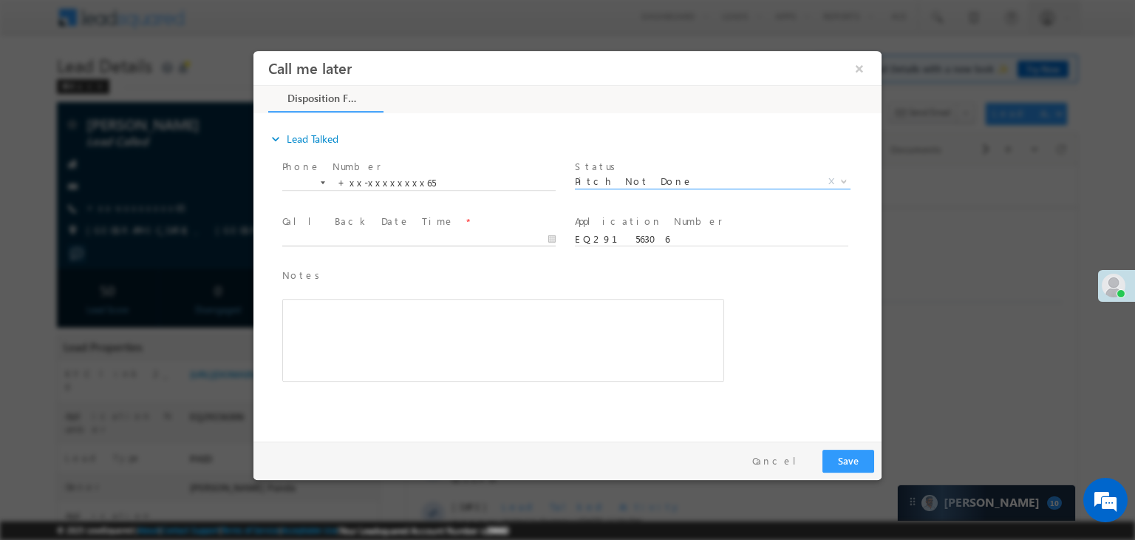
type input "09/20/25 3:33 PM"
click at [474, 239] on input "09/20/25 3:33 PM" at bounding box center [418, 239] width 273 height 15
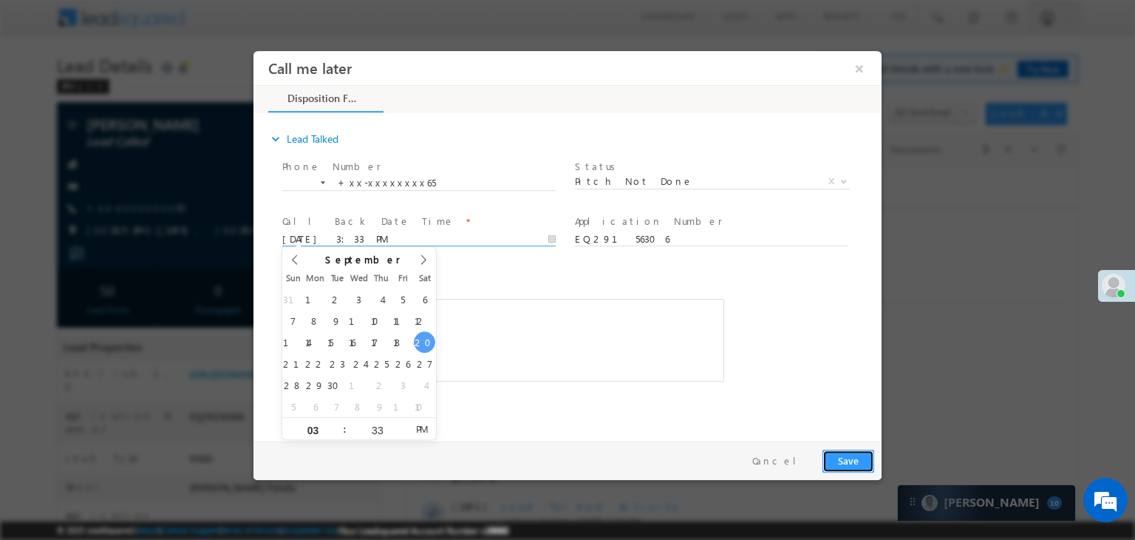
click at [850, 461] on button "Save" at bounding box center [849, 460] width 52 height 23
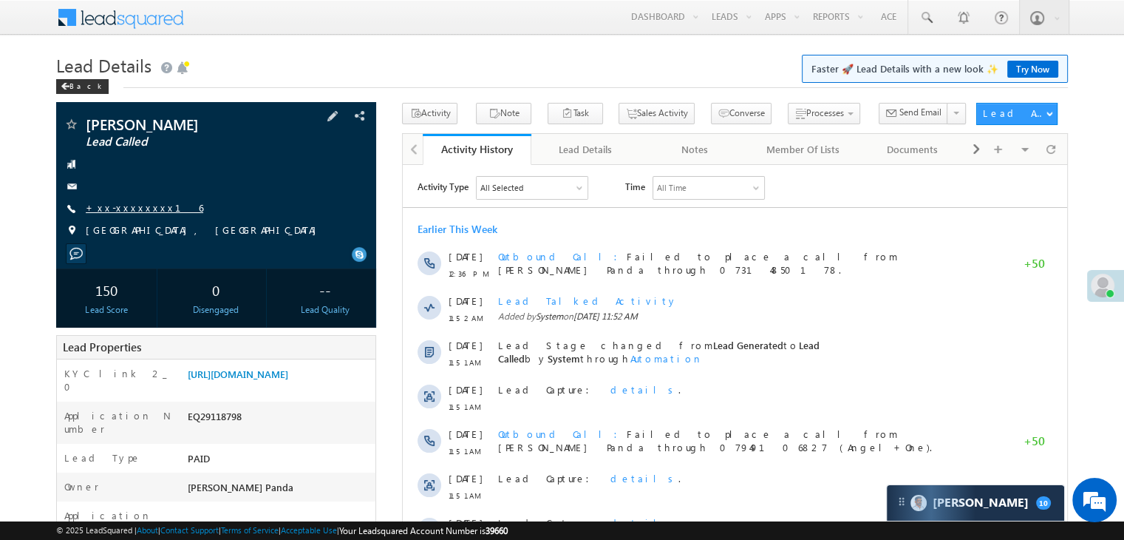
click at [118, 206] on link "+xx-xxxxxxxx16" at bounding box center [145, 207] width 118 height 13
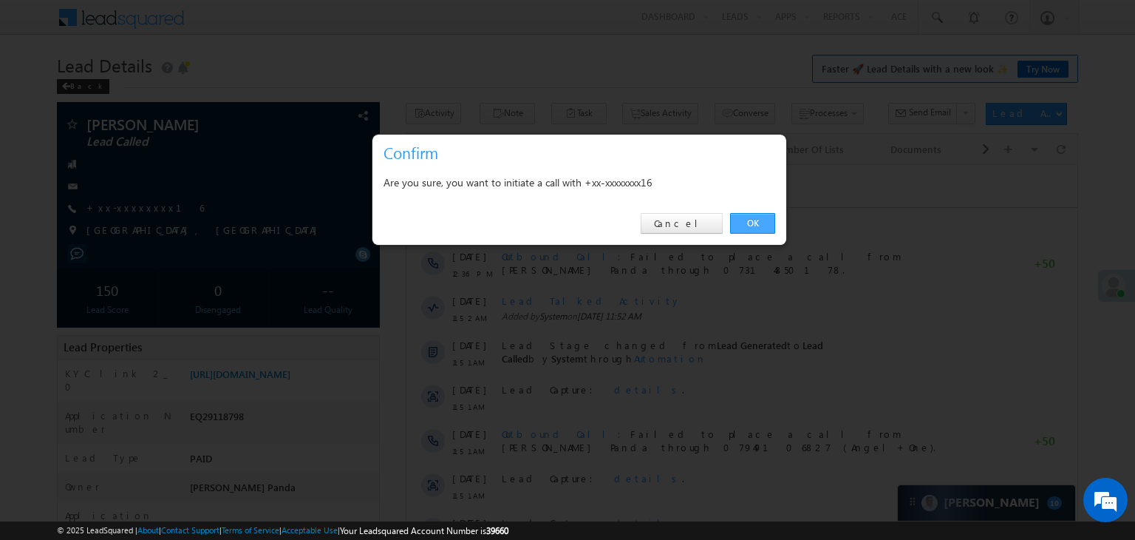
click at [748, 223] on link "OK" at bounding box center [752, 223] width 45 height 21
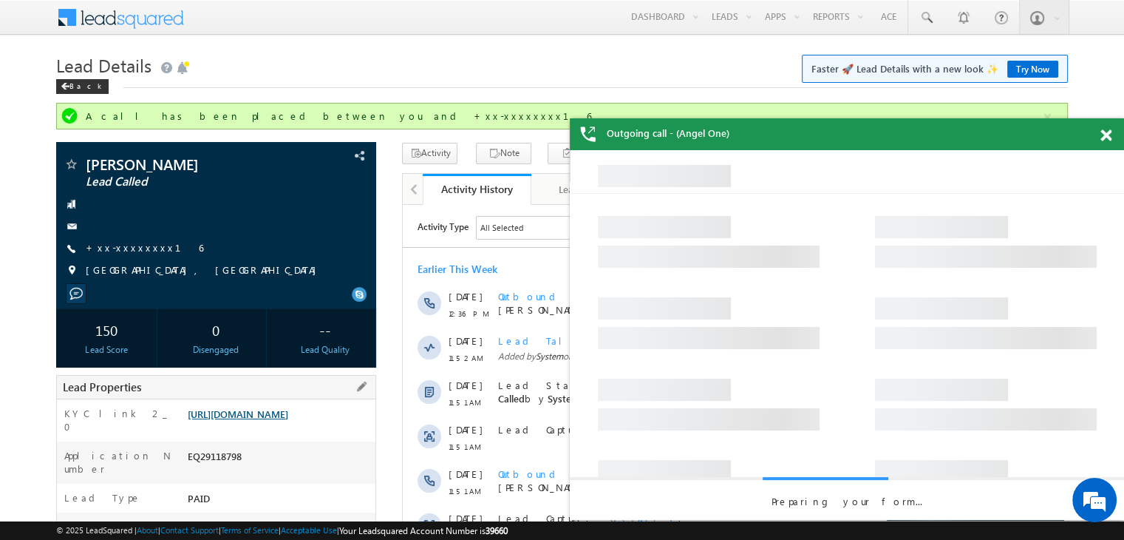
click at [256, 420] on link "[URL][DOMAIN_NAME]" at bounding box center [238, 413] width 101 height 13
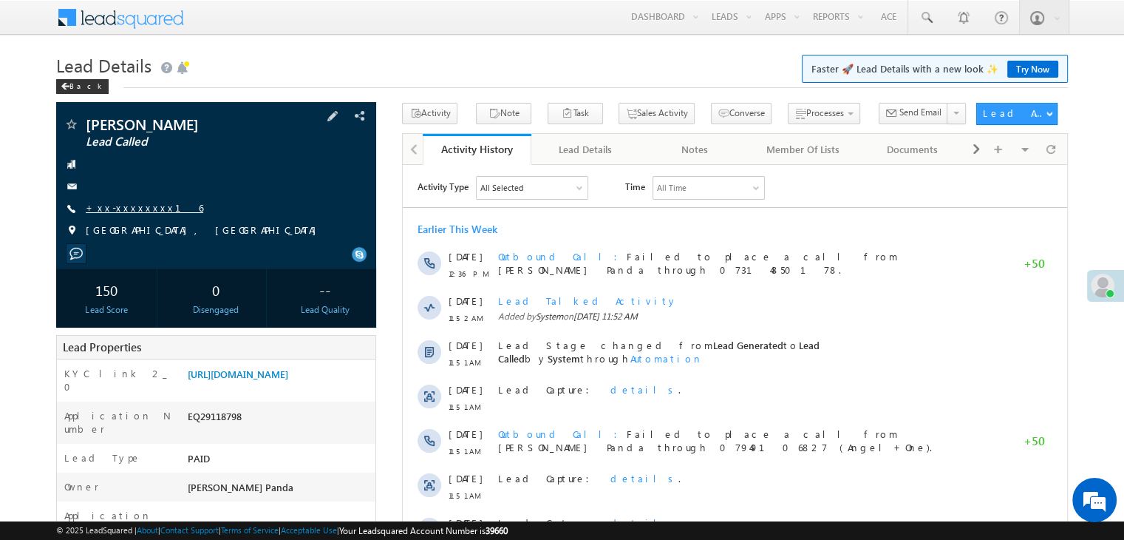
click at [123, 211] on link "+xx-xxxxxxxx16" at bounding box center [145, 207] width 118 height 13
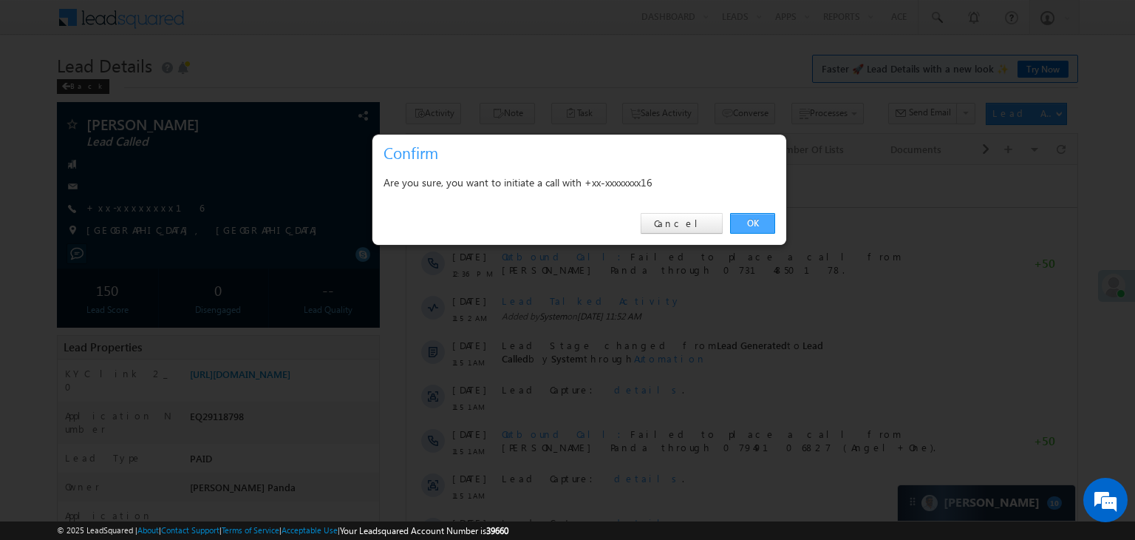
click at [750, 220] on link "OK" at bounding box center [752, 223] width 45 height 21
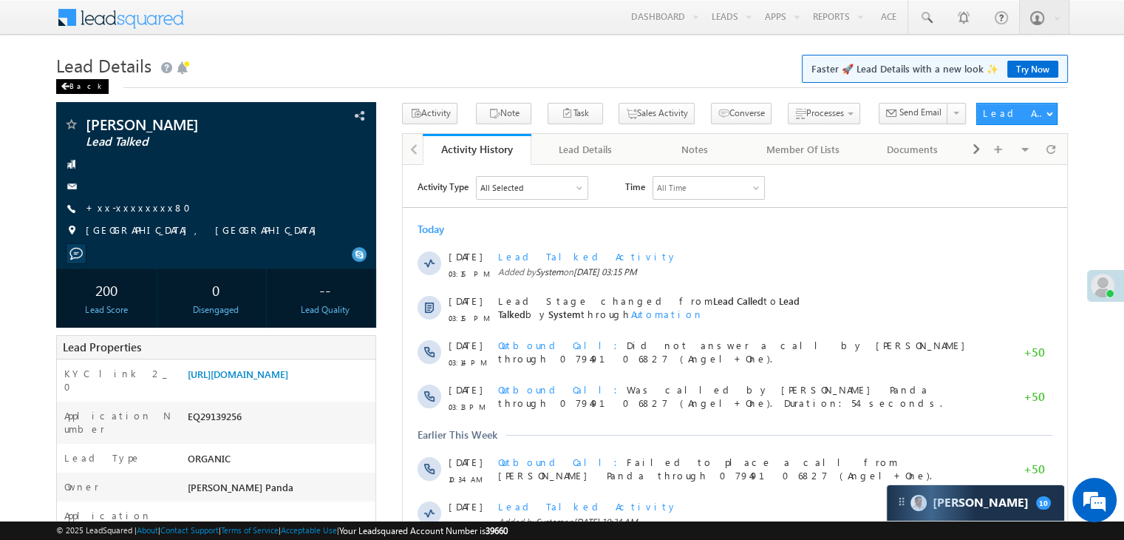
click at [72, 87] on div "Back" at bounding box center [82, 86] width 52 height 15
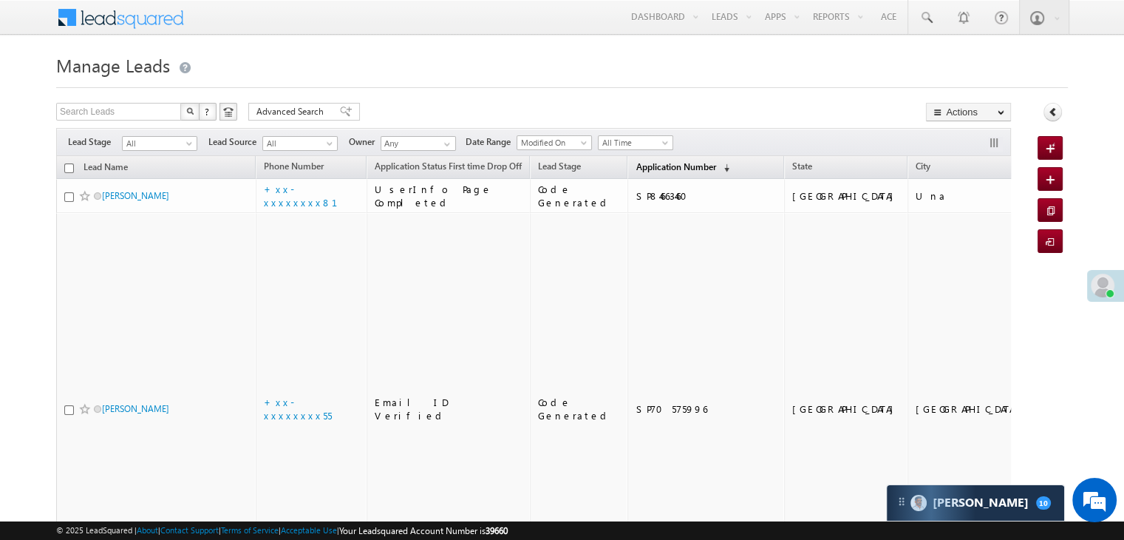
click at [636, 170] on span "Application Number" at bounding box center [676, 166] width 80 height 11
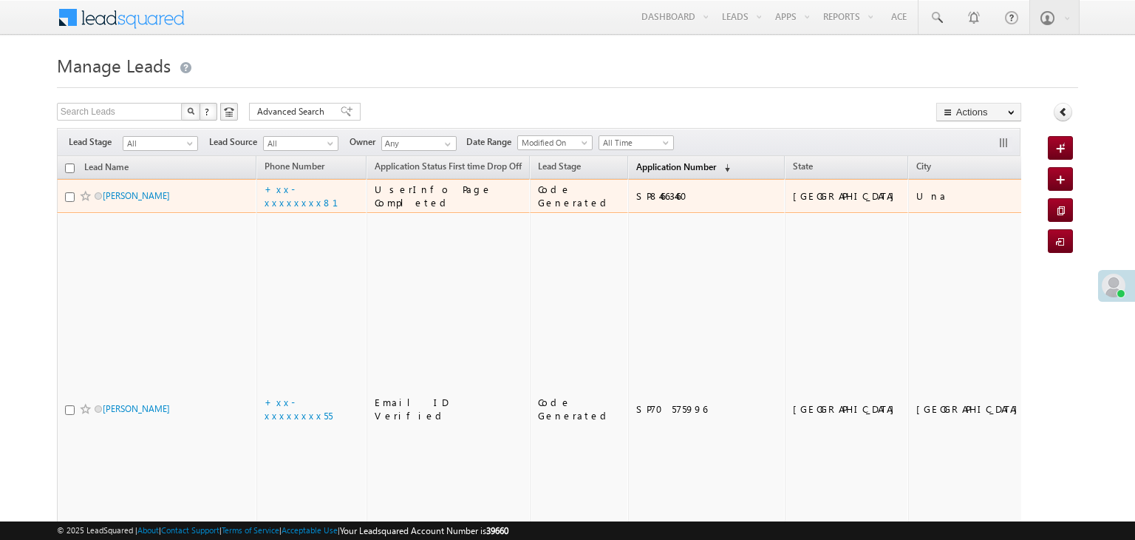
click at [636, 161] on span "Application Number" at bounding box center [676, 166] width 80 height 11
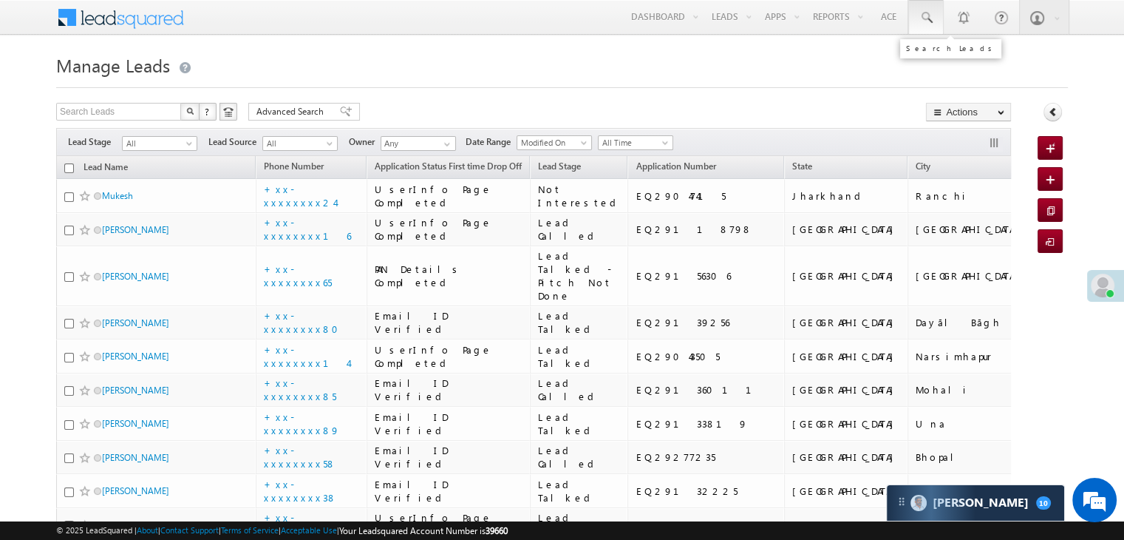
drag, startPoint x: 924, startPoint y: 16, endPoint x: 917, endPoint y: 20, distance: 8.0
click at [924, 16] on span at bounding box center [926, 17] width 15 height 15
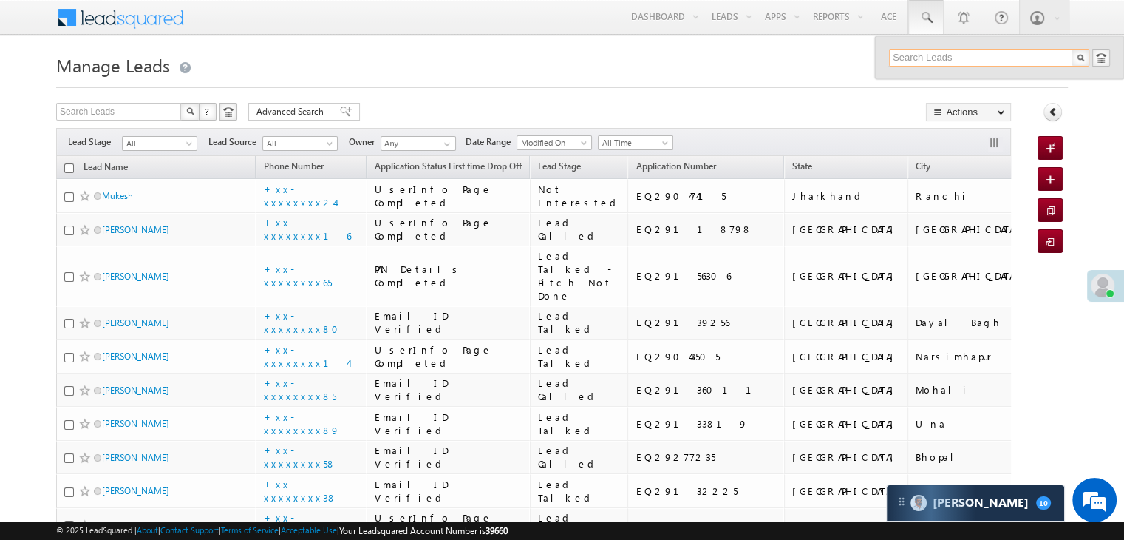
paste input "EQ29244715"
click at [917, 57] on input "EQ29244715" at bounding box center [989, 58] width 200 height 18
type input "EQ29244715"
click at [918, 84] on div "ajaypal singh" at bounding box center [995, 79] width 198 height 16
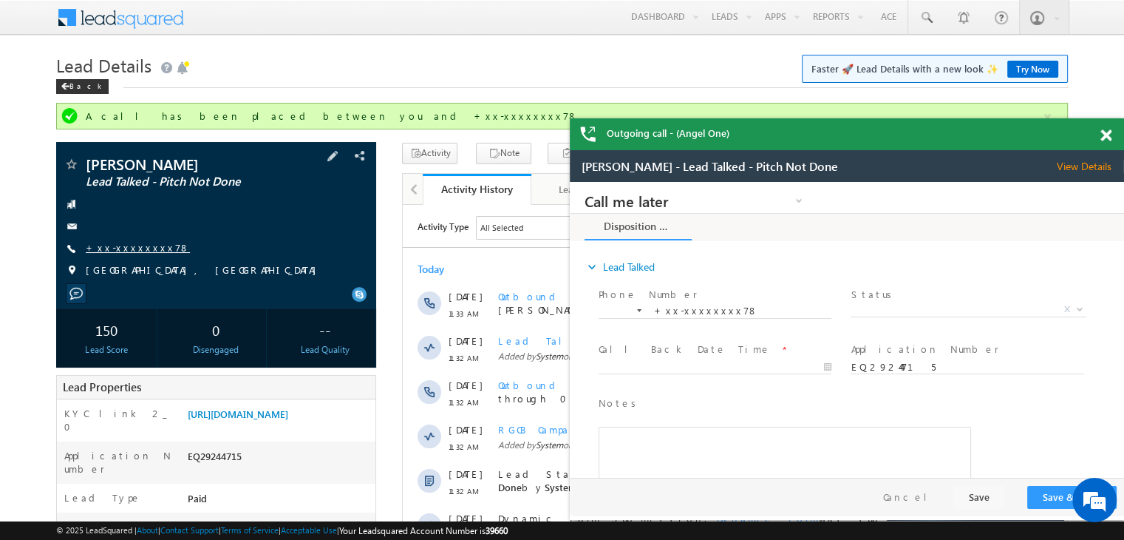
click at [127, 249] on link "+xx-xxxxxxxx78" at bounding box center [138, 247] width 104 height 13
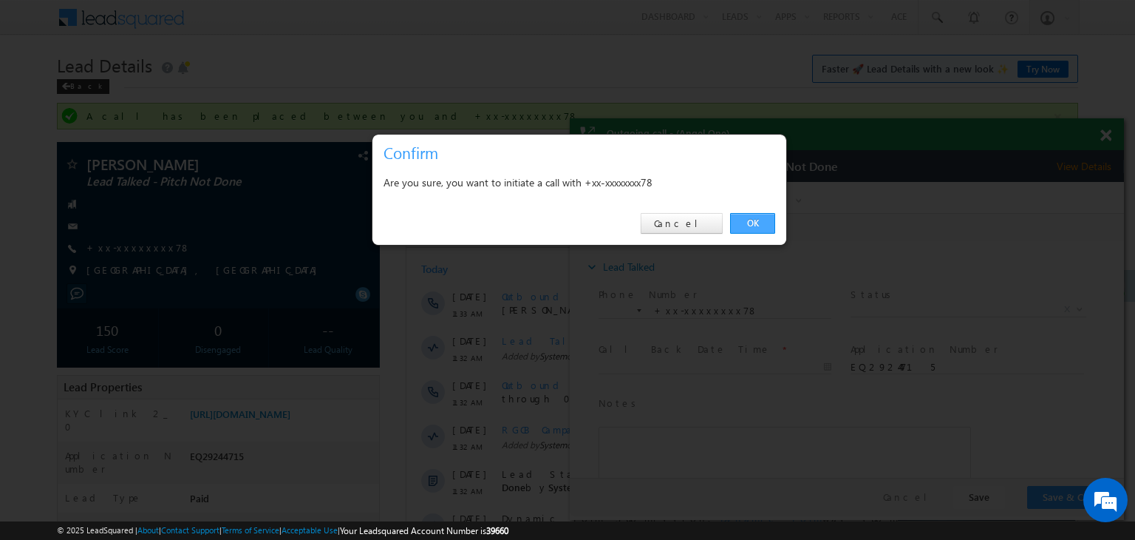
click at [753, 220] on link "OK" at bounding box center [752, 223] width 45 height 21
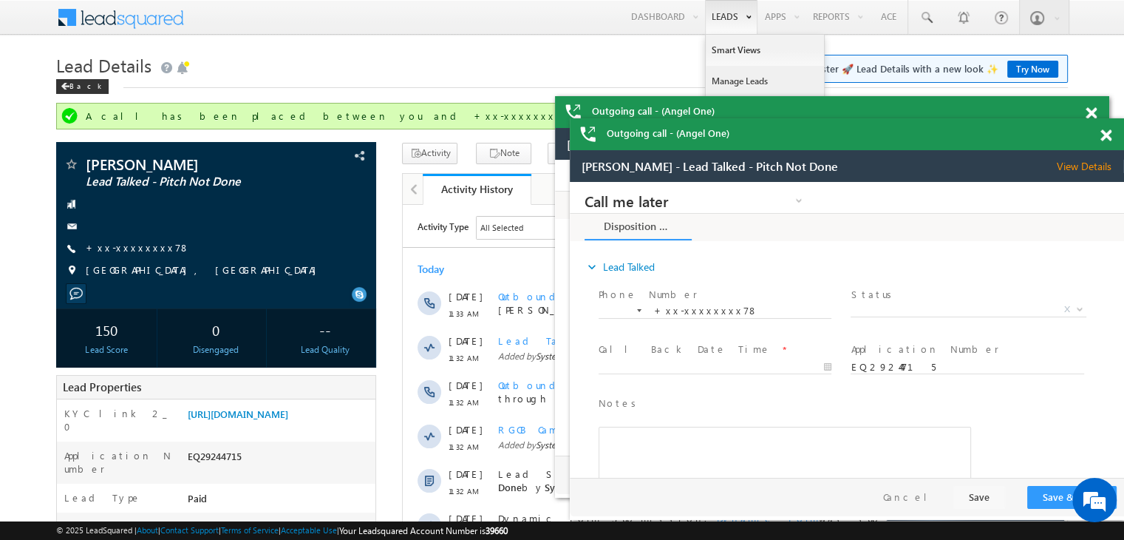
click at [726, 85] on link "Manage Leads" at bounding box center [765, 81] width 118 height 31
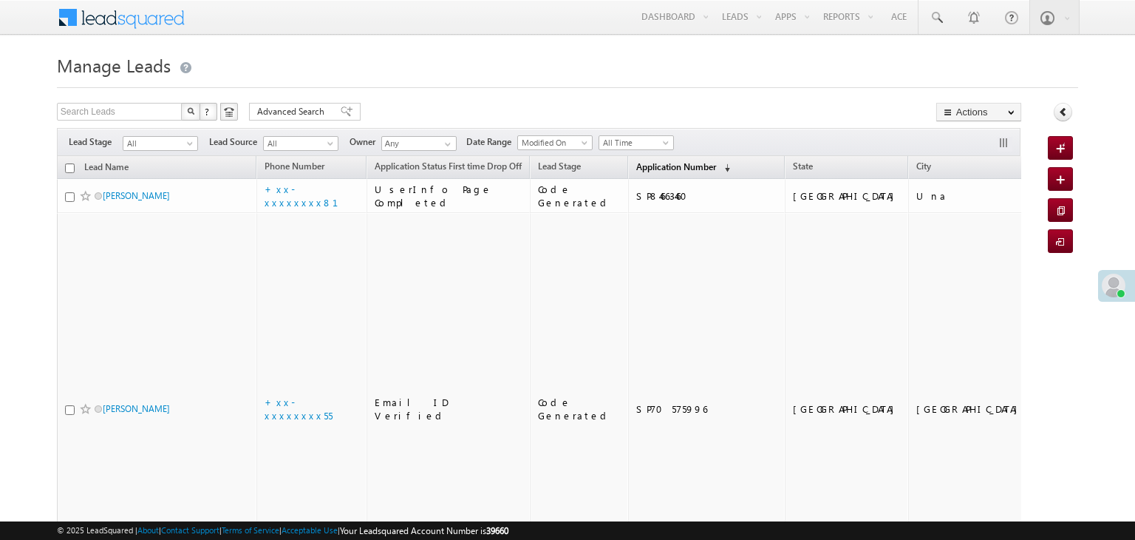
click at [636, 167] on span "Application Number" at bounding box center [676, 166] width 80 height 11
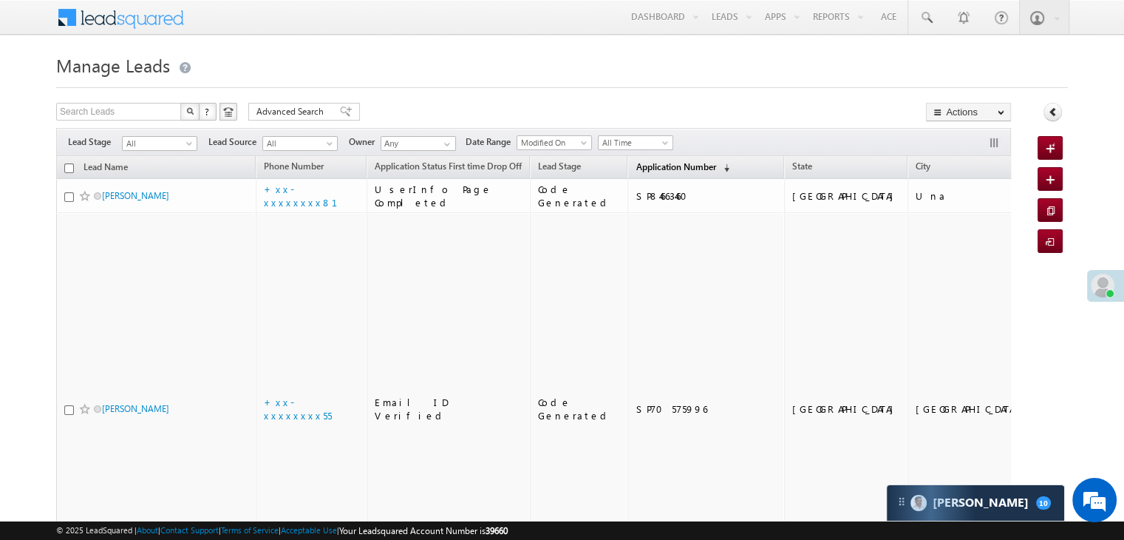
click at [647, 166] on span "Application Number" at bounding box center [676, 166] width 80 height 11
click at [636, 167] on span "Application Number" at bounding box center [676, 166] width 80 height 11
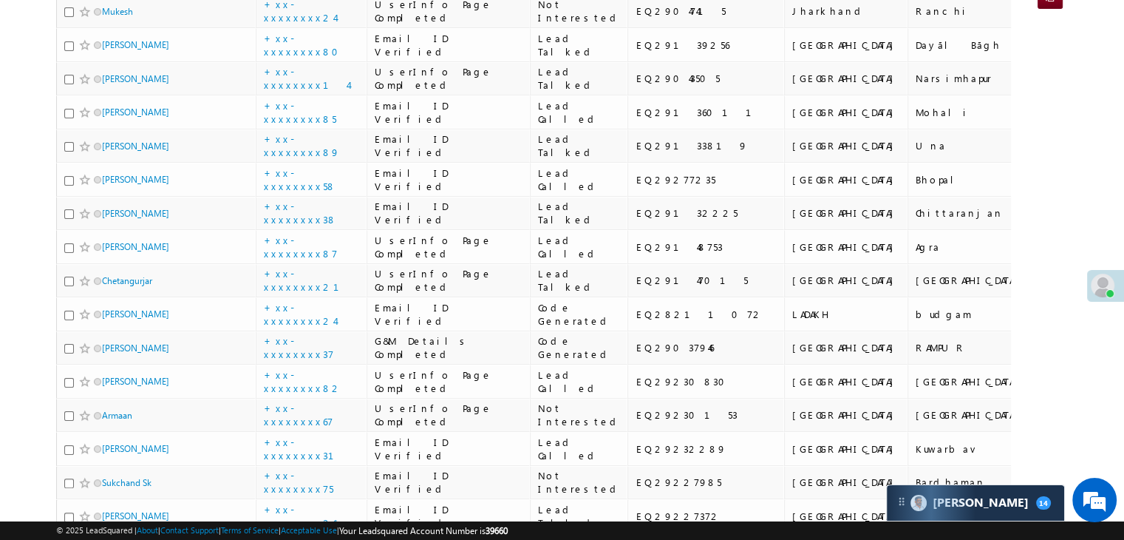
scroll to position [74, 0]
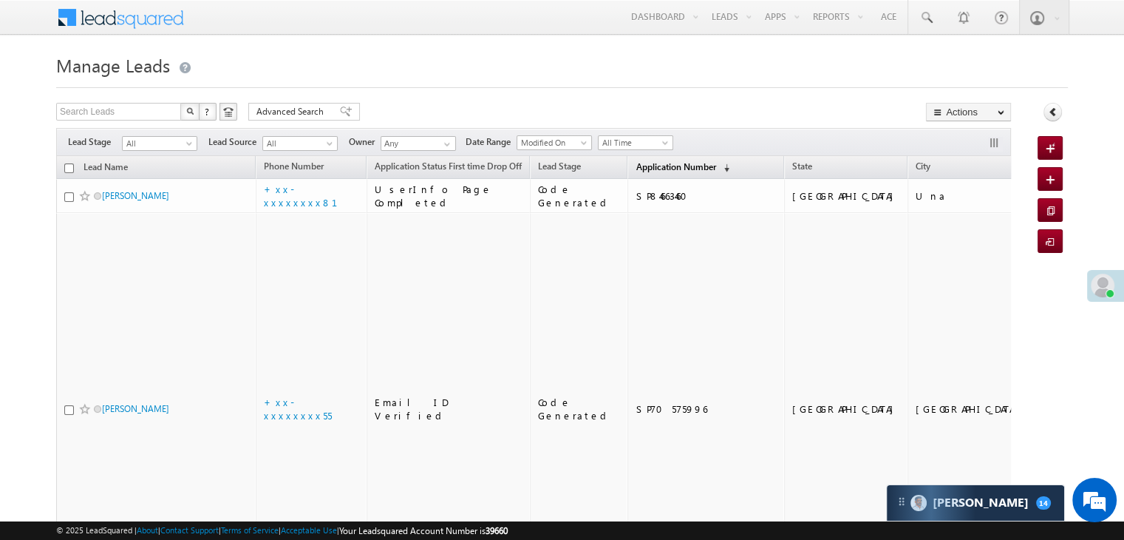
click at [640, 166] on span "Application Number" at bounding box center [676, 166] width 80 height 11
drag, startPoint x: 831, startPoint y: 62, endPoint x: 358, endPoint y: 45, distance: 474.0
click at [831, 62] on h1 "Manage Leads" at bounding box center [562, 64] width 1012 height 29
click at [647, 171] on span "Application Number" at bounding box center [676, 166] width 80 height 11
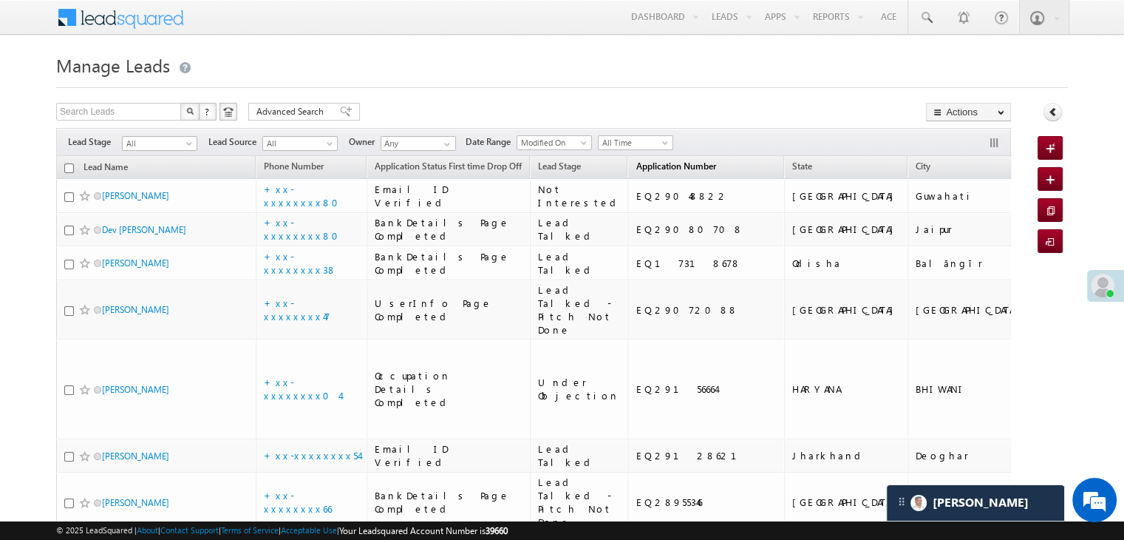
click at [653, 163] on span "Application Number" at bounding box center [676, 165] width 80 height 11
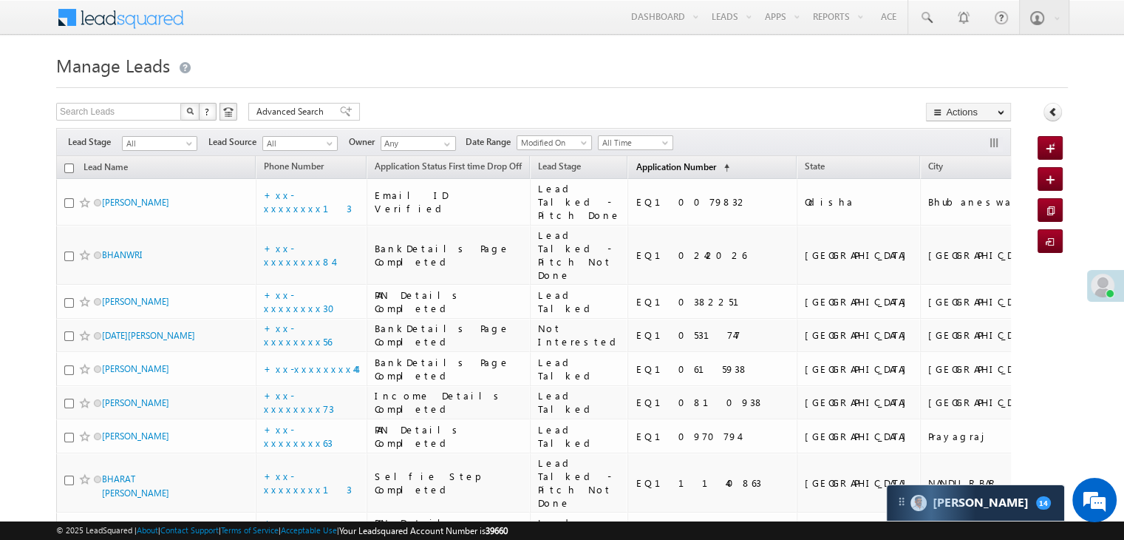
click at [647, 171] on span "Application Number" at bounding box center [676, 166] width 80 height 11
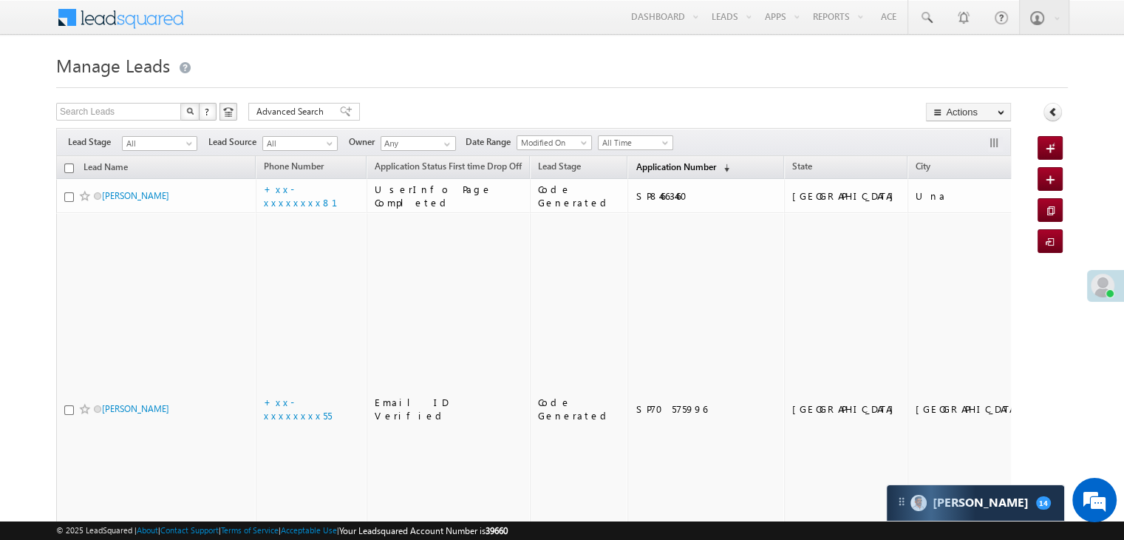
click at [647, 171] on span "Application Number" at bounding box center [676, 166] width 80 height 11
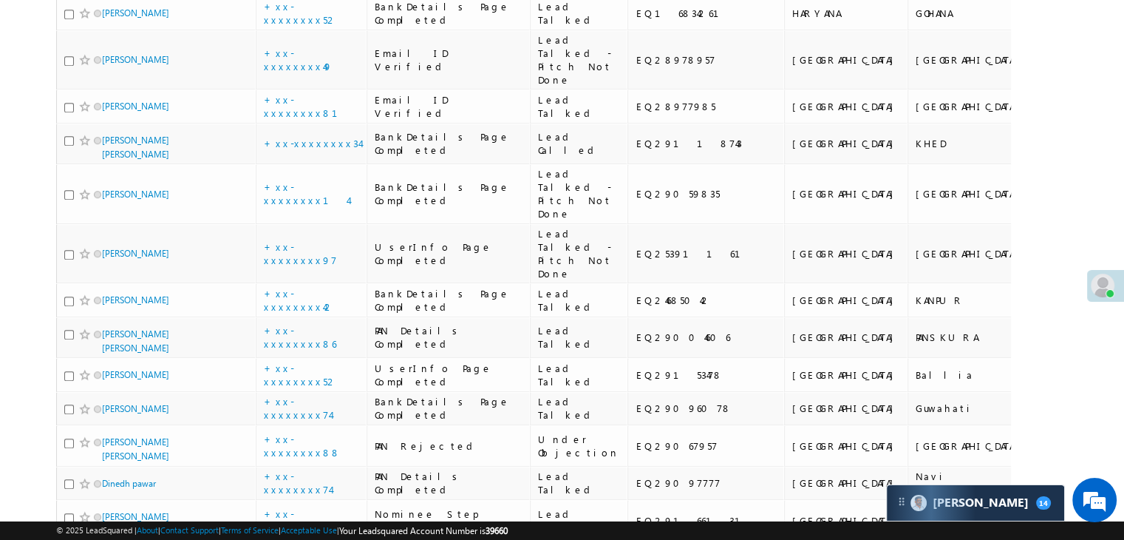
scroll to position [961, 0]
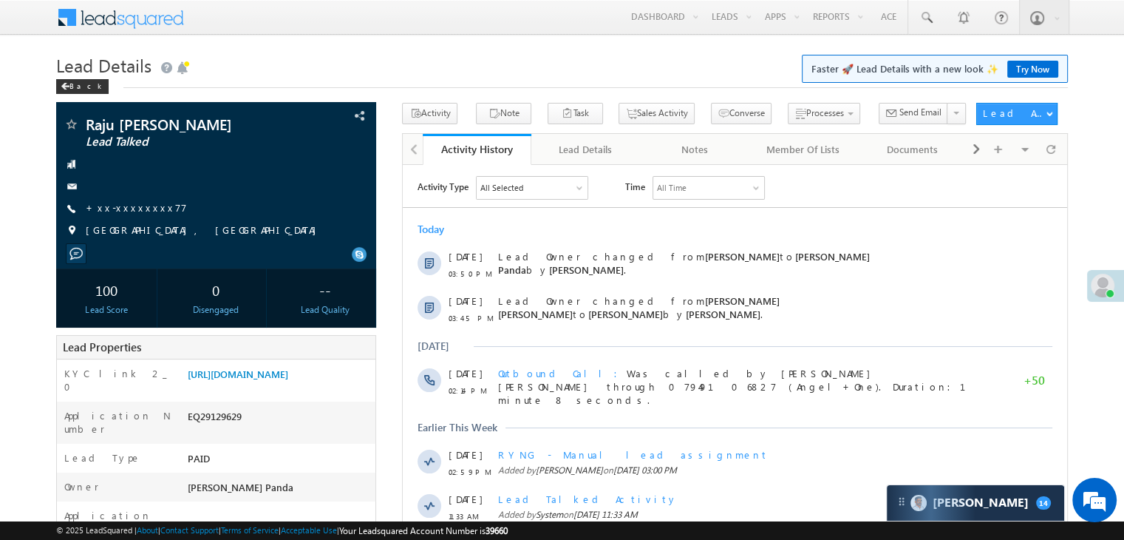
scroll to position [148, 0]
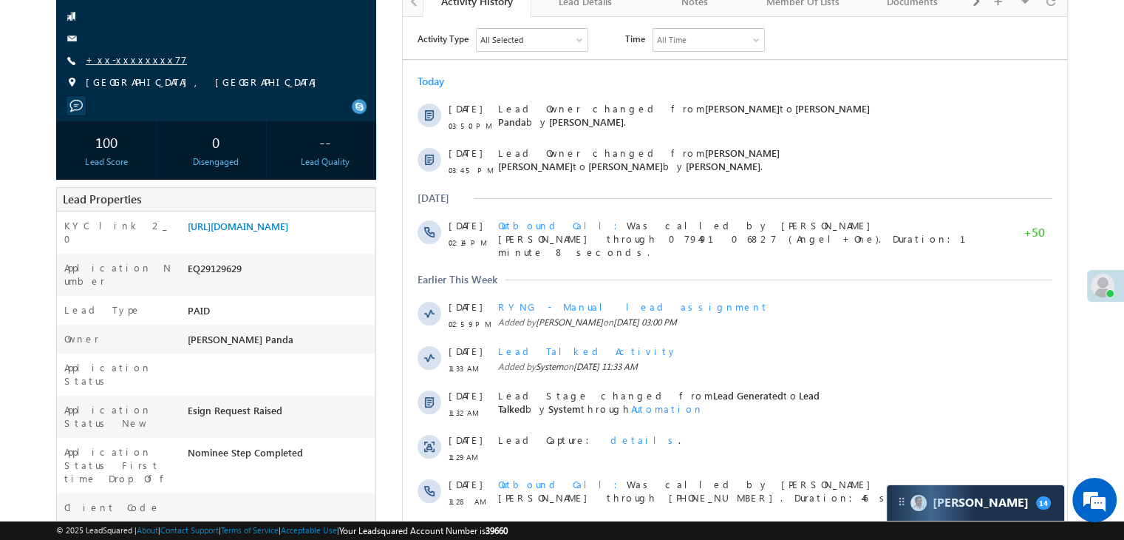
click at [121, 61] on link "+xx-xxxxxxxx77" at bounding box center [136, 59] width 101 height 13
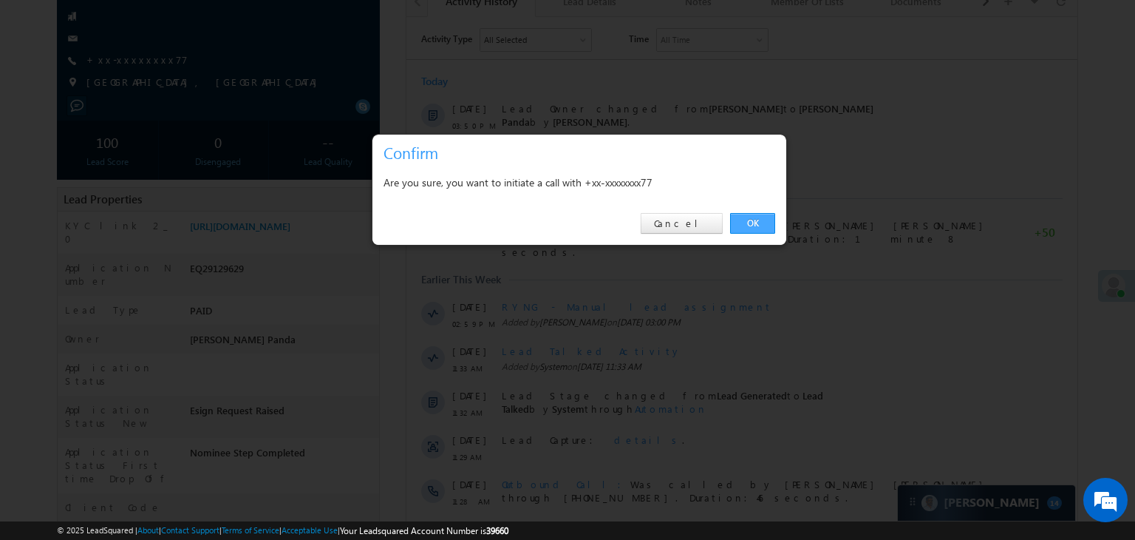
click at [748, 226] on link "OK" at bounding box center [752, 223] width 45 height 21
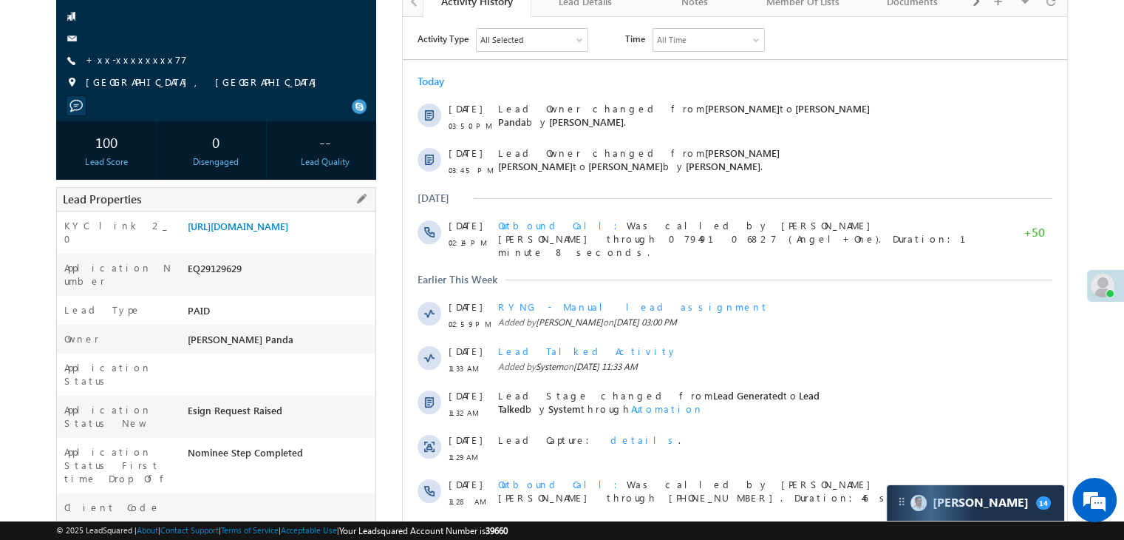
scroll to position [187, 0]
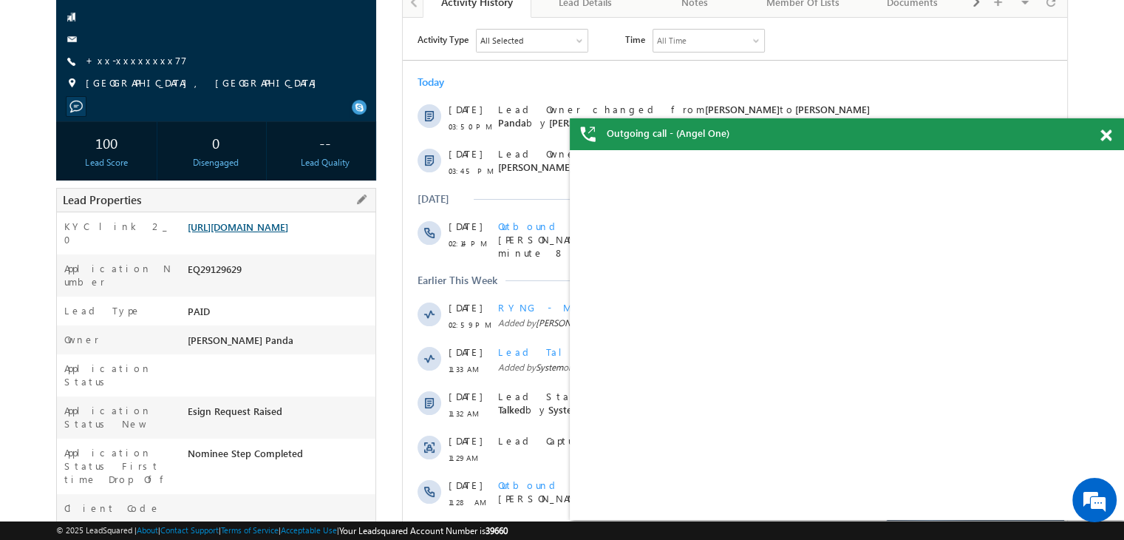
click at [288, 233] on link "[URL][DOMAIN_NAME]" at bounding box center [238, 226] width 101 height 13
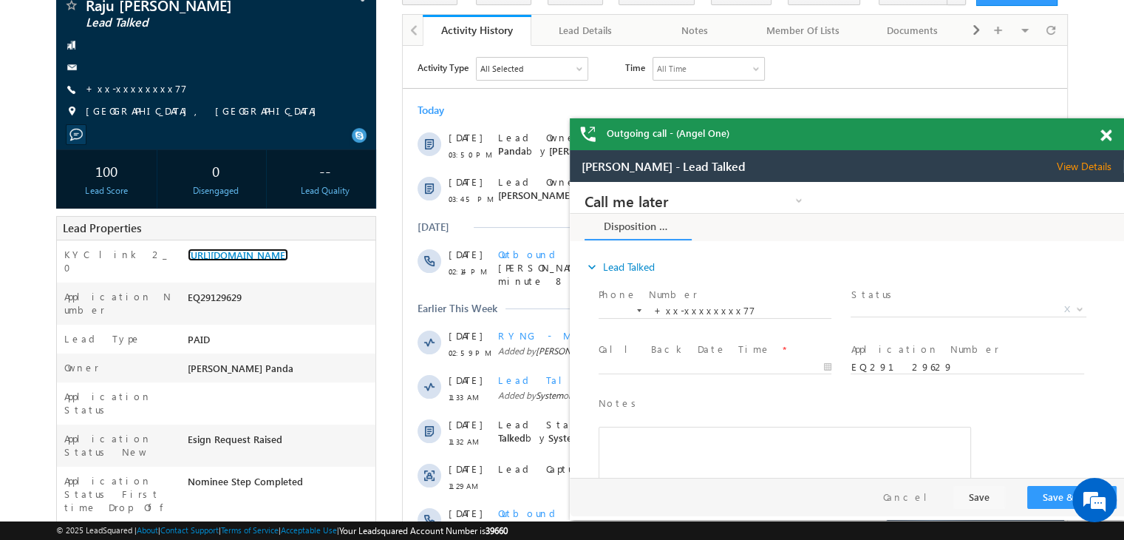
scroll to position [0, 0]
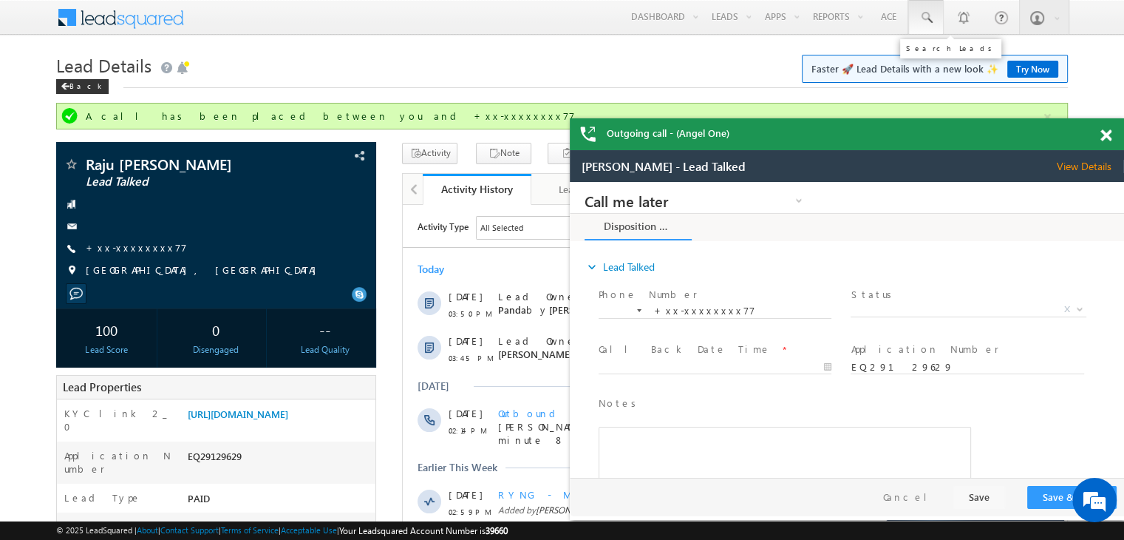
click at [924, 15] on span at bounding box center [926, 17] width 15 height 15
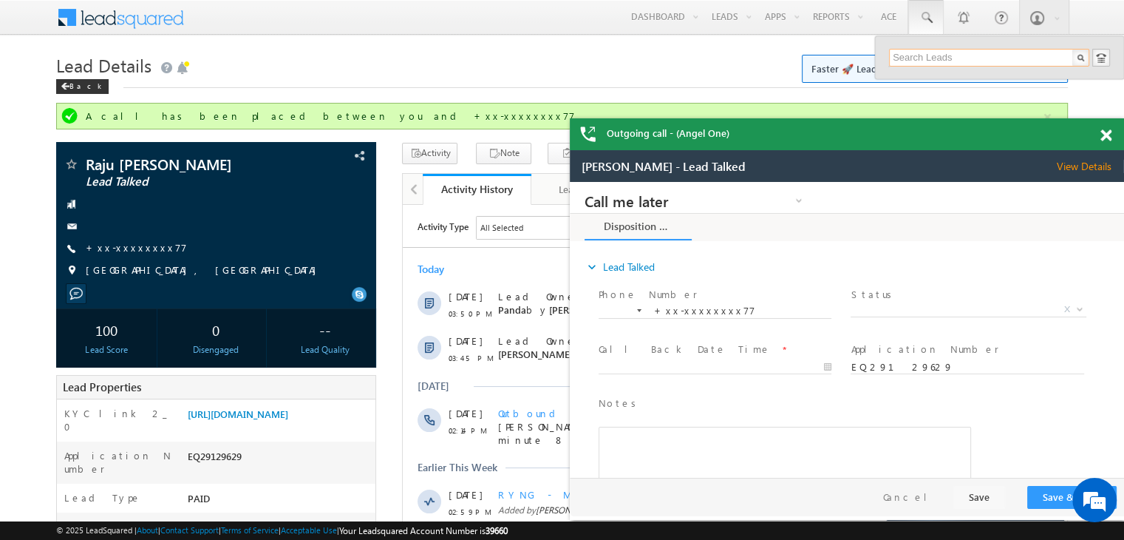
paste input "EQ29164440"
type input "EQ29164440"
click at [931, 81] on div "VivekanandaSahoo" at bounding box center [995, 79] width 198 height 16
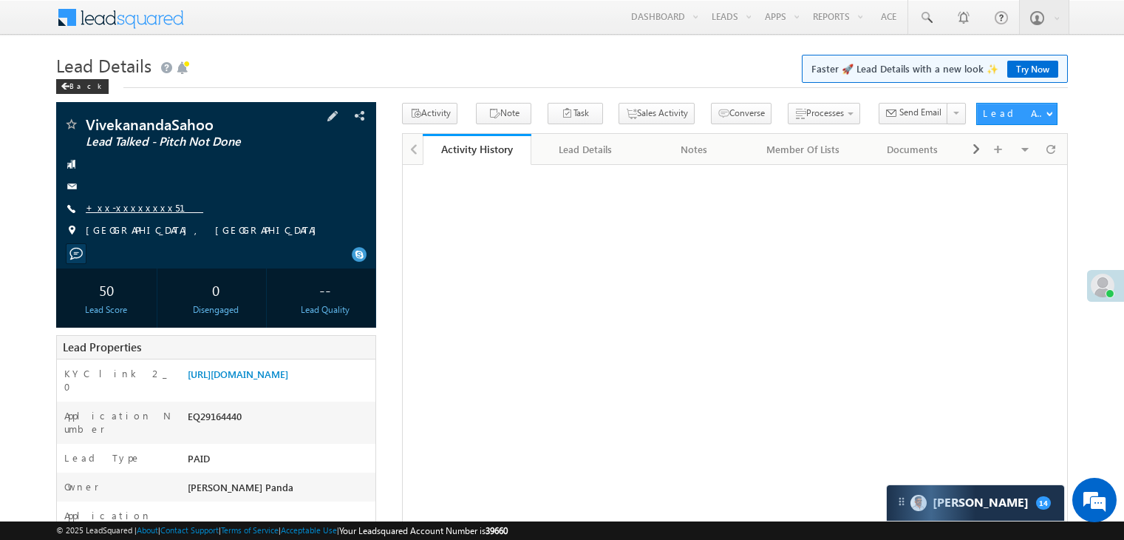
scroll to position [217, 0]
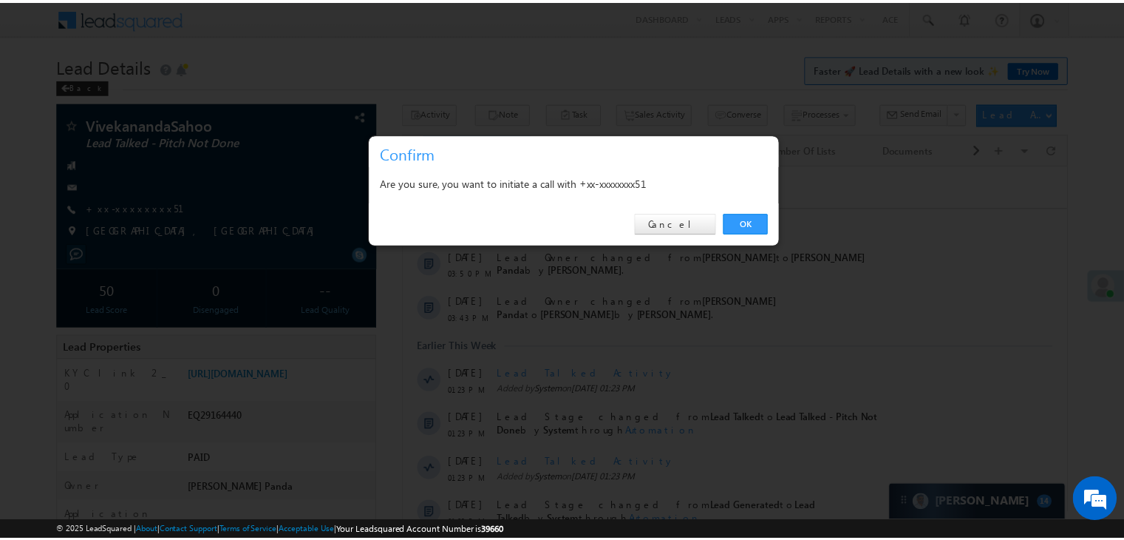
scroll to position [0, 0]
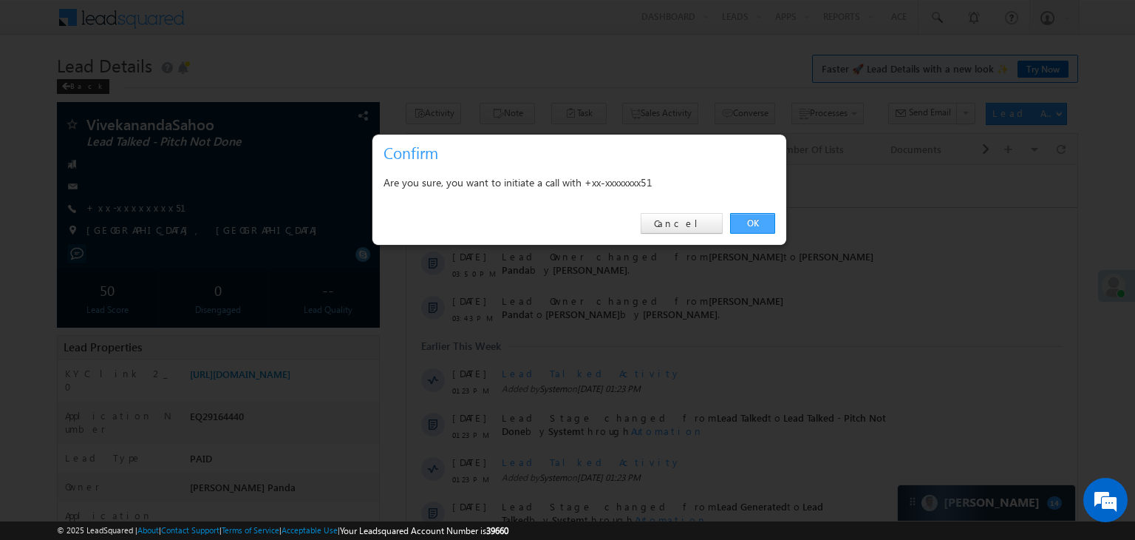
click at [755, 222] on link "OK" at bounding box center [752, 223] width 45 height 21
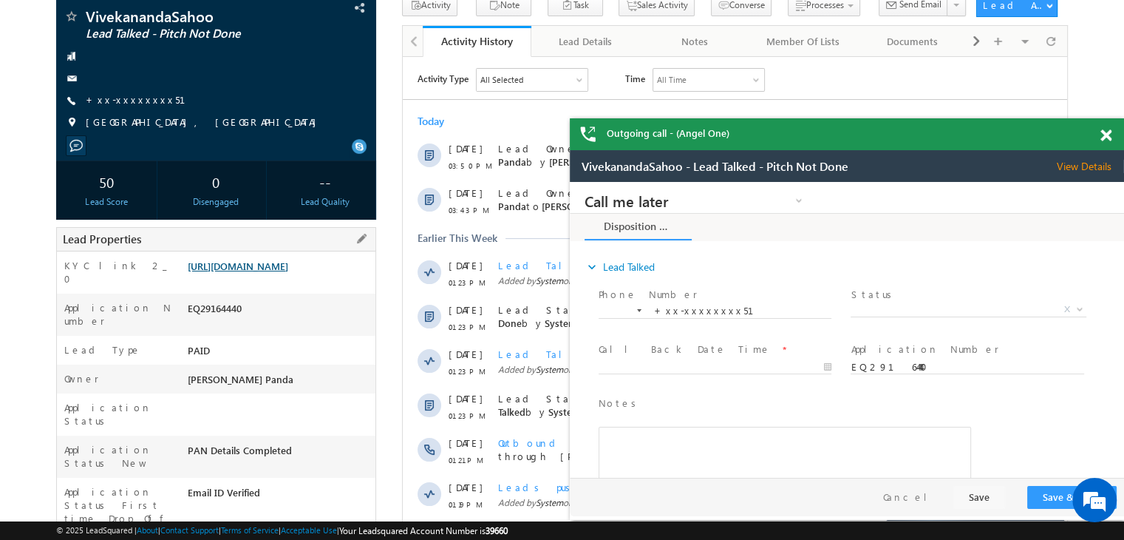
click at [288, 272] on link "https://angelbroking1-pk3em7sa.customui-test.leadsquared.com?leadId=e4ff06f5-ec…" at bounding box center [238, 265] width 101 height 13
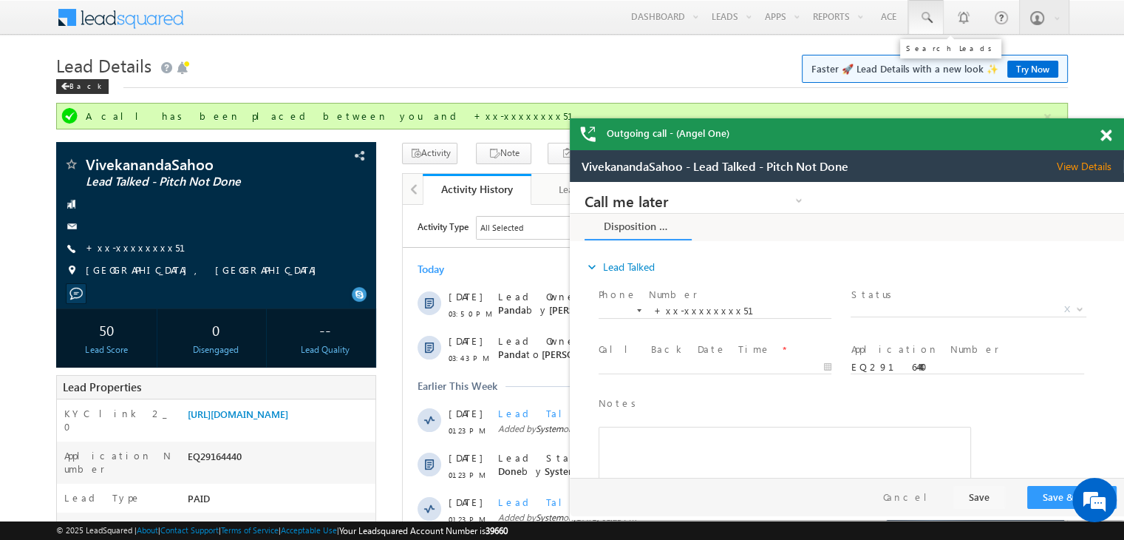
click at [928, 19] on span at bounding box center [926, 17] width 15 height 15
paste input "EQ29152611"
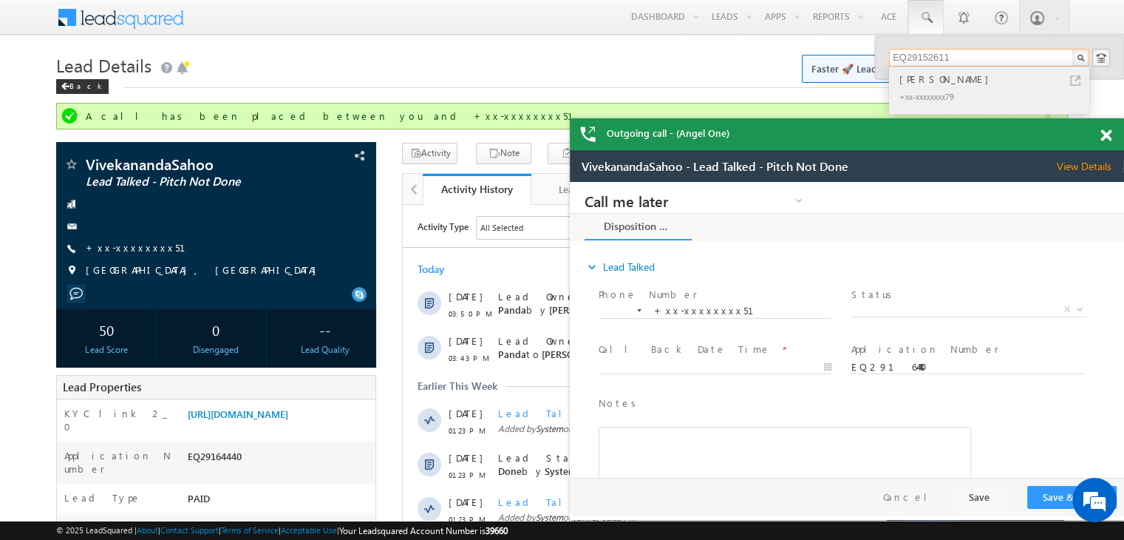
type input "EQ29152611"
click at [928, 79] on div "[PERSON_NAME]" at bounding box center [995, 79] width 198 height 16
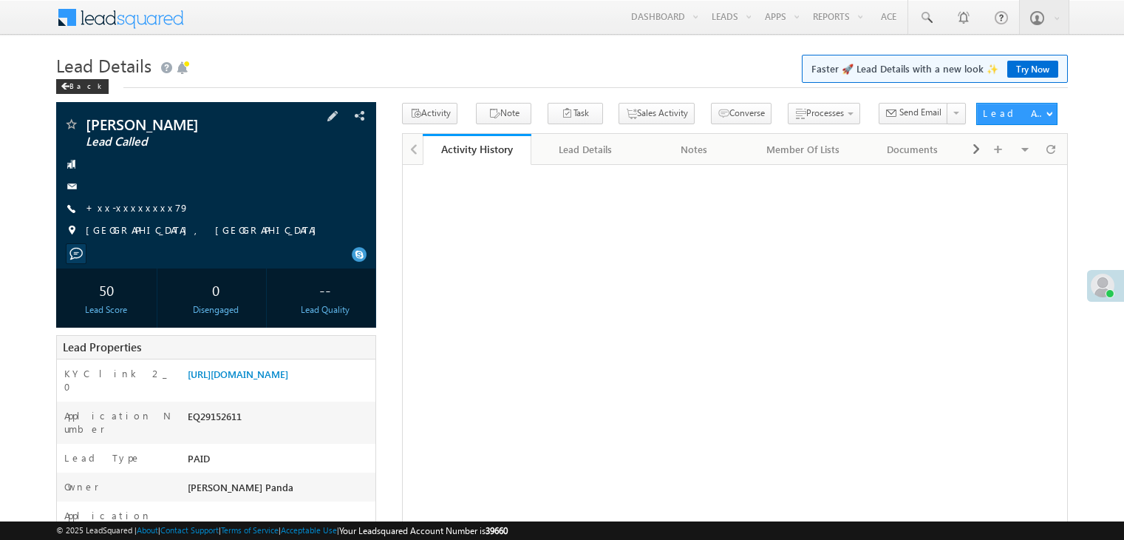
click at [112, 214] on span "+xx-xxxxxxxx79" at bounding box center [137, 208] width 103 height 15
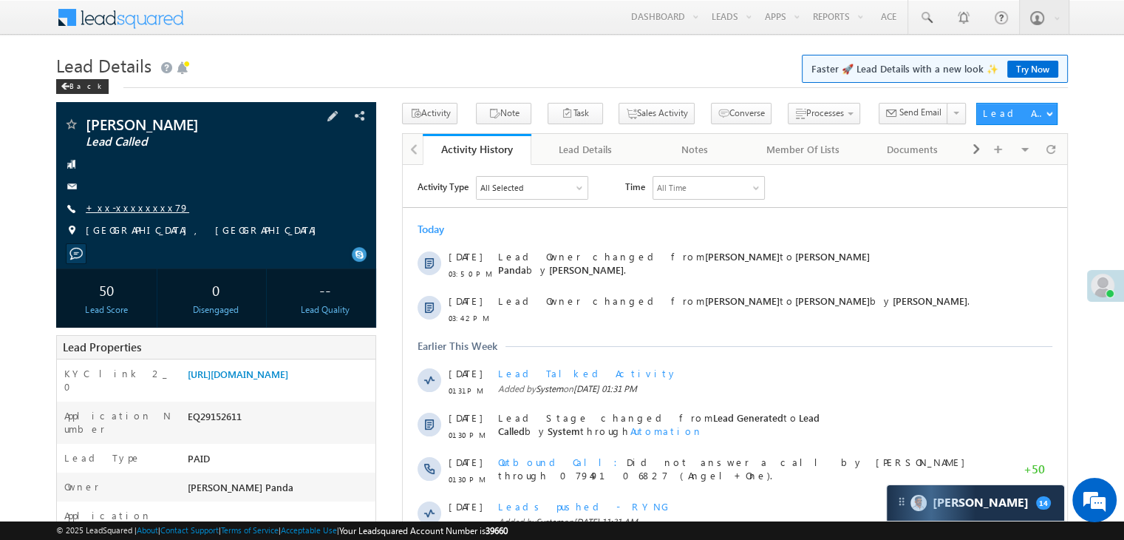
click at [124, 208] on link "+xx-xxxxxxxx79" at bounding box center [137, 207] width 103 height 13
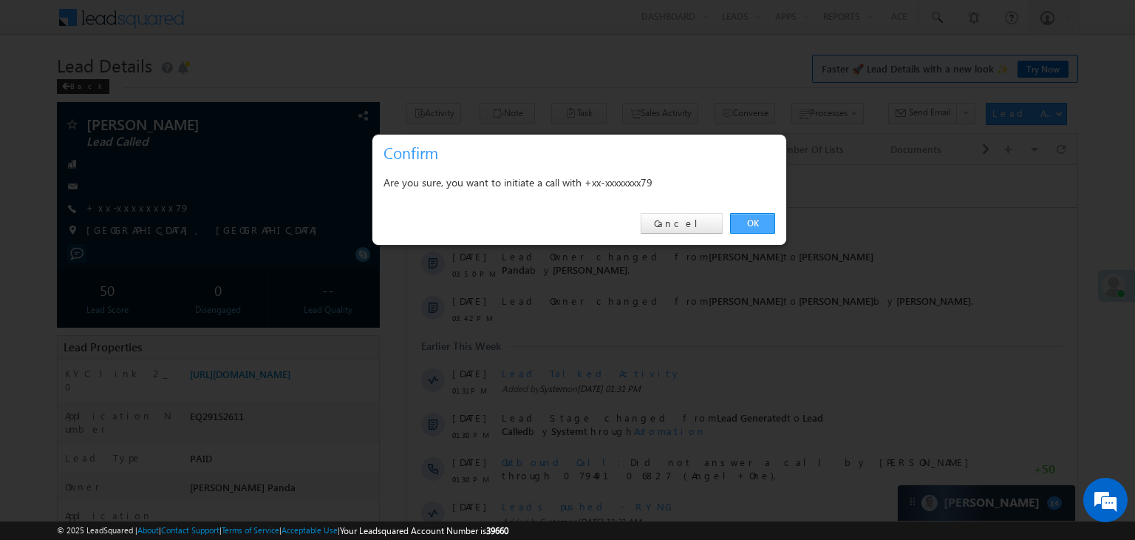
drag, startPoint x: 352, startPoint y: 53, endPoint x: 757, endPoint y: 220, distance: 437.8
click at [757, 220] on link "OK" at bounding box center [752, 223] width 45 height 21
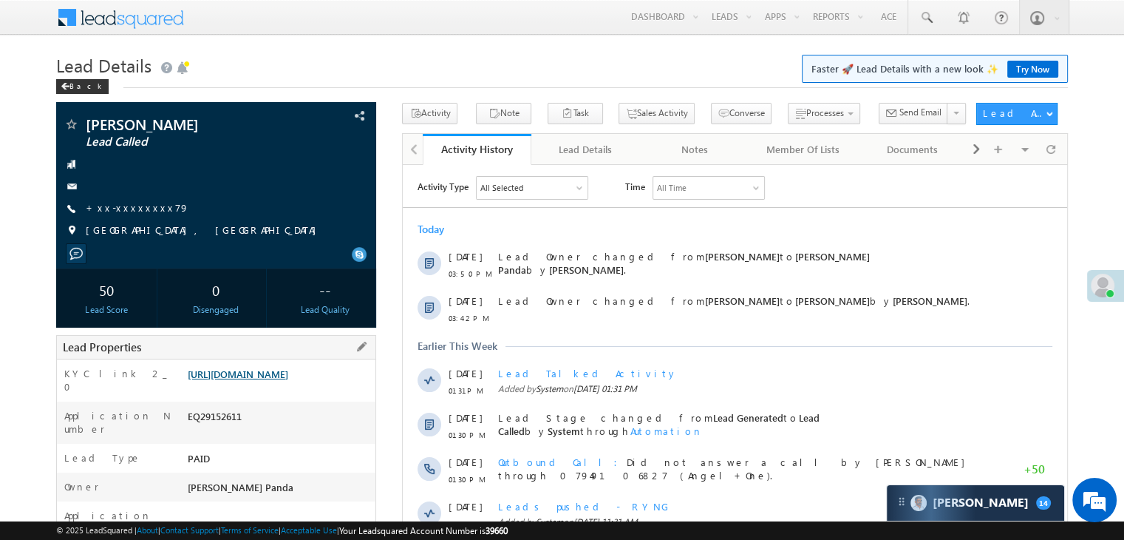
click at [273, 380] on link "[URL][DOMAIN_NAME]" at bounding box center [238, 373] width 101 height 13
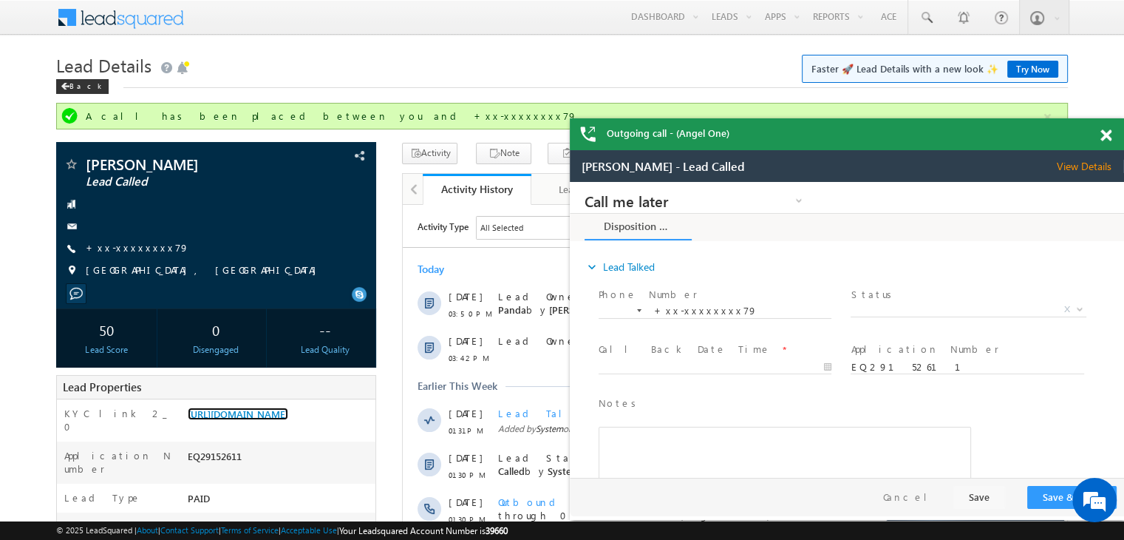
click at [1107, 137] on span at bounding box center [1105, 135] width 11 height 13
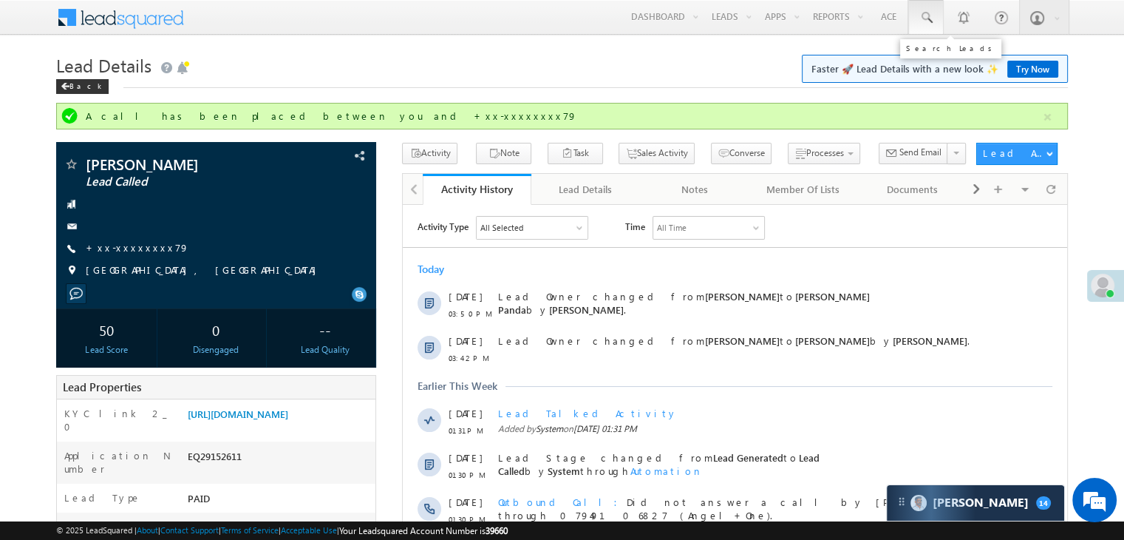
click at [932, 16] on span at bounding box center [926, 17] width 15 height 15
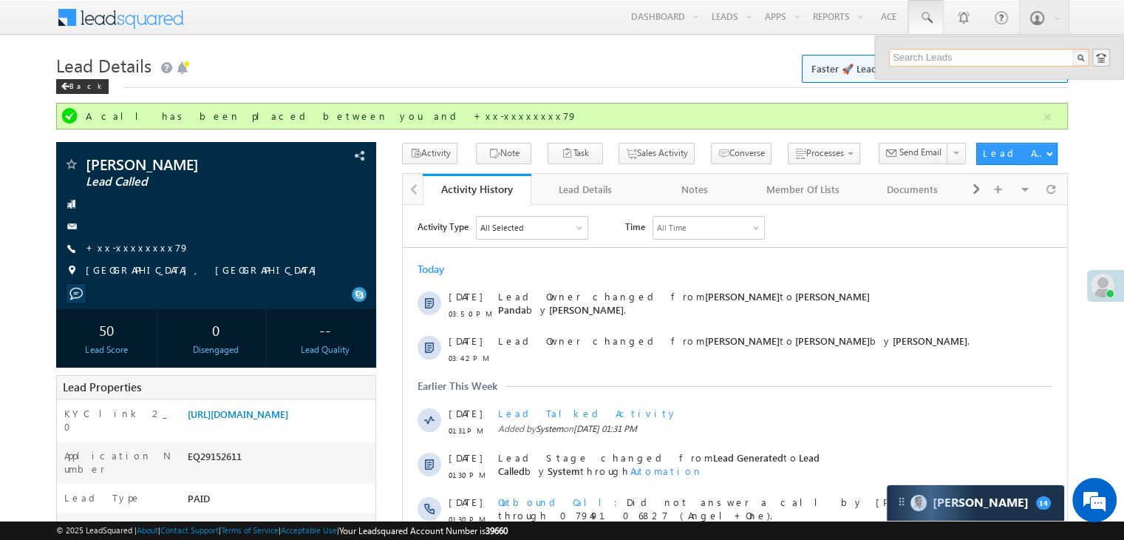
paste input "EQ25391161"
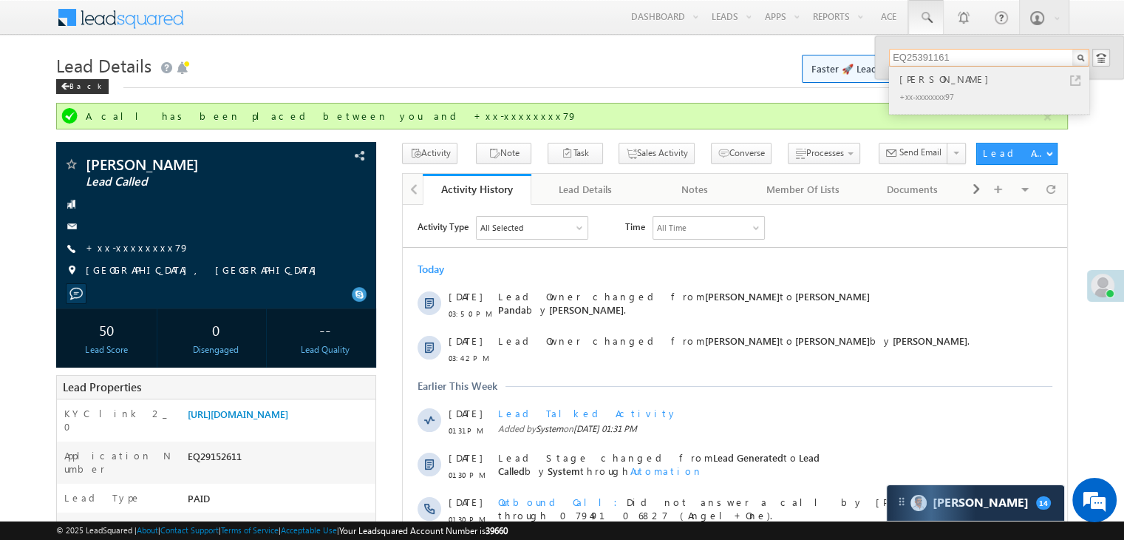
type input "EQ25391161"
click at [925, 81] on div "[PERSON_NAME]" at bounding box center [995, 79] width 198 height 16
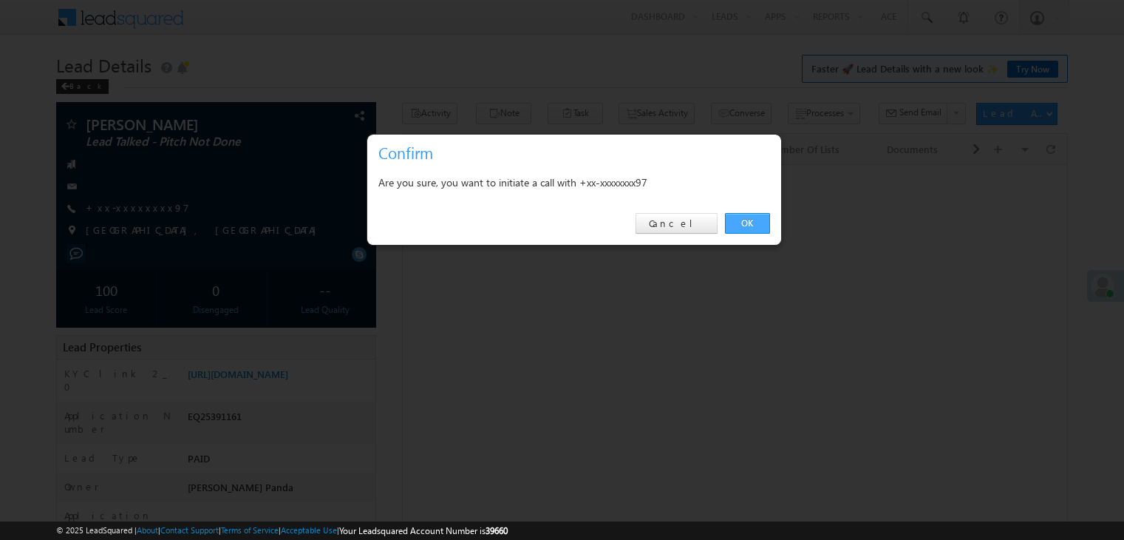
click at [755, 225] on link "OK" at bounding box center [747, 223] width 45 height 21
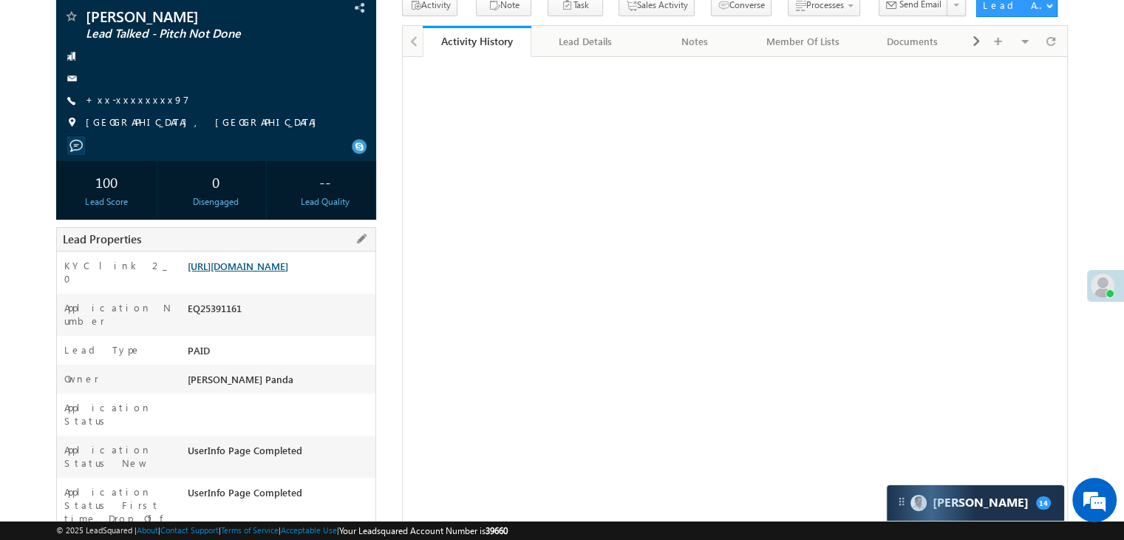
scroll to position [187, 0]
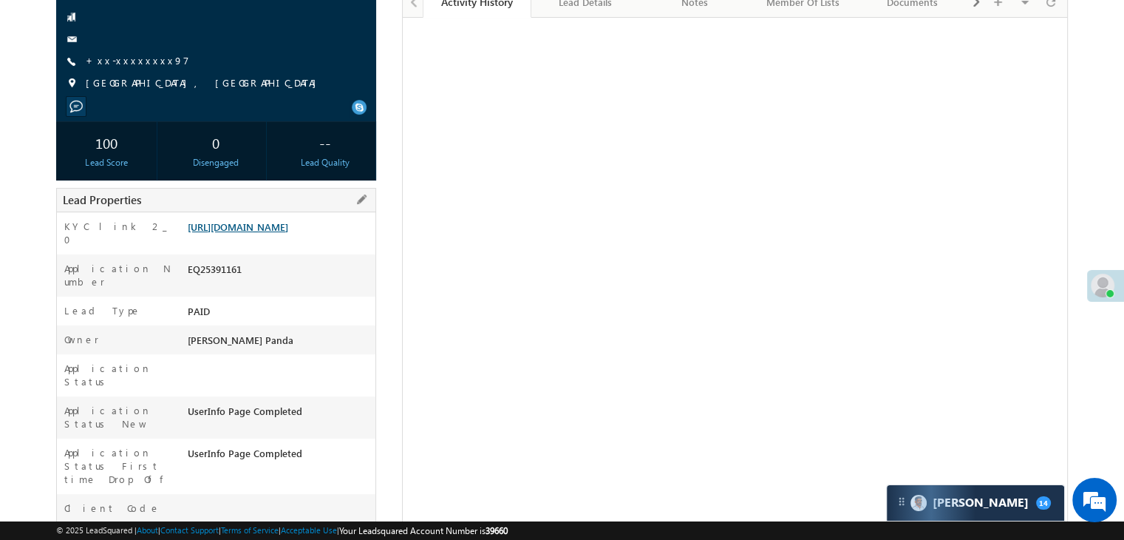
click at [281, 233] on link "[URL][DOMAIN_NAME]" at bounding box center [238, 226] width 101 height 13
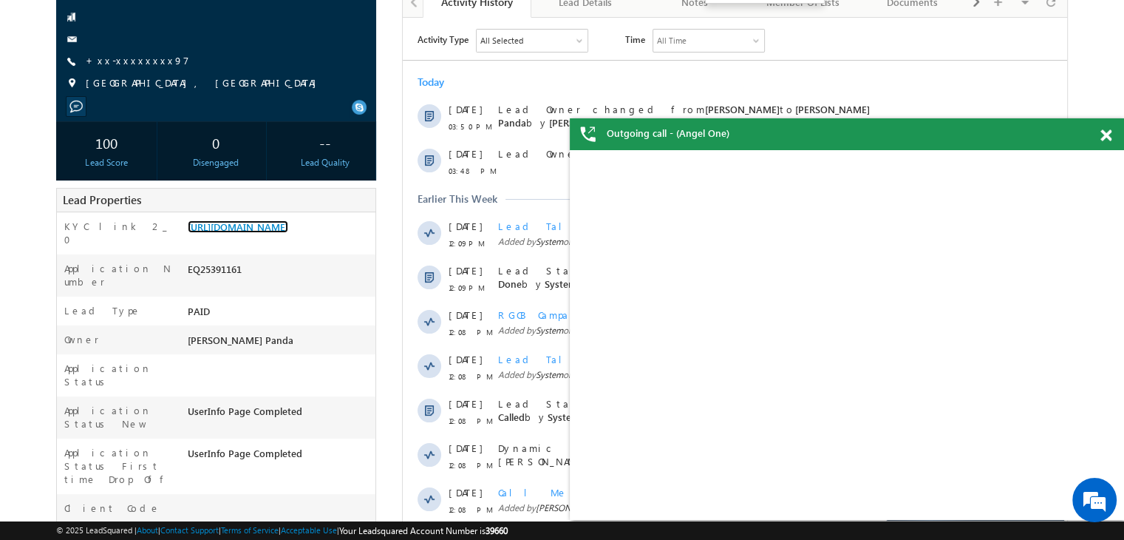
scroll to position [77, 0]
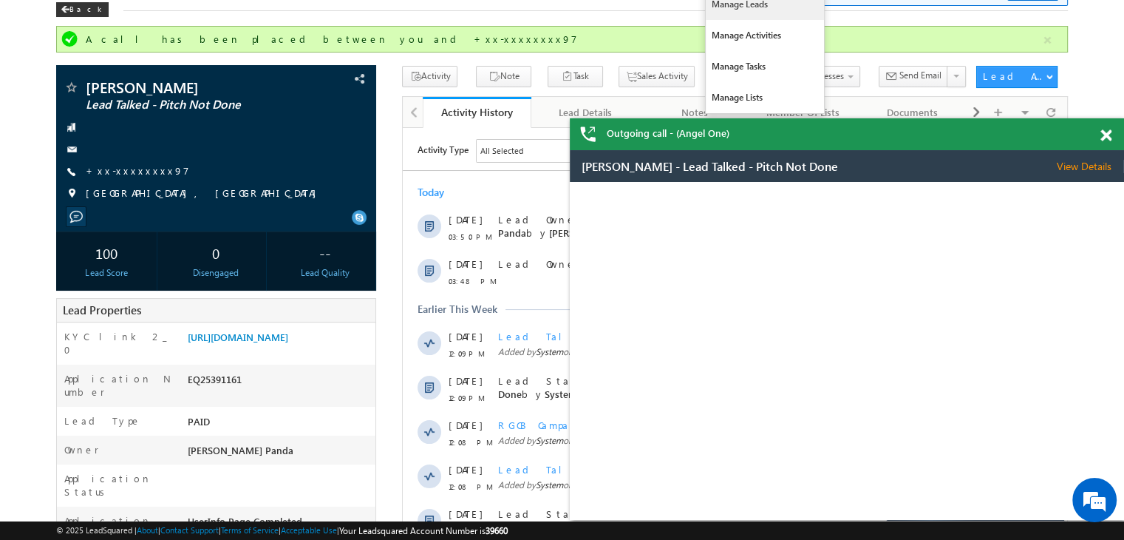
click at [721, 20] on link "Manage Leads" at bounding box center [765, 4] width 118 height 31
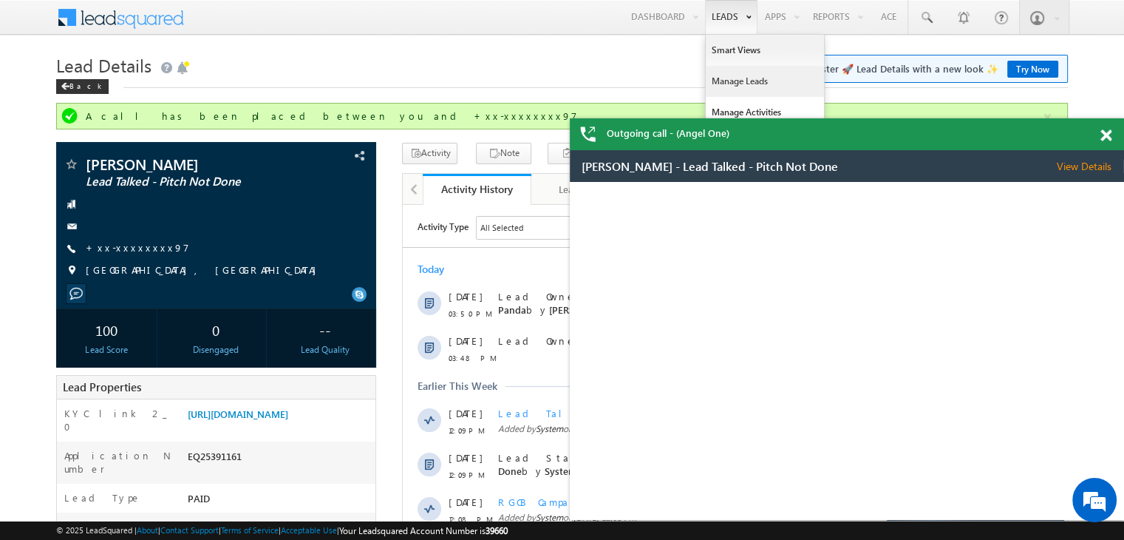
scroll to position [0, 0]
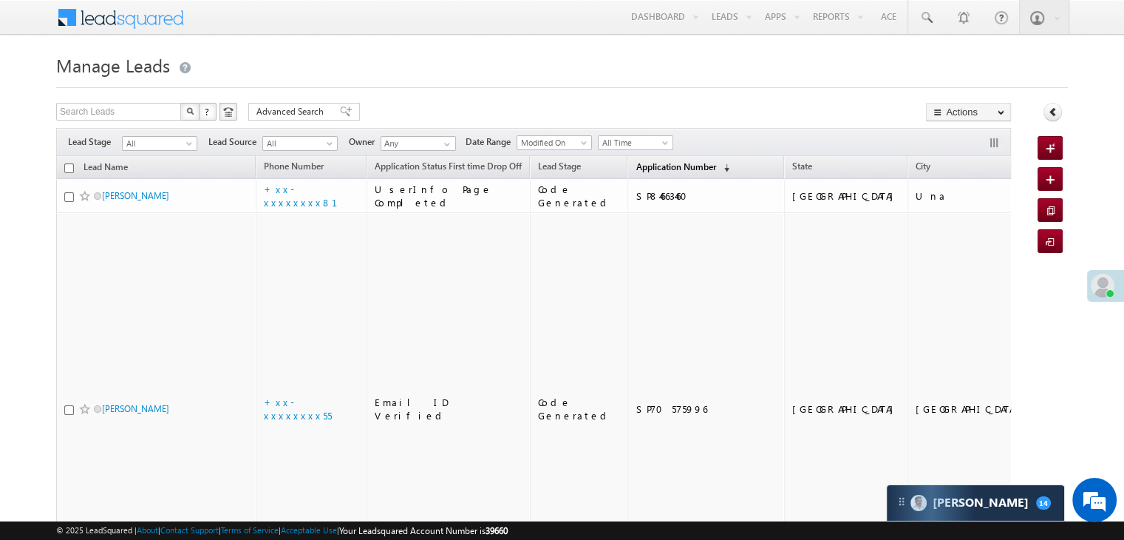
click at [642, 170] on span "Application Number" at bounding box center [676, 166] width 80 height 11
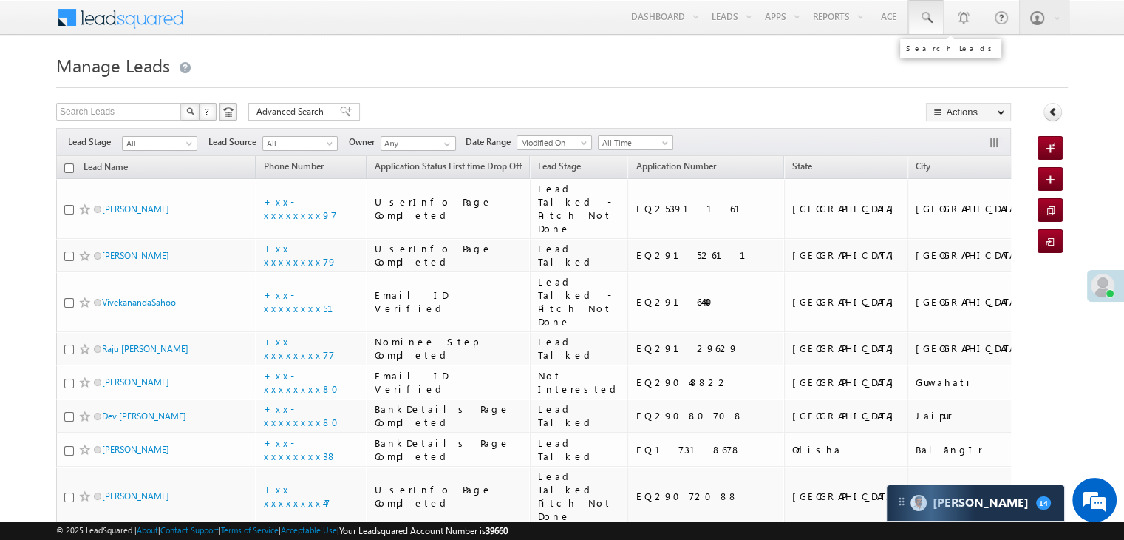
click at [922, 16] on span at bounding box center [926, 17] width 15 height 15
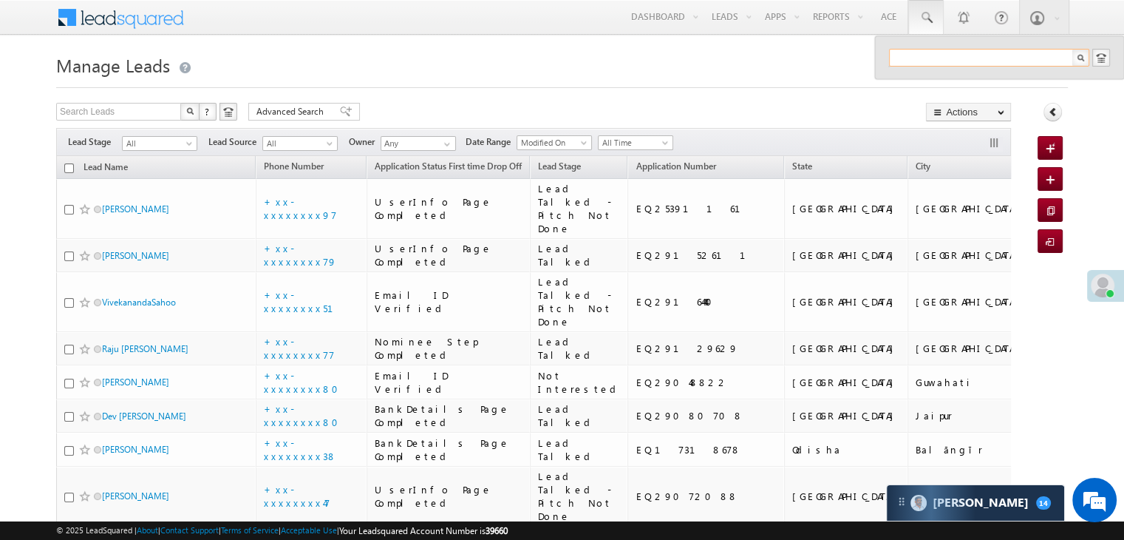
click at [934, 58] on input "text" at bounding box center [989, 58] width 200 height 18
paste input "EQ29165422"
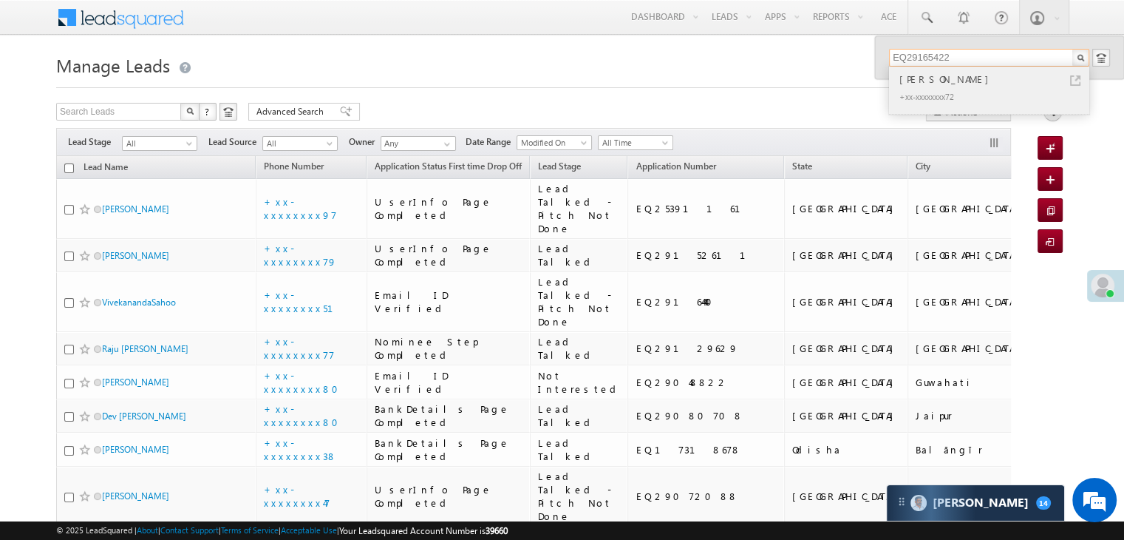
type input "EQ29165422"
click at [919, 77] on div "[PERSON_NAME]" at bounding box center [995, 79] width 198 height 16
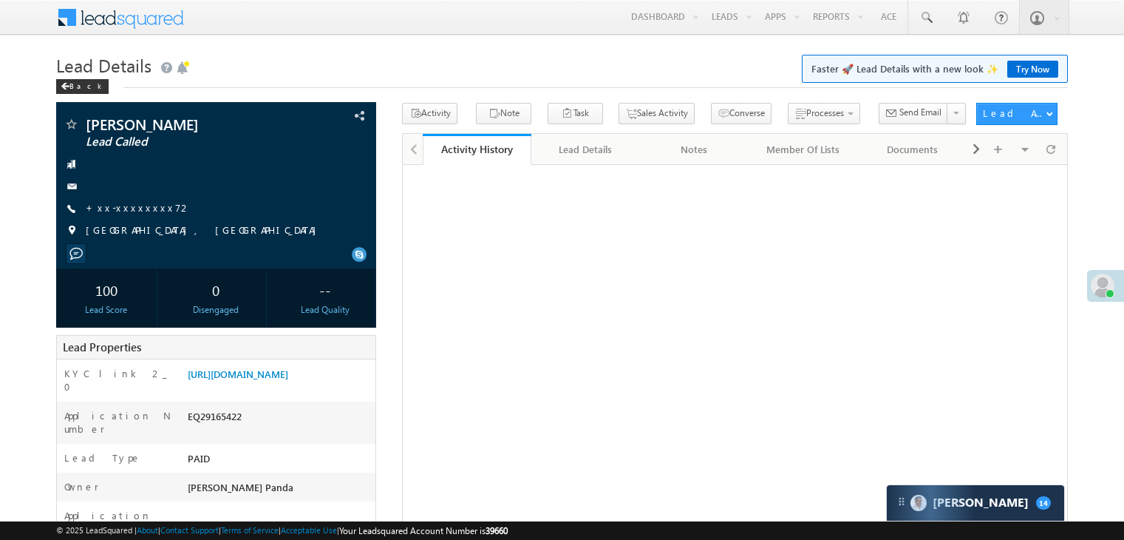
click at [124, 207] on link "+xx-xxxxxxxx72" at bounding box center [139, 207] width 106 height 13
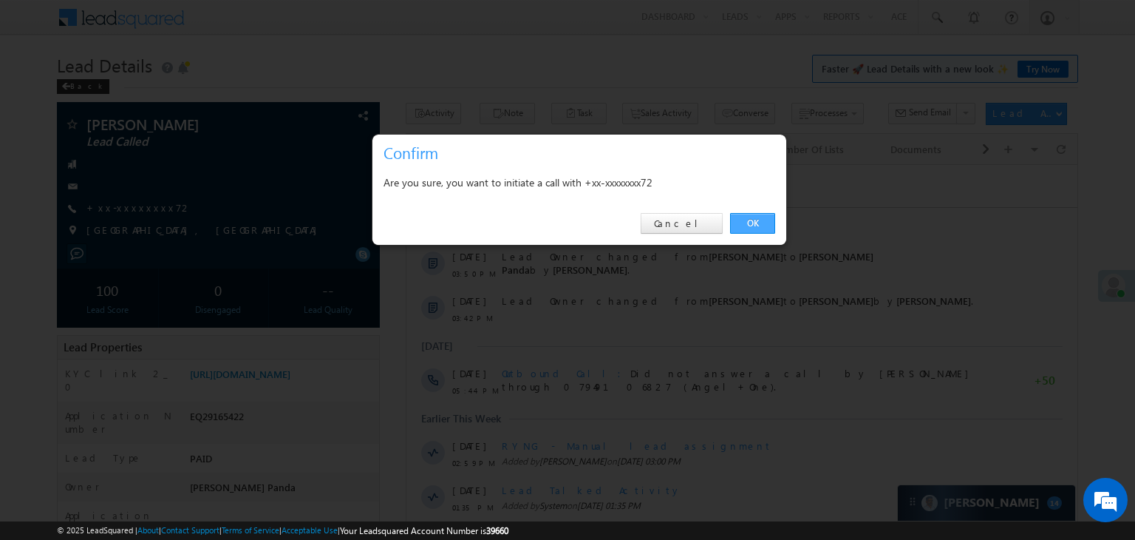
click at [754, 227] on link "OK" at bounding box center [752, 223] width 45 height 21
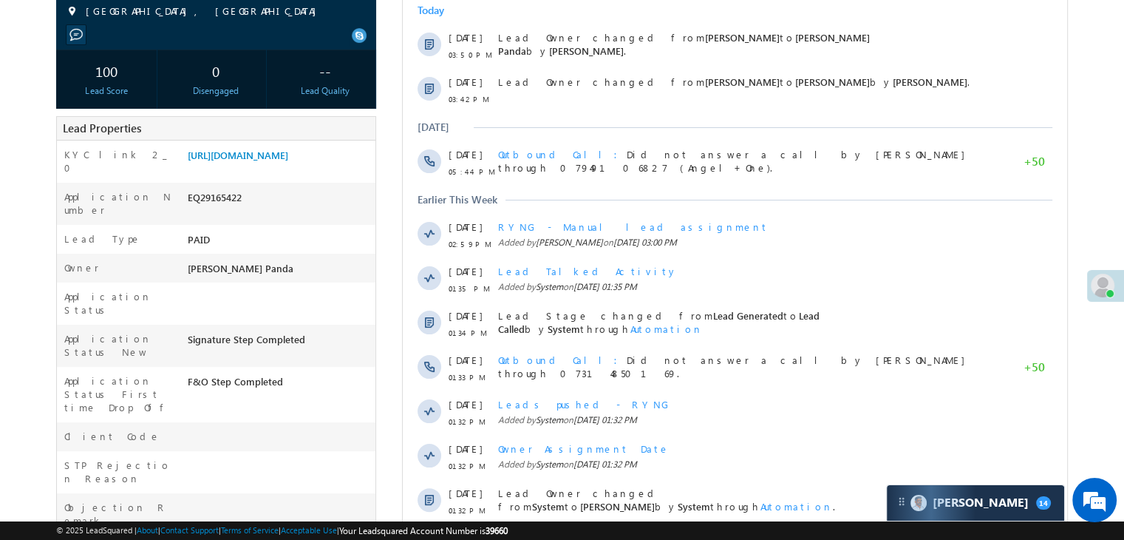
scroll to position [222, 0]
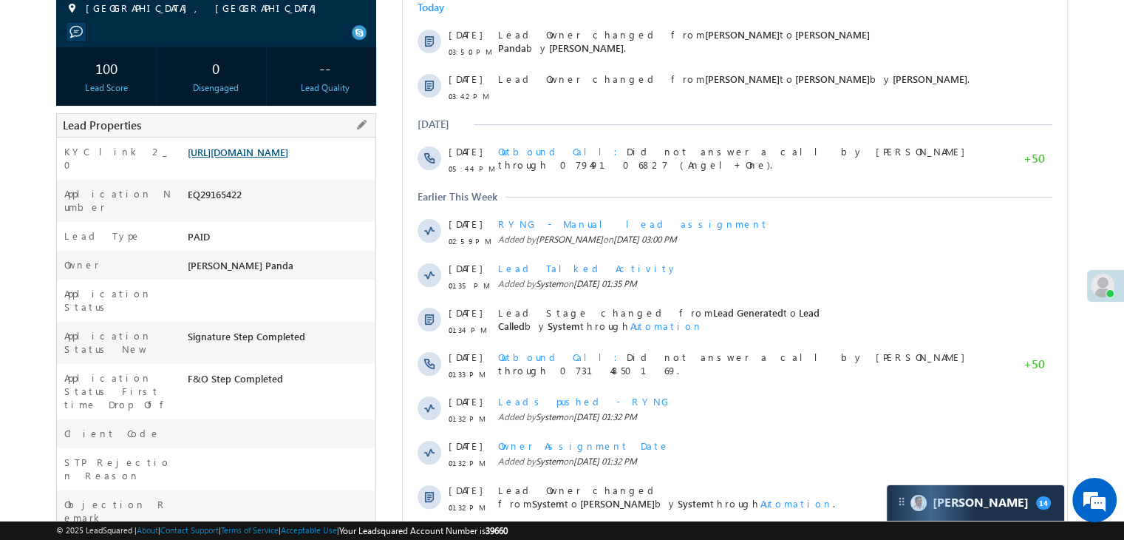
click at [280, 158] on link "[URL][DOMAIN_NAME]" at bounding box center [238, 152] width 101 height 13
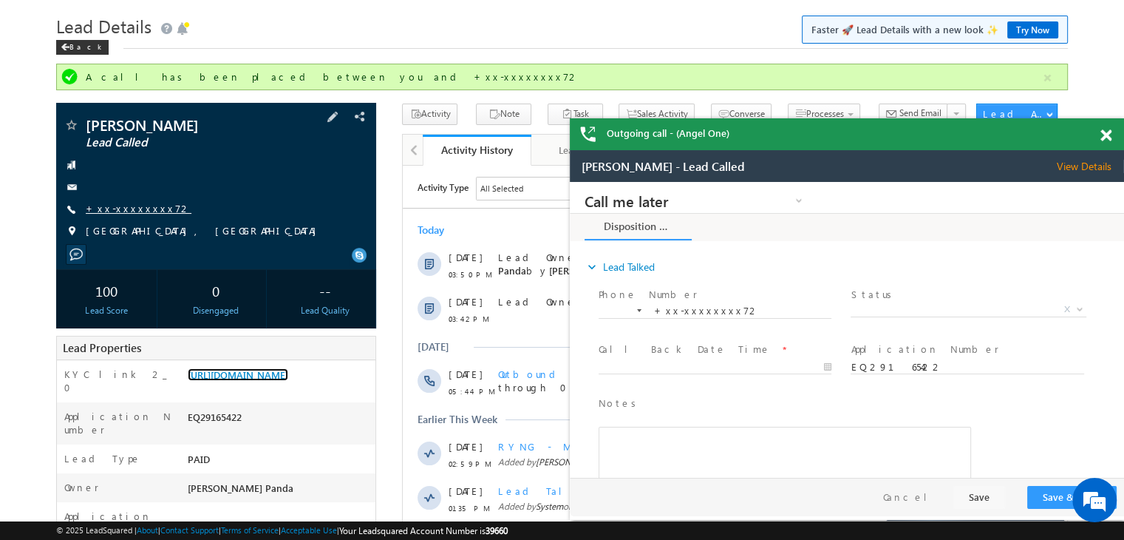
scroll to position [0, 0]
click at [112, 205] on link "+xx-xxxxxxxx72" at bounding box center [139, 208] width 106 height 13
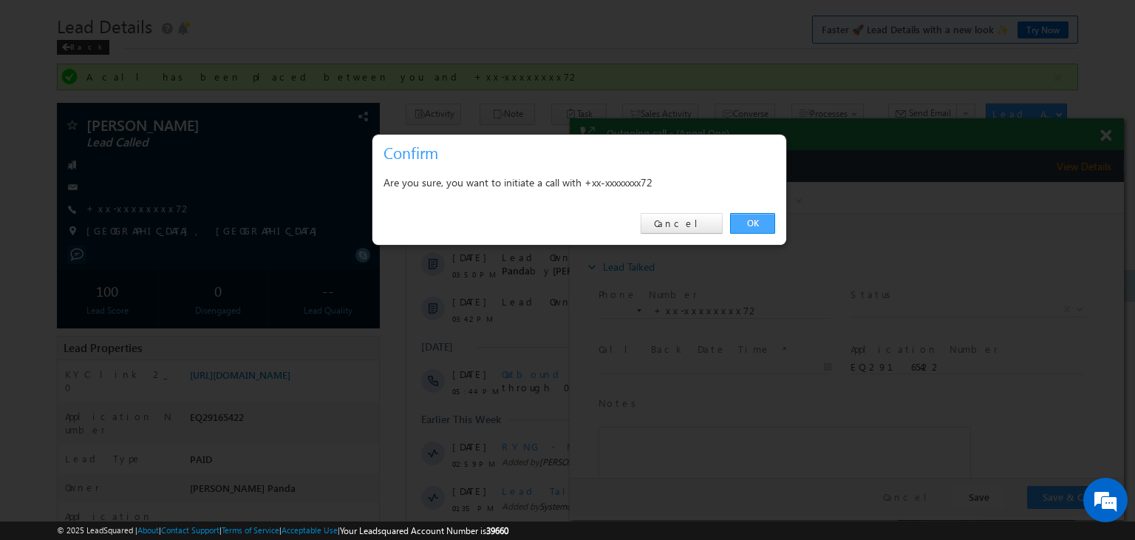
click at [753, 222] on link "OK" at bounding box center [752, 223] width 45 height 21
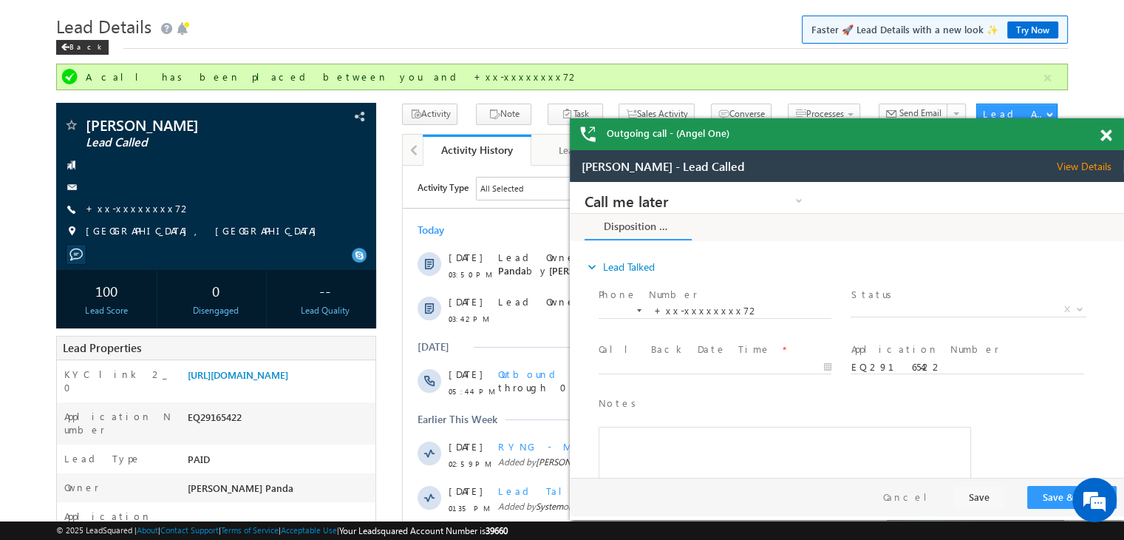
click at [1109, 139] on span at bounding box center [1105, 135] width 11 height 13
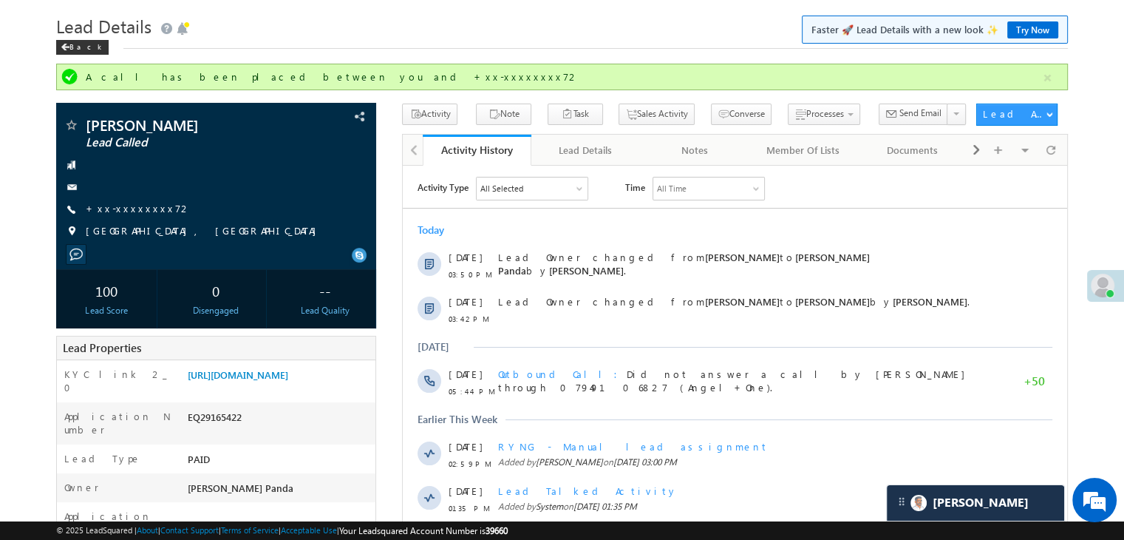
scroll to position [335, 0]
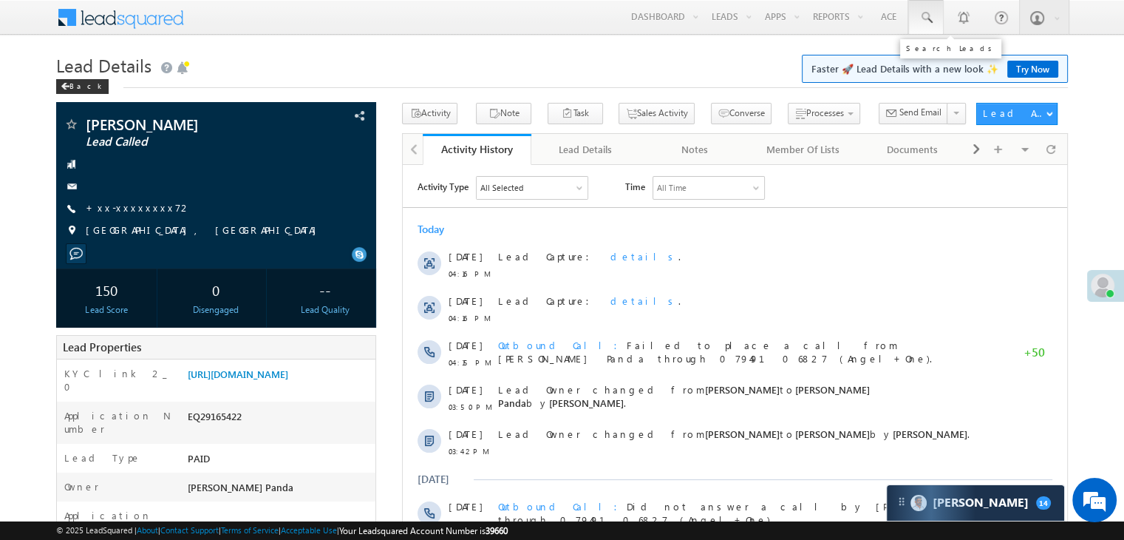
click at [930, 18] on span at bounding box center [926, 17] width 15 height 15
paste input "EQ29166131"
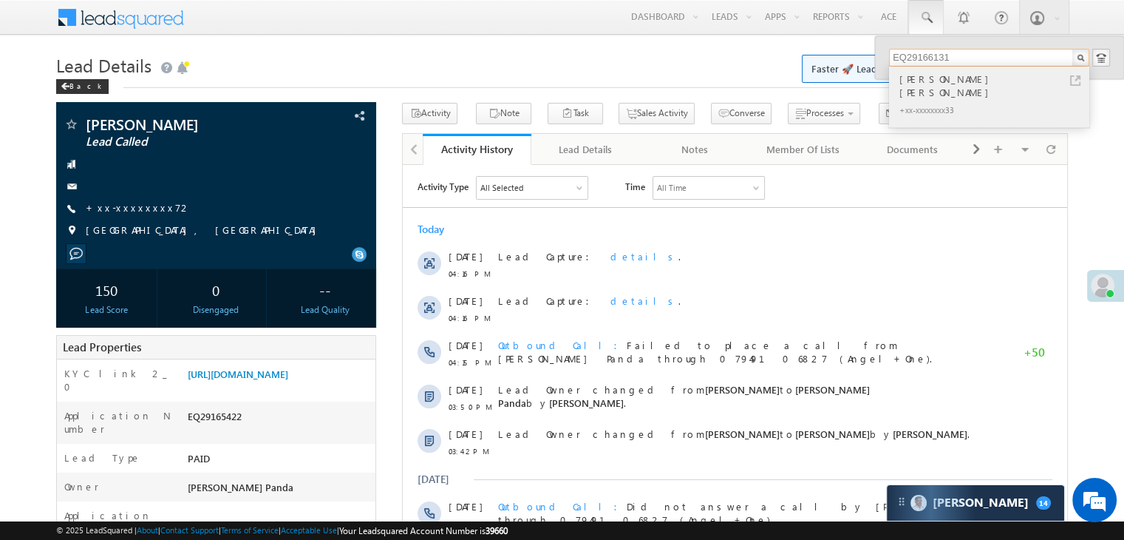
type input "EQ29166131"
click at [925, 81] on div "Mahipal Singh Rawat" at bounding box center [995, 86] width 198 height 30
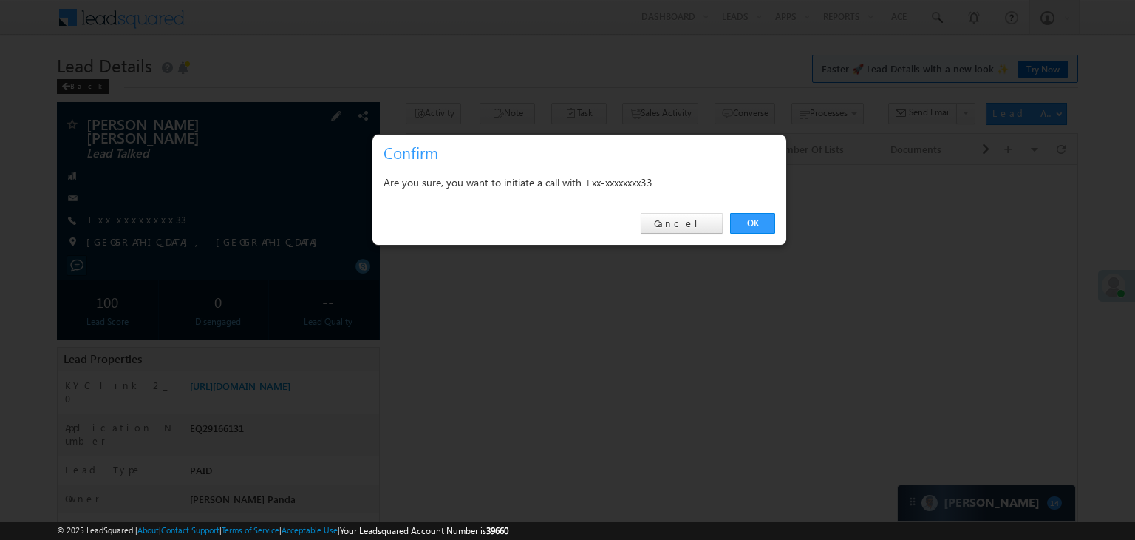
click at [749, 218] on link "OK" at bounding box center [752, 223] width 45 height 21
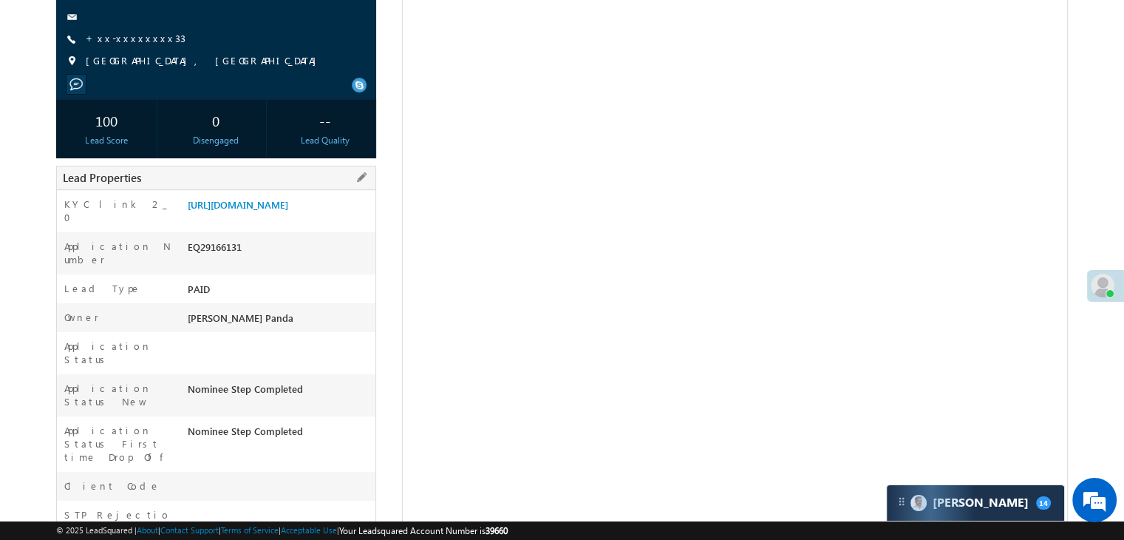
scroll to position [222, 0]
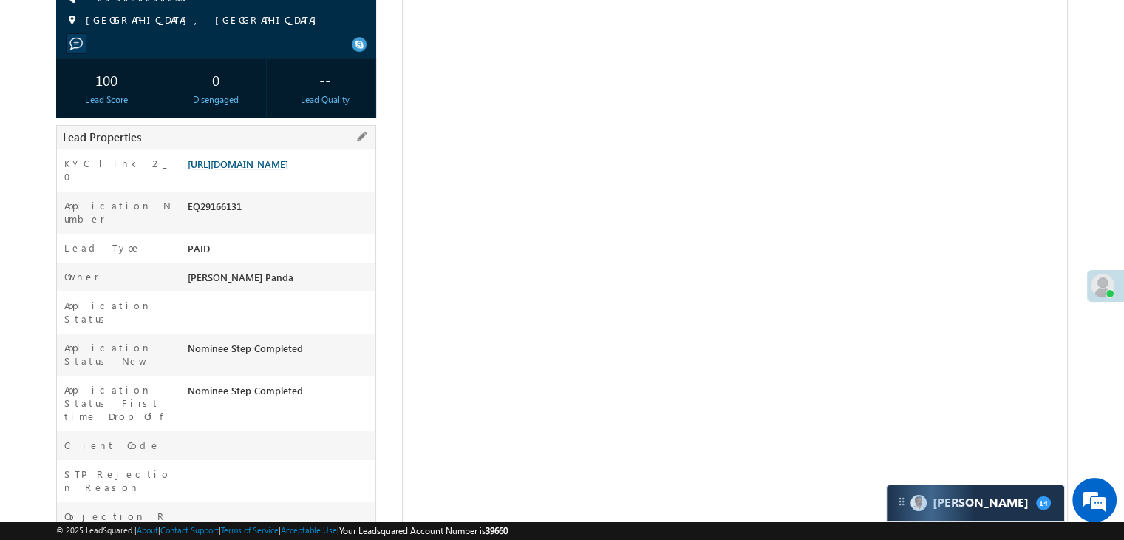
click at [288, 163] on link "https://angelbroking1-pk3em7sa.customui-test.leadsquared.com?leadId=95334264-75…" at bounding box center [238, 163] width 101 height 13
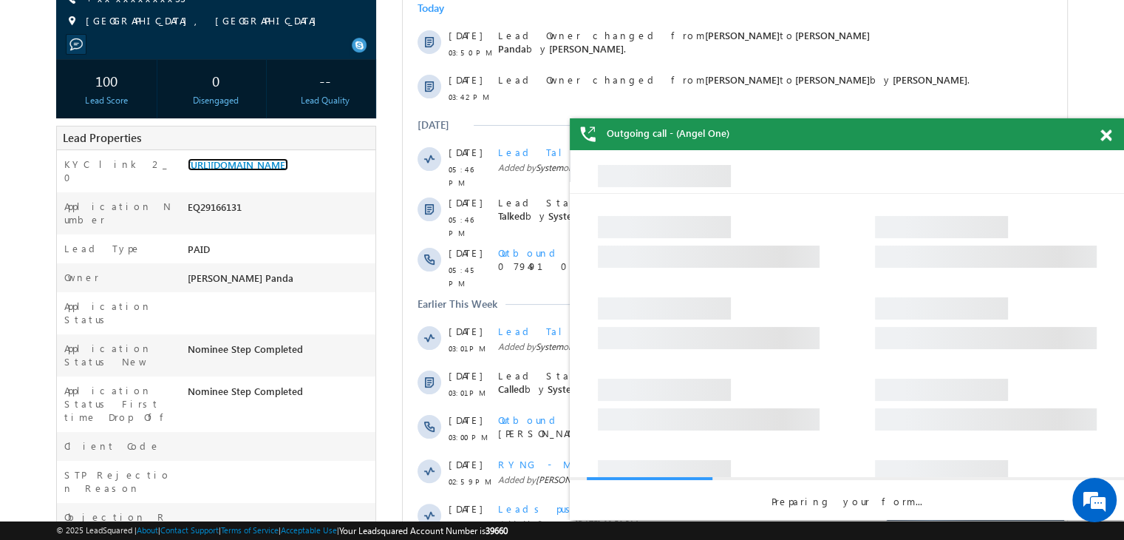
scroll to position [0, 0]
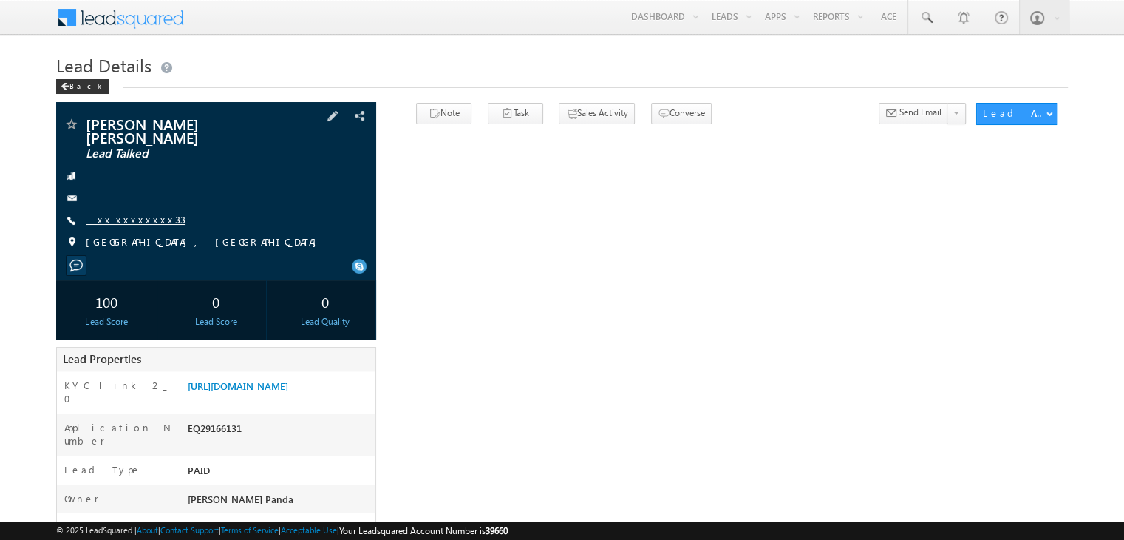
click at [118, 213] on link "+xx-xxxxxxxx33" at bounding box center [136, 219] width 100 height 13
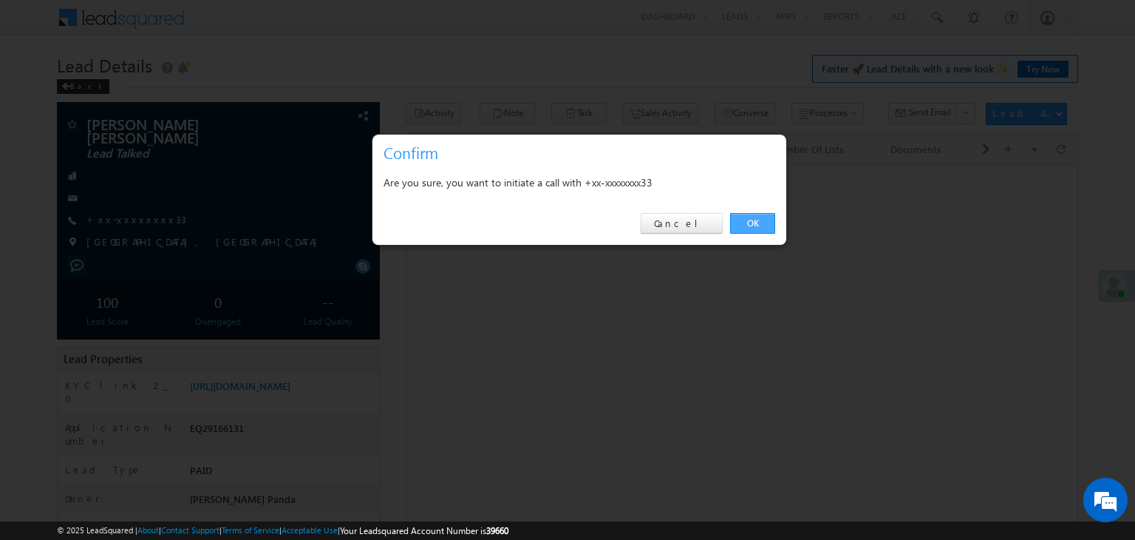
click at [746, 224] on link "OK" at bounding box center [752, 223] width 45 height 21
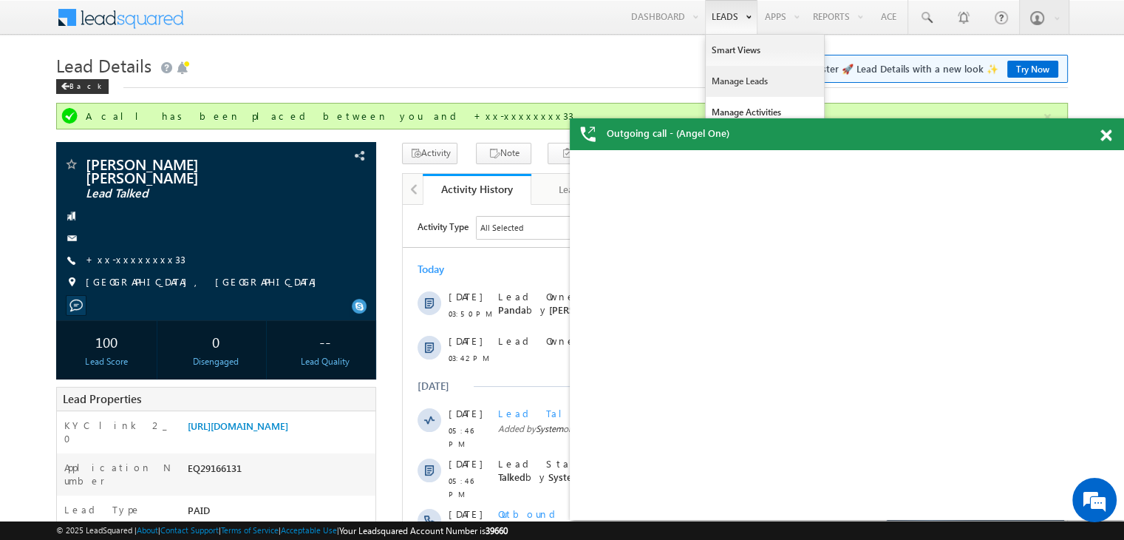
click at [721, 83] on link "Manage Leads" at bounding box center [765, 81] width 118 height 31
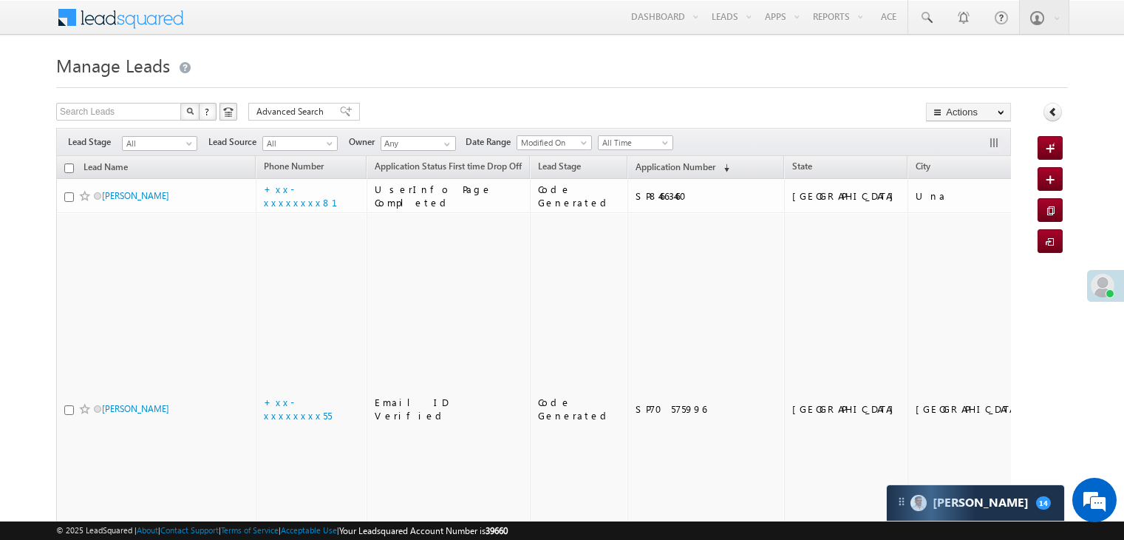
click at [636, 169] on span "Application Number" at bounding box center [676, 166] width 80 height 11
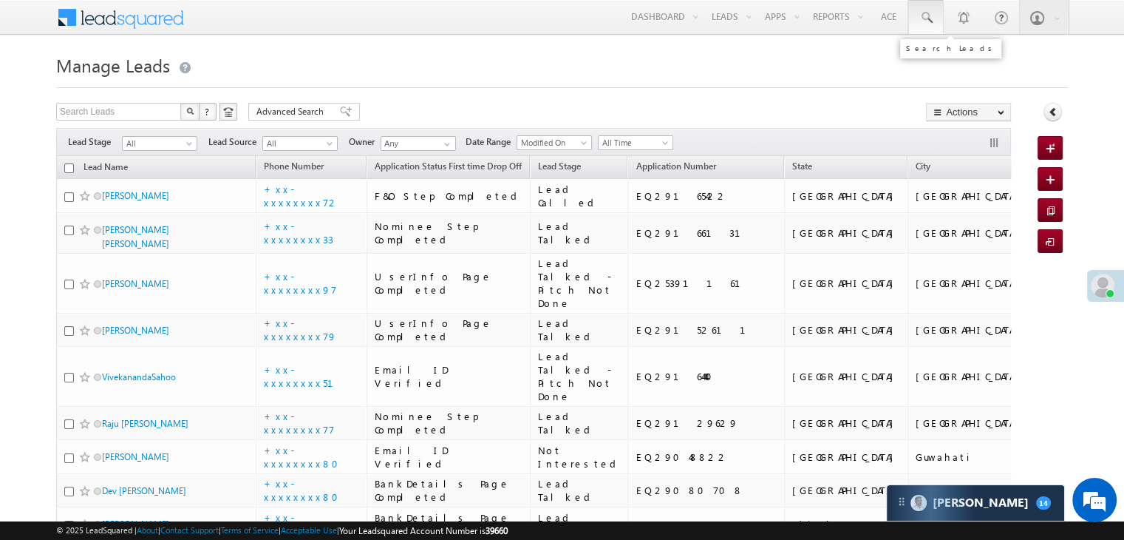
click at [928, 16] on span at bounding box center [926, 17] width 15 height 15
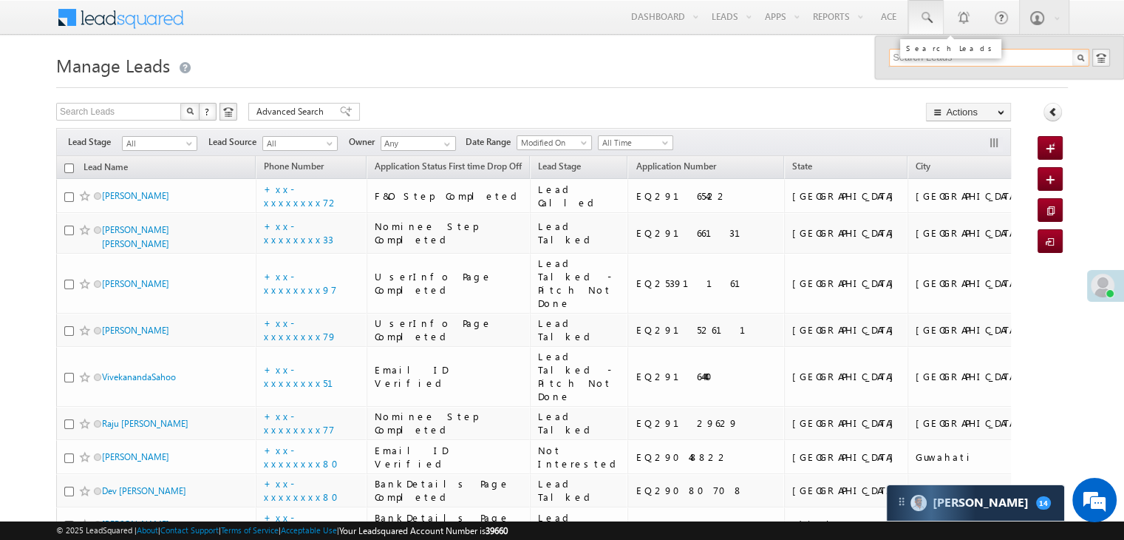
paste input "EQ15054899"
type input "EQ15054899"
click at [914, 84] on div "Deepu Jaiswal" at bounding box center [995, 79] width 198 height 16
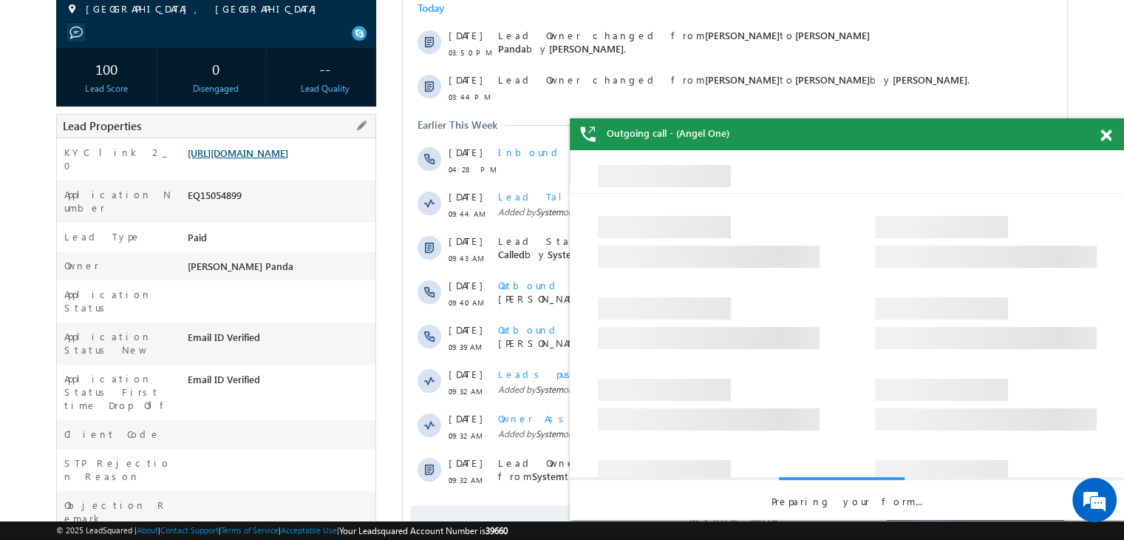
click at [257, 159] on link "[URL][DOMAIN_NAME]" at bounding box center [238, 152] width 101 height 13
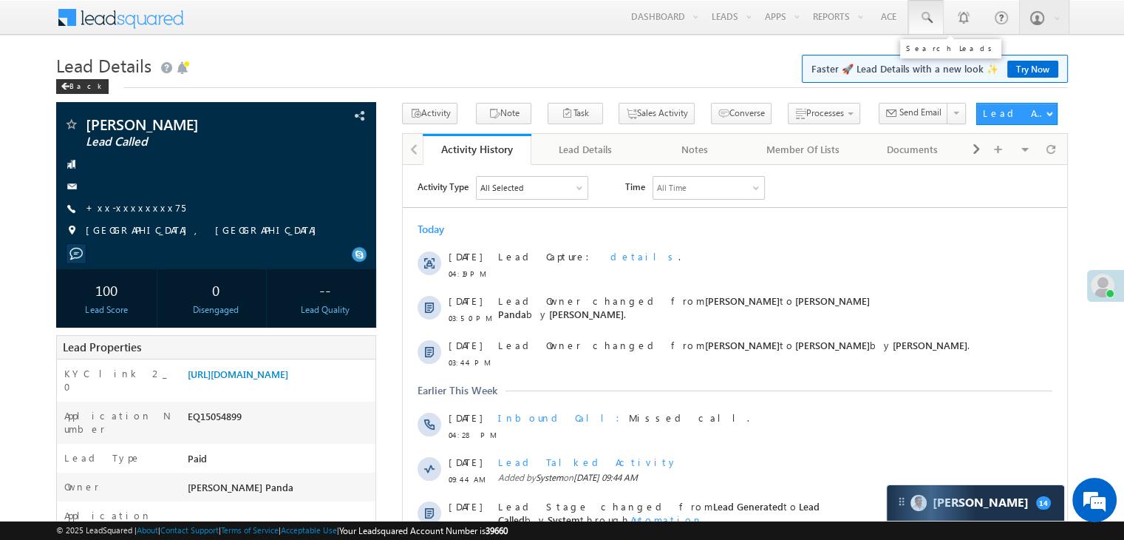
click at [933, 18] on span at bounding box center [926, 17] width 15 height 15
paste input "EQ29156664"
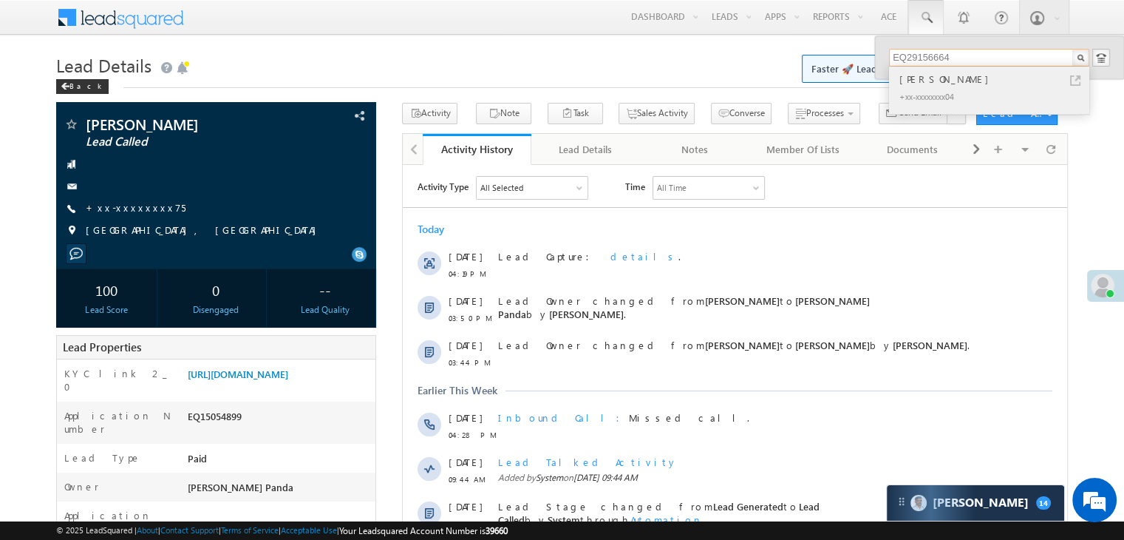
type input "EQ29156664"
click at [921, 80] on div "[PERSON_NAME]" at bounding box center [995, 79] width 198 height 16
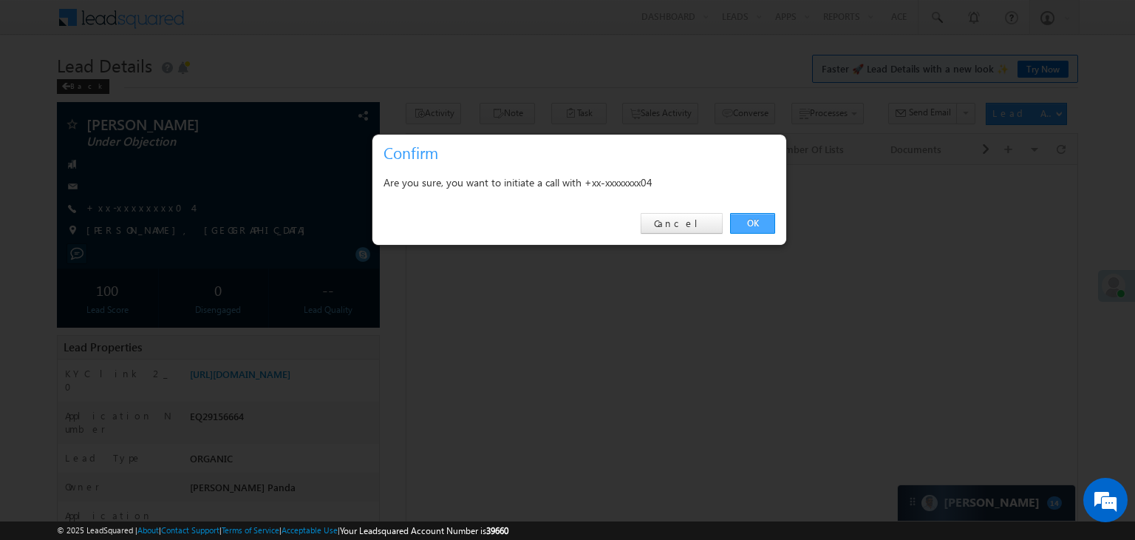
click at [752, 225] on link "OK" at bounding box center [752, 223] width 45 height 21
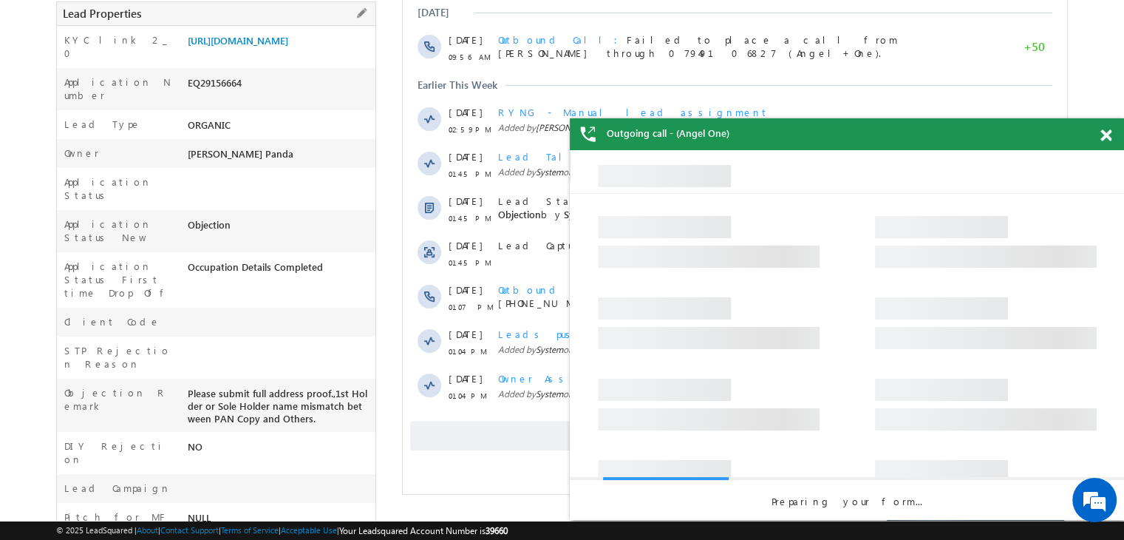
scroll to position [222, 0]
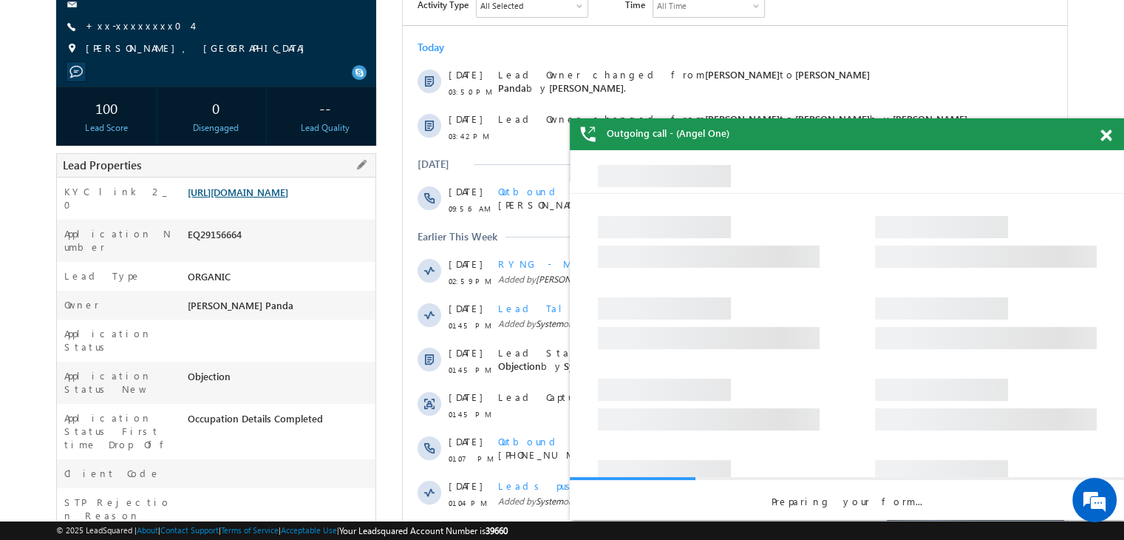
click at [288, 198] on link "[URL][DOMAIN_NAME]" at bounding box center [238, 192] width 101 height 13
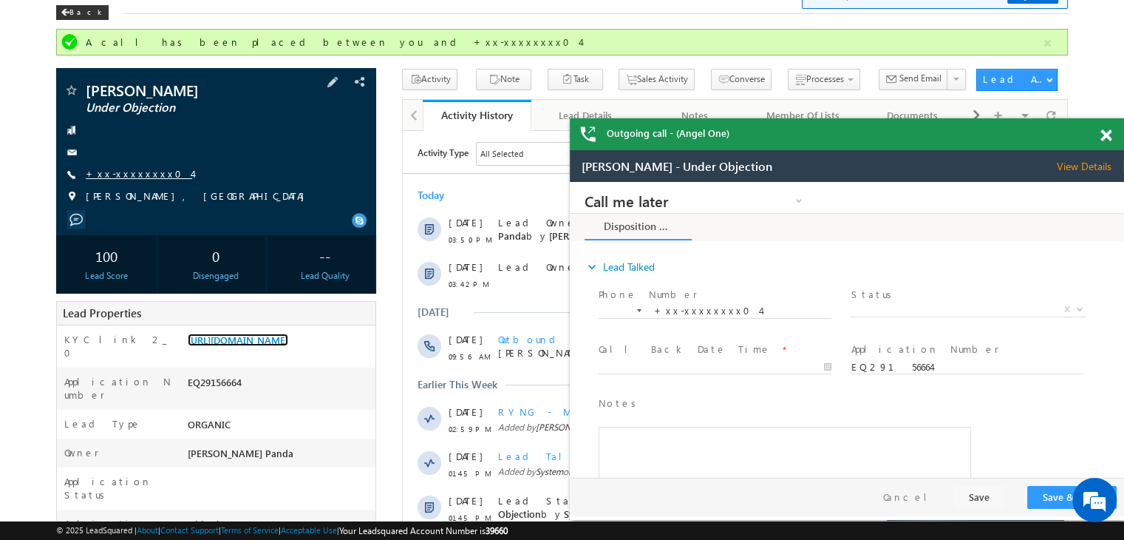
scroll to position [0, 0]
click at [127, 178] on link "+xx-xxxxxxxx04" at bounding box center [139, 173] width 106 height 13
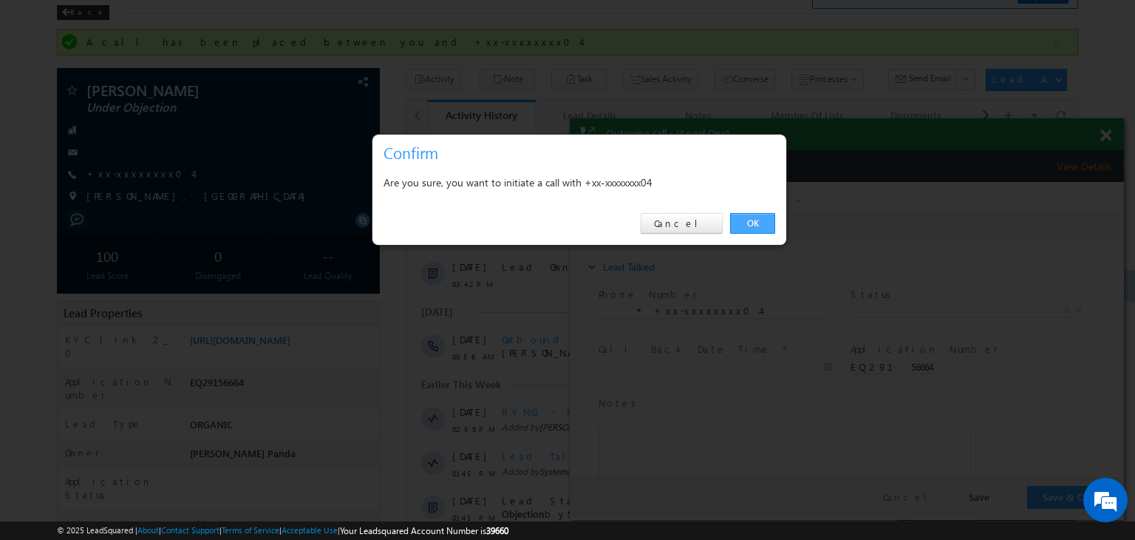
click at [769, 223] on link "OK" at bounding box center [752, 223] width 45 height 21
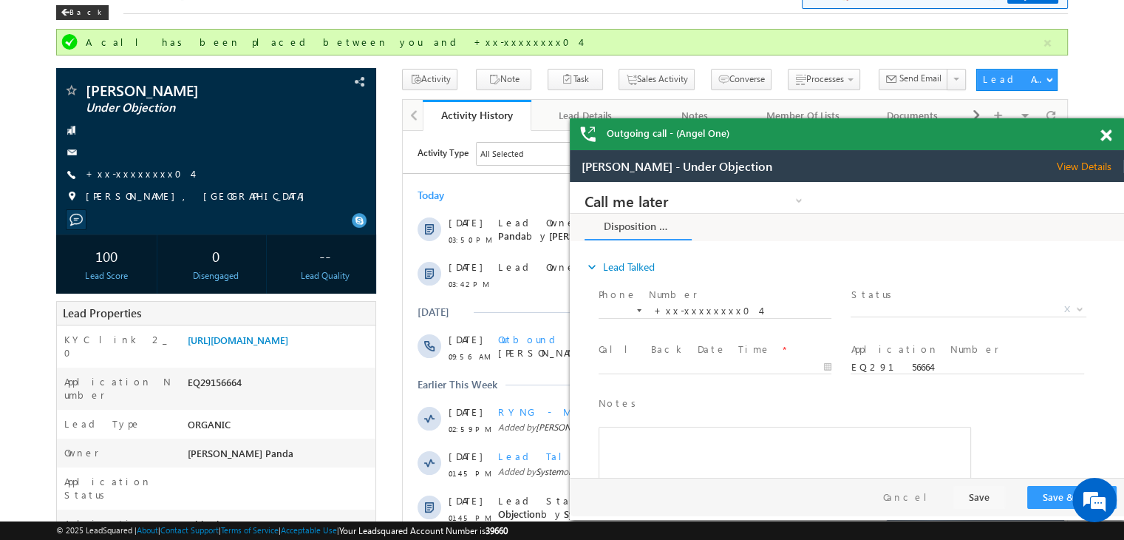
click at [1107, 134] on span at bounding box center [1105, 135] width 11 height 13
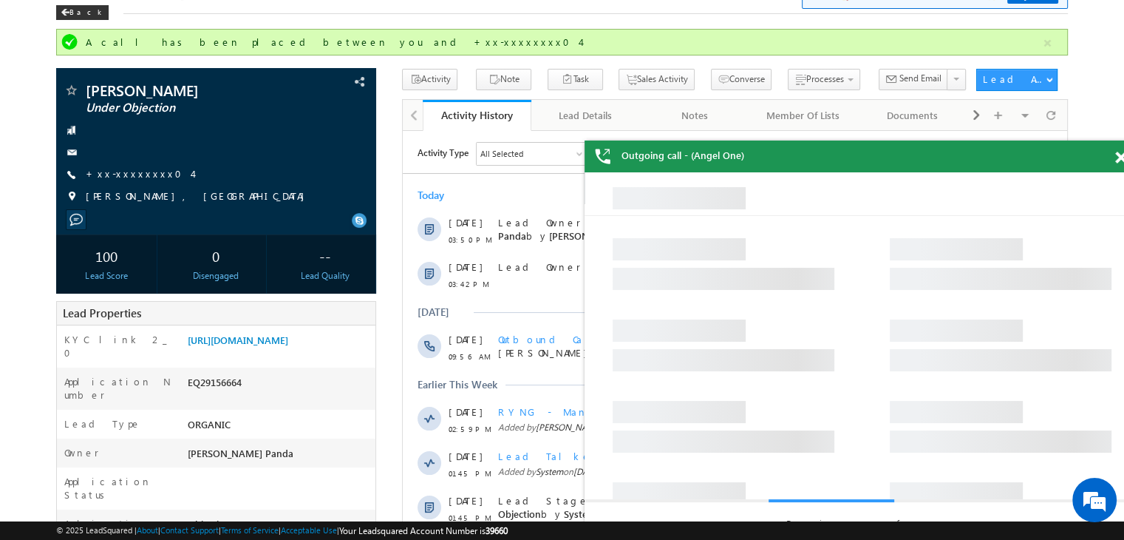
click at [1117, 160] on span at bounding box center [1120, 158] width 11 height 13
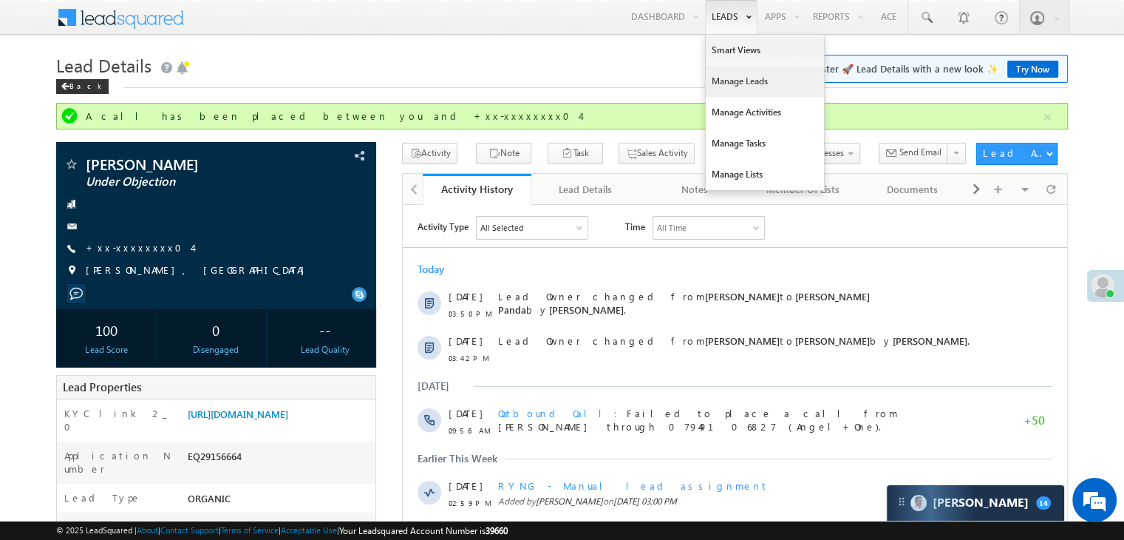
click at [729, 79] on link "Manage Leads" at bounding box center [765, 81] width 118 height 31
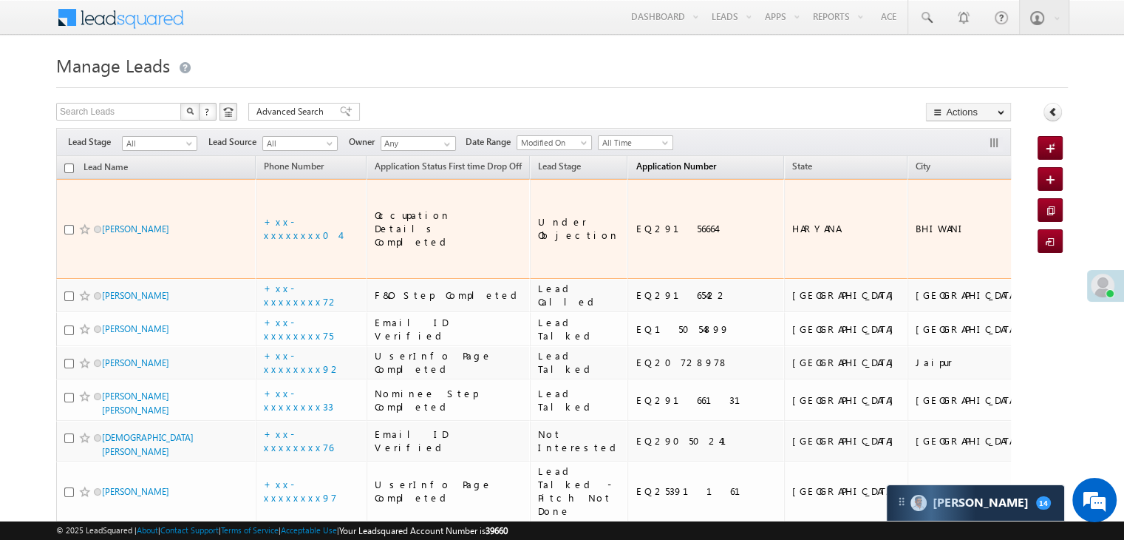
scroll to position [148, 0]
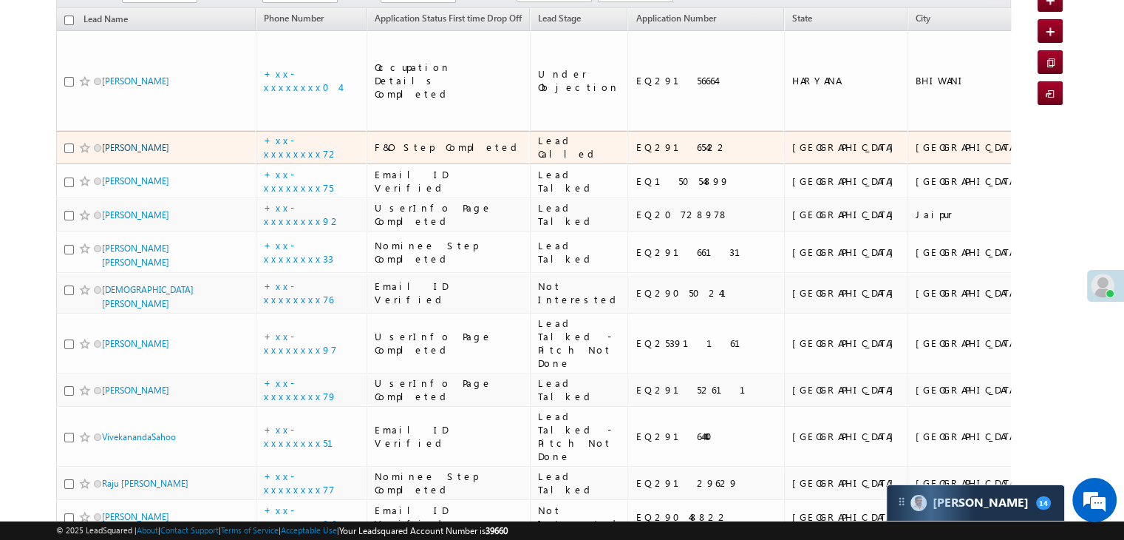
click at [141, 153] on link "[PERSON_NAME]" at bounding box center [135, 147] width 67 height 11
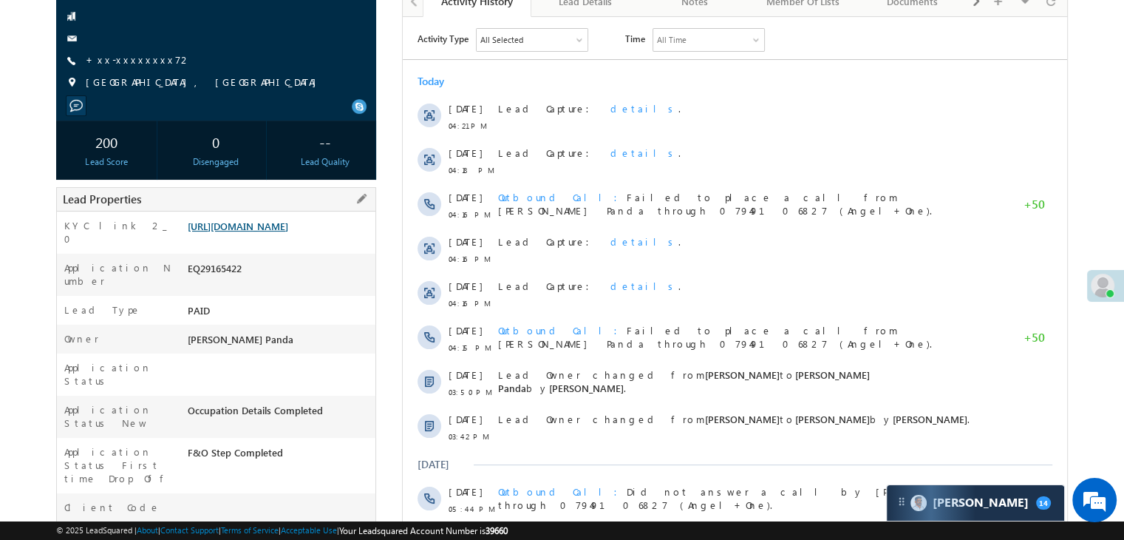
click at [265, 232] on link "[URL][DOMAIN_NAME]" at bounding box center [238, 226] width 101 height 13
click at [120, 64] on link "+xx-xxxxxxxx72" at bounding box center [139, 59] width 106 height 13
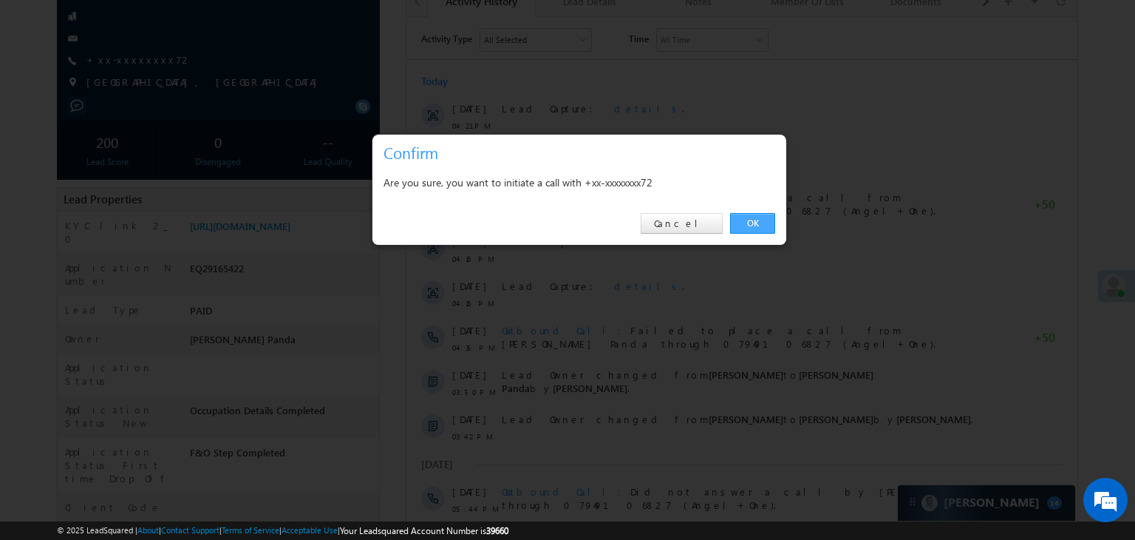
click at [752, 220] on link "OK" at bounding box center [752, 223] width 45 height 21
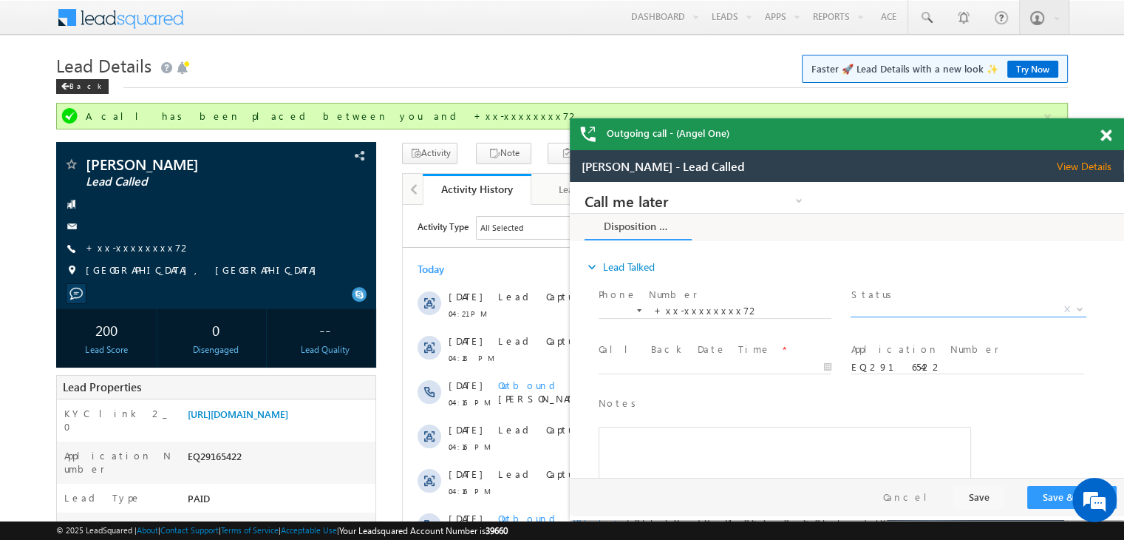
click at [946, 311] on span "X" at bounding box center [968, 309] width 235 height 15
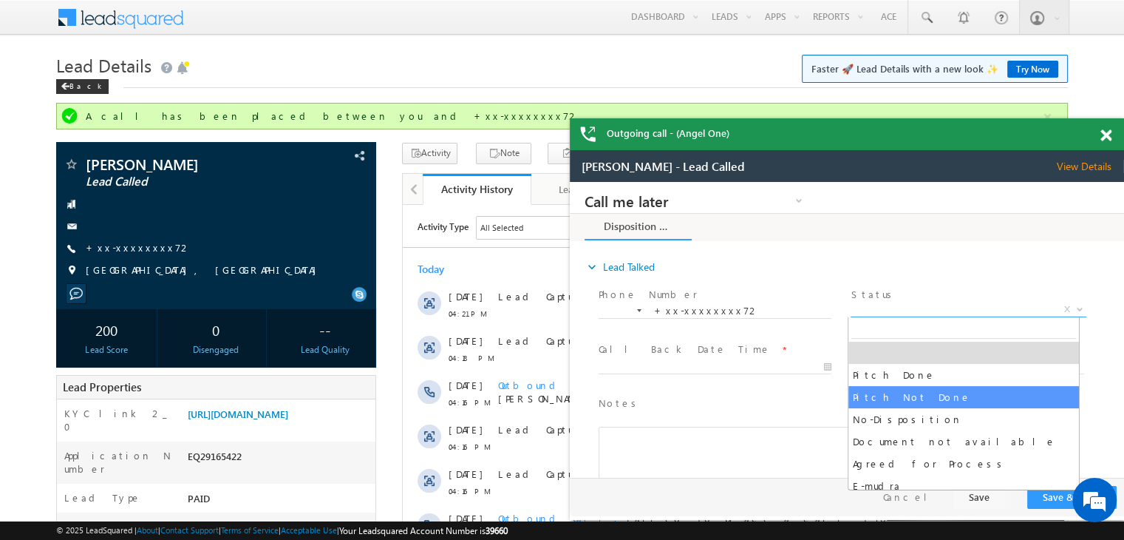
select select "Pitch Not Done"
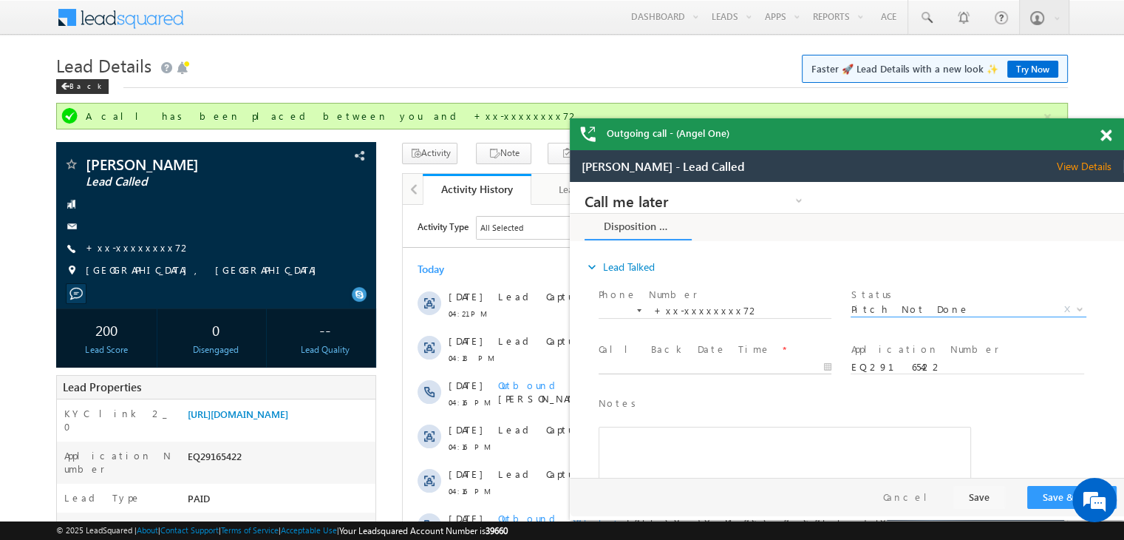
type input "09/20/25 4:23 PM"
click at [775, 360] on input "09/20/25 4:23 PM" at bounding box center [715, 367] width 233 height 15
click at [1057, 494] on button "Save & Close" at bounding box center [1071, 497] width 89 height 23
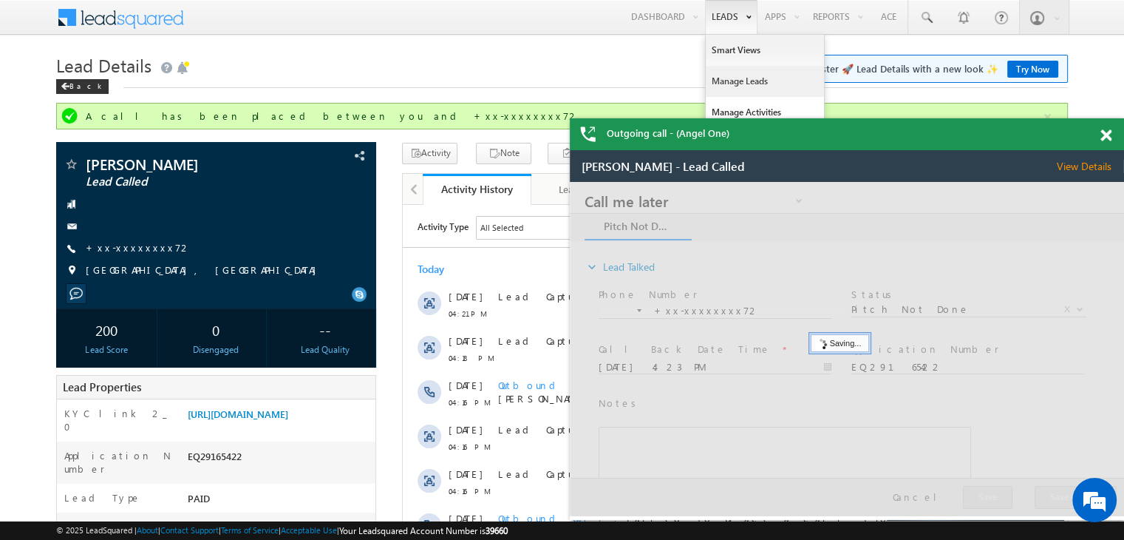
click at [715, 81] on link "Manage Leads" at bounding box center [765, 81] width 118 height 31
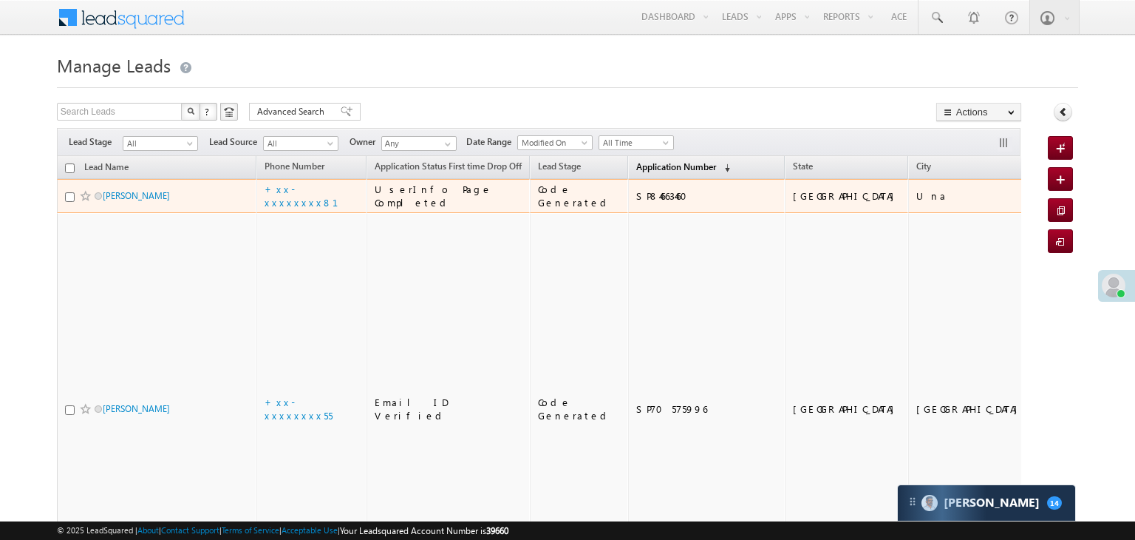
click at [649, 168] on span "Application Number" at bounding box center [676, 166] width 80 height 11
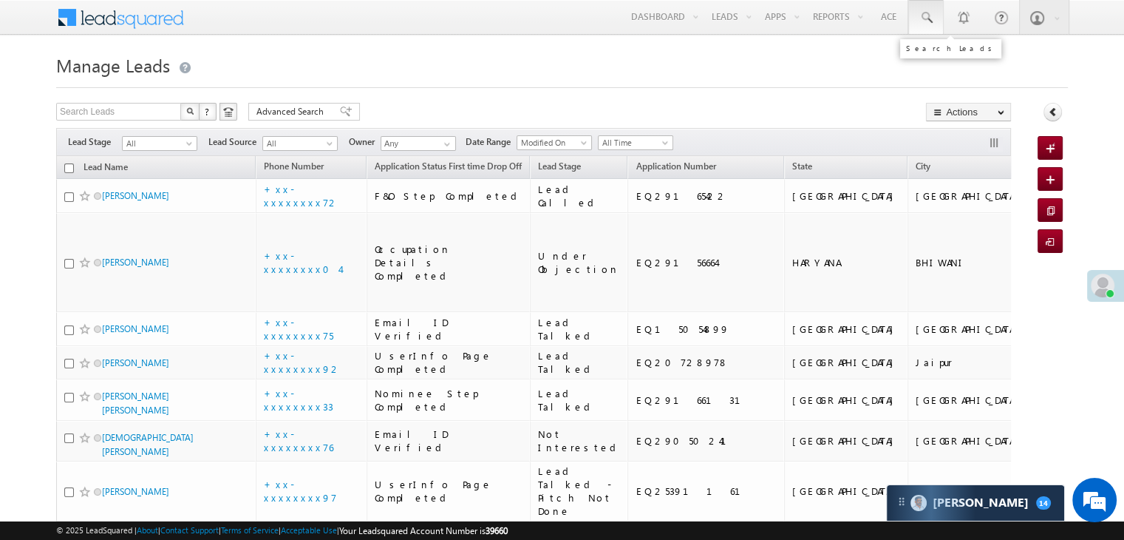
click at [930, 18] on span at bounding box center [926, 17] width 15 height 15
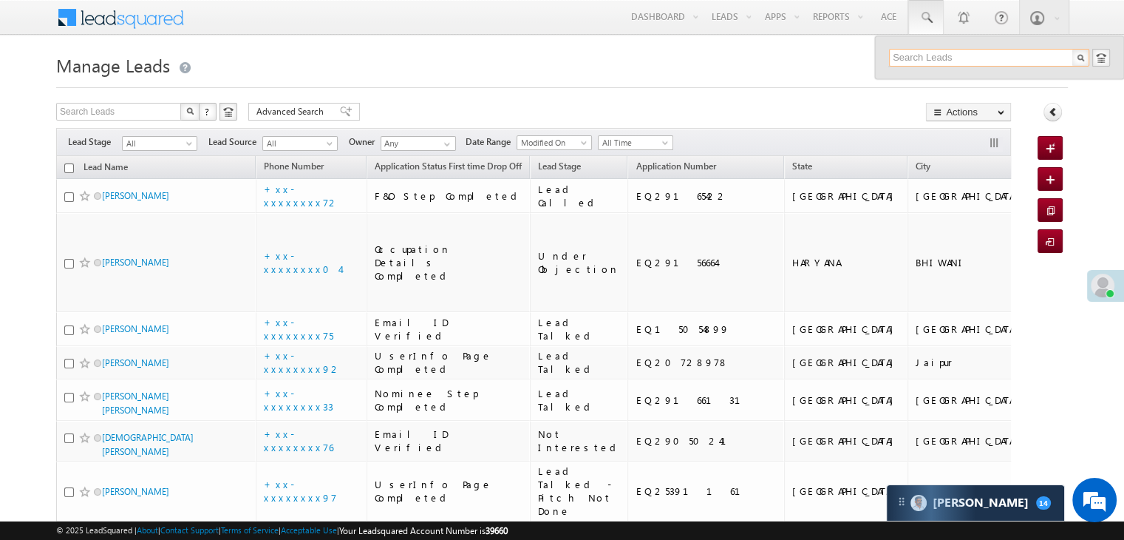
paste input "EQ29245055"
type input "EQ29245055"
click at [939, 76] on div "[PERSON_NAME]" at bounding box center [995, 79] width 198 height 16
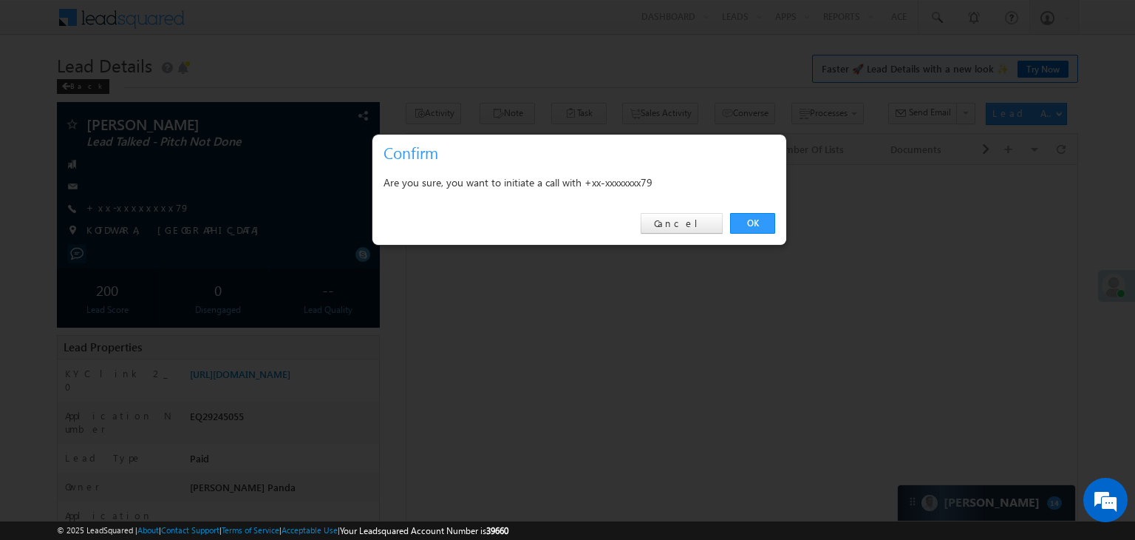
click at [746, 222] on link "OK" at bounding box center [752, 223] width 45 height 21
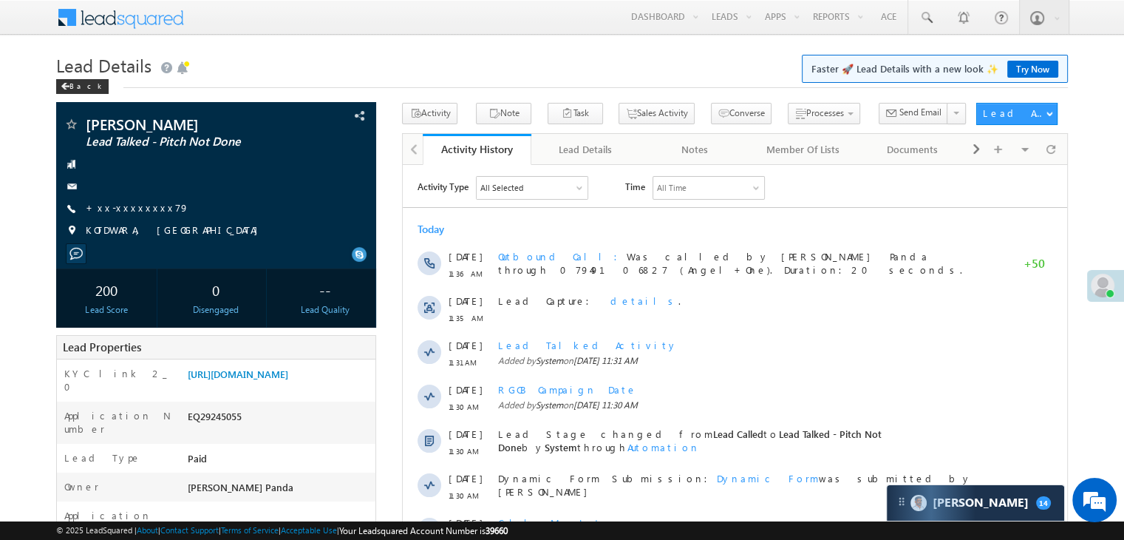
scroll to position [222, 0]
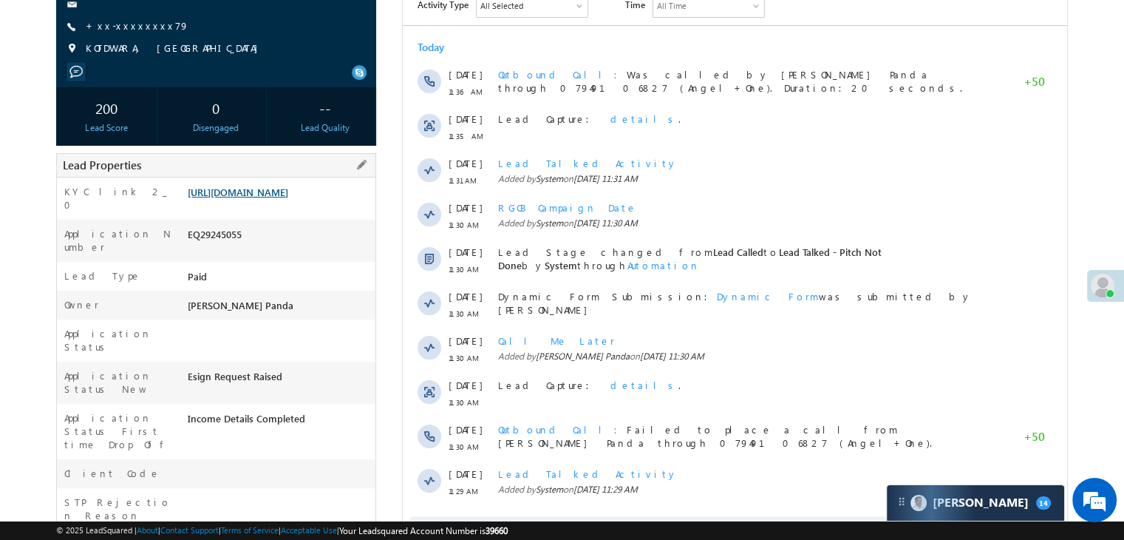
click at [284, 186] on link "https://angelbroking1-pk3em7sa.customui-test.leadsquared.com?leadId=1ce2700b-ab…" at bounding box center [238, 192] width 101 height 13
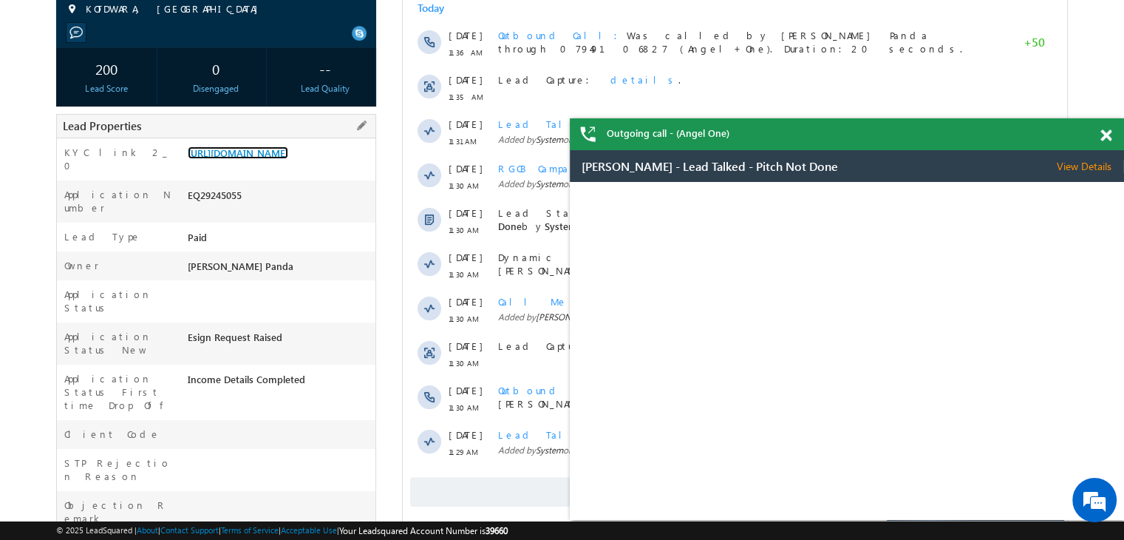
scroll to position [244, 0]
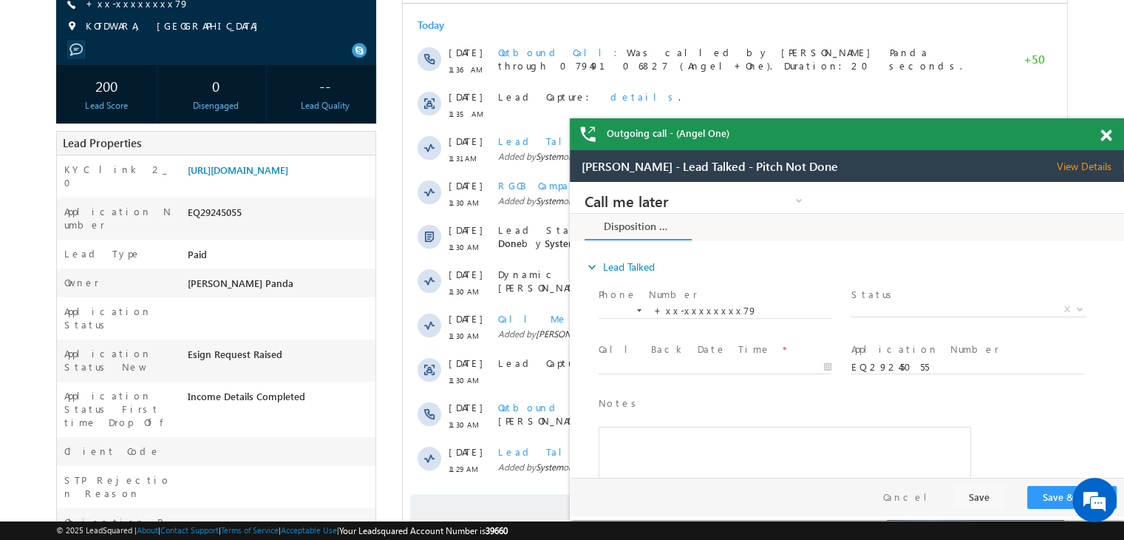
click at [135, 34] on span "KOTDWARA, UTTARANCHAL" at bounding box center [176, 26] width 180 height 15
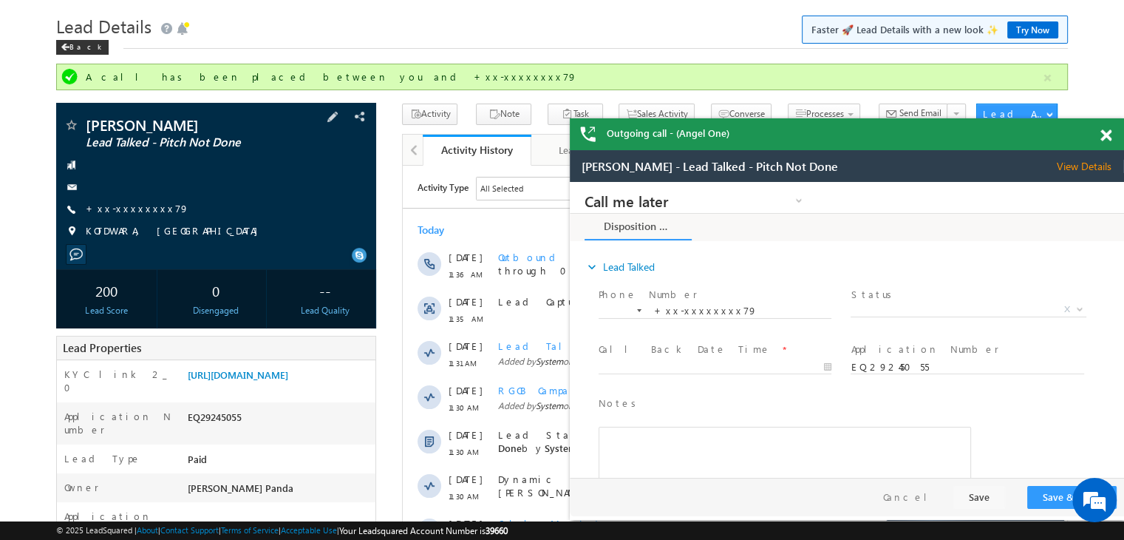
scroll to position [0, 0]
click at [126, 209] on link "+xx-xxxxxxxx79" at bounding box center [137, 208] width 103 height 13
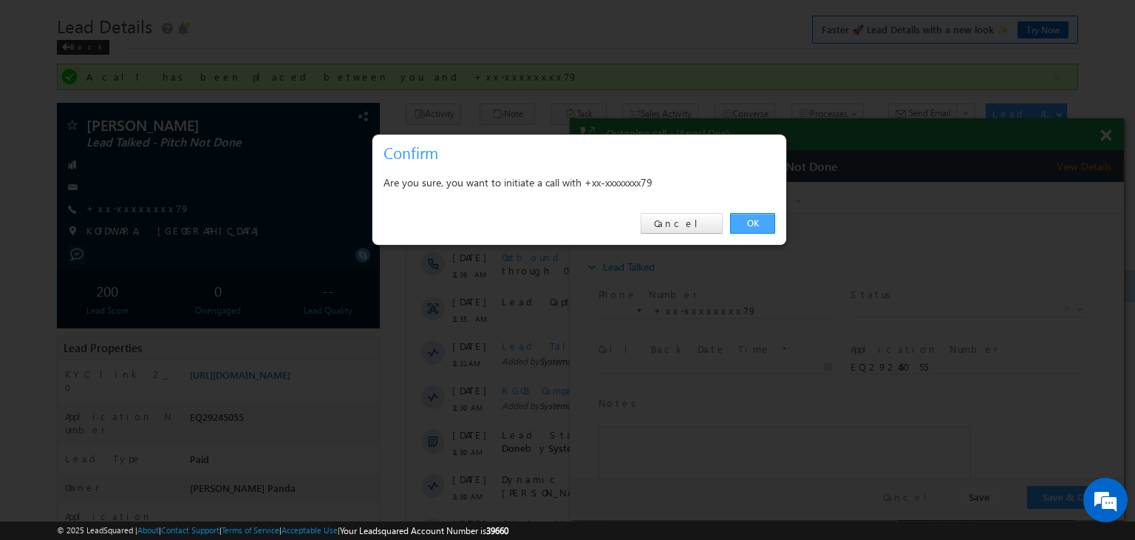
click at [751, 222] on link "OK" at bounding box center [752, 223] width 45 height 21
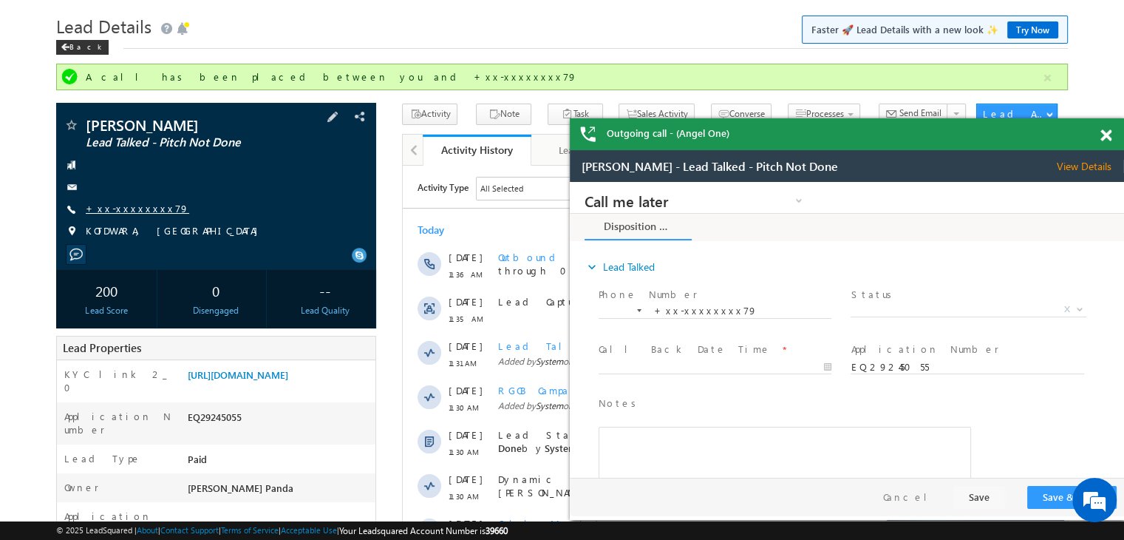
click at [128, 210] on link "+xx-xxxxxxxx79" at bounding box center [137, 208] width 103 height 13
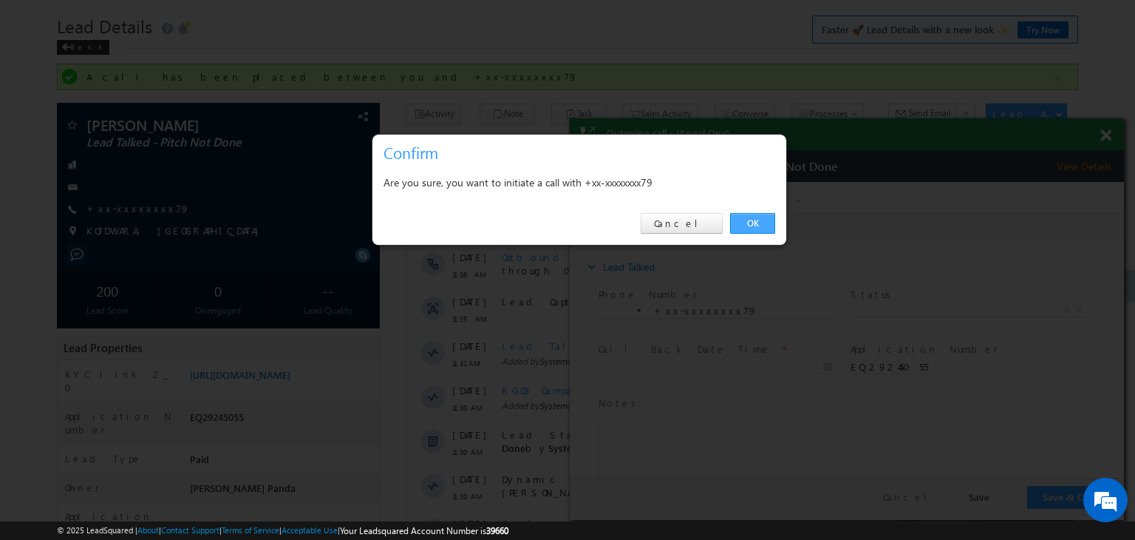
click at [755, 220] on link "OK" at bounding box center [752, 223] width 45 height 21
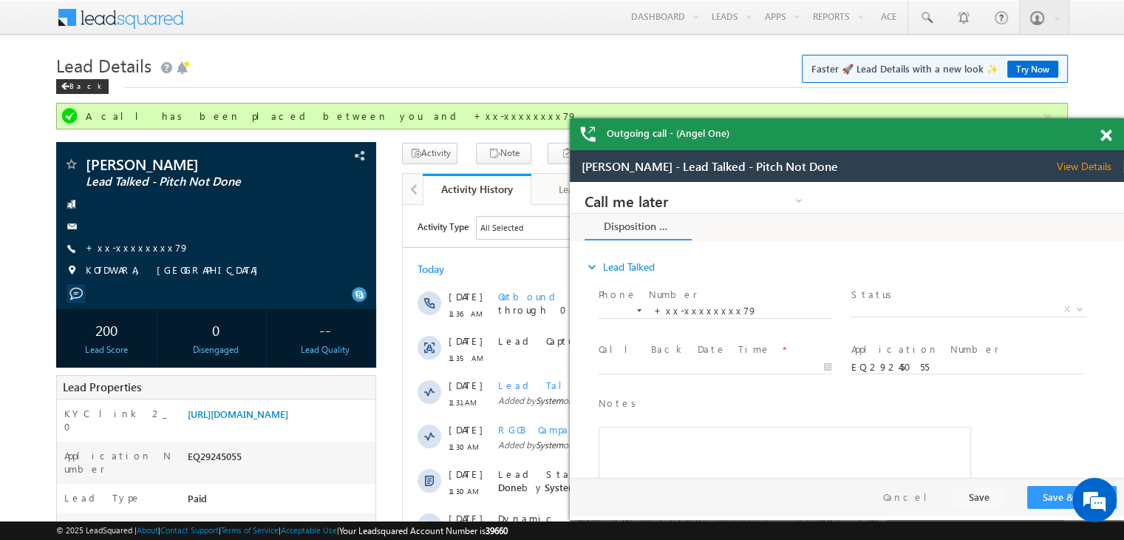
click at [1112, 137] on div at bounding box center [1114, 132] width 20 height 29
click at [925, 15] on span at bounding box center [926, 17] width 15 height 15
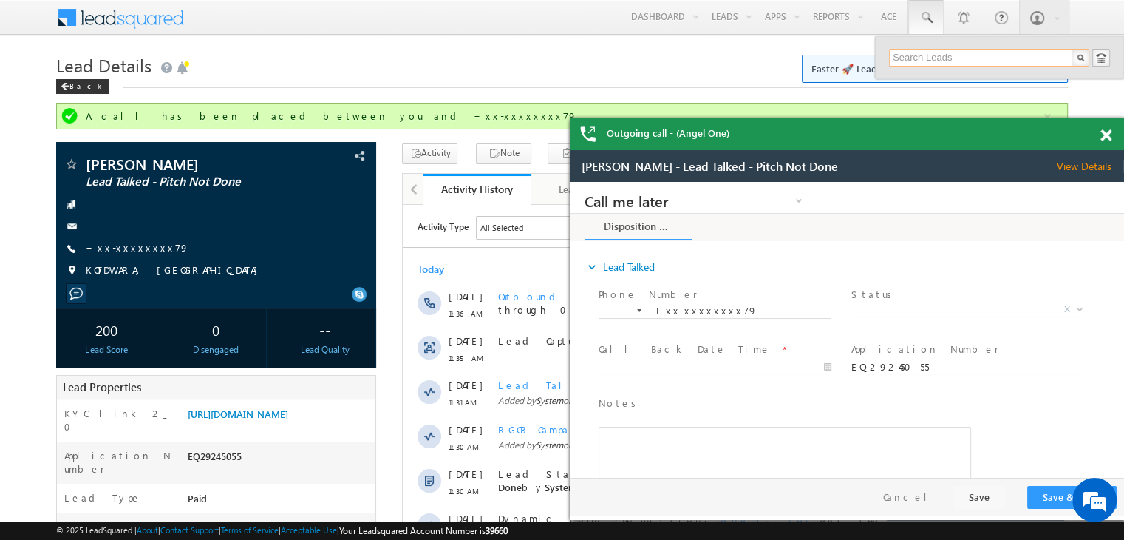
paste input "EQ13733726"
type input "EQ13733726"
click at [922, 81] on div "RAMVJNODCHOUDHARRY" at bounding box center [995, 79] width 198 height 16
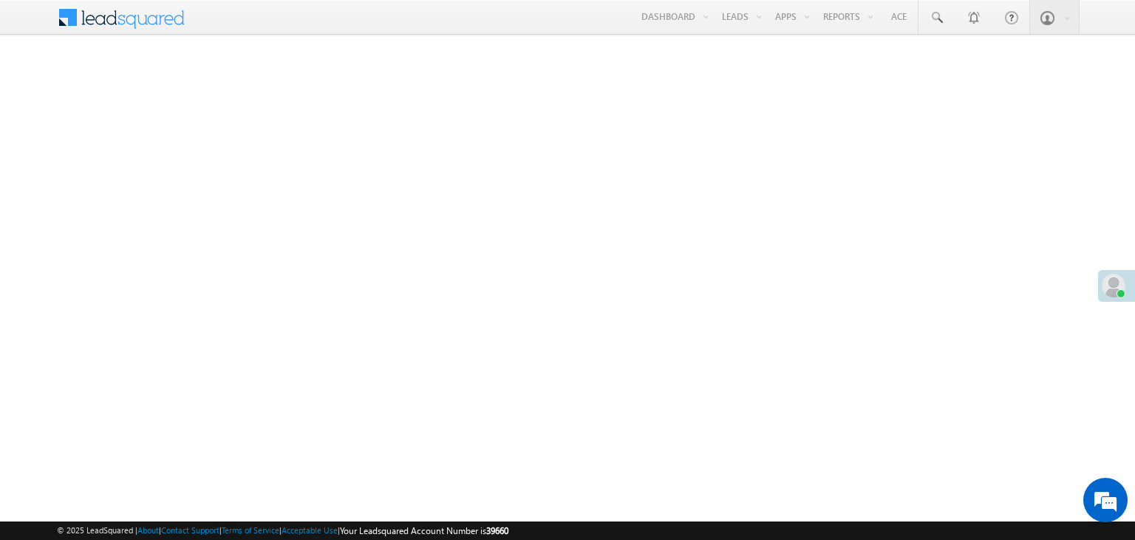
click at [0, 0] on link "Manage Leads" at bounding box center [0, 0] width 0 height 0
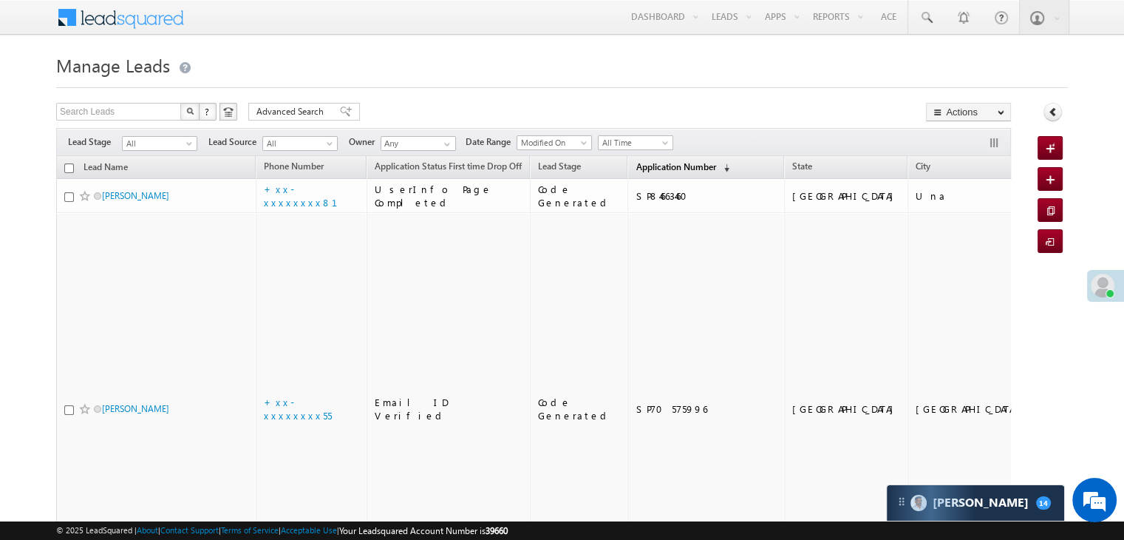
click at [636, 171] on span "Application Number" at bounding box center [676, 166] width 80 height 11
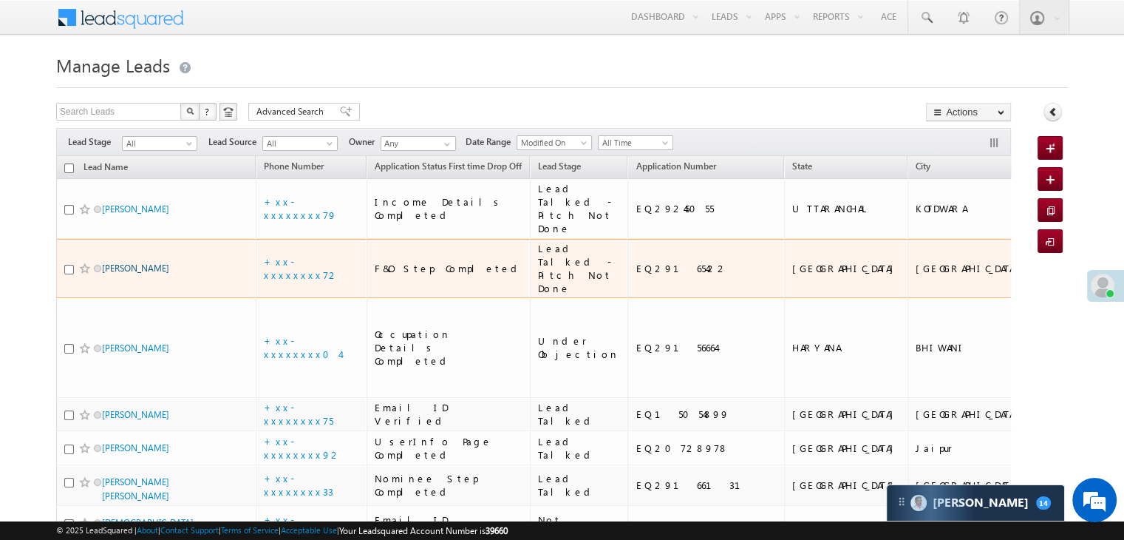
click at [134, 273] on link "[PERSON_NAME]" at bounding box center [135, 267] width 67 height 11
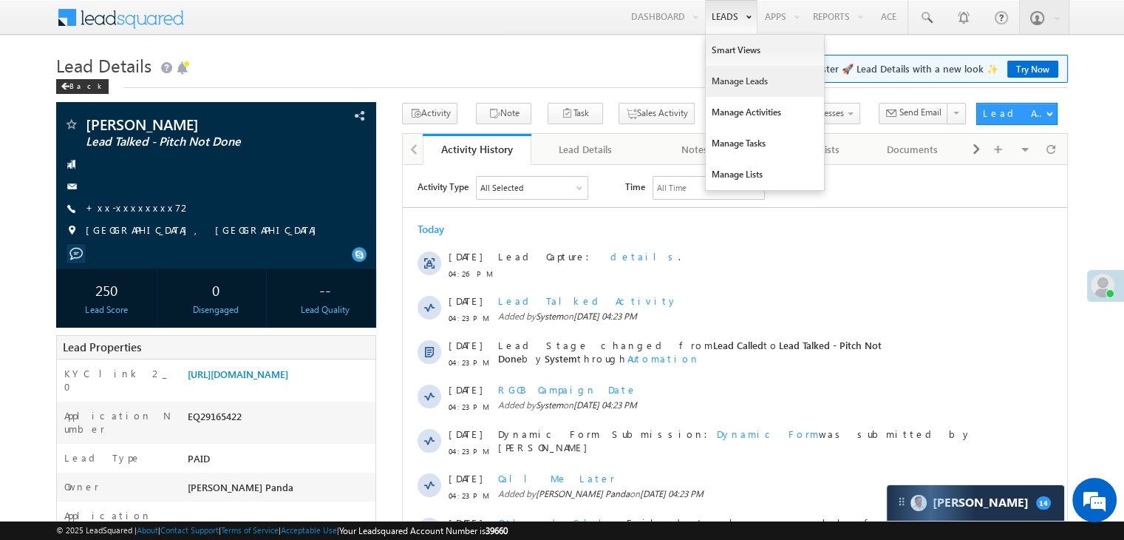
click at [736, 82] on link "Manage Leads" at bounding box center [765, 81] width 118 height 31
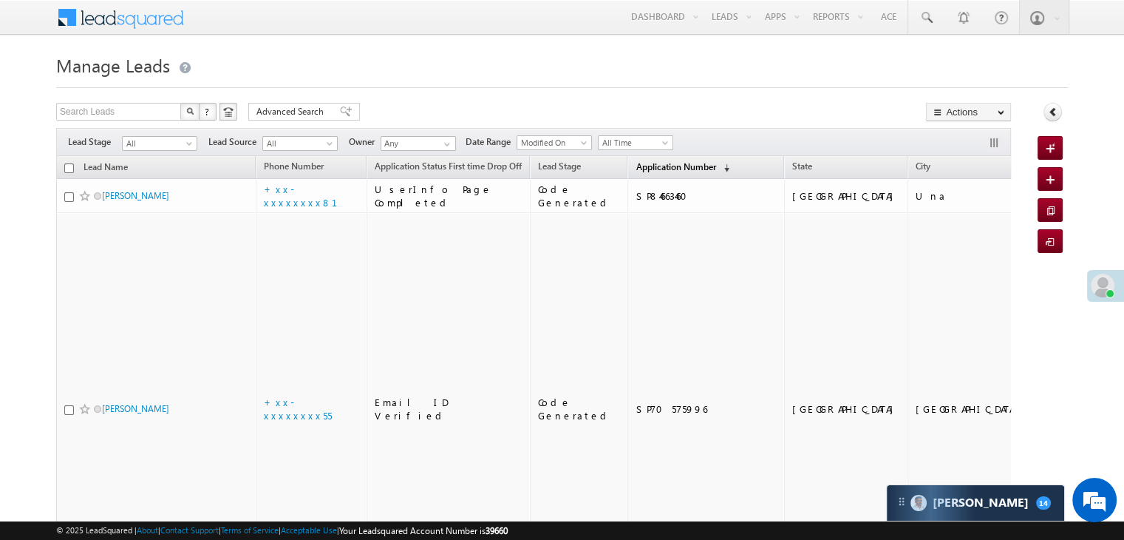
click at [650, 170] on span "Application Number" at bounding box center [676, 166] width 80 height 11
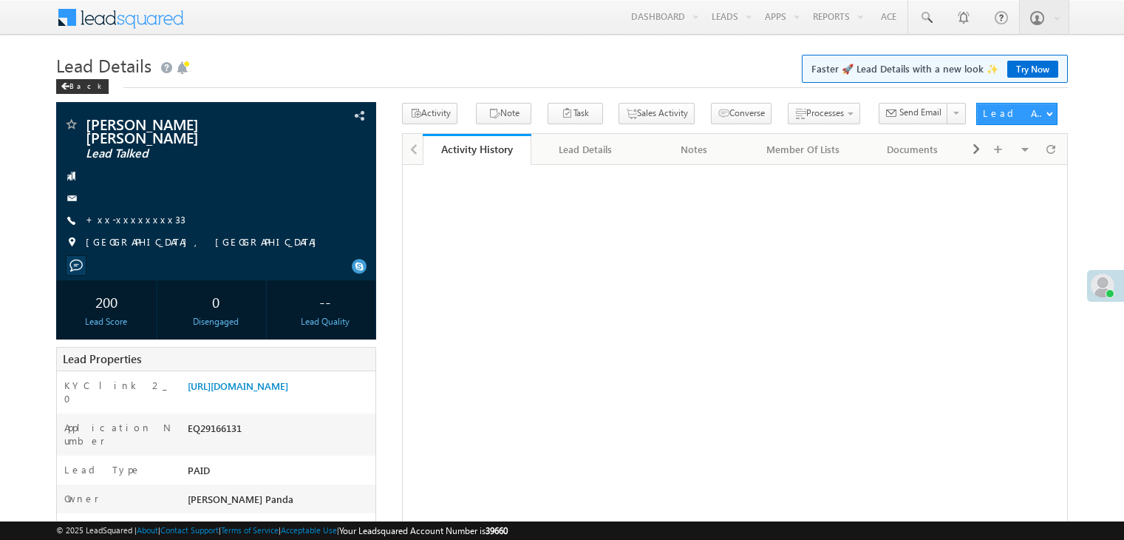
click at [127, 213] on link "+xx-xxxxxxxx33" at bounding box center [136, 219] width 100 height 13
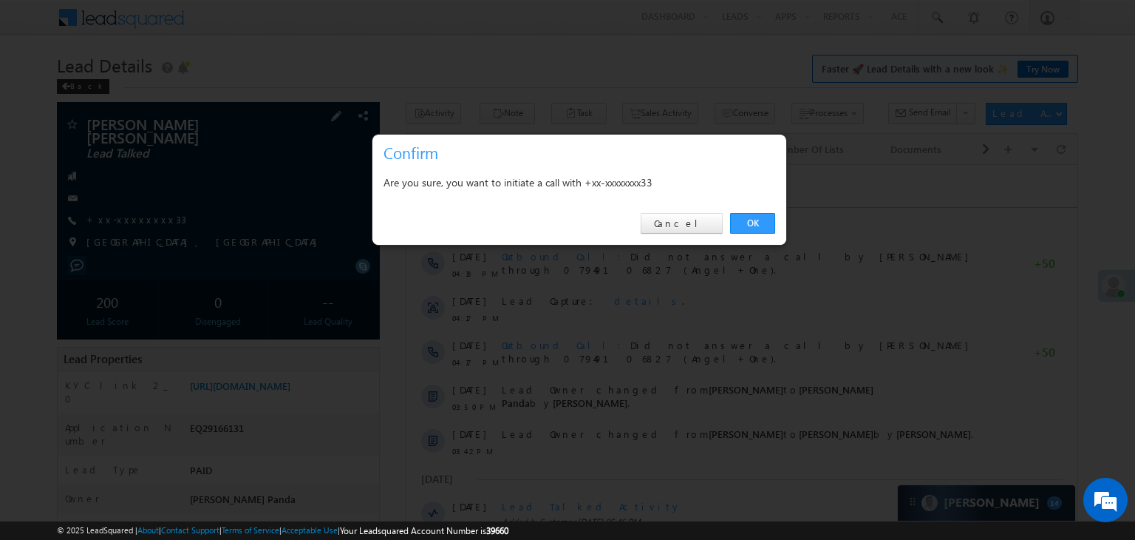
click at [749, 225] on link "OK" at bounding box center [752, 223] width 45 height 21
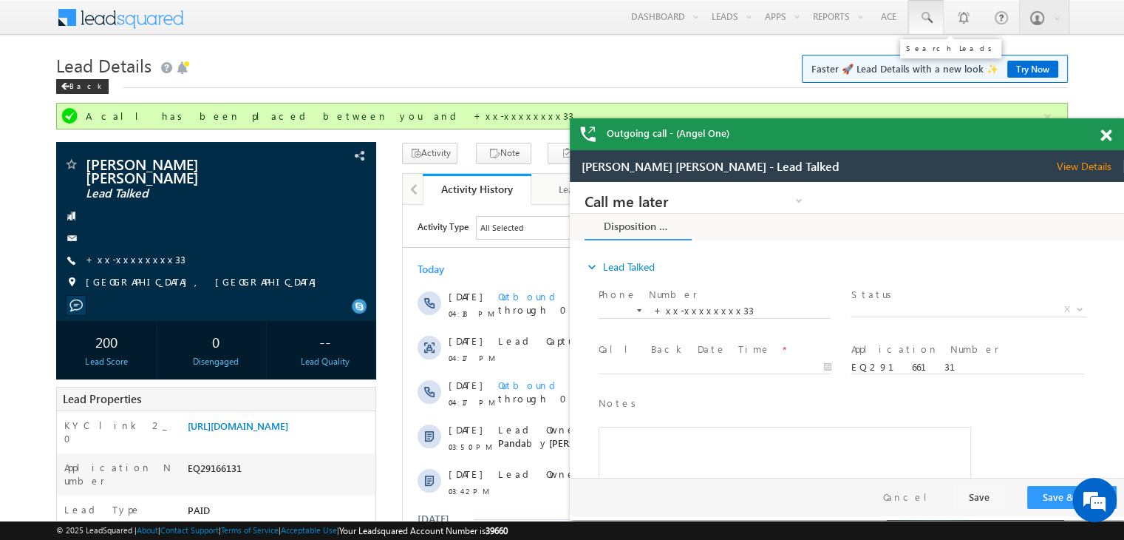
click at [926, 19] on span at bounding box center [926, 17] width 15 height 15
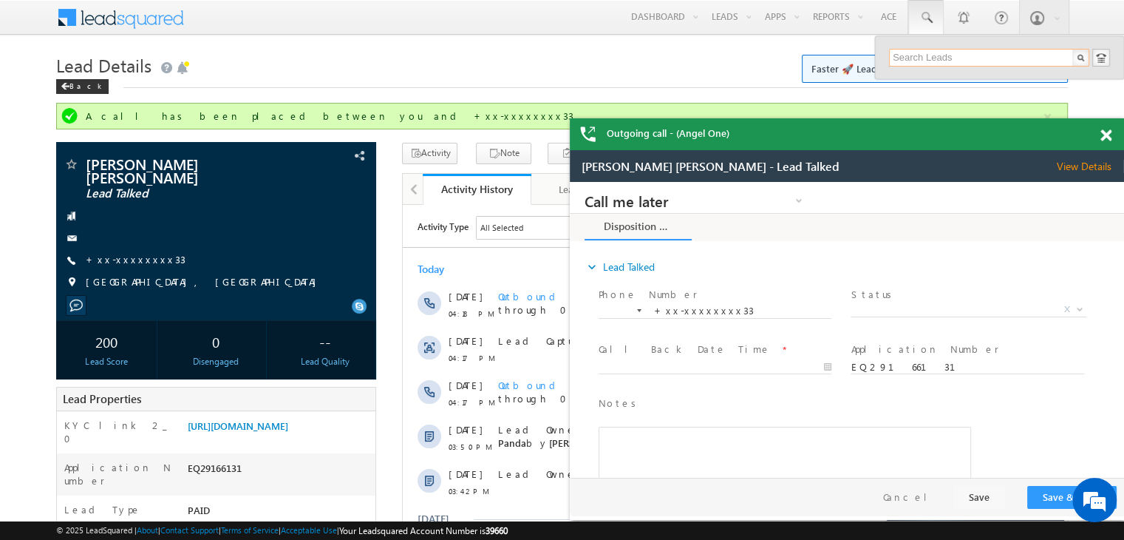
paste input "EQ29254266"
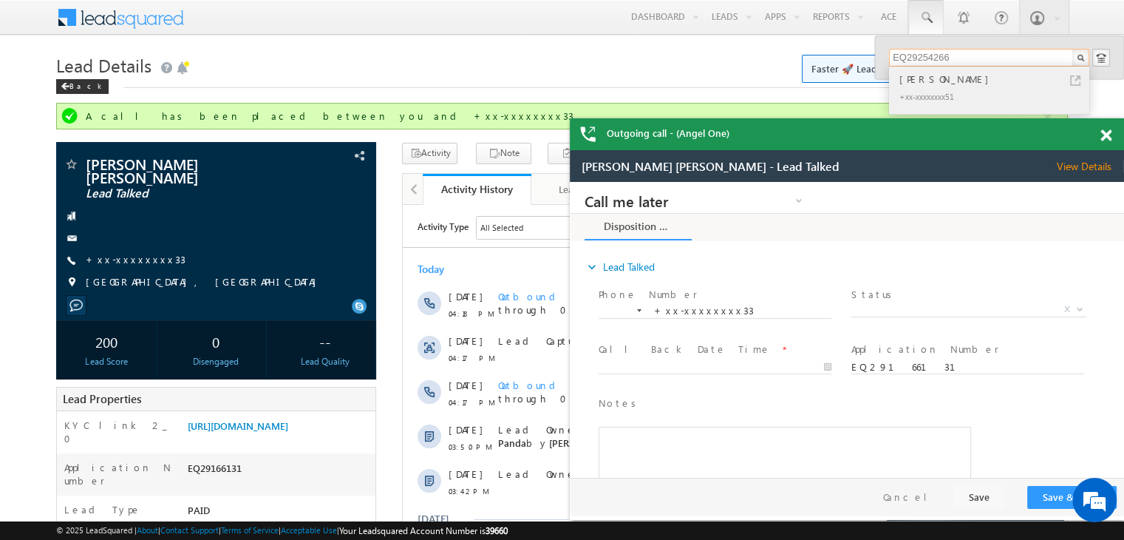
type input "EQ29254266"
click at [914, 80] on div "Aditya Santosh khutade" at bounding box center [995, 79] width 198 height 16
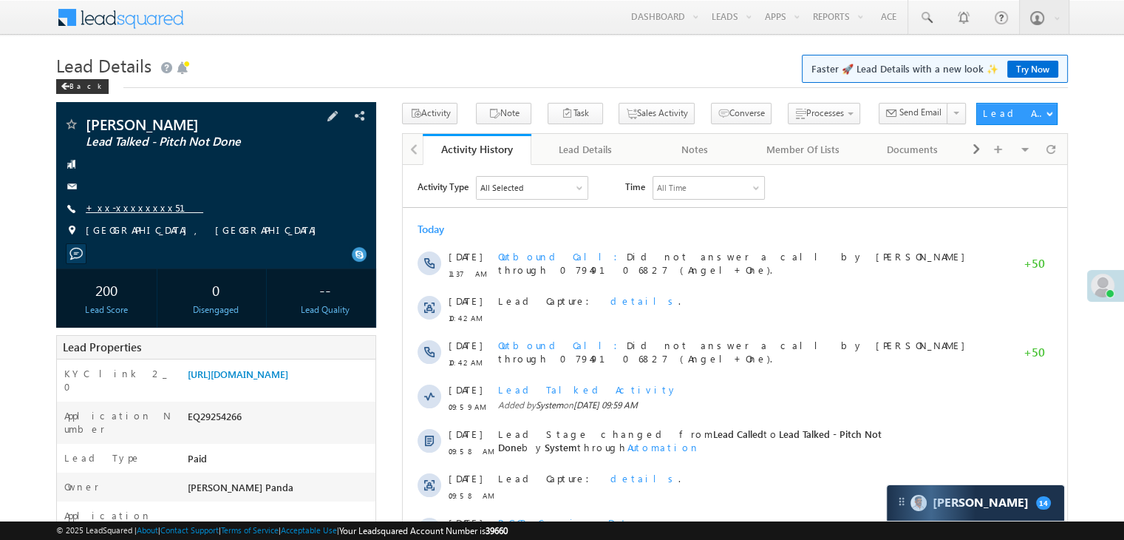
click at [132, 207] on link "+xx-xxxxxxxx51" at bounding box center [145, 207] width 118 height 13
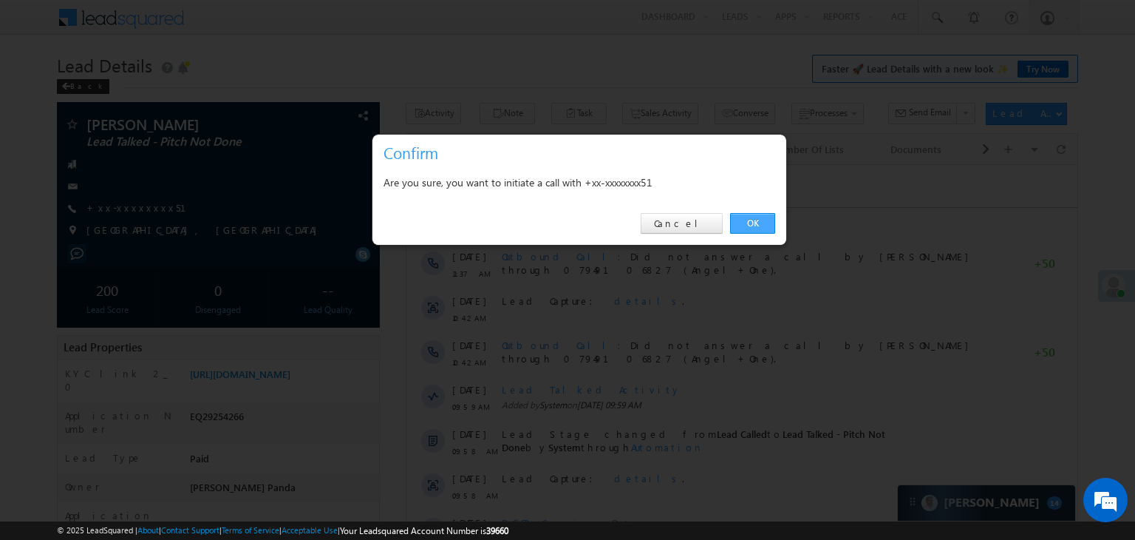
drag, startPoint x: 753, startPoint y: 220, endPoint x: 349, endPoint y: 55, distance: 436.6
click at [753, 220] on link "OK" at bounding box center [752, 223] width 45 height 21
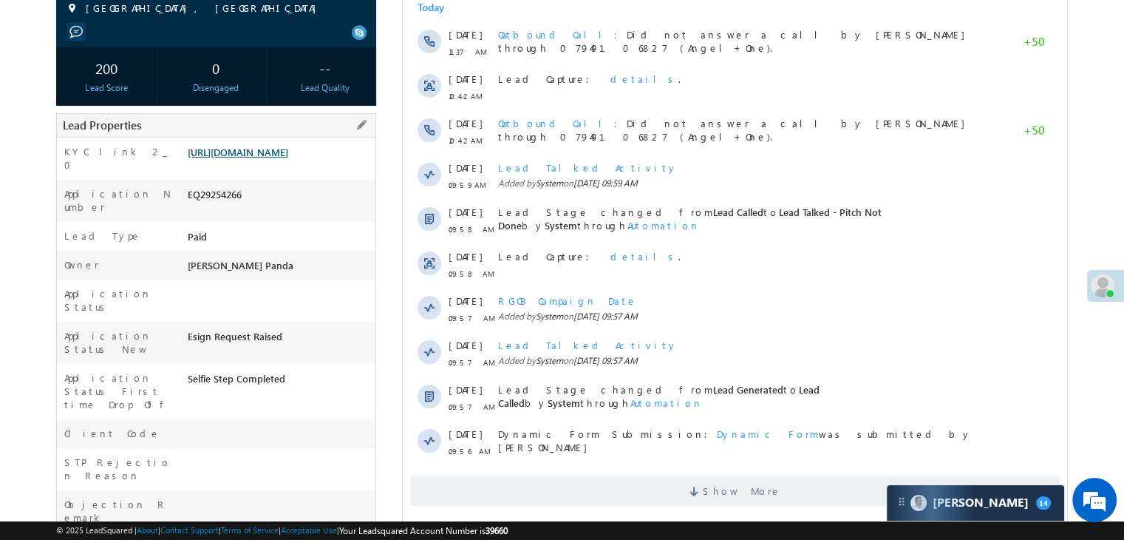
scroll to position [261, 0]
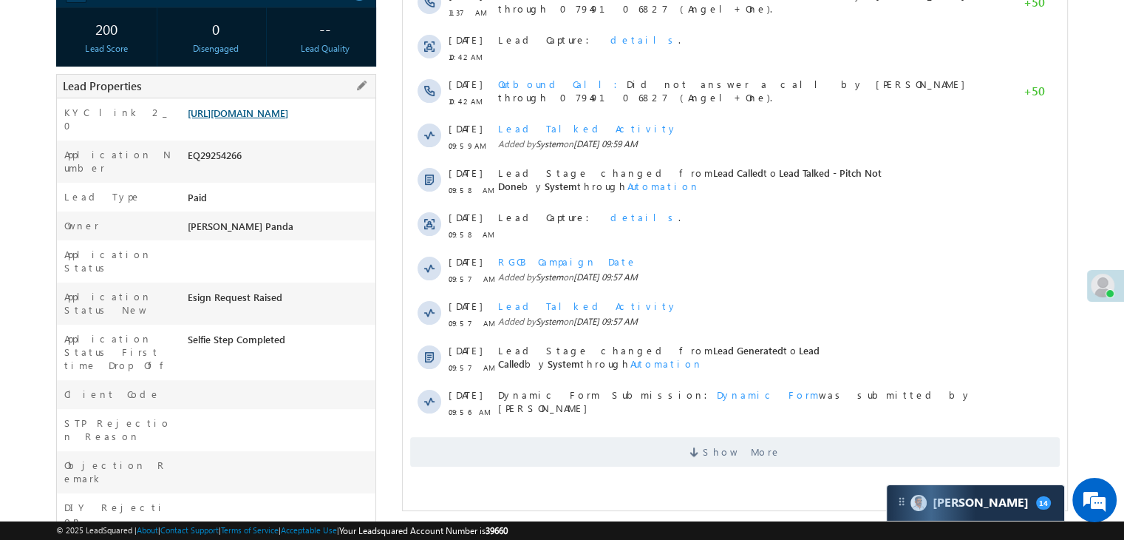
click at [231, 119] on link "https://angelbroking1-pk3em7sa.customui-test.leadsquared.com?leadId=b7bd4f07-73…" at bounding box center [238, 112] width 101 height 13
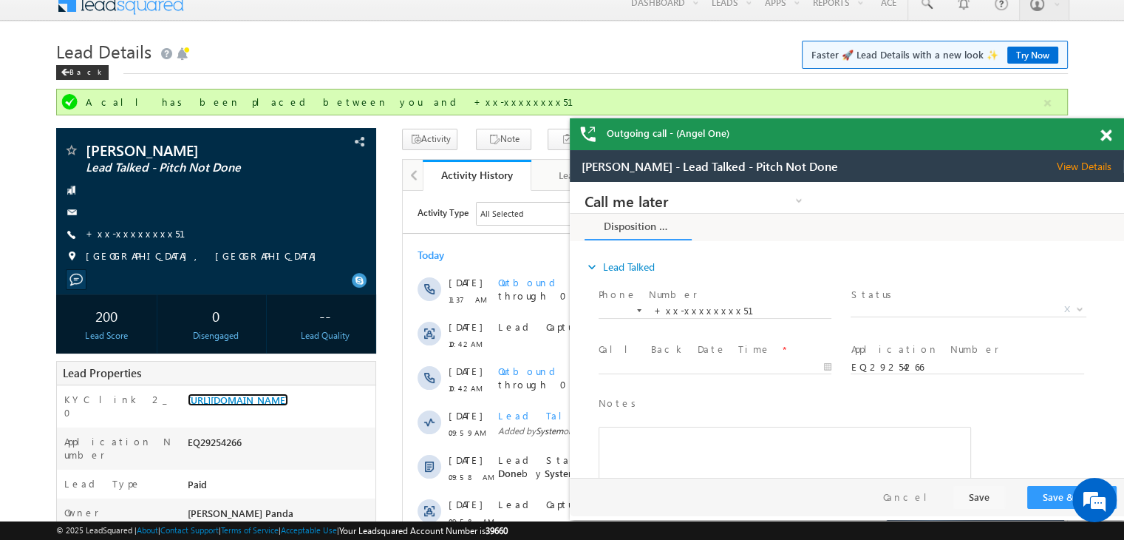
scroll to position [0, 0]
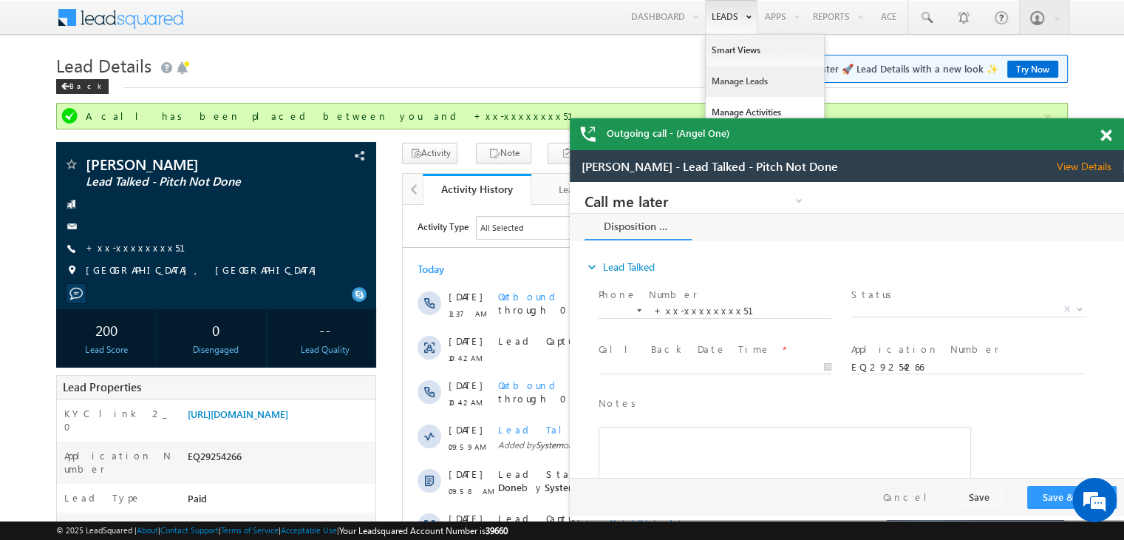
click at [718, 81] on link "Manage Leads" at bounding box center [765, 81] width 118 height 31
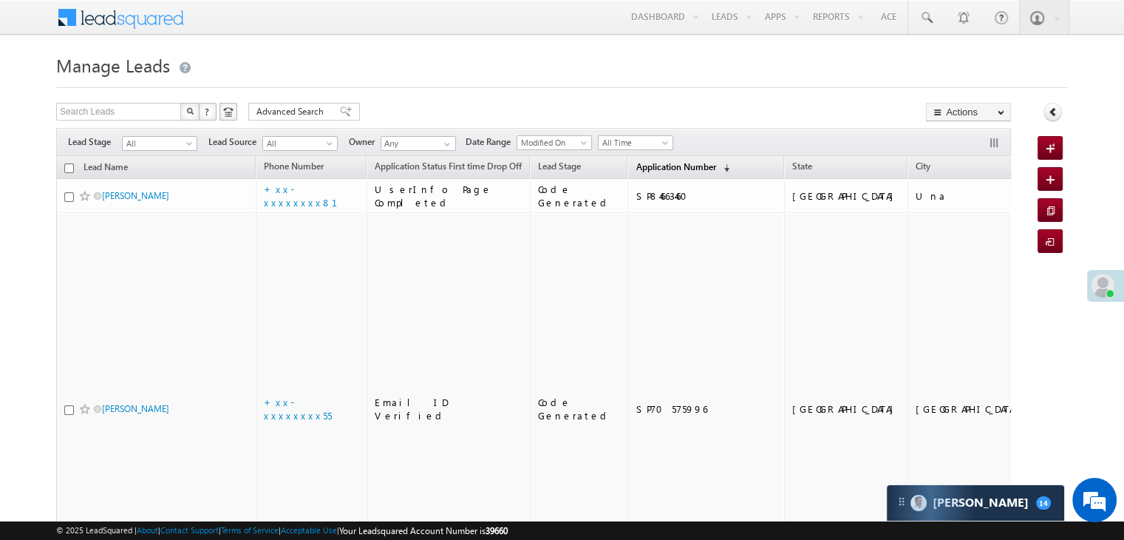
click at [636, 172] on span "Application Number" at bounding box center [676, 166] width 80 height 11
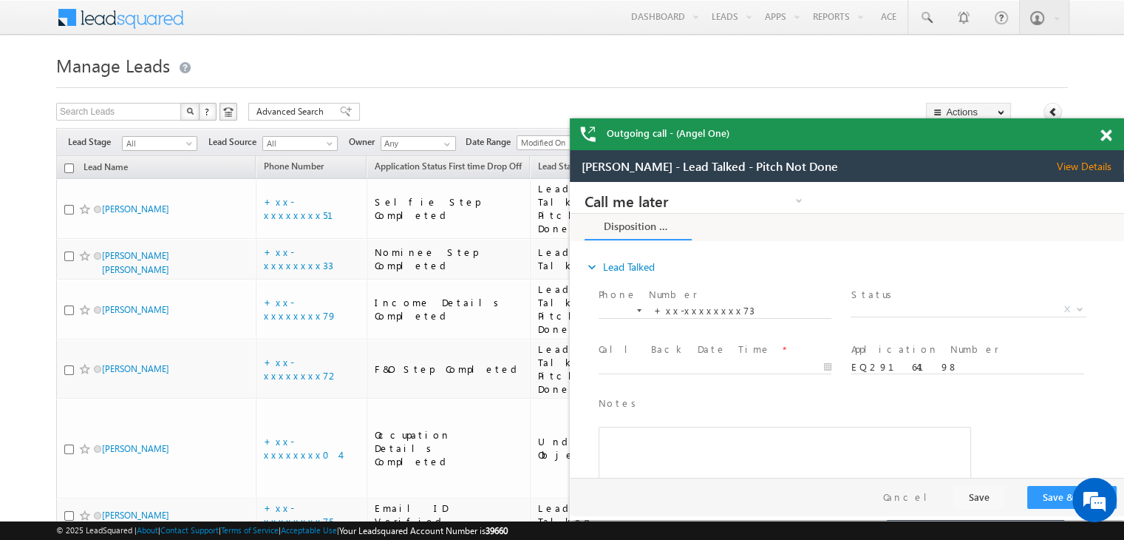
click at [1106, 135] on span at bounding box center [1105, 135] width 11 height 13
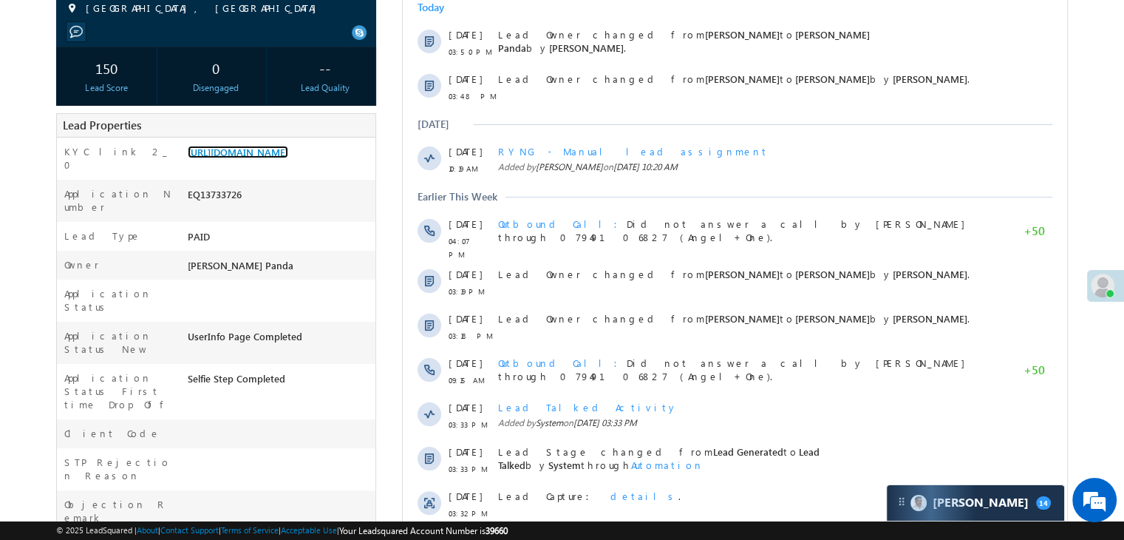
click at [275, 158] on link "[URL][DOMAIN_NAME]" at bounding box center [238, 152] width 101 height 13
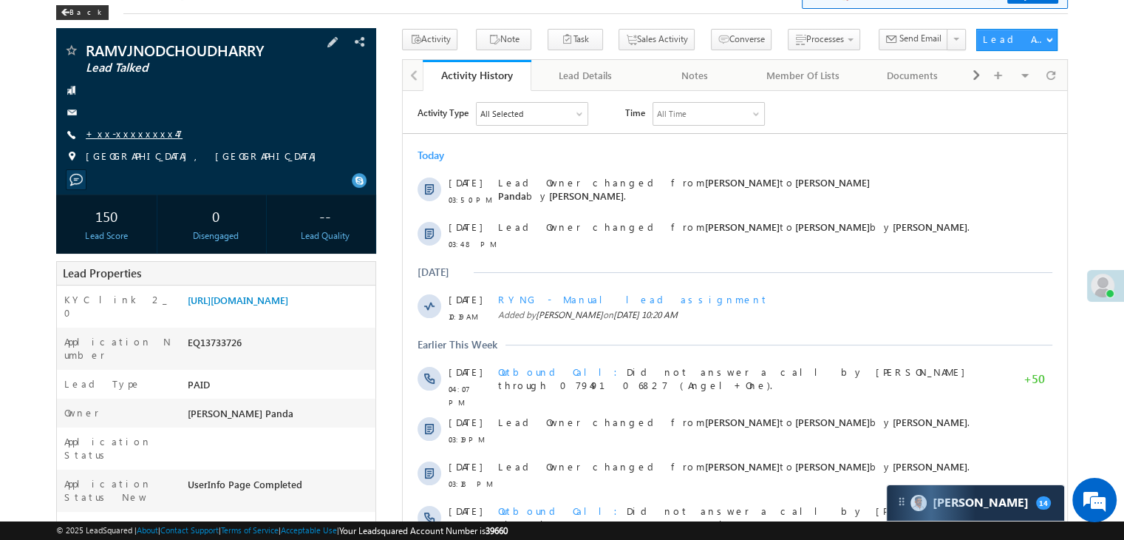
click at [127, 137] on link "+xx-xxxxxxxx47" at bounding box center [134, 133] width 97 height 13
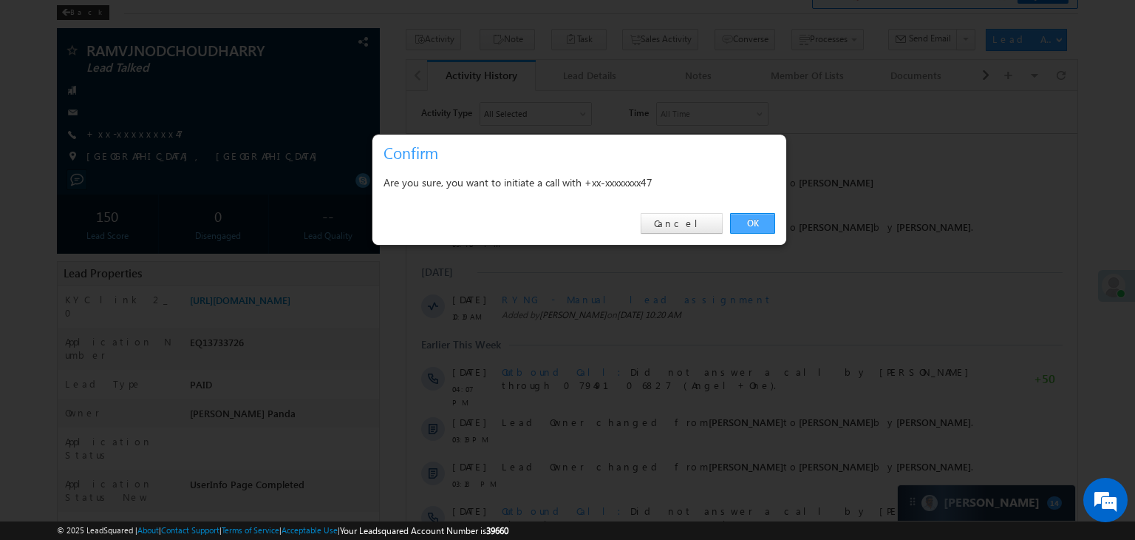
click at [744, 220] on link "OK" at bounding box center [752, 223] width 45 height 21
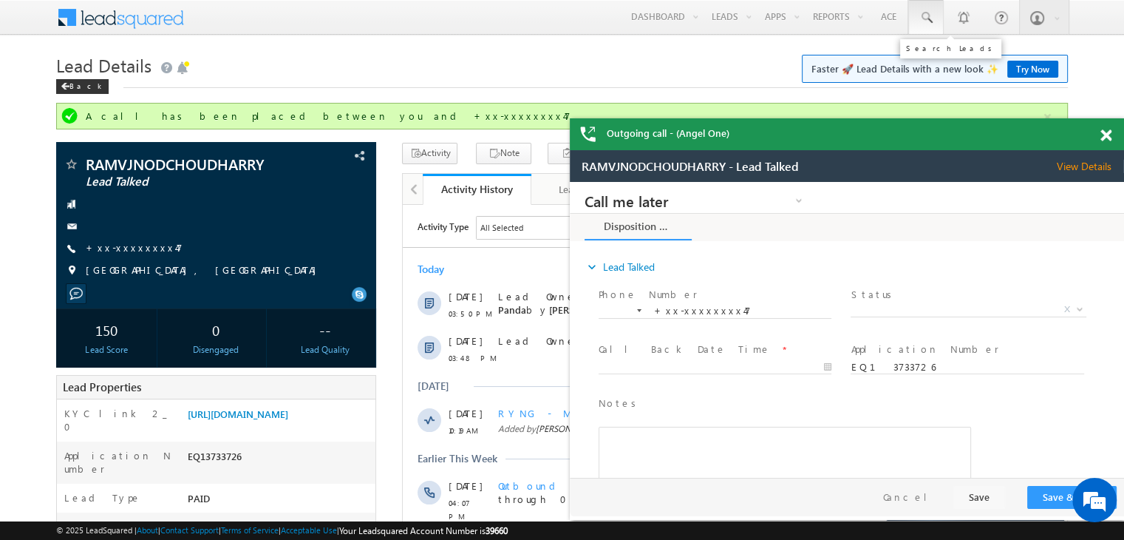
click at [928, 18] on span at bounding box center [926, 17] width 15 height 15
paste input "EQ29164198"
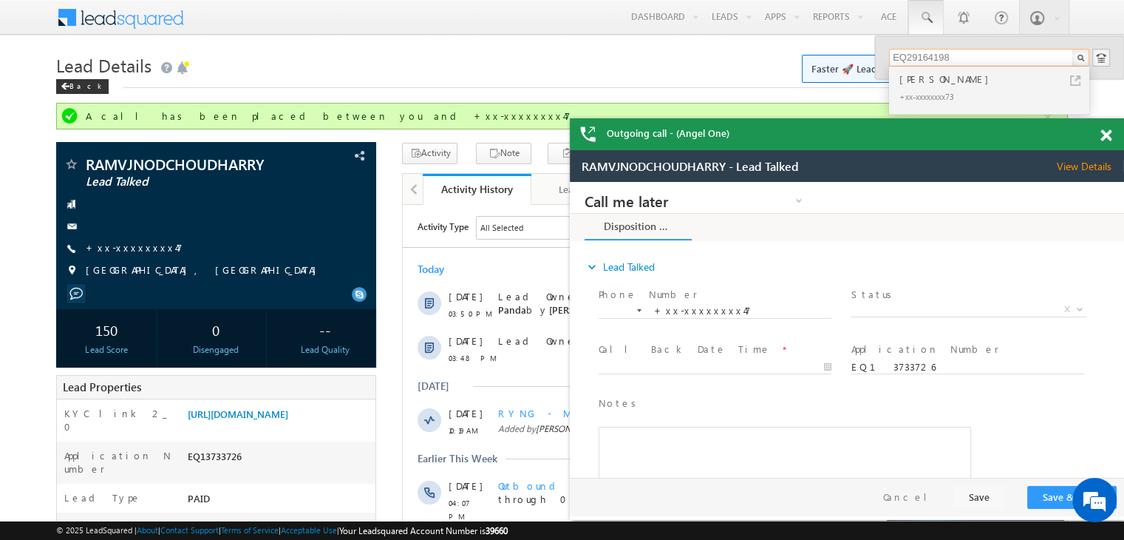
type input "EQ29164198"
click at [917, 79] on div "[PERSON_NAME]" at bounding box center [995, 79] width 198 height 16
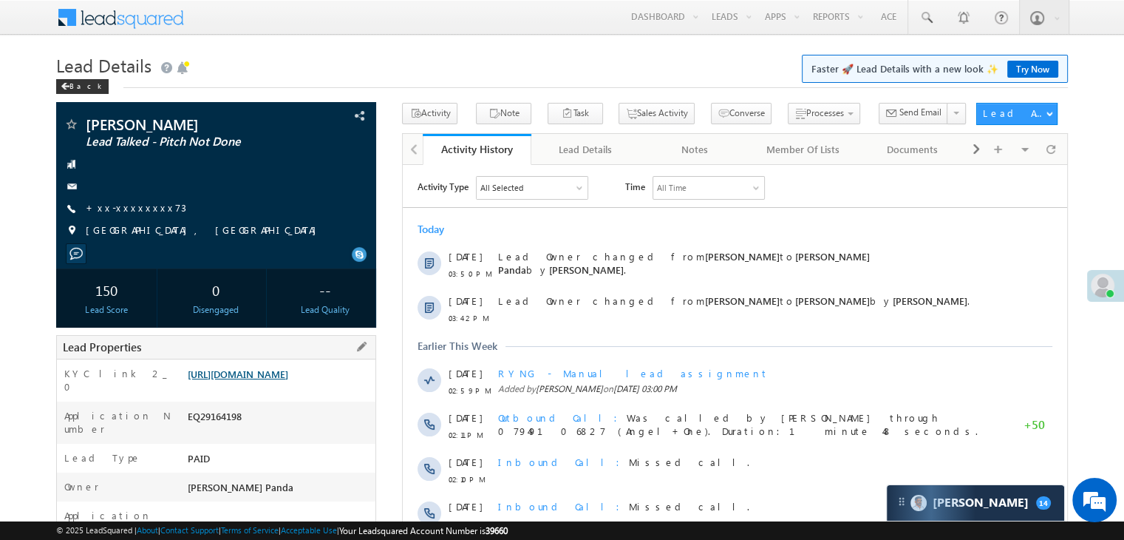
click at [280, 380] on link "https://angelbroking1-pk3em7sa.customui-test.leadsquared.com?leadId=0aef684c-28…" at bounding box center [238, 373] width 101 height 13
click at [129, 208] on link "+xx-xxxxxxxx73" at bounding box center [136, 207] width 101 height 13
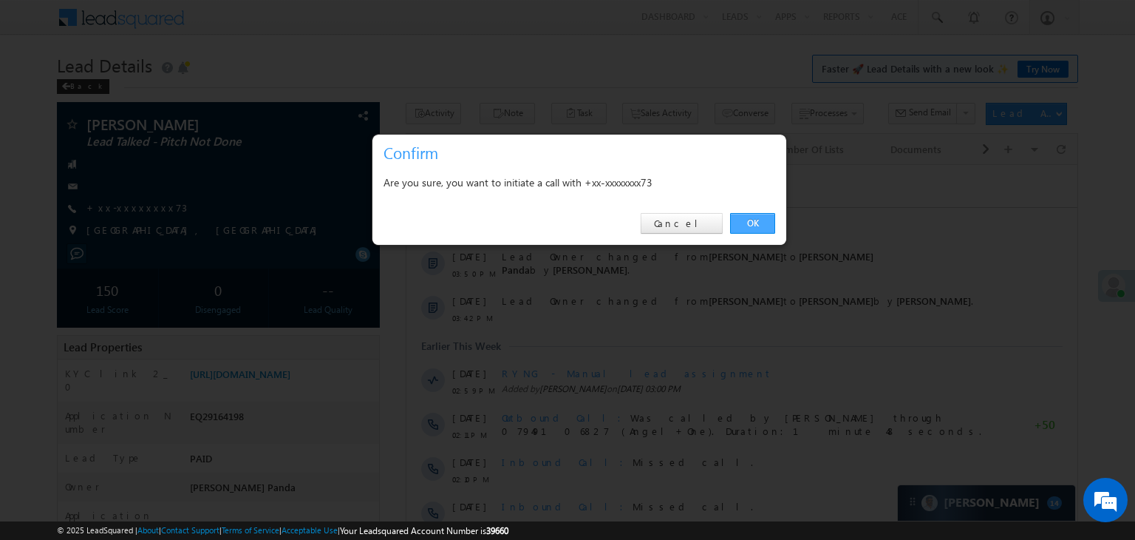
click at [755, 218] on link "OK" at bounding box center [752, 223] width 45 height 21
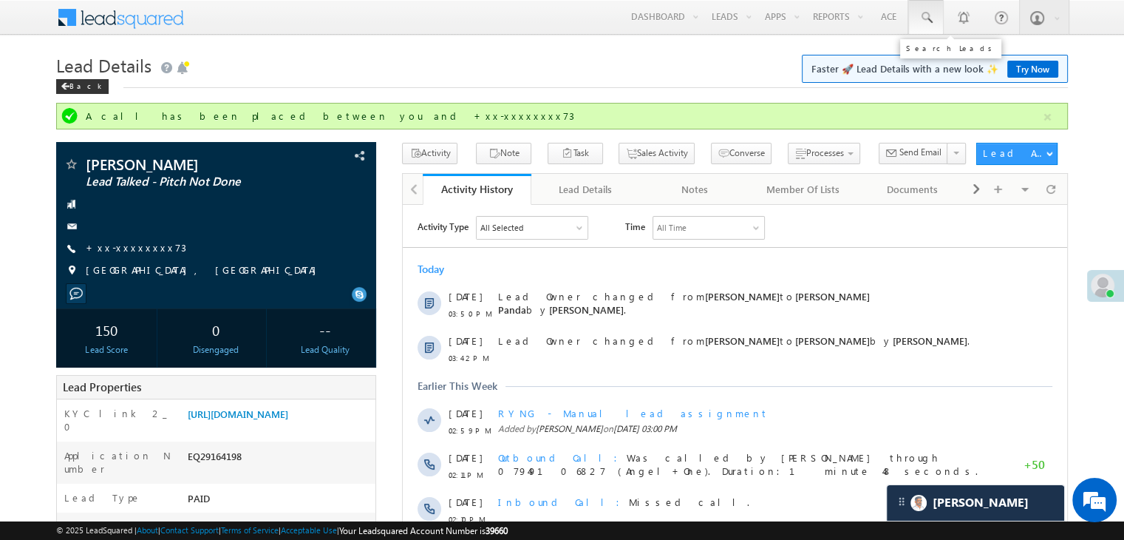
click at [920, 16] on span at bounding box center [926, 17] width 15 height 15
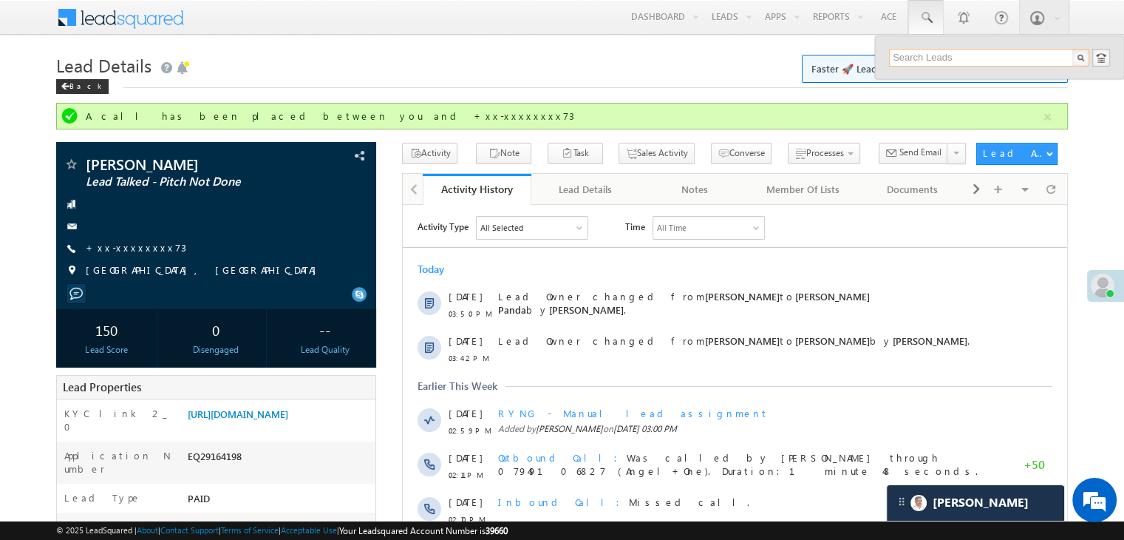
paste input "EQ29120529"
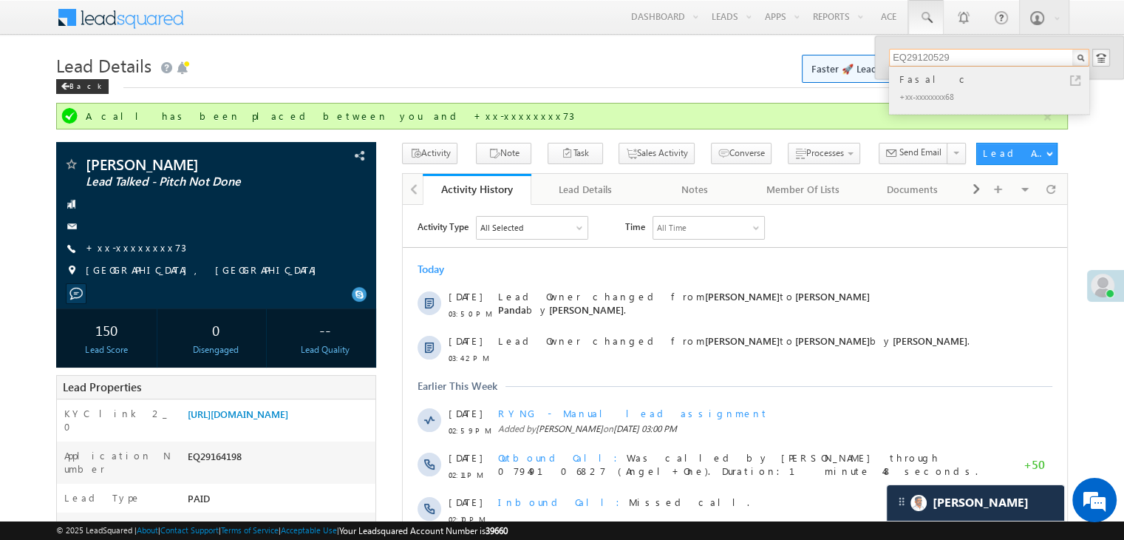
type input "EQ29120529"
click at [923, 81] on div "Fasal c" at bounding box center [995, 79] width 198 height 16
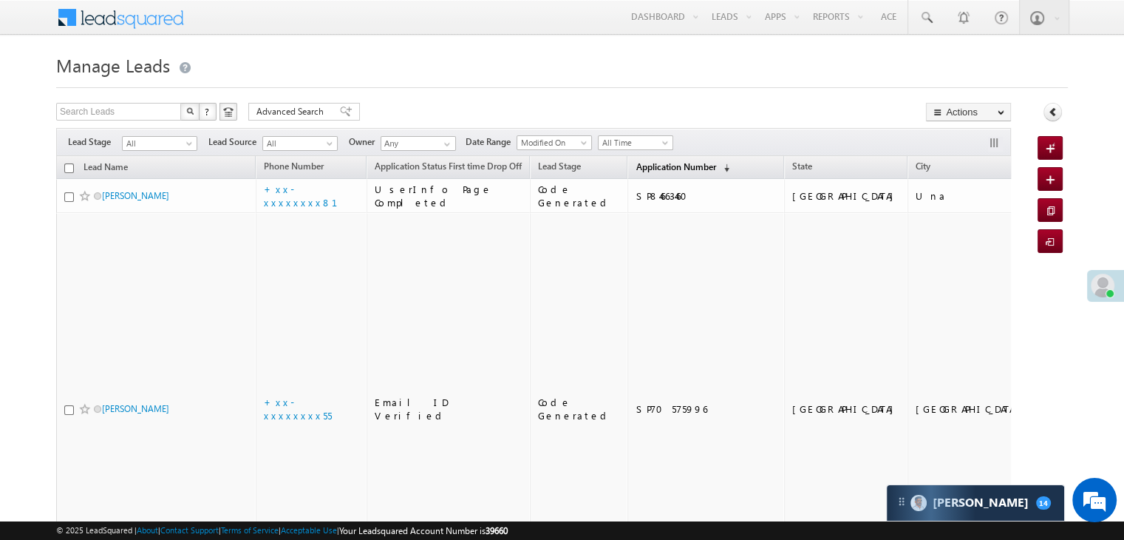
click at [636, 168] on span "Application Number" at bounding box center [676, 166] width 80 height 11
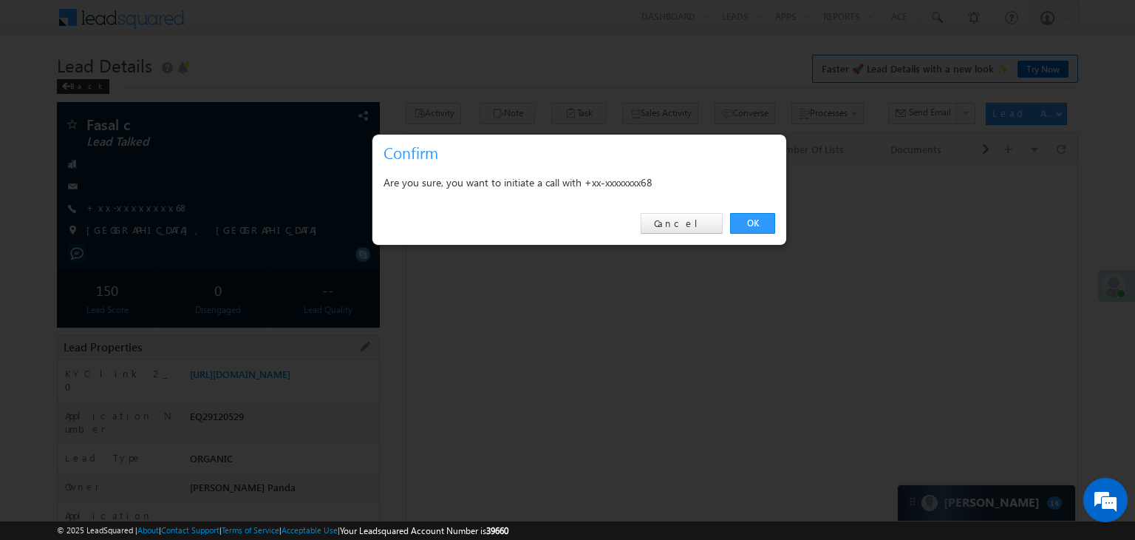
click at [753, 220] on link "OK" at bounding box center [752, 223] width 45 height 21
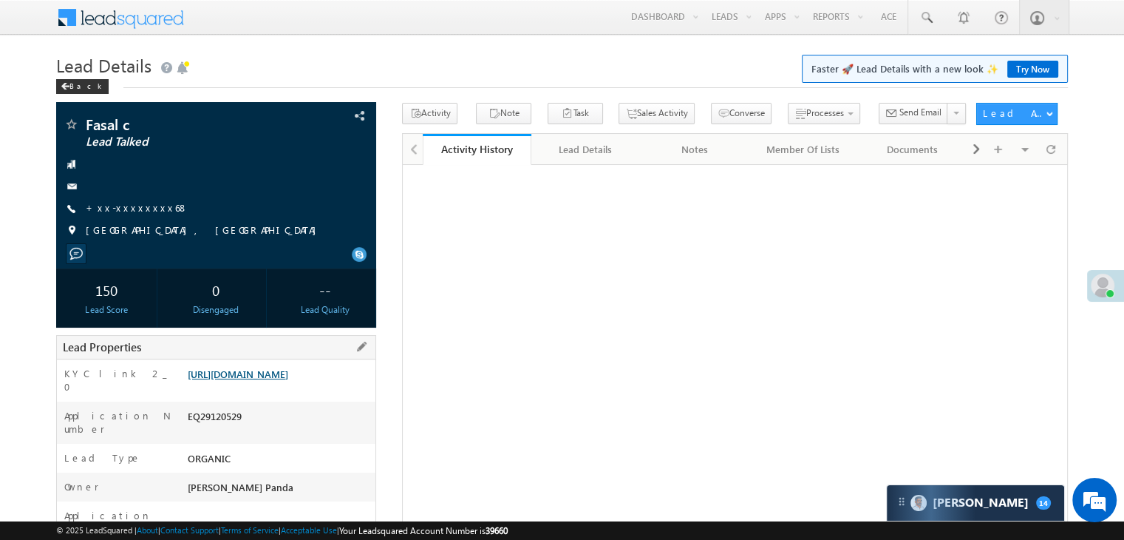
click at [288, 376] on link "[URL][DOMAIN_NAME]" at bounding box center [238, 373] width 101 height 13
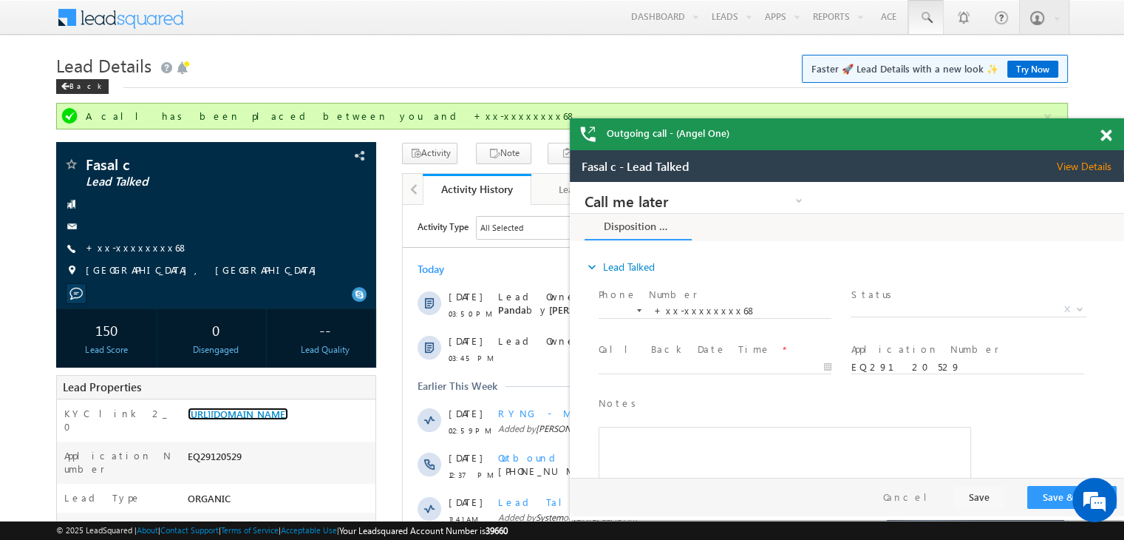
click at [1107, 132] on span at bounding box center [1105, 135] width 11 height 13
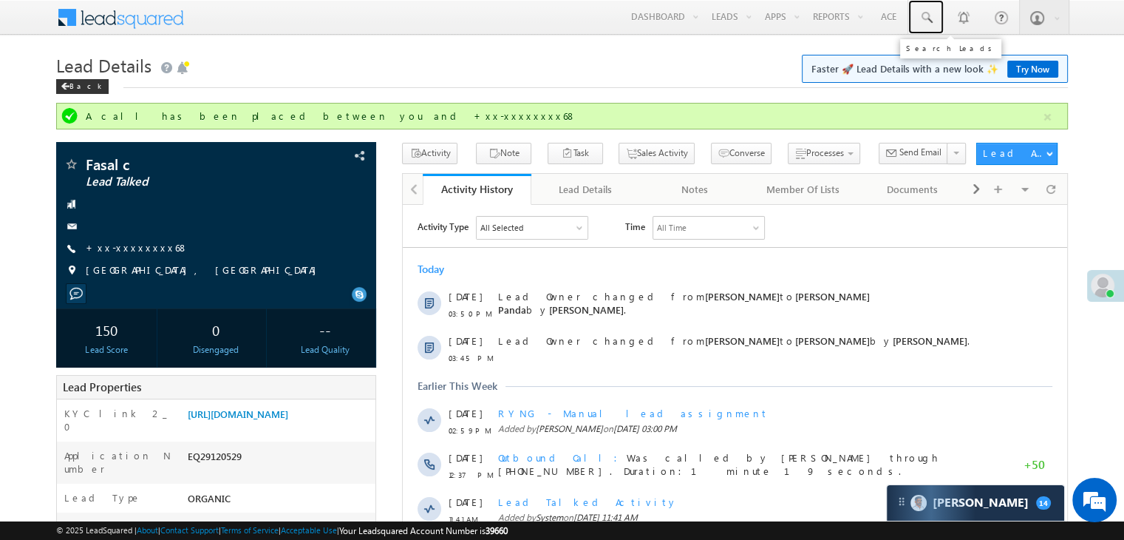
click at [926, 15] on span at bounding box center [926, 17] width 15 height 15
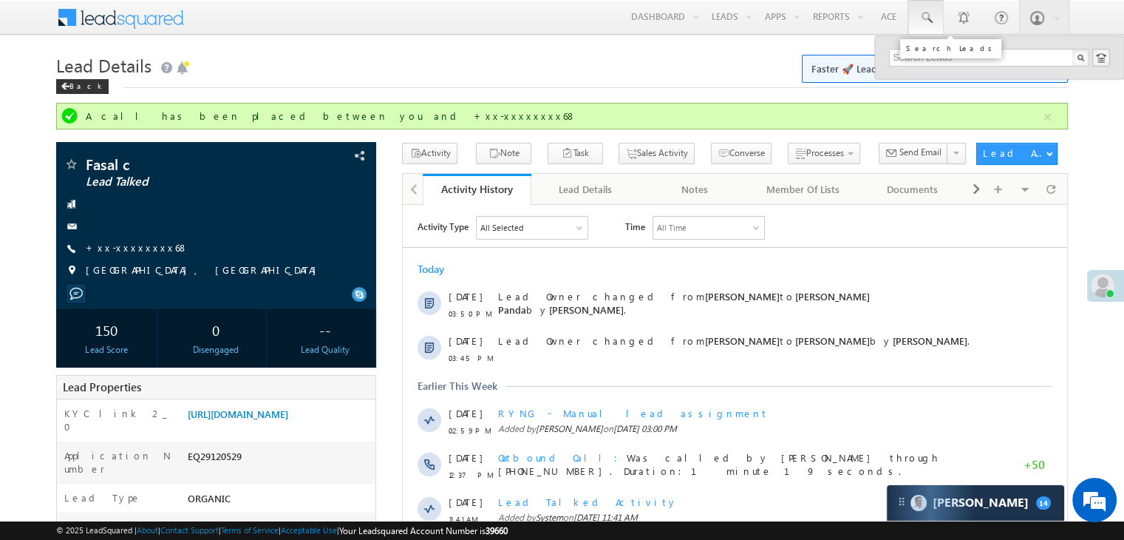
click at [922, 17] on span at bounding box center [926, 17] width 15 height 15
click at [930, 17] on span at bounding box center [926, 17] width 15 height 15
paste input "EQ29154972"
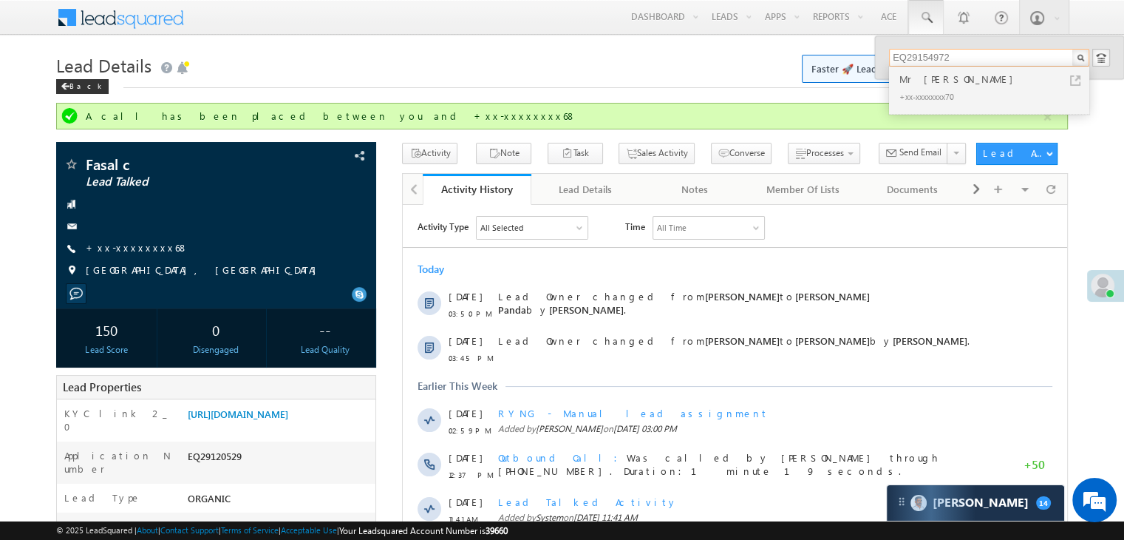
type input "EQ29154972"
click at [911, 84] on div "Mr [PERSON_NAME]" at bounding box center [995, 79] width 198 height 16
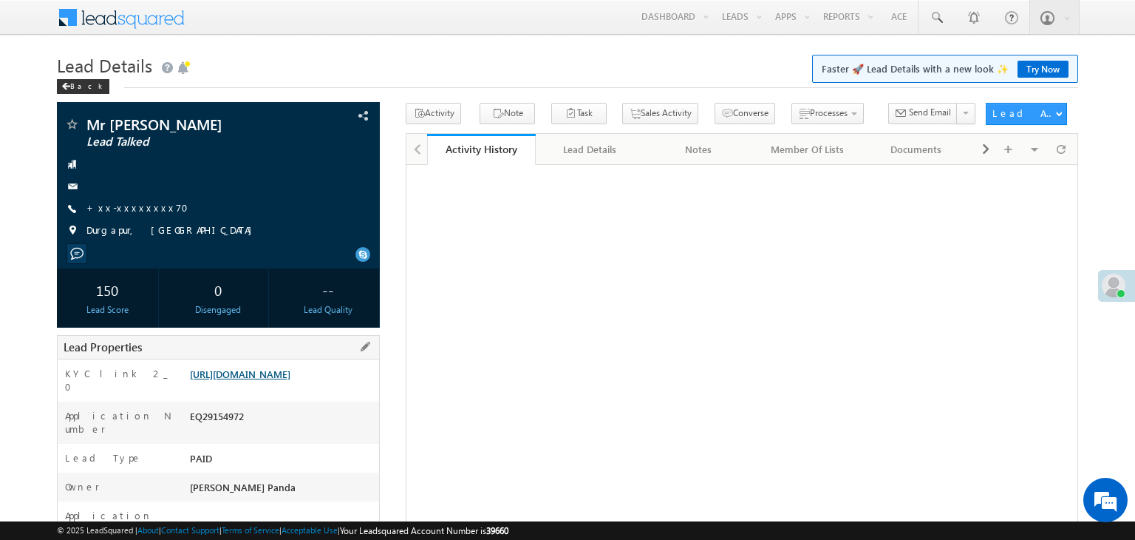
click at [281, 367] on link "[URL][DOMAIN_NAME]" at bounding box center [240, 373] width 101 height 13
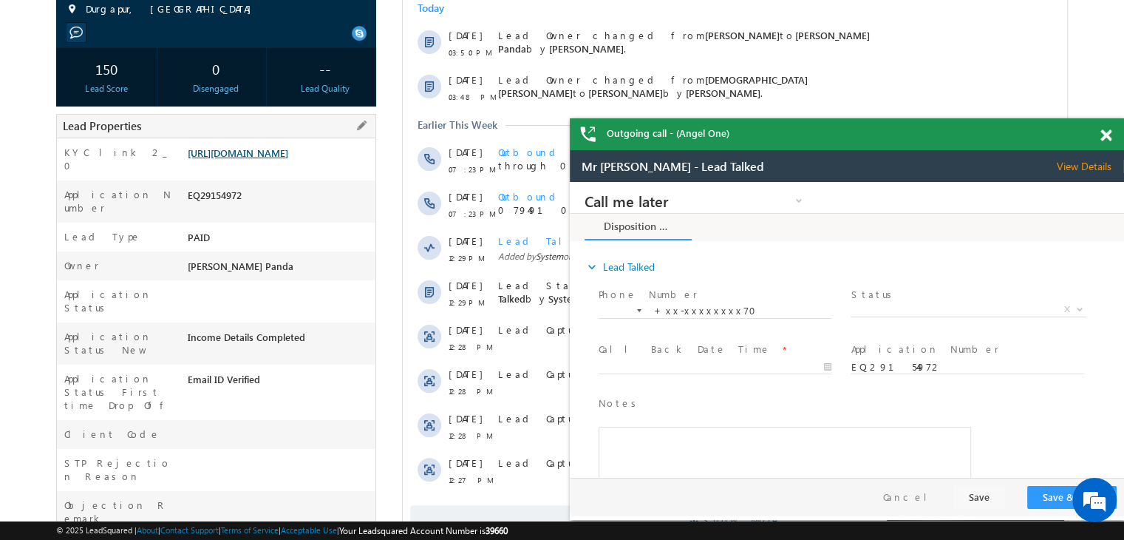
scroll to position [113, 0]
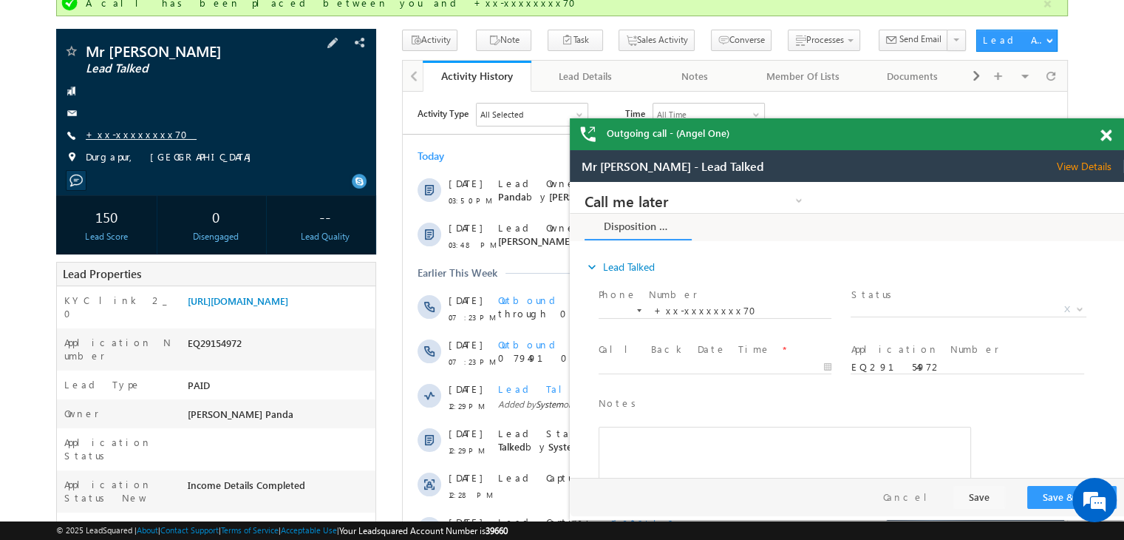
click at [126, 135] on link "+xx-xxxxxxxx70" at bounding box center [141, 134] width 111 height 13
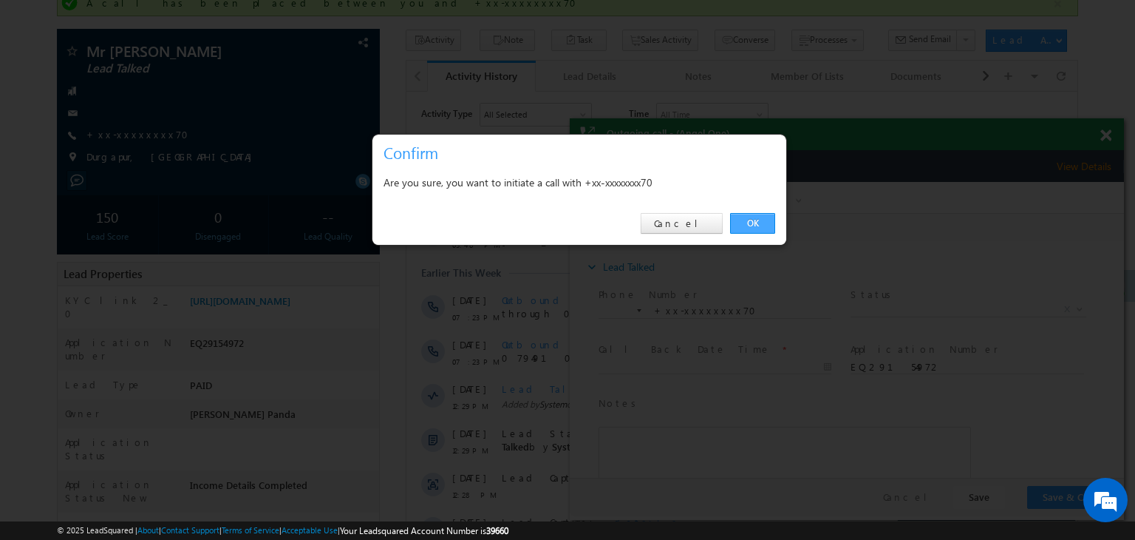
click at [749, 224] on link "OK" at bounding box center [752, 223] width 45 height 21
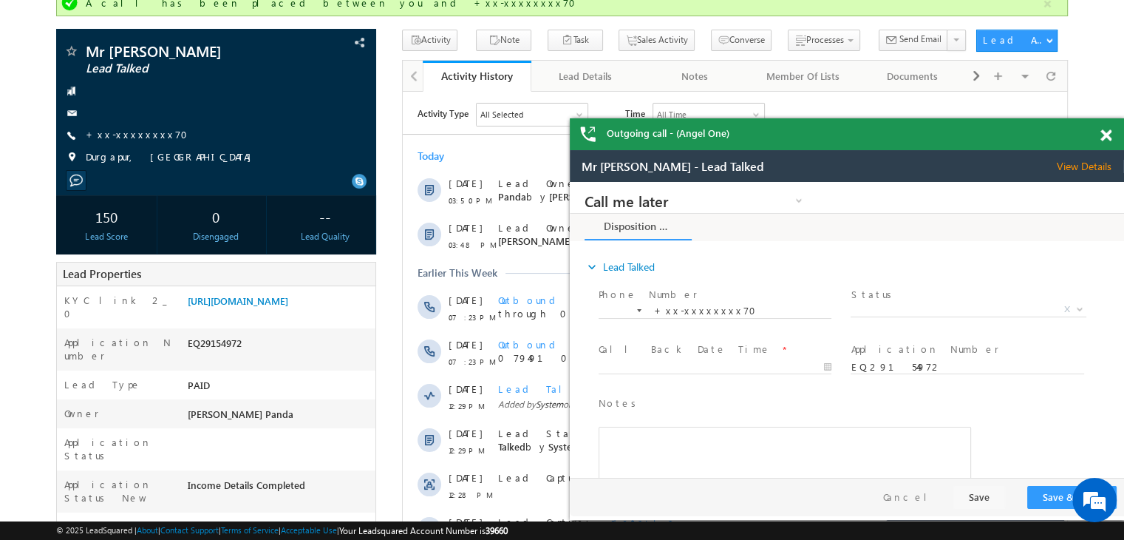
scroll to position [0, 0]
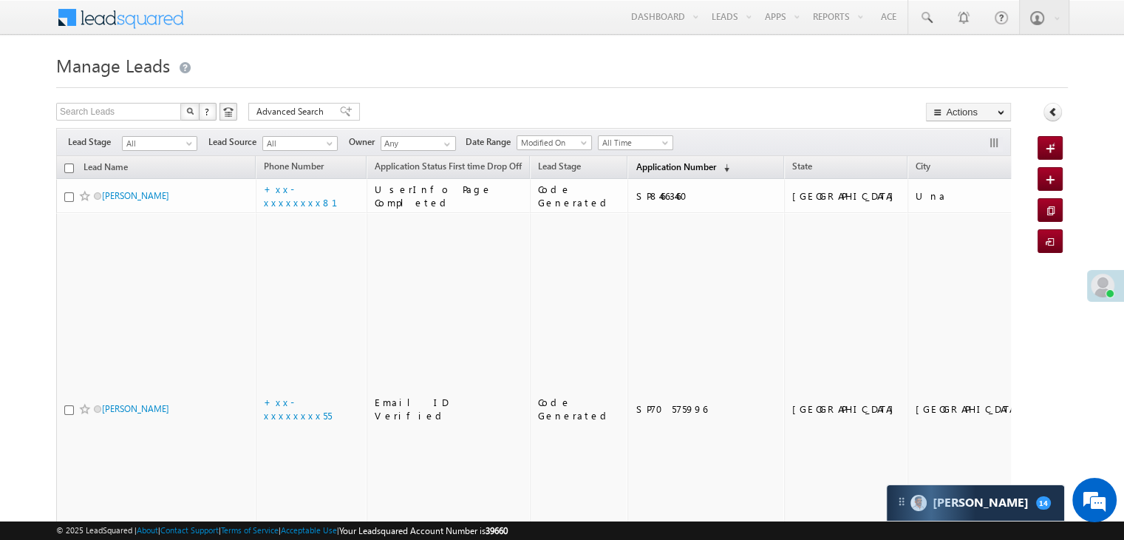
click at [636, 166] on span "Application Number" at bounding box center [676, 166] width 80 height 11
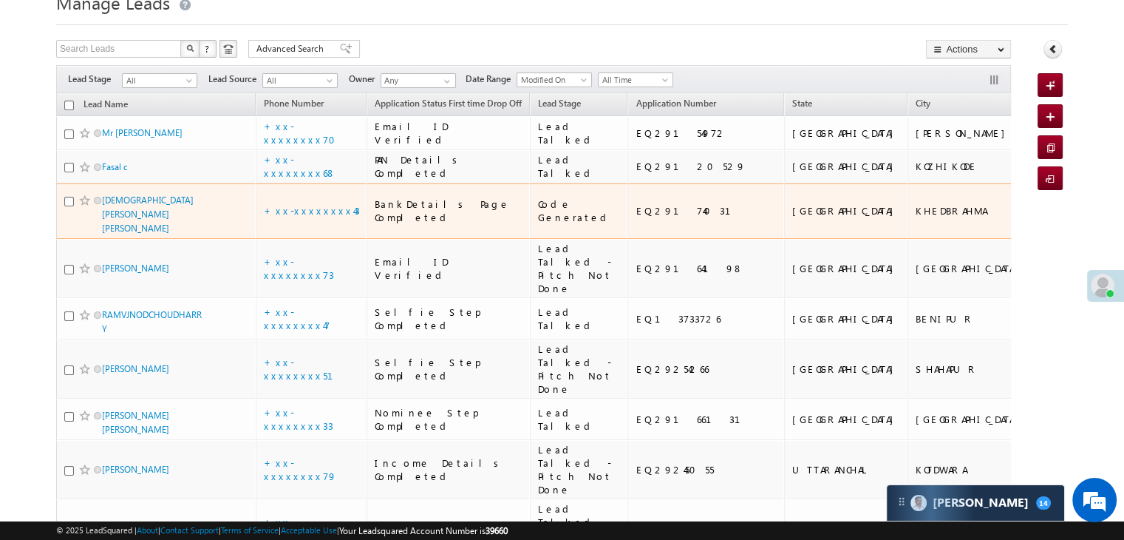
scroll to position [74, 0]
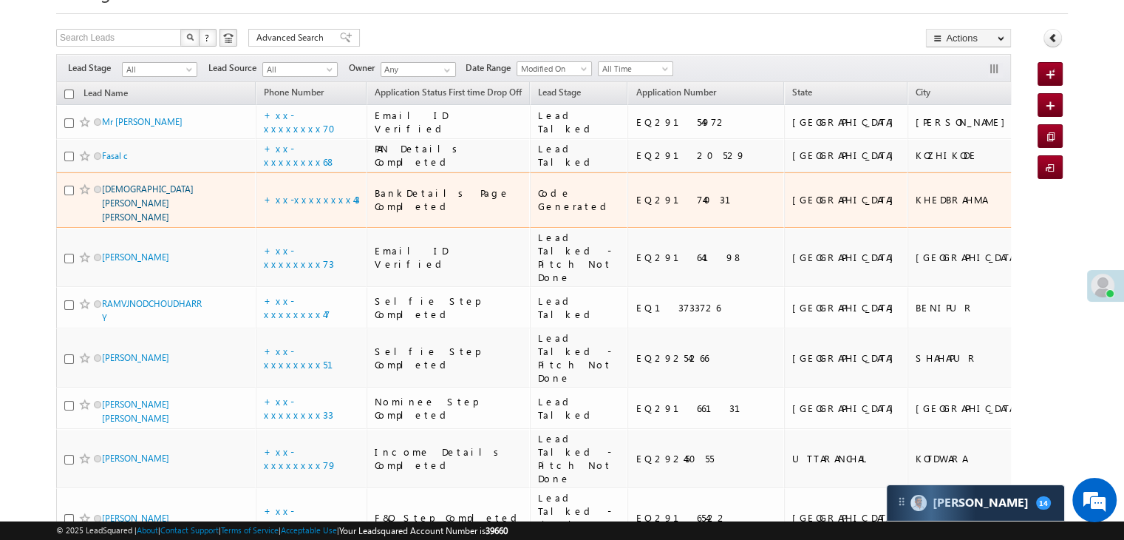
click at [140, 222] on link "[DEMOGRAPHIC_DATA][PERSON_NAME] [PERSON_NAME]" at bounding box center [148, 202] width 92 height 39
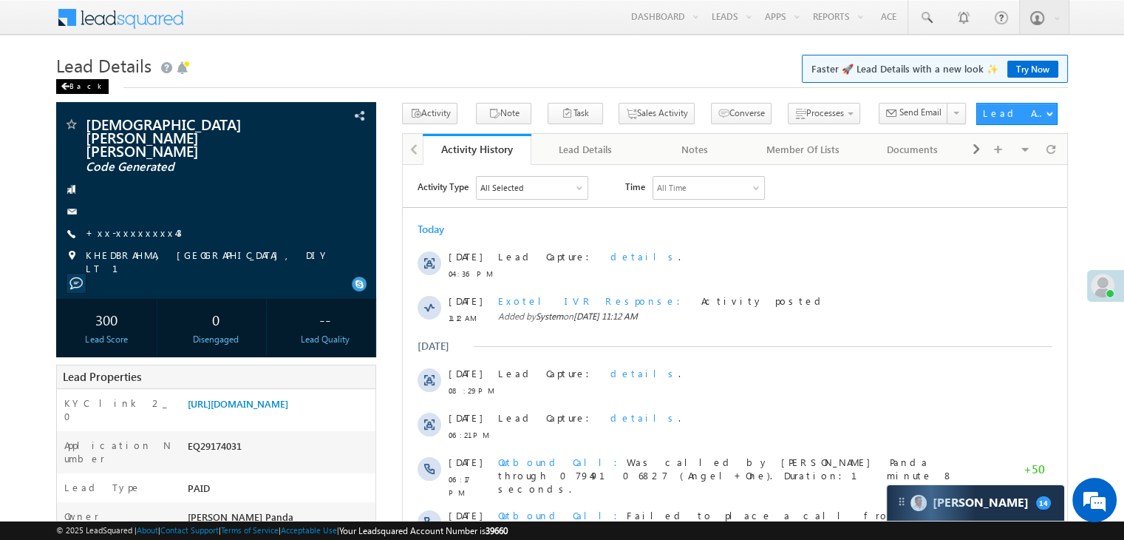
click at [79, 86] on div "Back" at bounding box center [82, 86] width 52 height 15
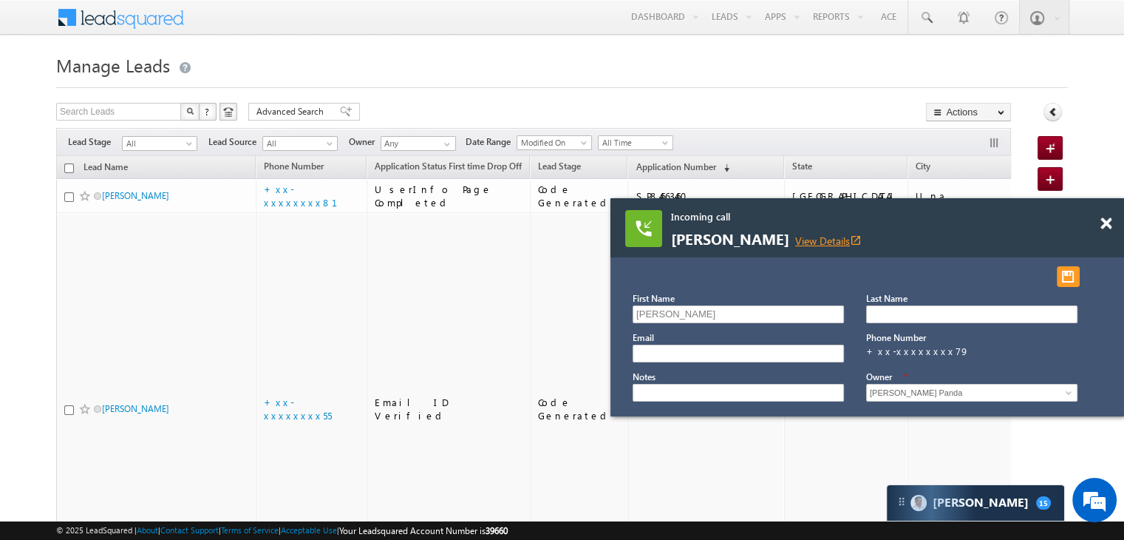
click at [802, 237] on link "View Details open_in_new" at bounding box center [828, 241] width 67 height 14
click at [801, 239] on link "View Details open_in_new" at bounding box center [828, 241] width 67 height 14
click at [810, 236] on link "View Details open_in_new" at bounding box center [828, 241] width 67 height 14
click at [803, 242] on link "View Details open_in_new" at bounding box center [828, 241] width 67 height 14
